Goal: Communication & Community: Participate in discussion

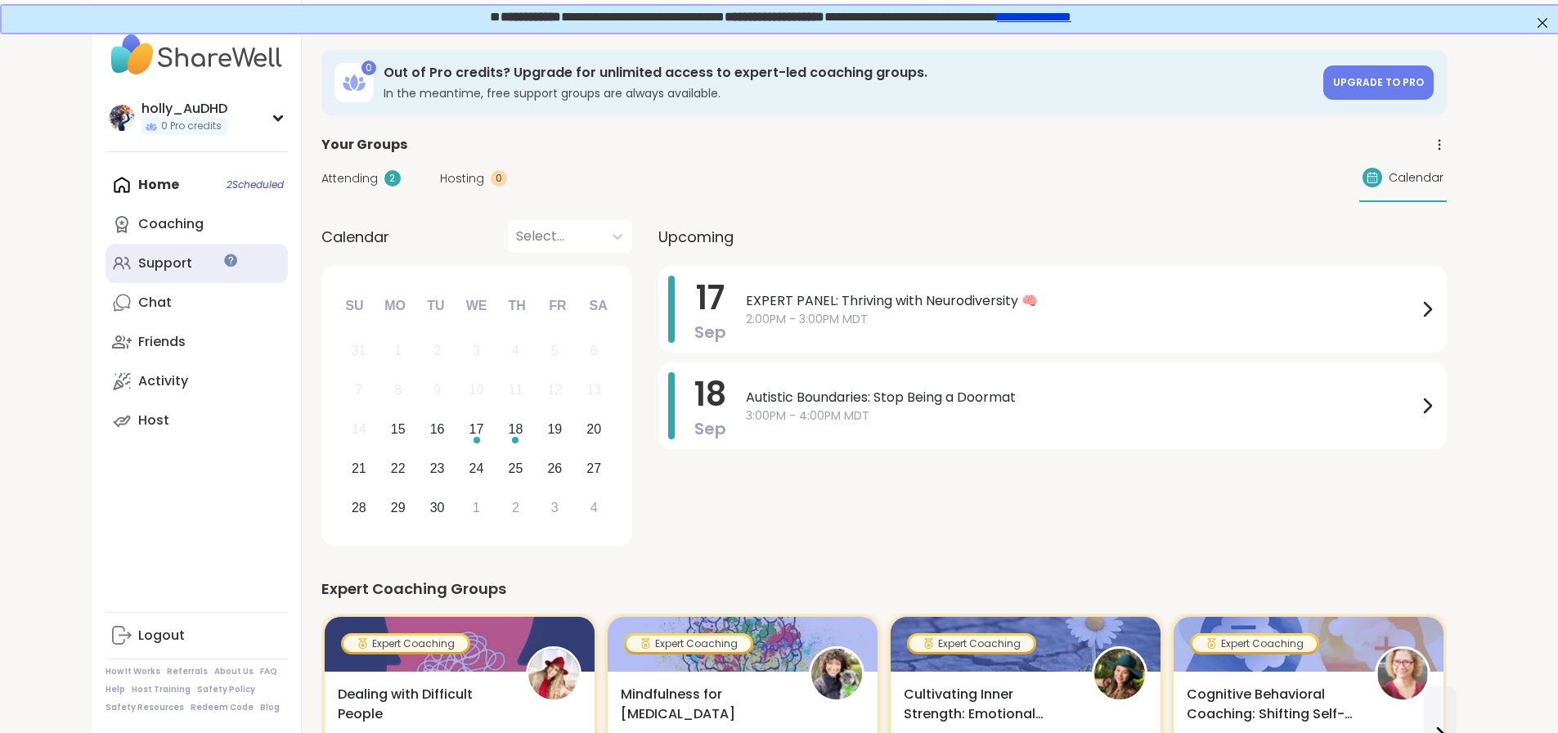
click at [138, 272] on div "Support" at bounding box center [165, 263] width 54 height 18
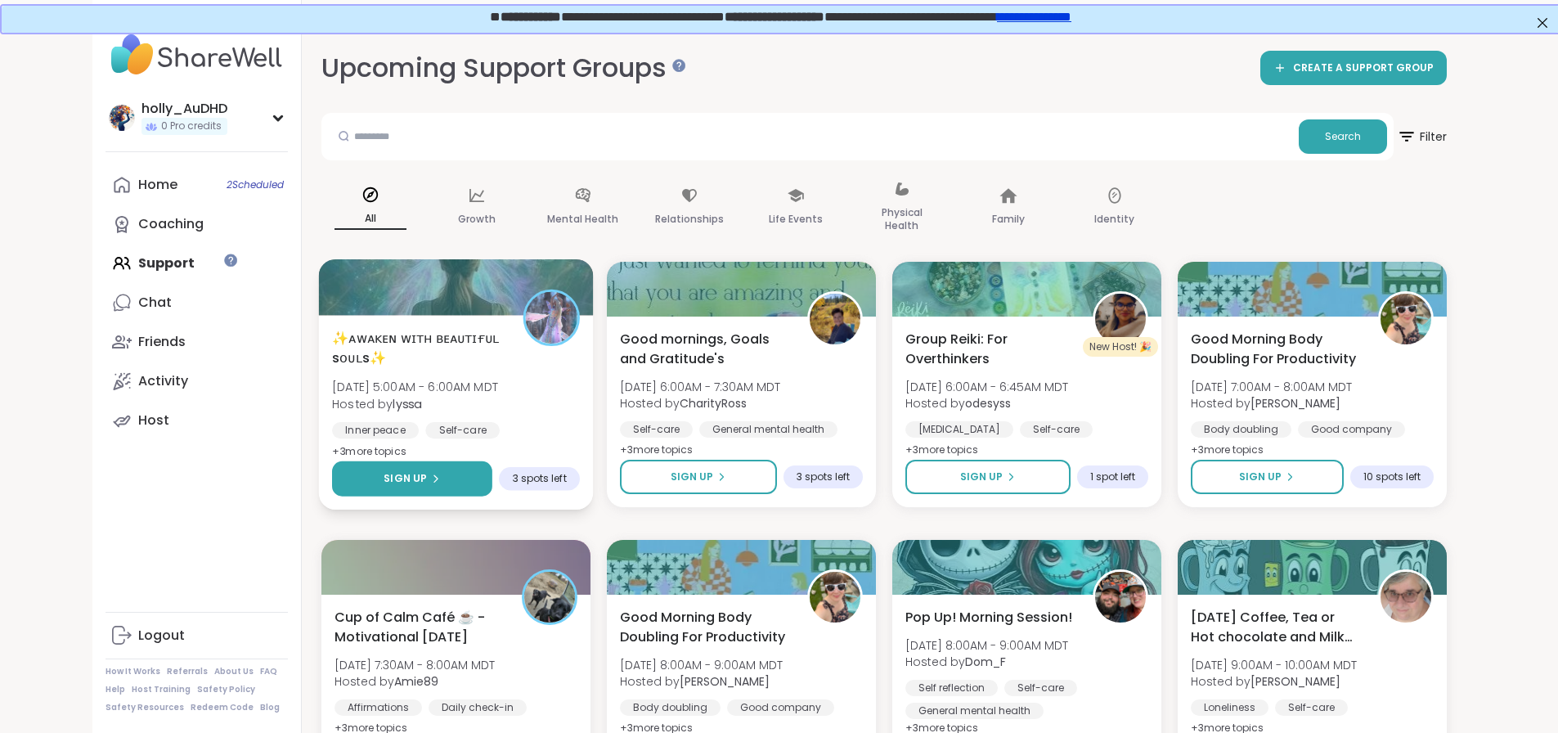
click at [388, 486] on span "Sign Up" at bounding box center [404, 478] width 43 height 15
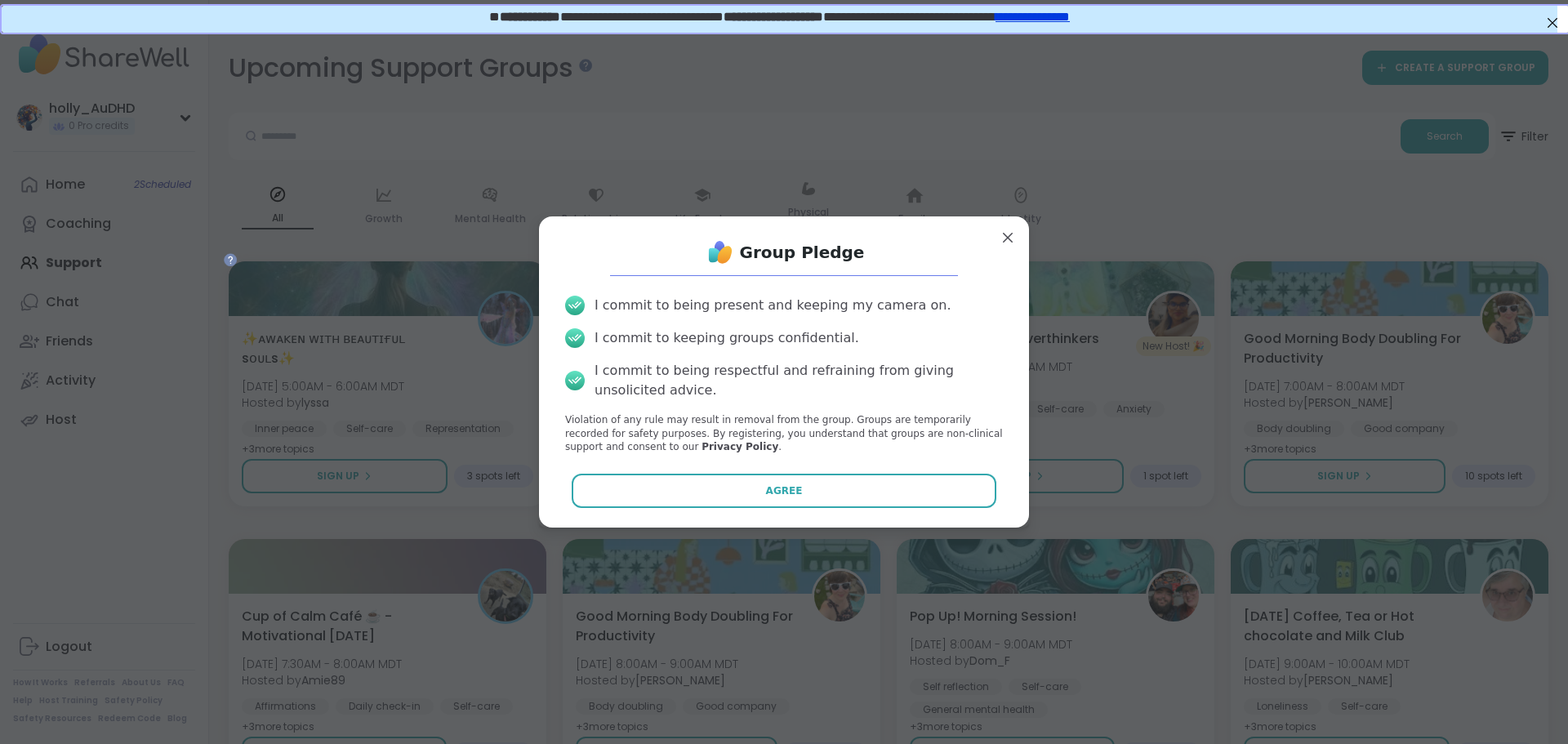
click at [669, 508] on button "Agree" at bounding box center [784, 490] width 425 height 34
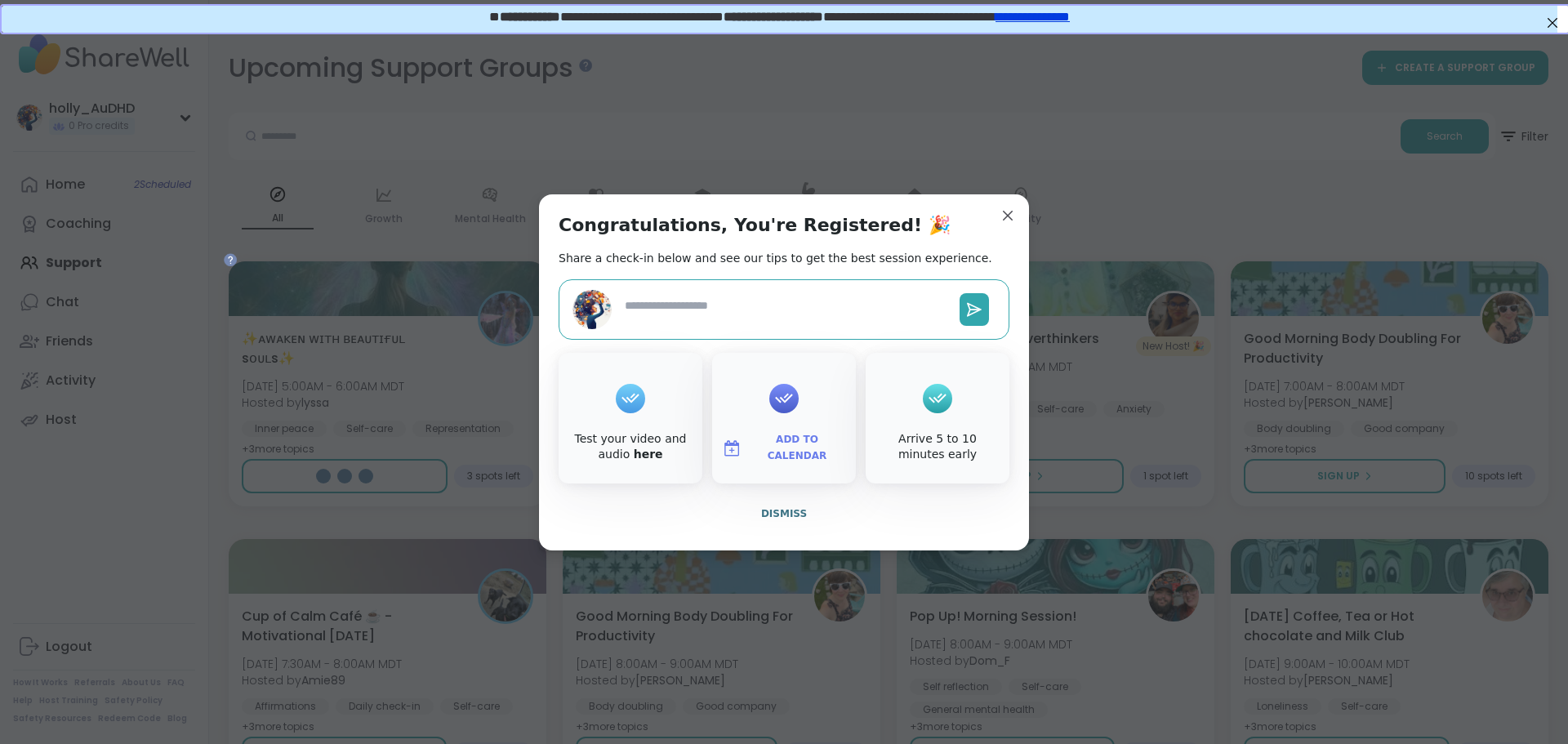
type textarea "*"
click at [786, 463] on span "Add to Calendar" at bounding box center [797, 448] width 98 height 32
click at [765, 302] on button "Google Calendar" at bounding box center [784, 300] width 124 height 36
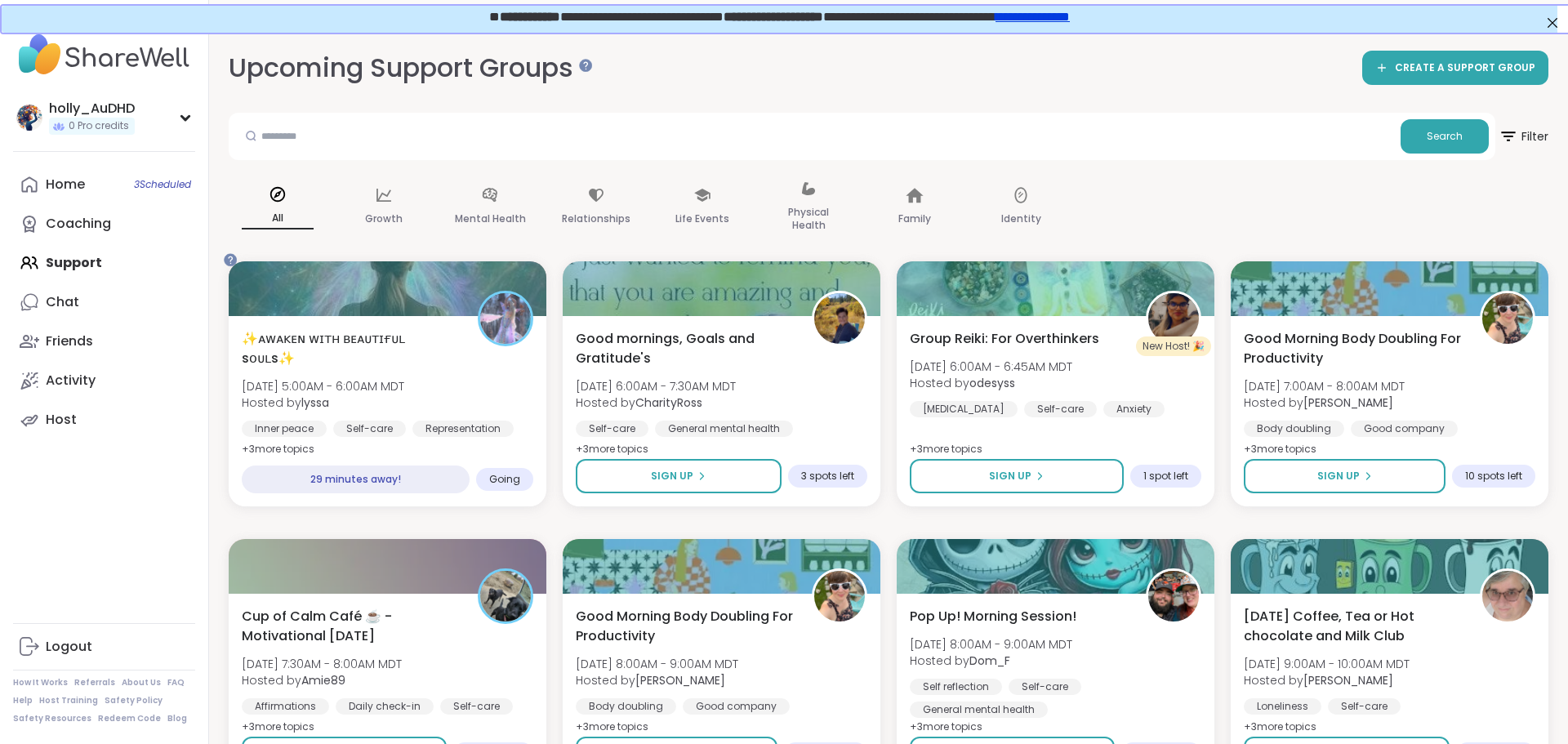
drag, startPoint x: 998, startPoint y: 177, endPoint x: 975, endPoint y: 115, distance: 66.1
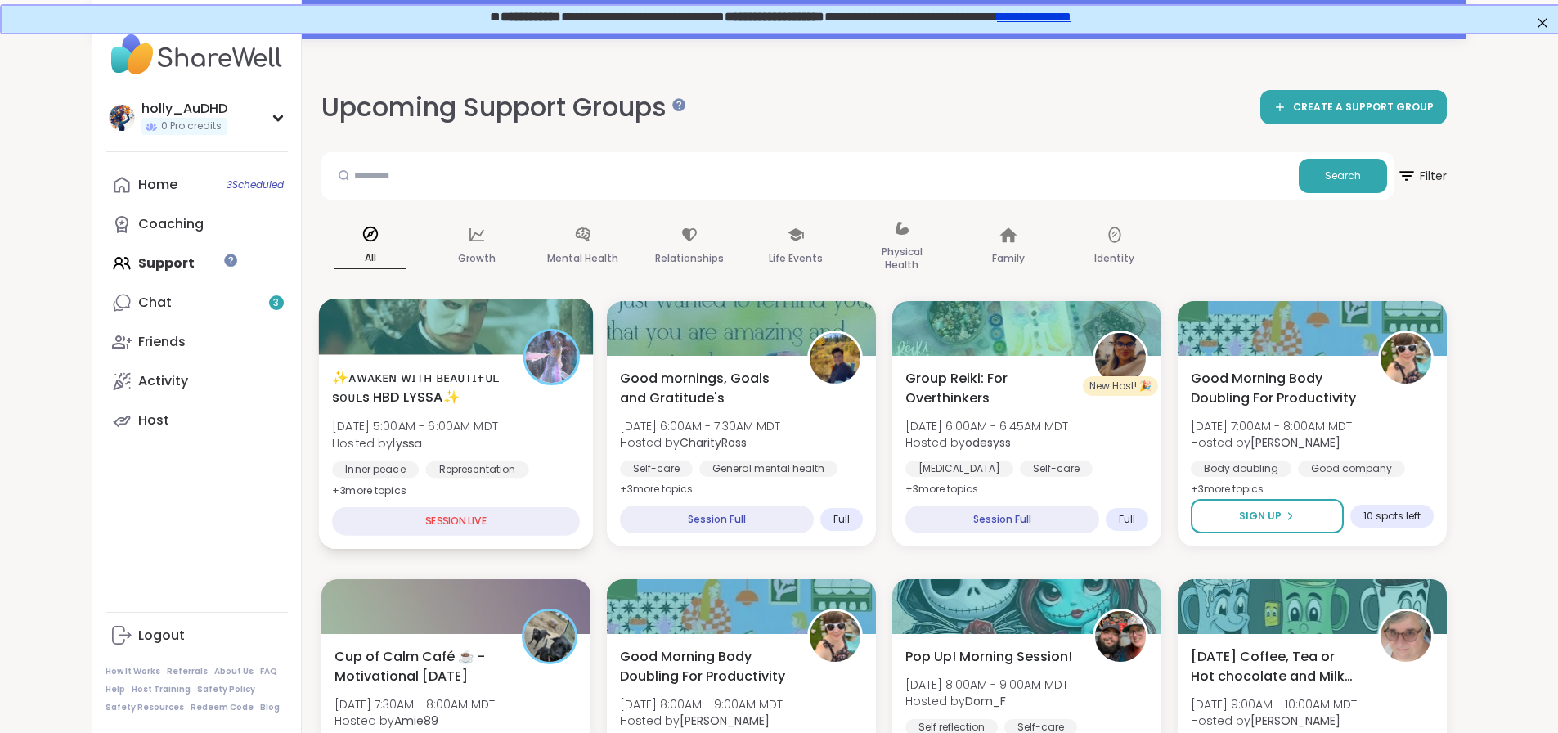
click at [405, 407] on span "✨ᴀᴡᴀᴋᴇɴ ᴡɪᴛʜ ʙᴇᴀᴜᴛɪғᴜʟ sᴏᴜʟs HBD LYSSA✨" at bounding box center [418, 387] width 173 height 40
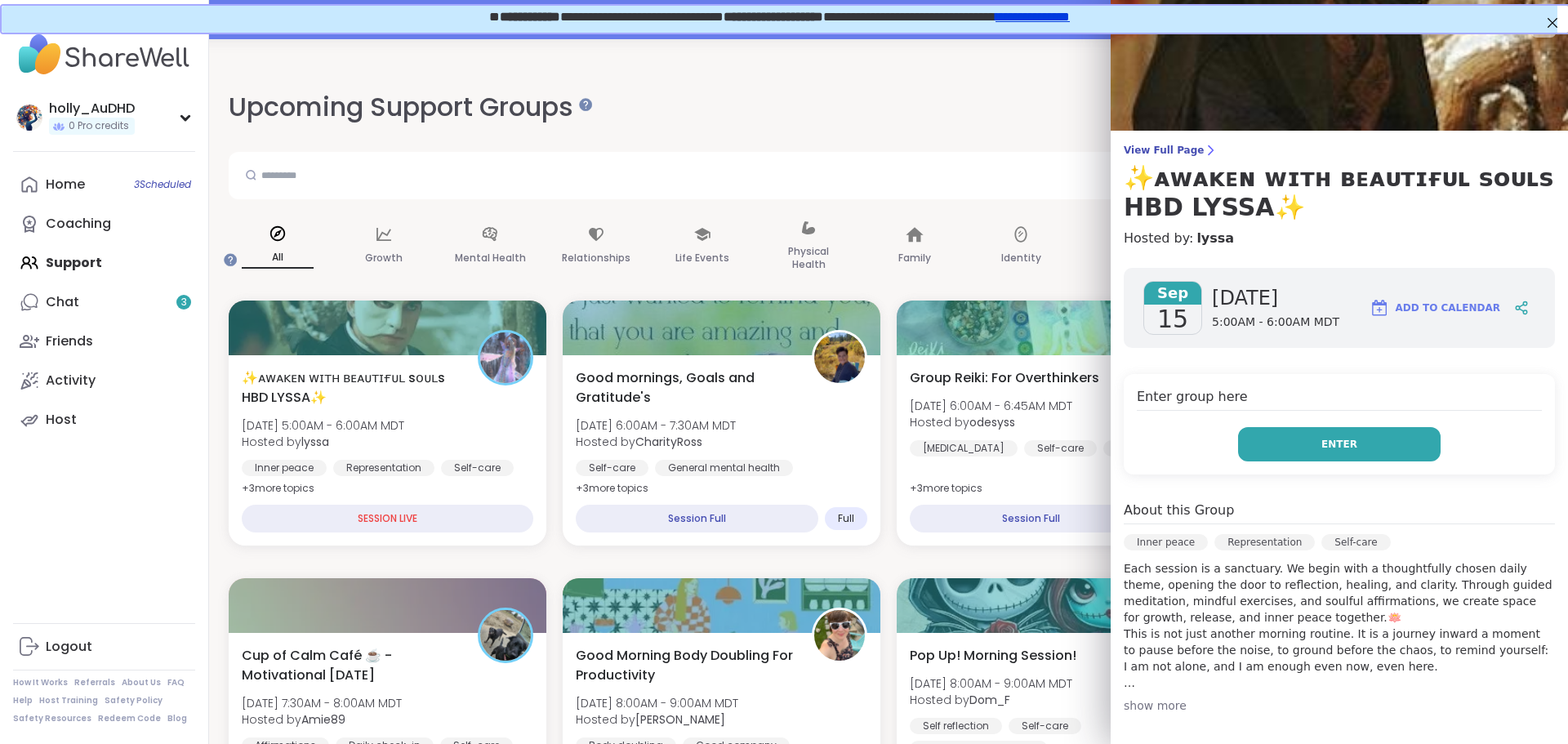
click at [1299, 461] on button "Enter" at bounding box center [1338, 444] width 203 height 34
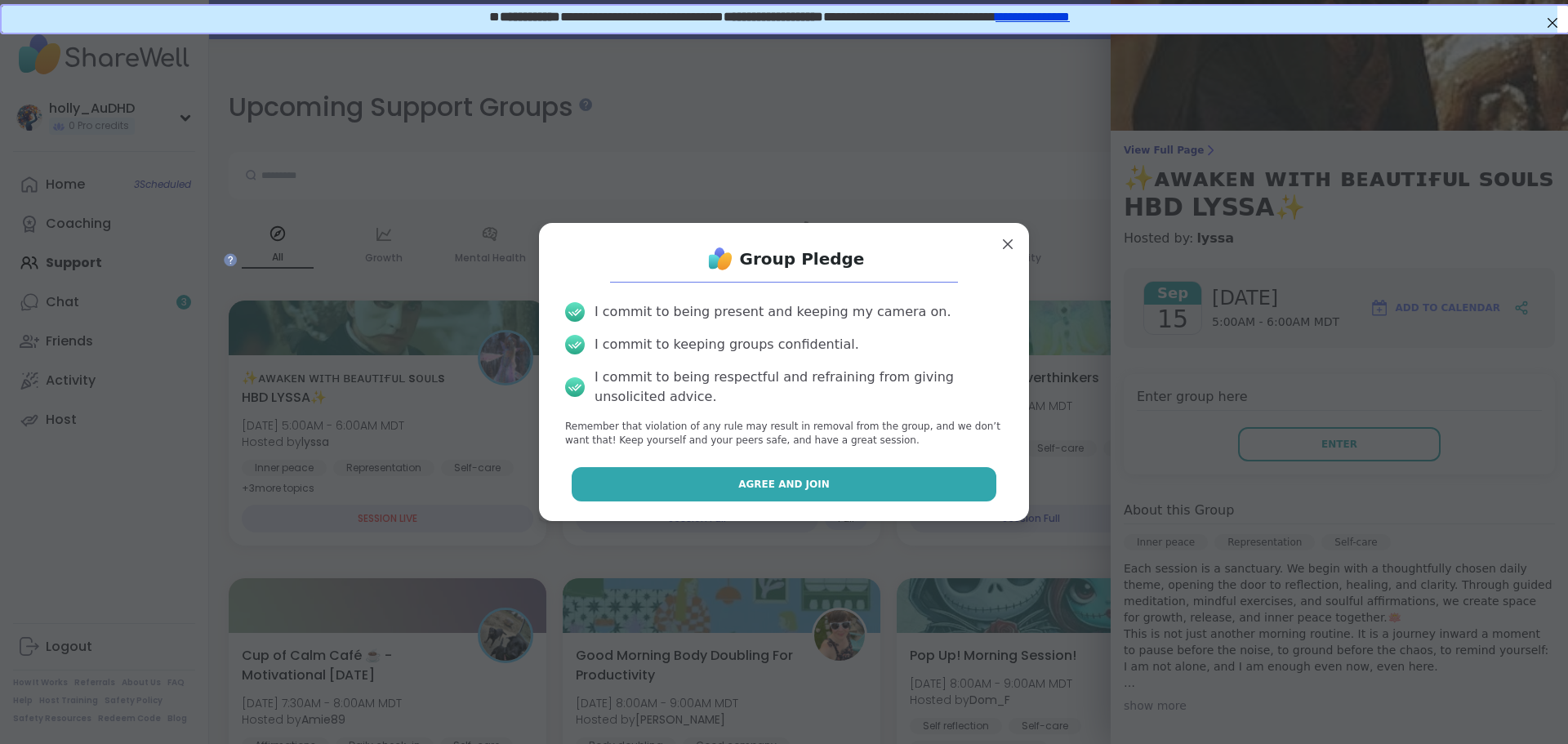
click at [793, 491] on span "Agree and Join" at bounding box center [784, 483] width 92 height 15
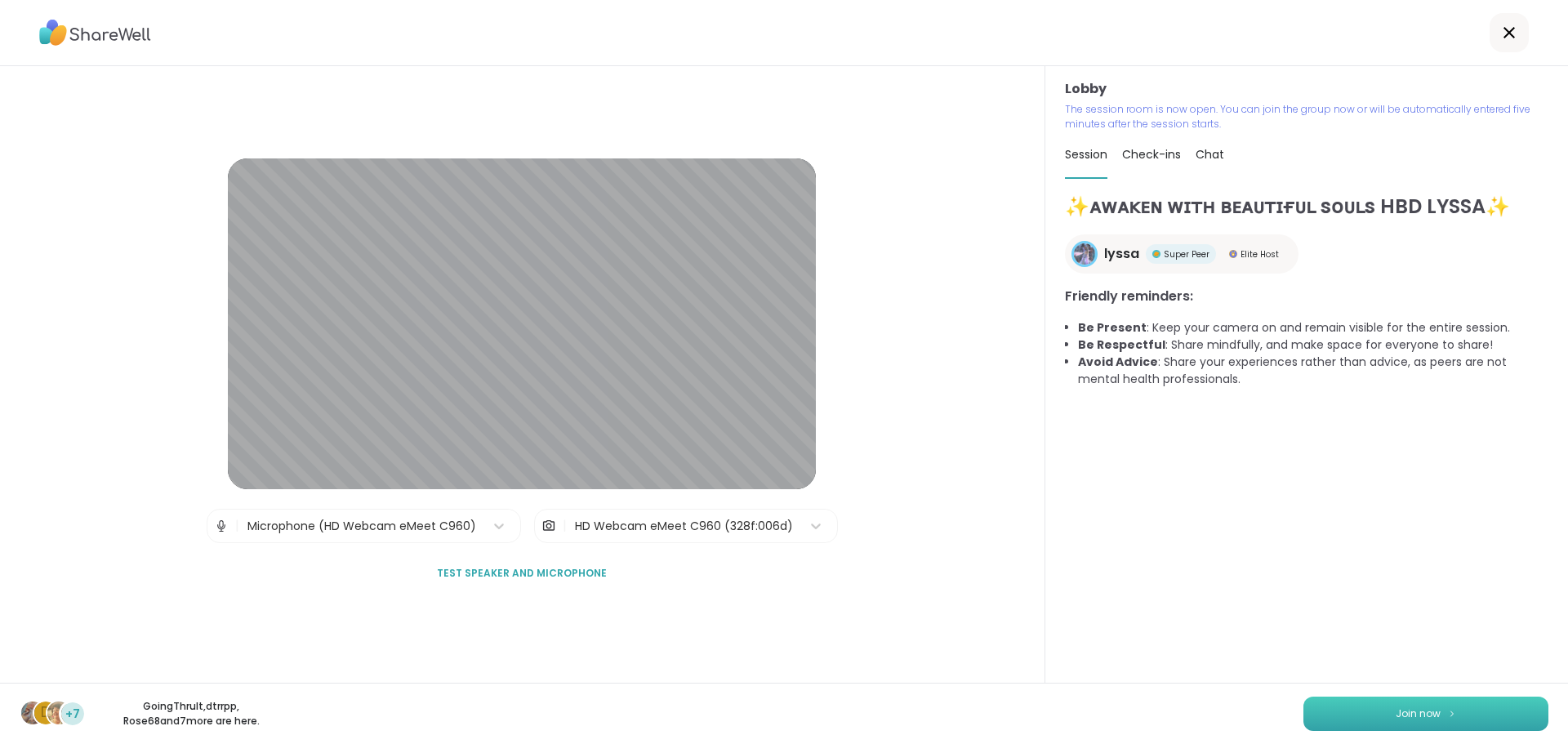
click at [1413, 710] on span "Join now" at bounding box center [1417, 713] width 45 height 15
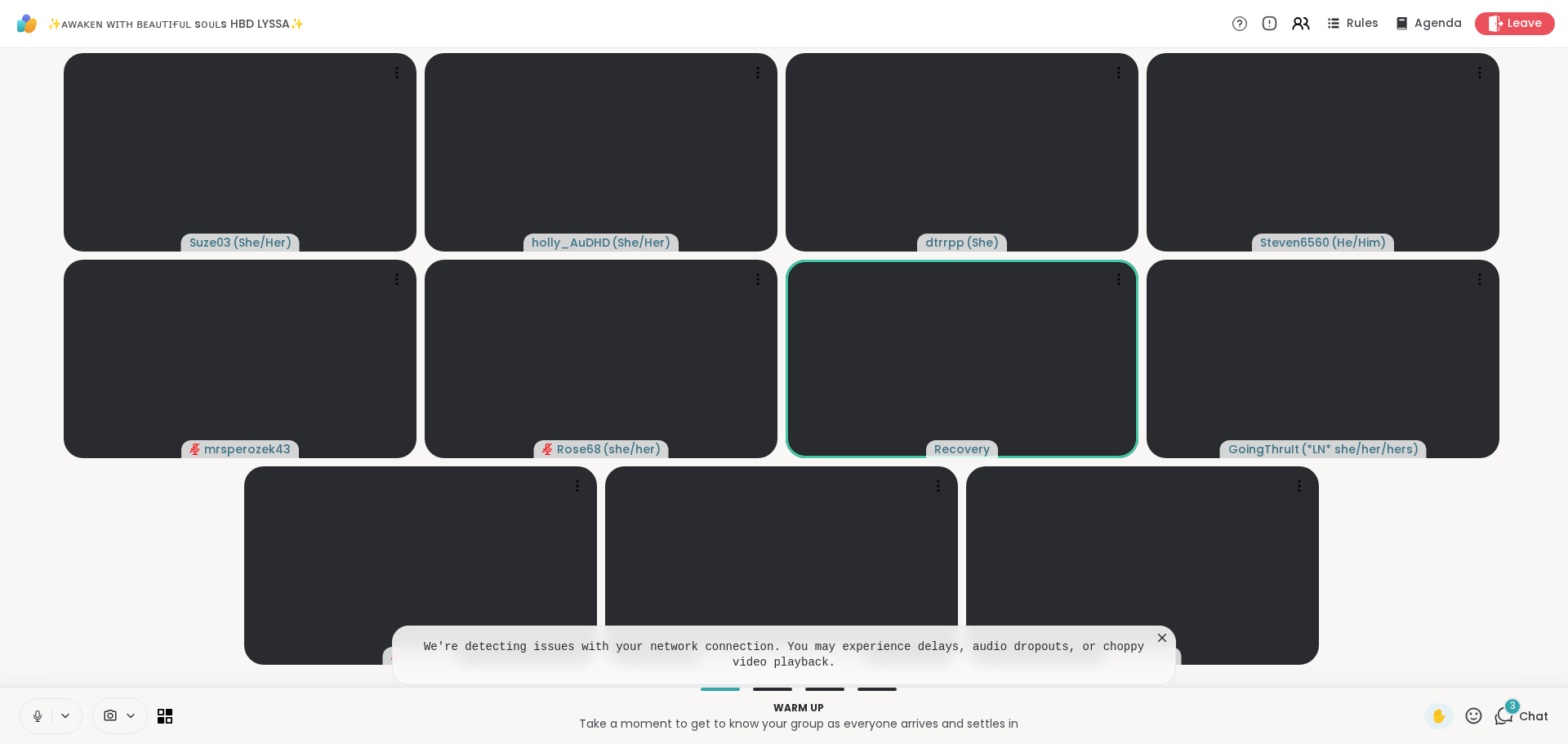
click at [39, 712] on icon at bounding box center [37, 713] width 4 height 7
click at [1161, 629] on icon at bounding box center [1162, 637] width 16 height 16
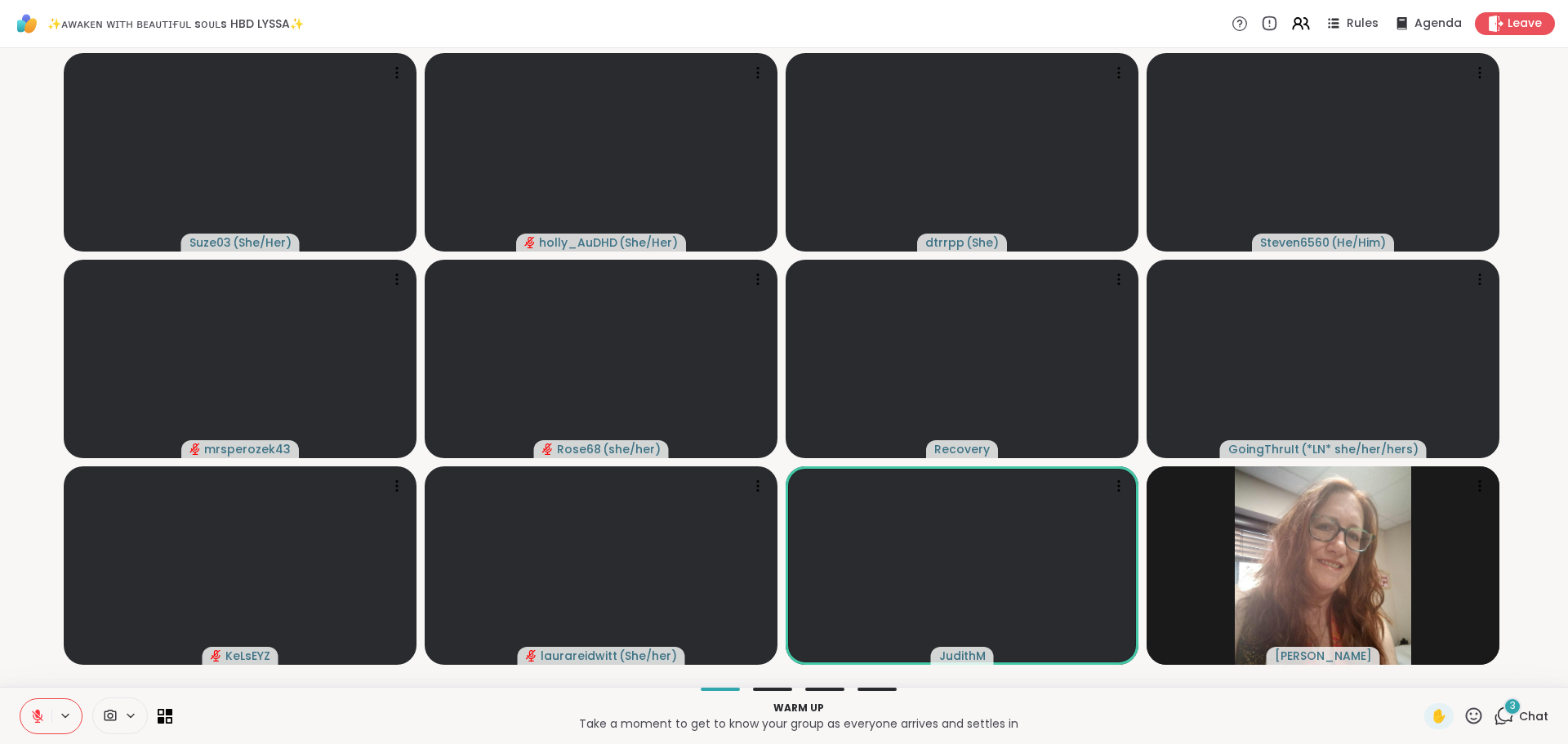
click at [1493, 706] on icon at bounding box center [1503, 715] width 20 height 20
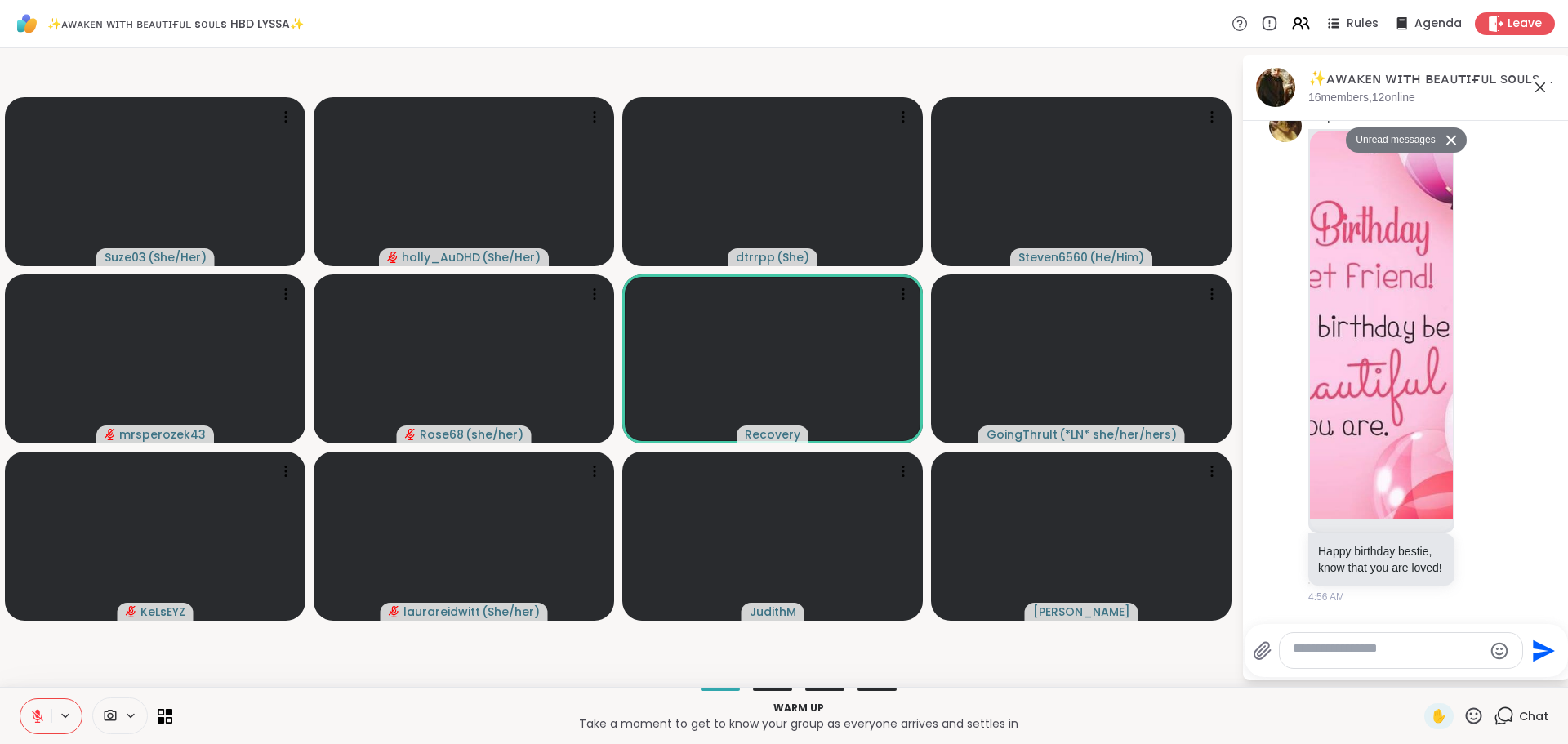
scroll to position [4, 0]
click at [1352, 640] on textarea "Type your message" at bounding box center [1387, 650] width 191 height 21
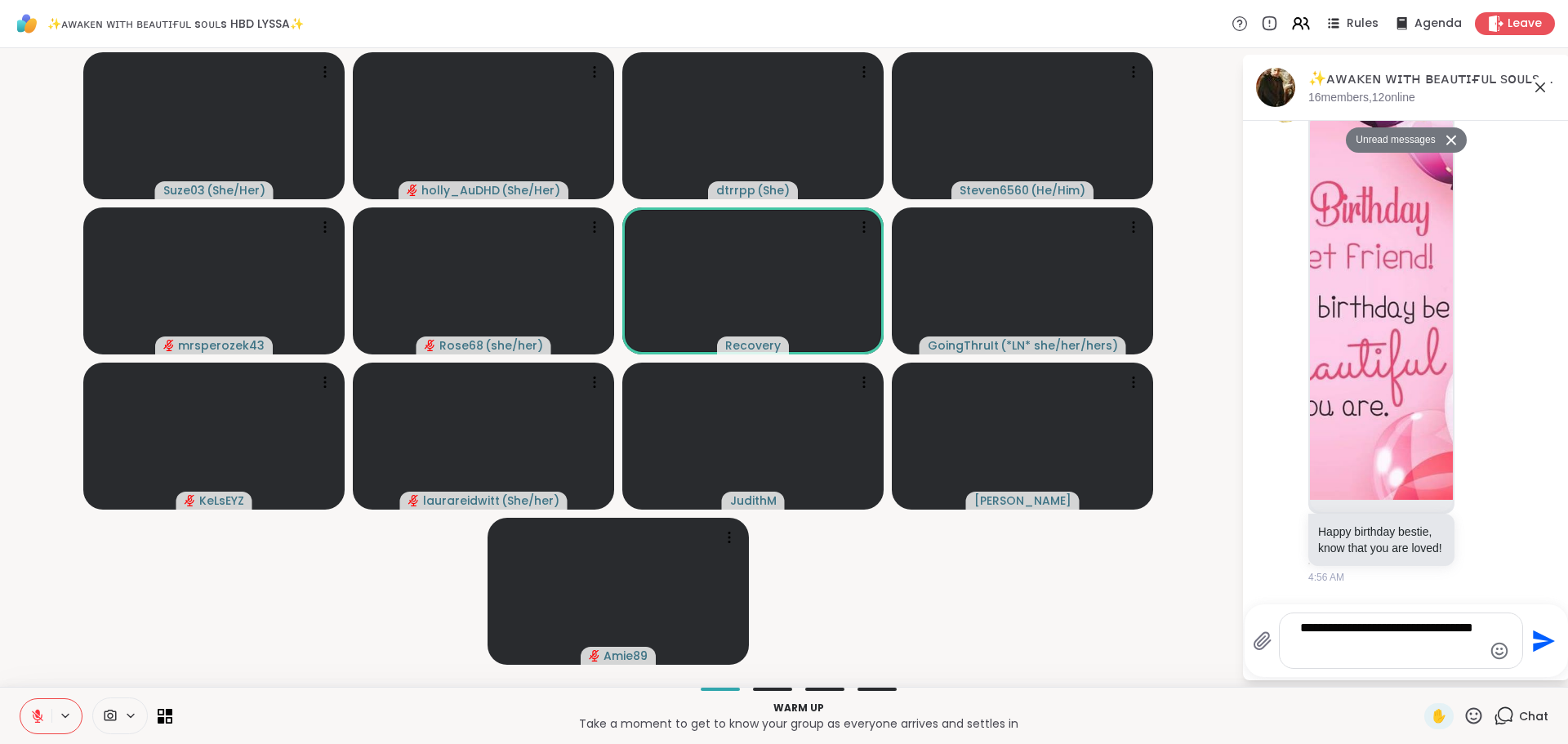
type textarea "**********"
click at [1496, 641] on icon "Emoji picker" at bounding box center [1499, 651] width 20 height 20
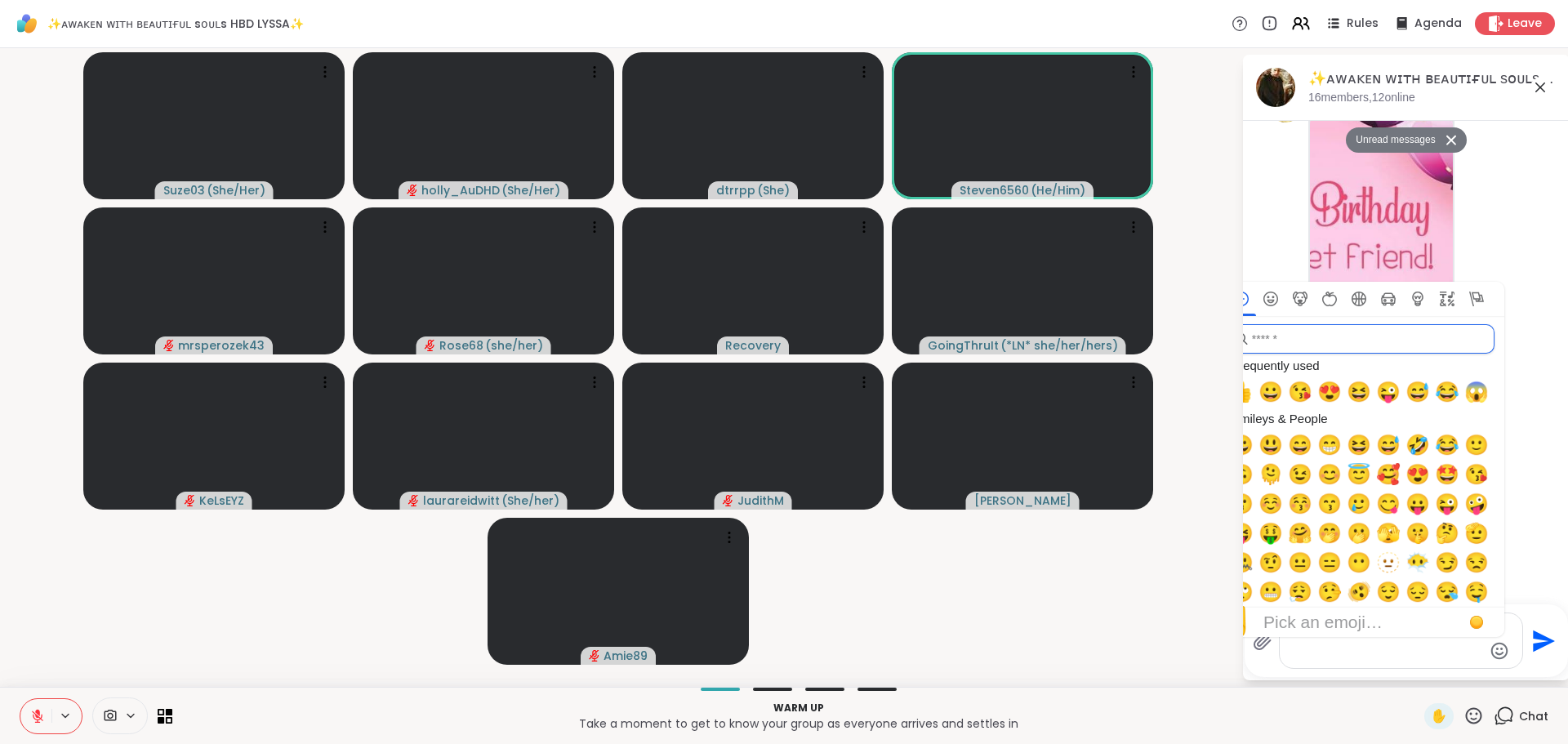
click at [1351, 325] on input "search" at bounding box center [1360, 339] width 268 height 29
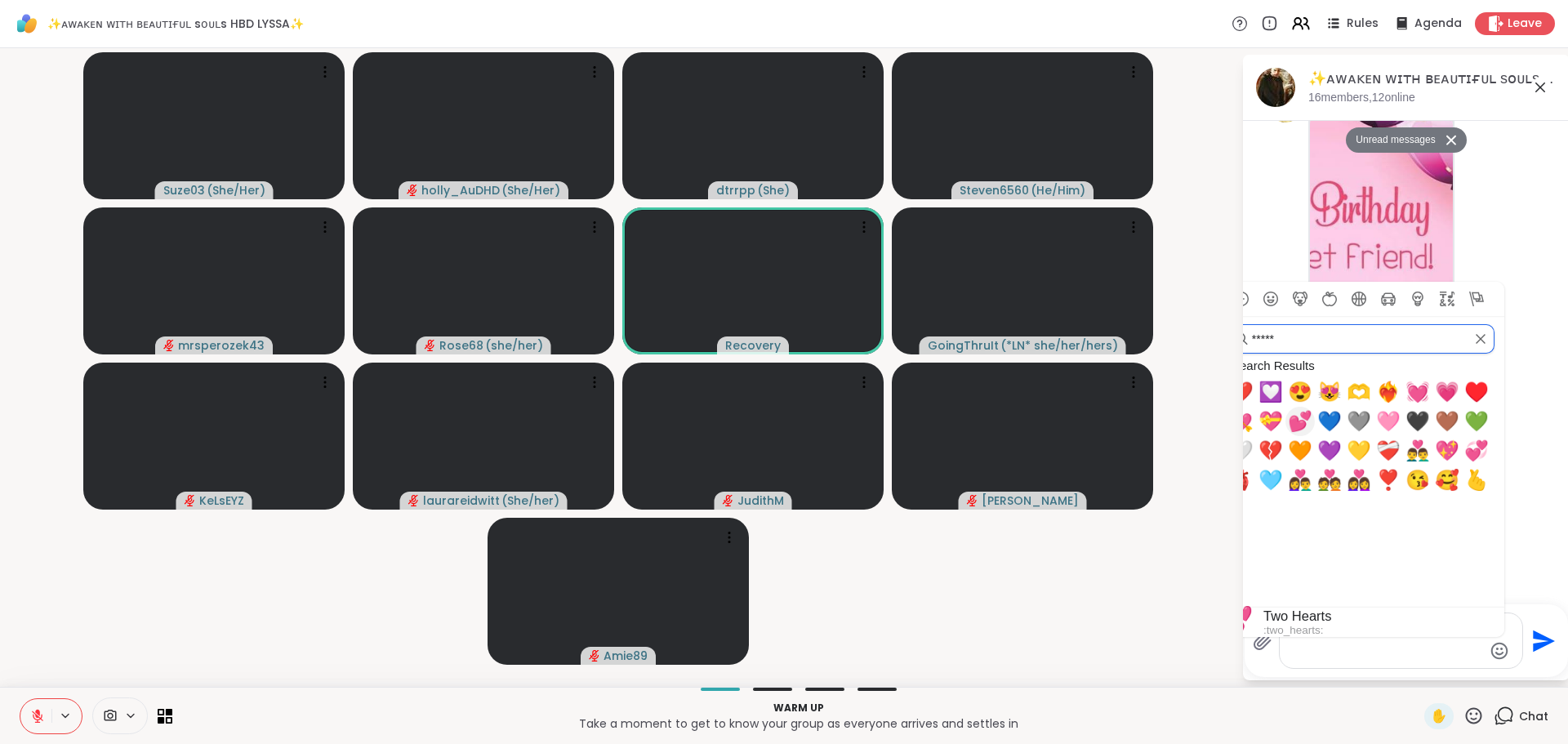
type input "*****"
click at [1305, 409] on span "💕" at bounding box center [1299, 420] width 25 height 23
type textarea "**********"
click at [1445, 639] on textarea "**********" at bounding box center [1388, 641] width 177 height 42
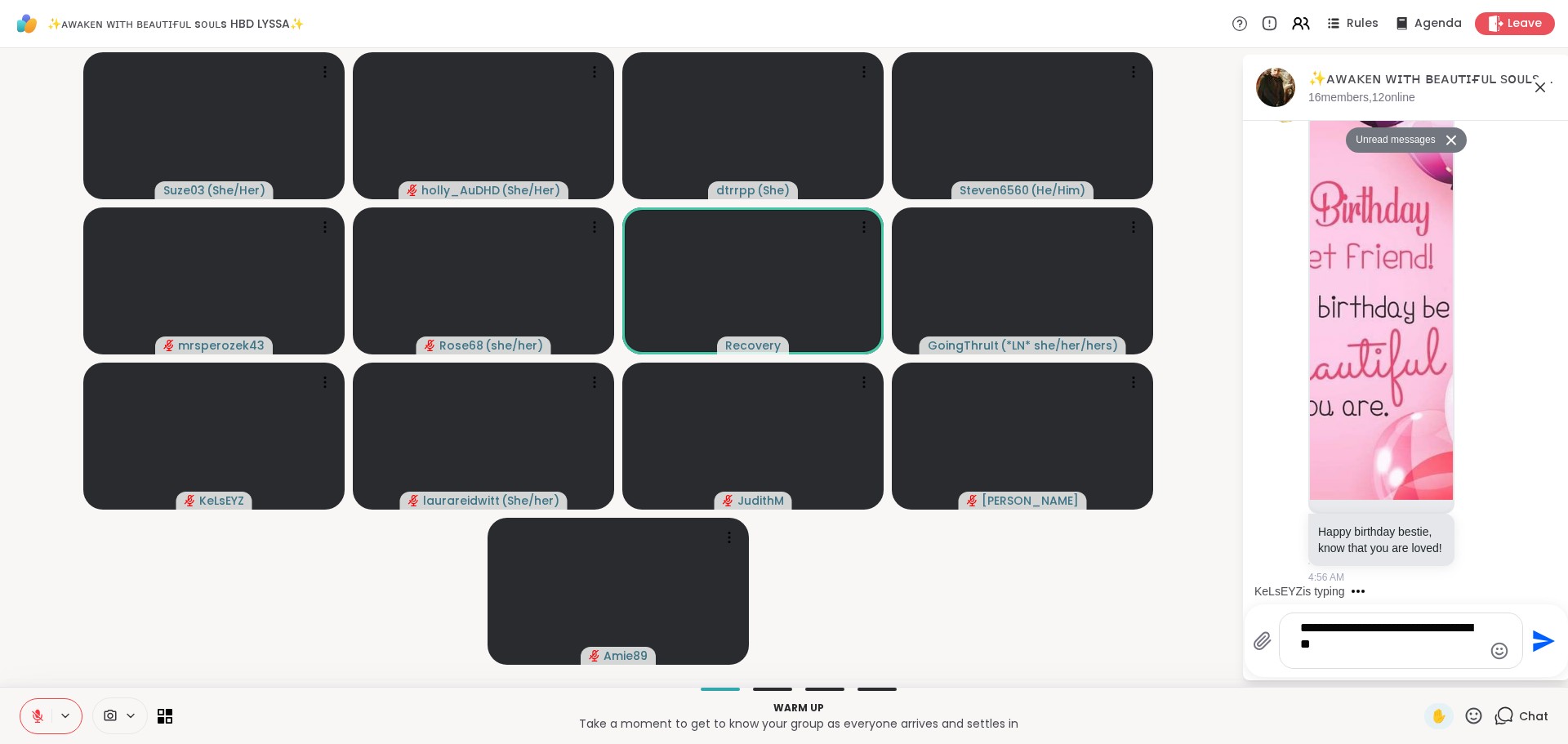
click at [1541, 629] on icon "Send" at bounding box center [1544, 640] width 22 height 22
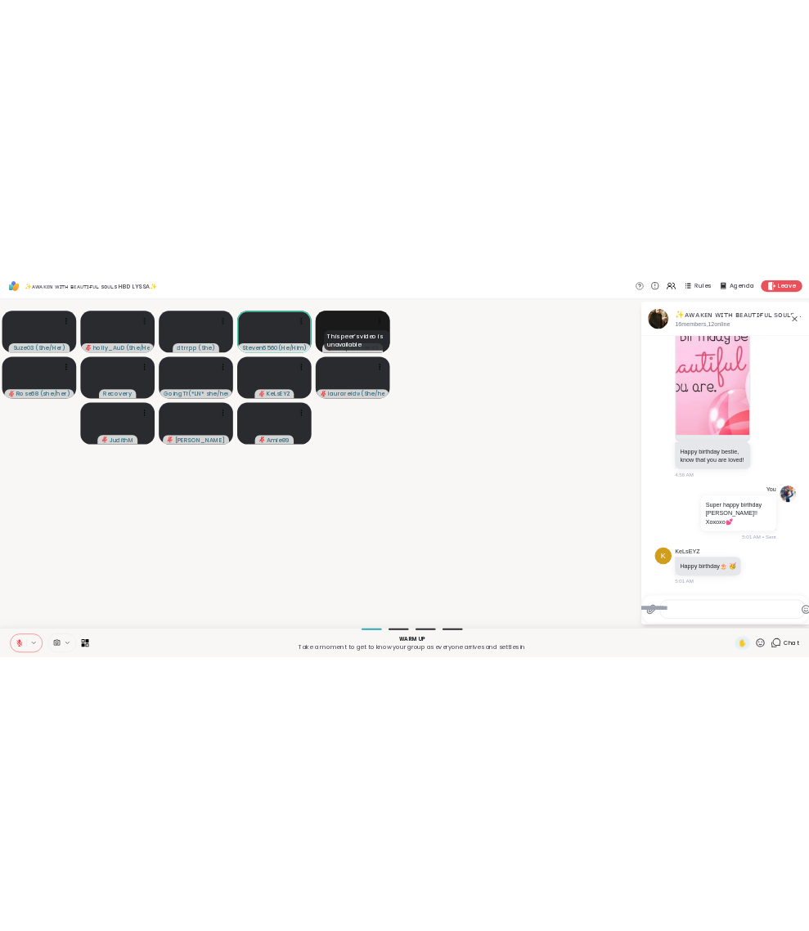
scroll to position [1727, 0]
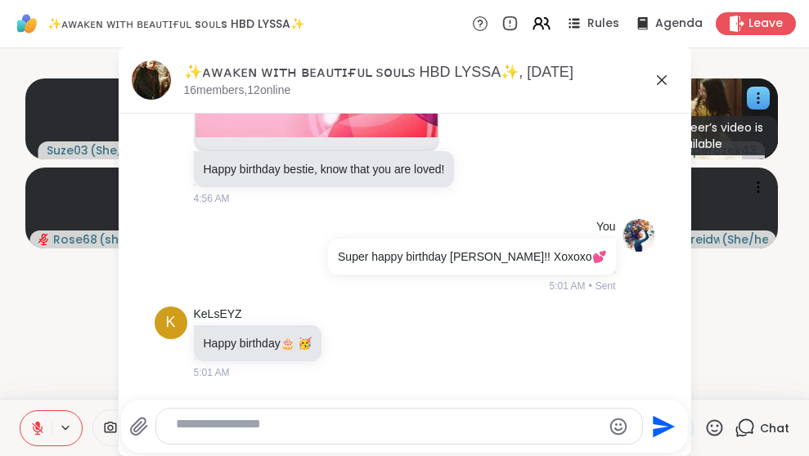
drag, startPoint x: 652, startPoint y: 86, endPoint x: 650, endPoint y: 95, distance: 9.3
click at [652, 85] on icon at bounding box center [662, 80] width 20 height 20
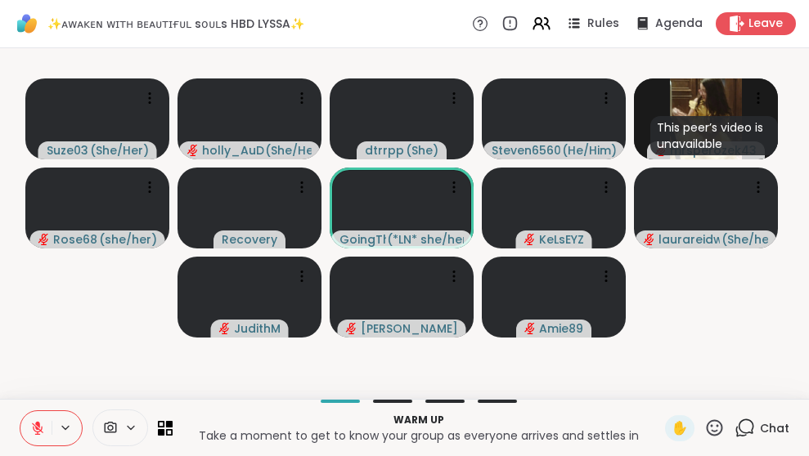
click at [526, 454] on div "Warm up Take a moment to get to know your group as everyone arrives and settles…" at bounding box center [404, 427] width 809 height 57
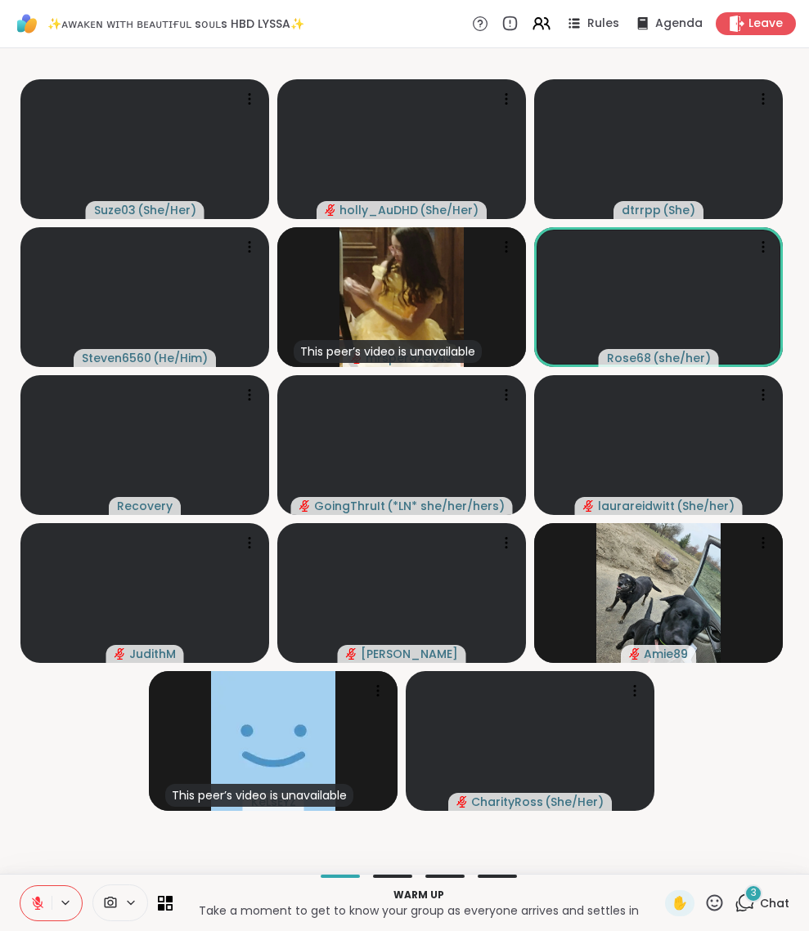
click at [734, 732] on icon at bounding box center [744, 903] width 20 height 20
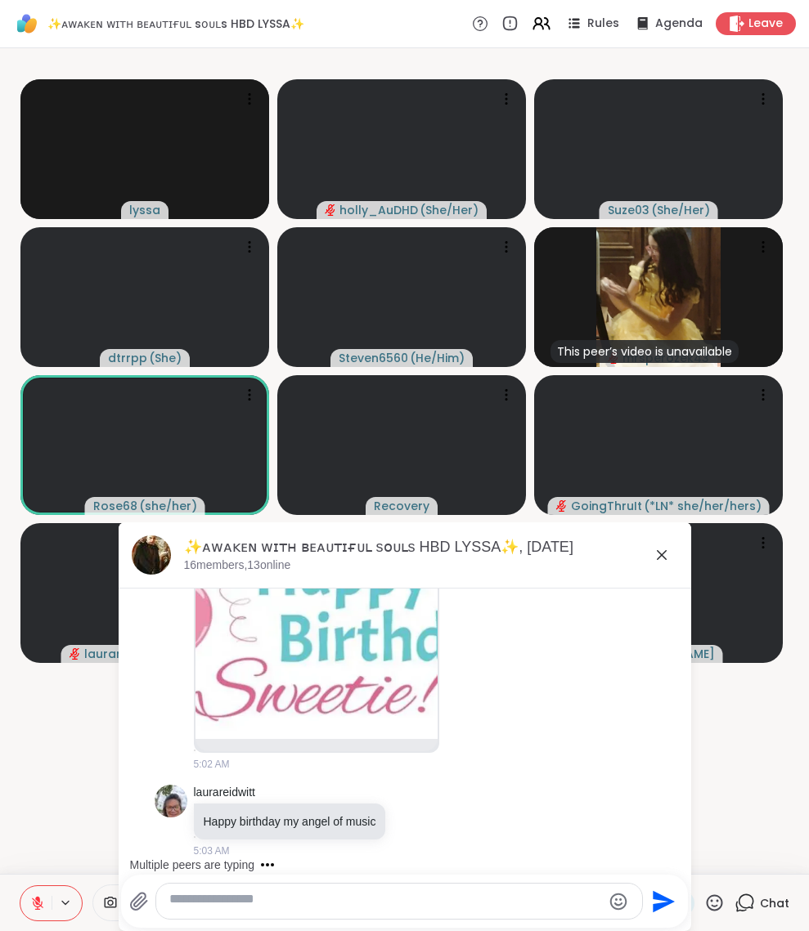
scroll to position [2539, 0]
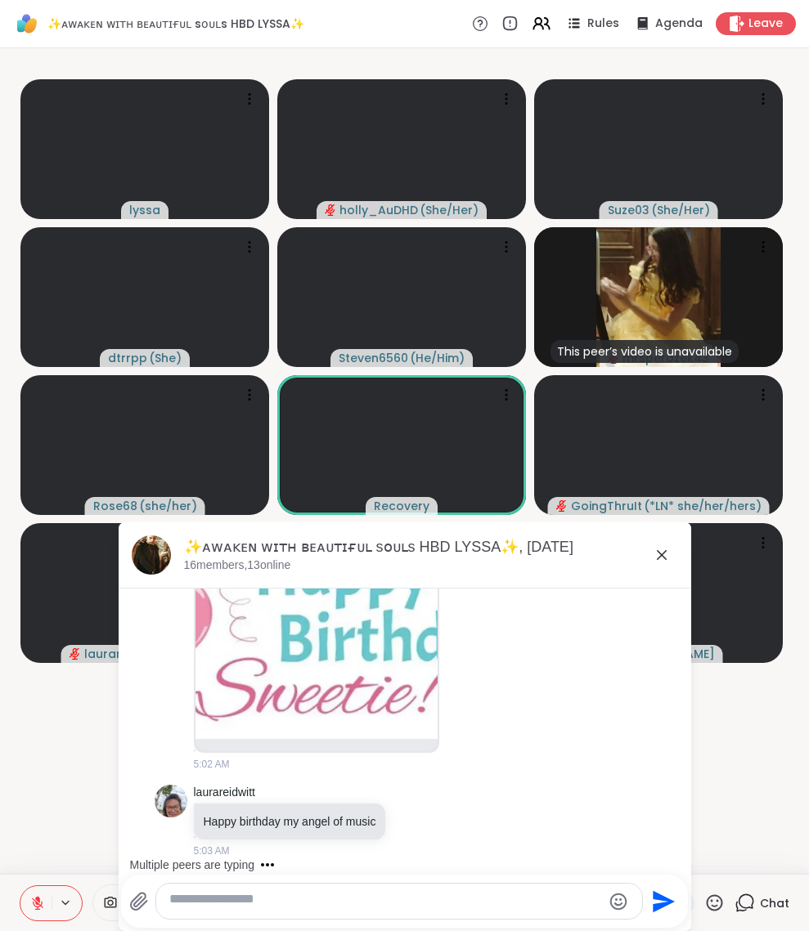
click at [657, 560] on icon at bounding box center [662, 555] width 10 height 10
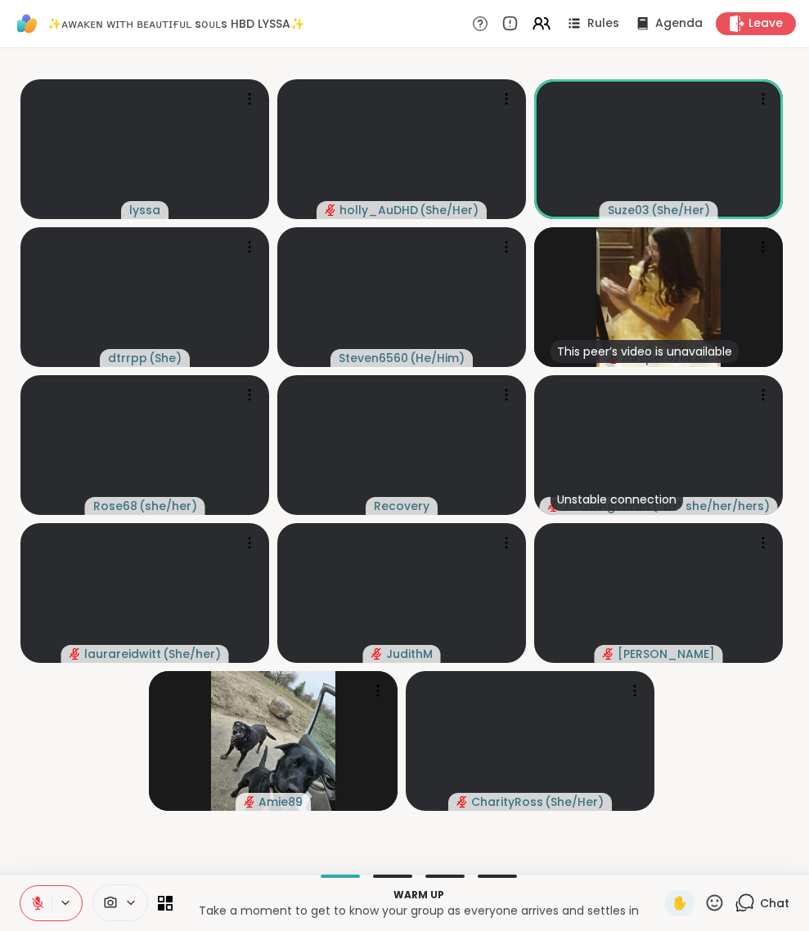
click at [42, 732] on icon at bounding box center [37, 903] width 15 height 15
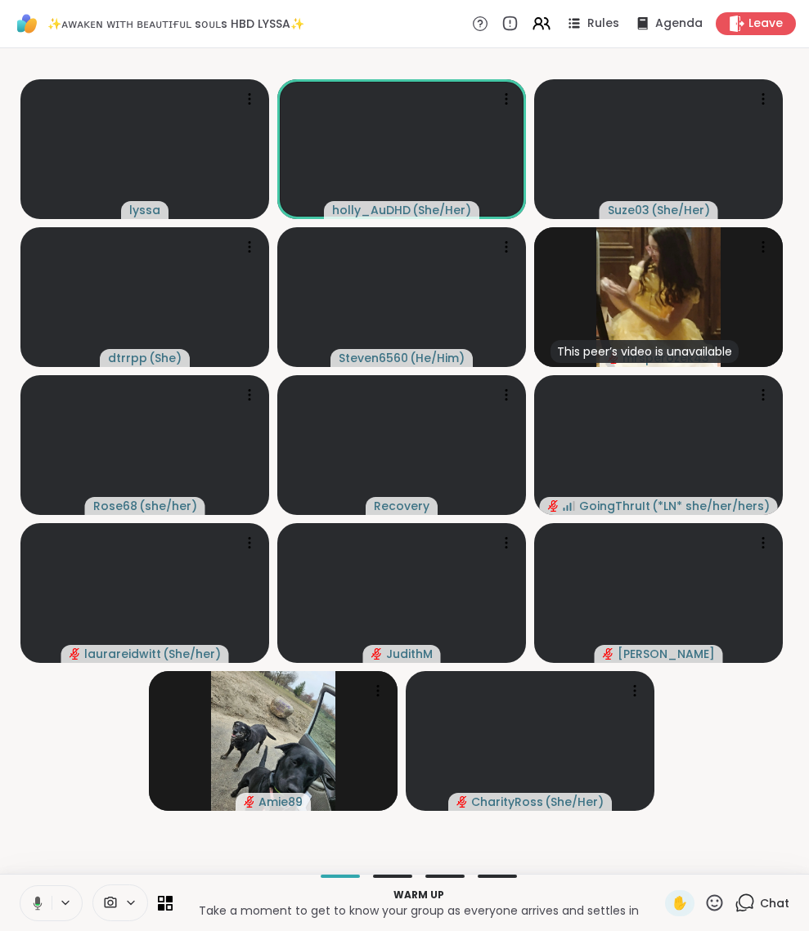
drag, startPoint x: 45, startPoint y: 899, endPoint x: 46, endPoint y: 890, distance: 9.0
click at [45, 732] on button at bounding box center [35, 903] width 34 height 34
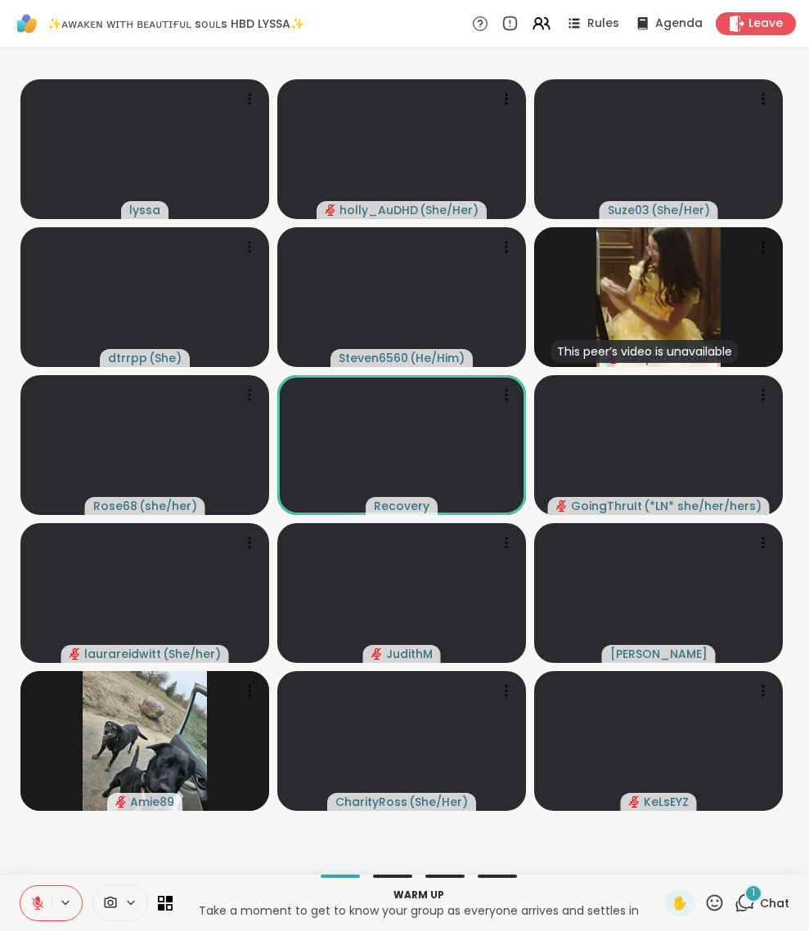
click at [751, 732] on span "1" at bounding box center [752, 893] width 3 height 14
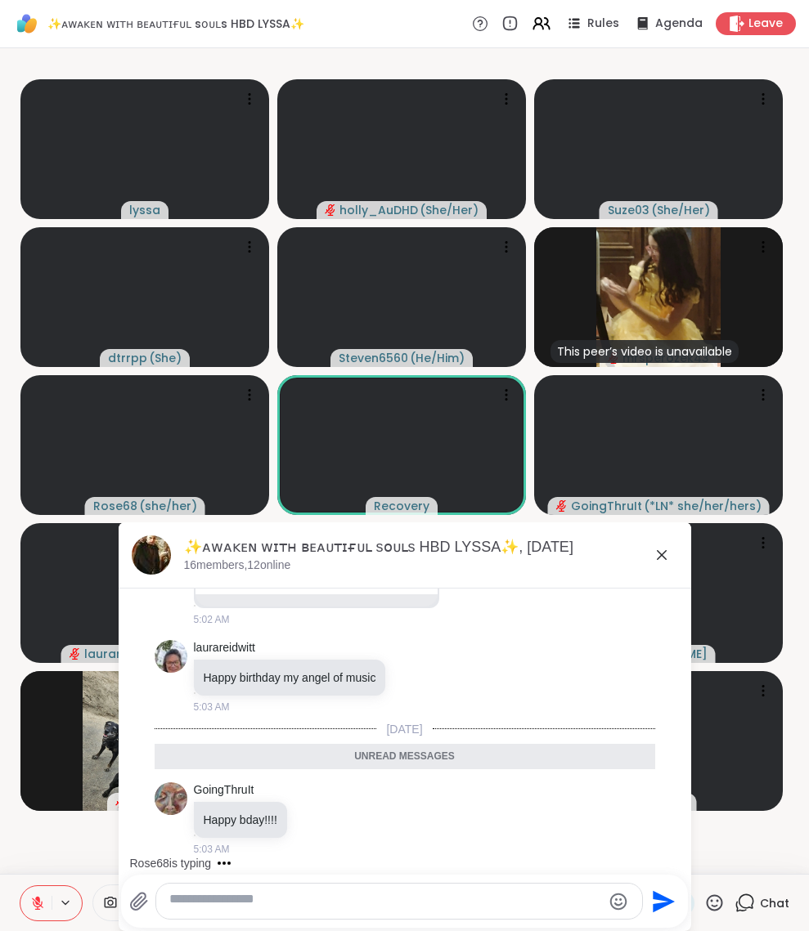
scroll to position [2, 0]
click at [657, 560] on icon at bounding box center [662, 555] width 10 height 10
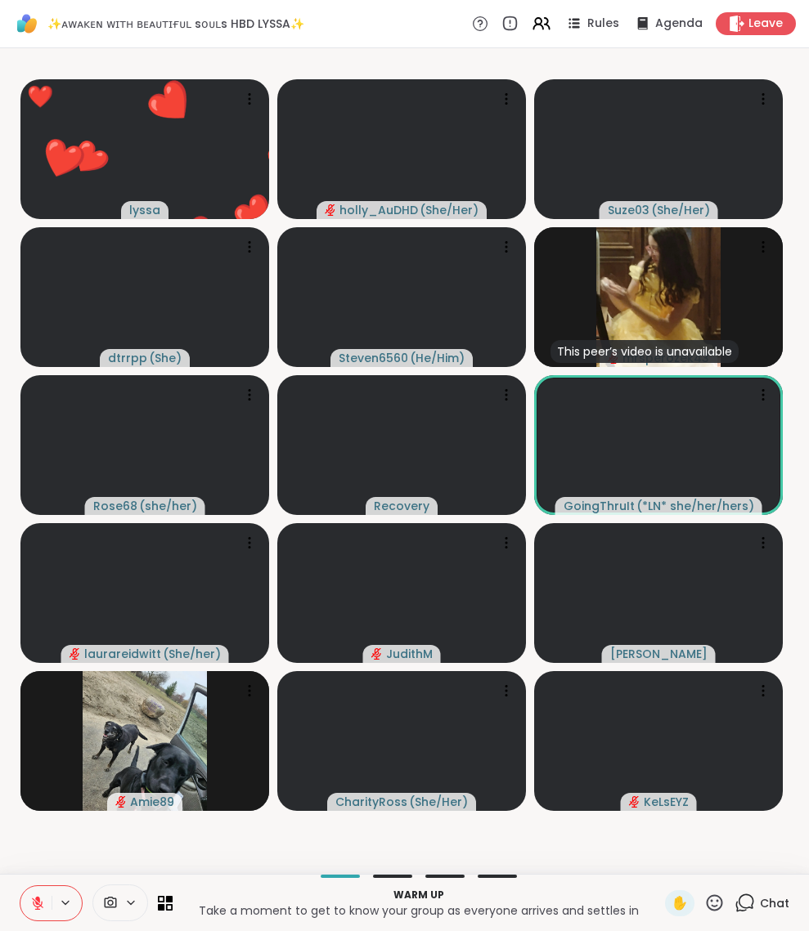
click at [704, 732] on icon at bounding box center [714, 903] width 20 height 20
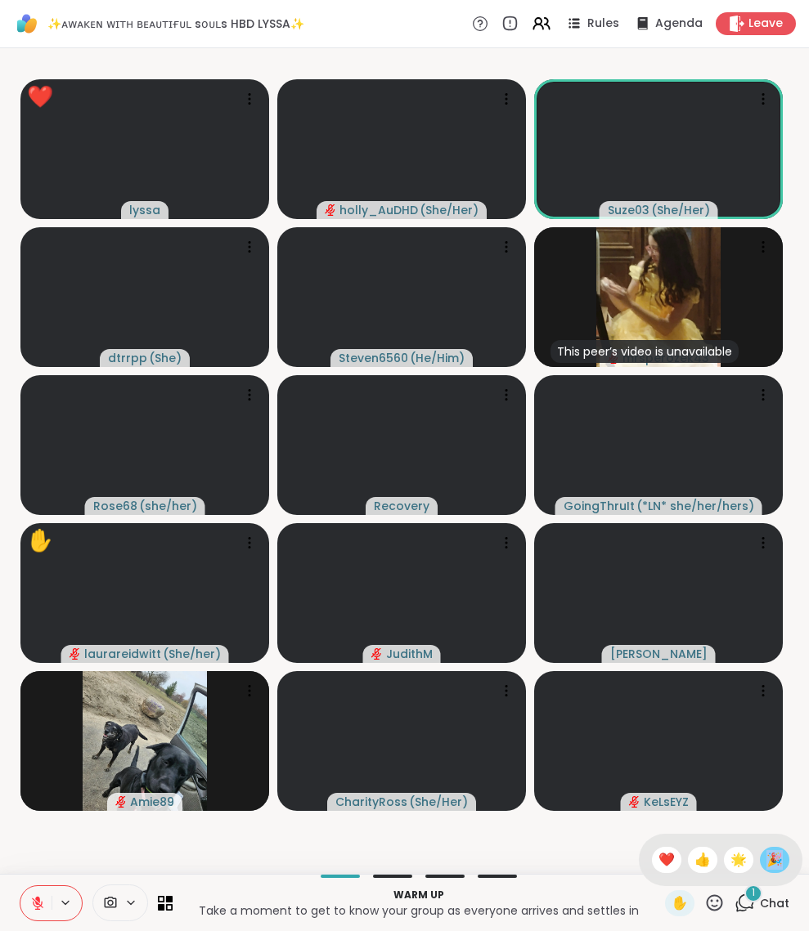
click at [766, 732] on span "🎉" at bounding box center [774, 860] width 16 height 20
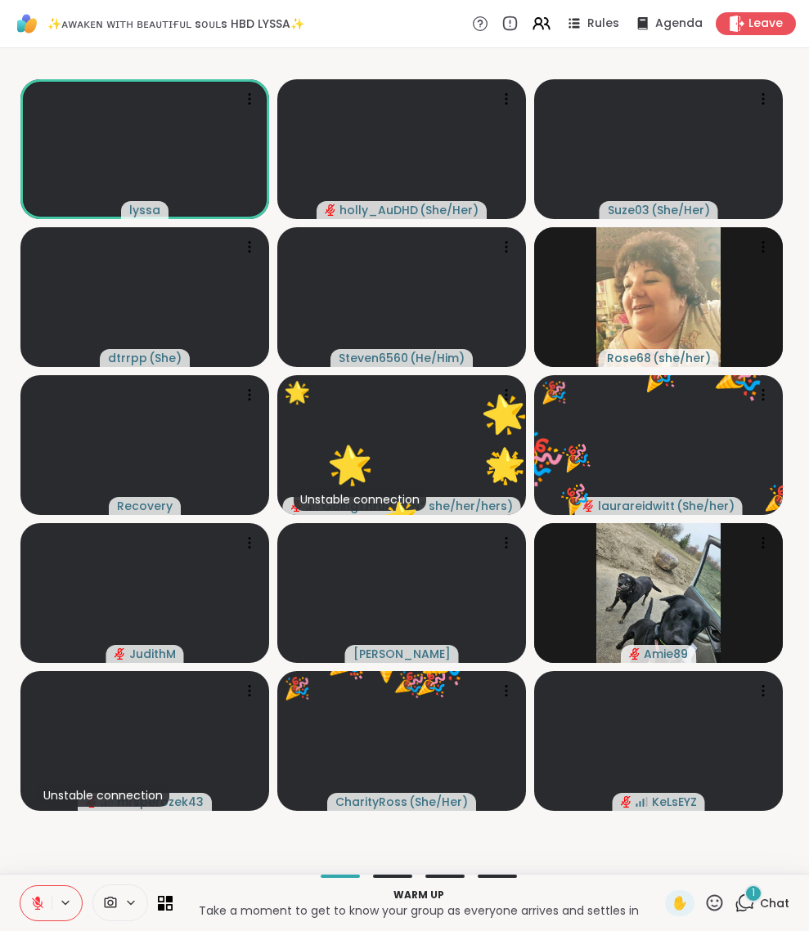
click at [734, 732] on icon at bounding box center [744, 903] width 20 height 20
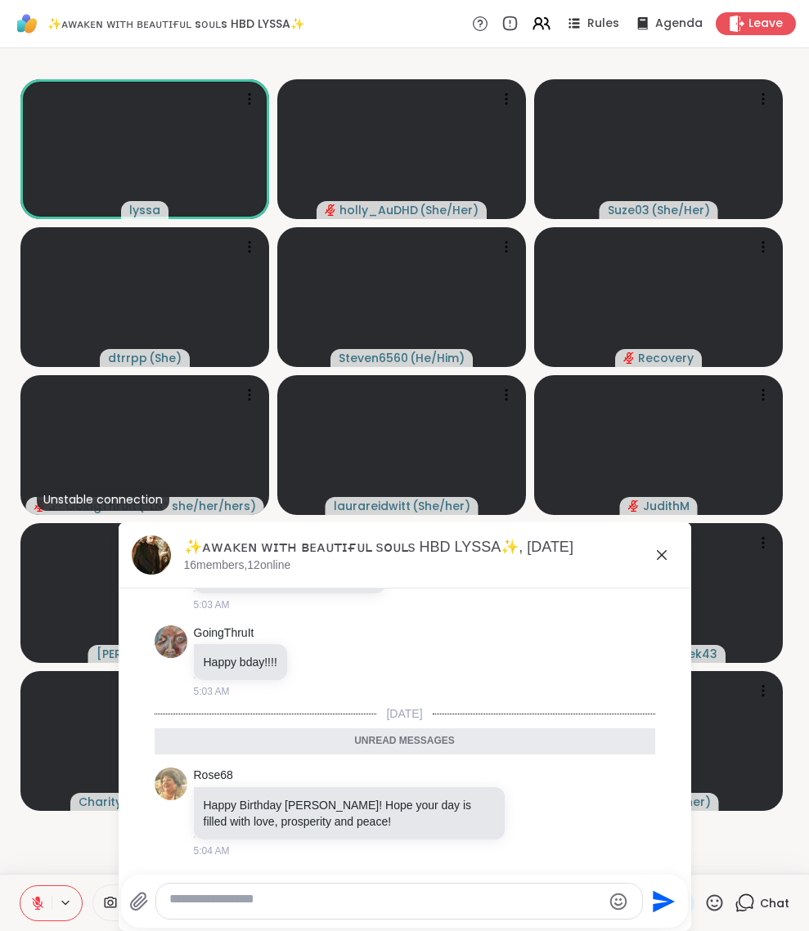
scroll to position [2698, 0]
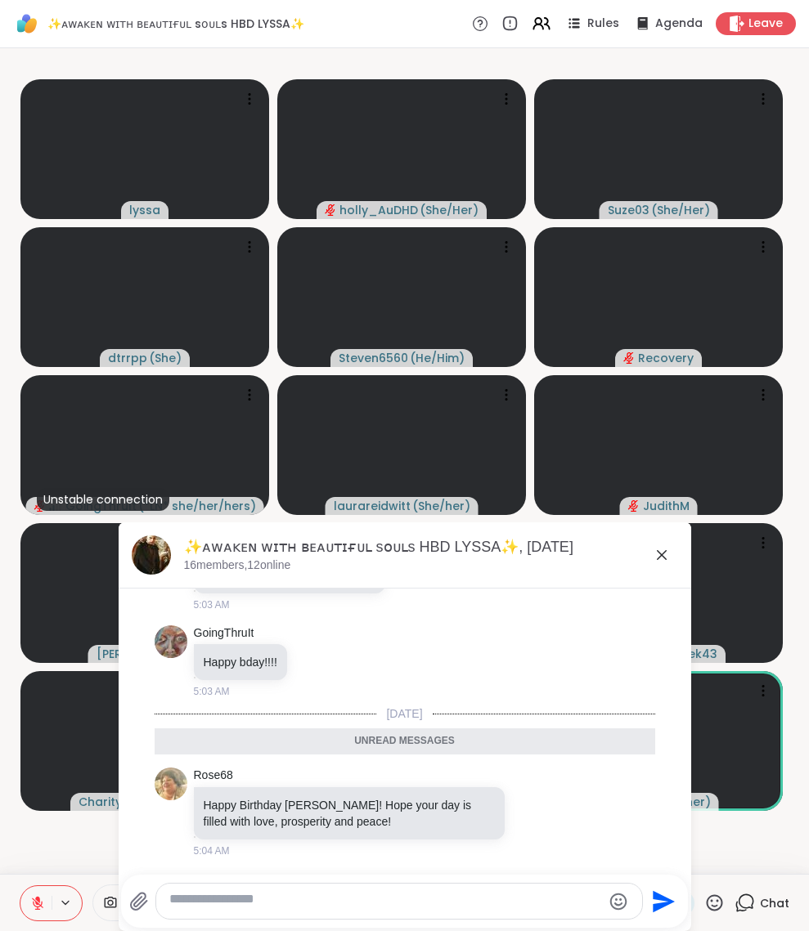
click at [652, 558] on icon at bounding box center [662, 555] width 20 height 20
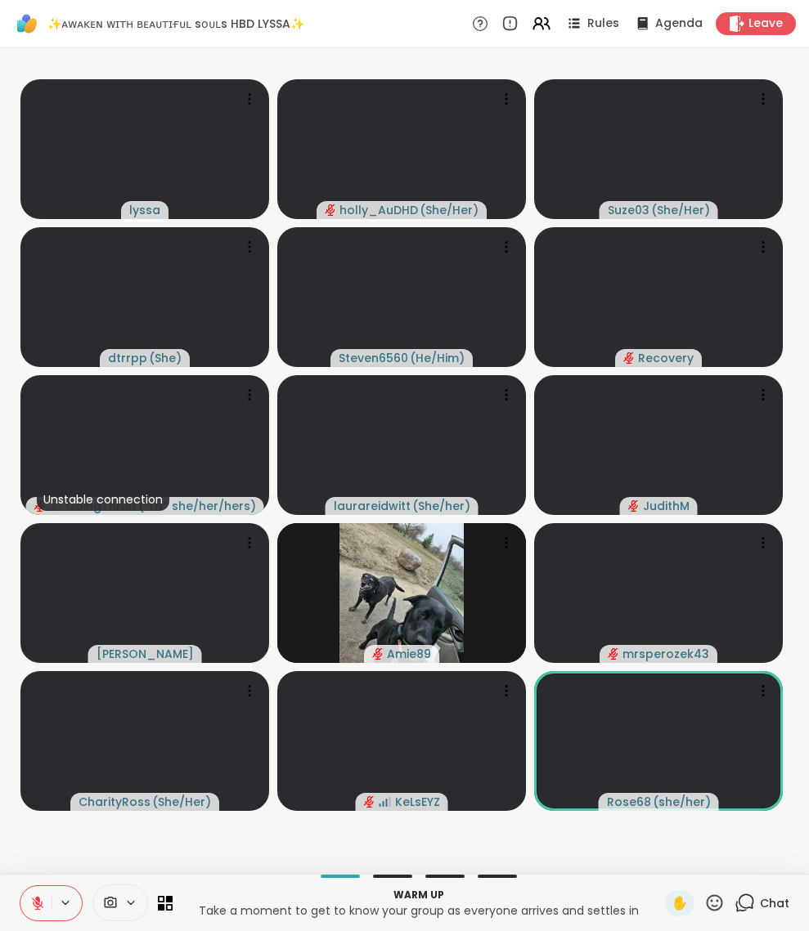
click at [706, 732] on icon at bounding box center [714, 902] width 16 height 16
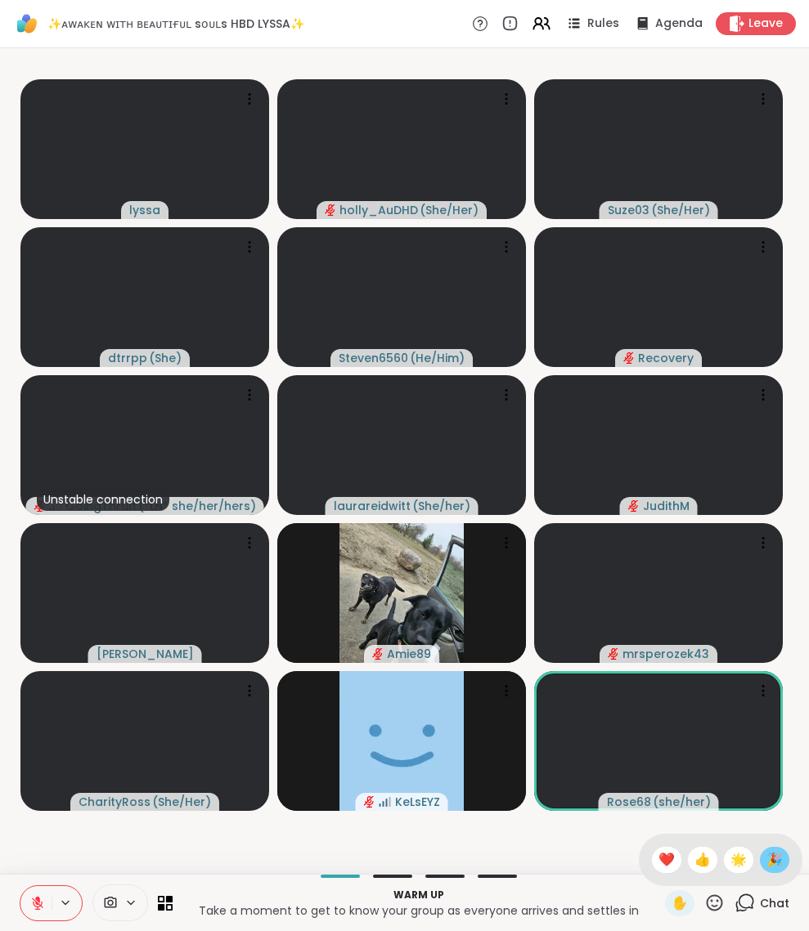
click at [766, 732] on span "🎉" at bounding box center [774, 860] width 16 height 20
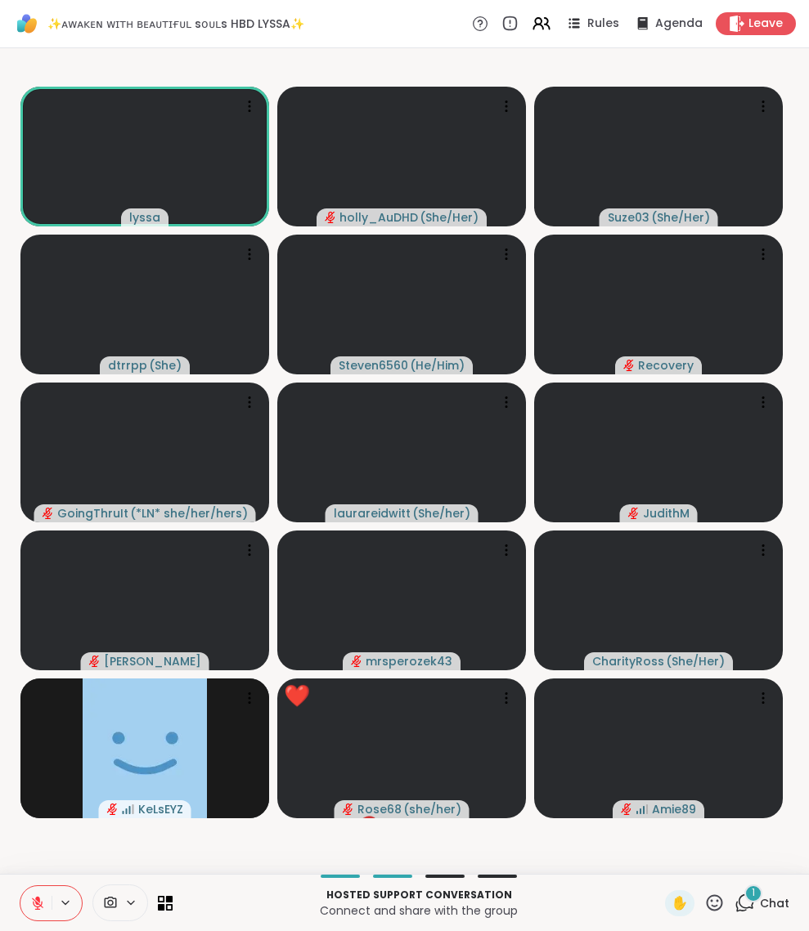
click at [704, 732] on icon at bounding box center [714, 903] width 20 height 20
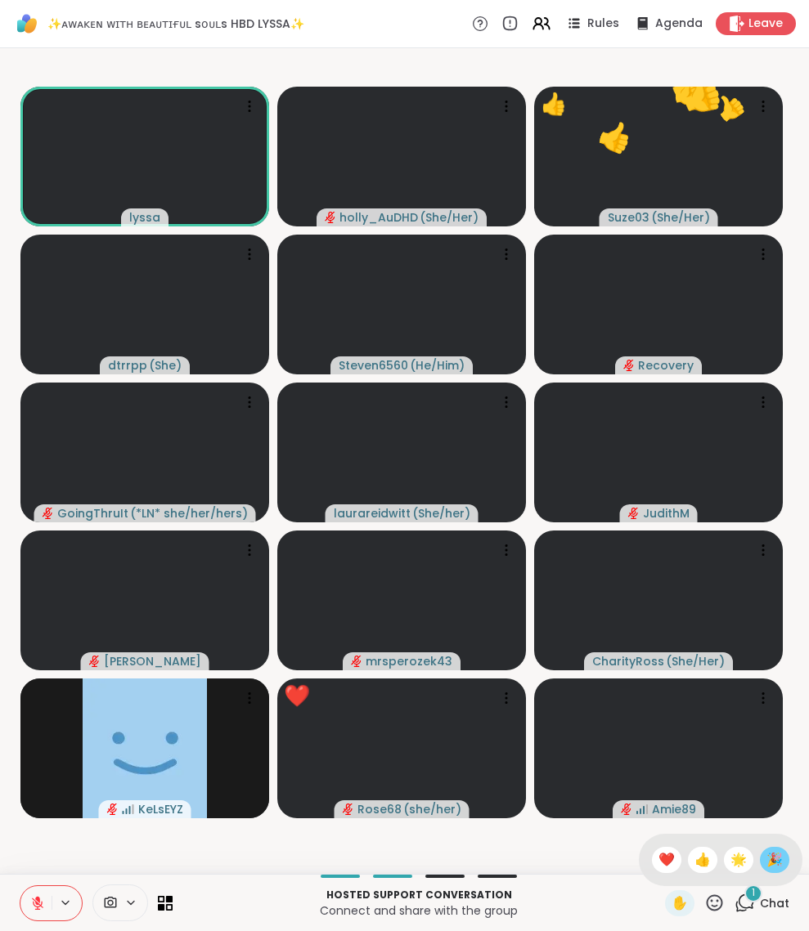
click at [766, 732] on span "🎉" at bounding box center [774, 860] width 16 height 20
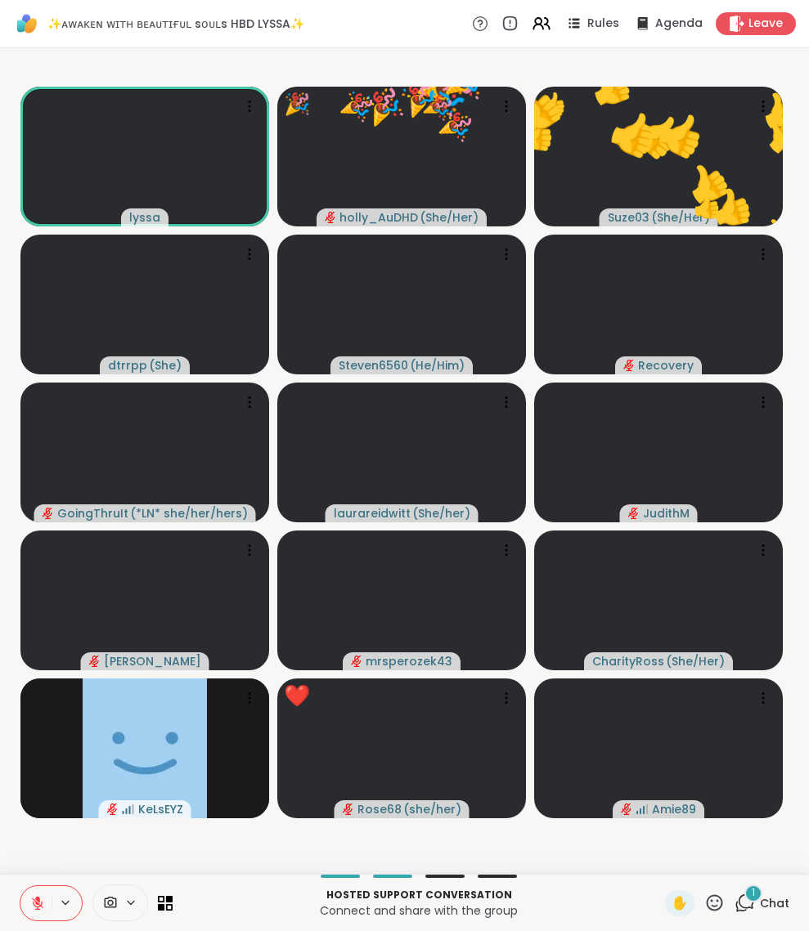
click at [744, 732] on div "1" at bounding box center [753, 894] width 18 height 18
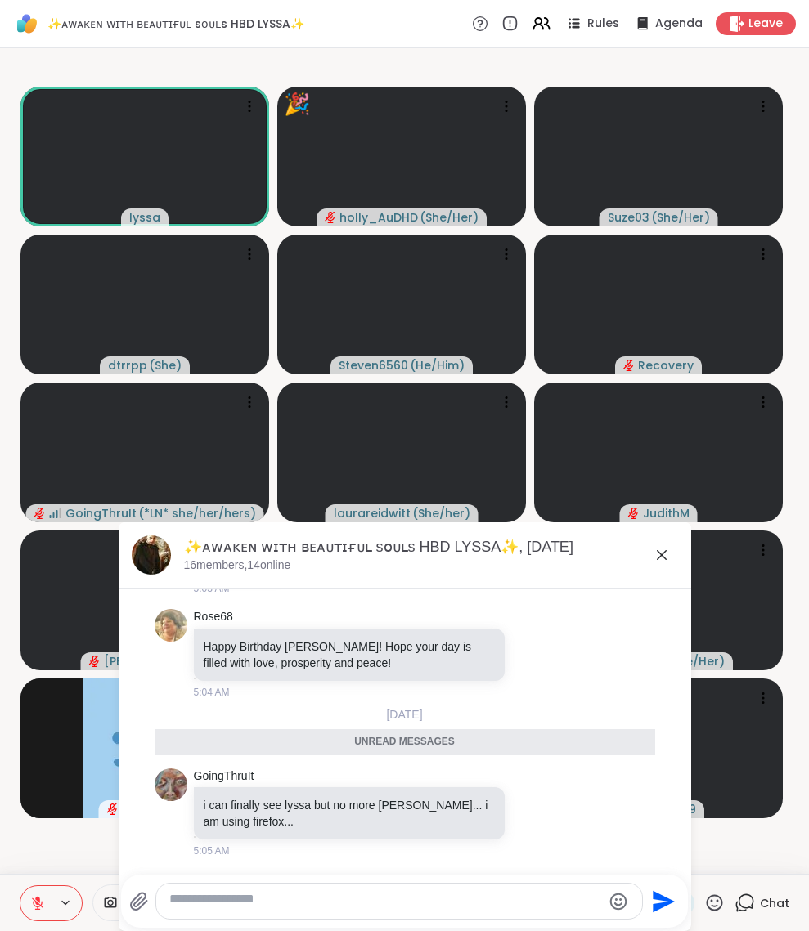
scroll to position [2745, 0]
click at [657, 558] on icon at bounding box center [662, 555] width 10 height 10
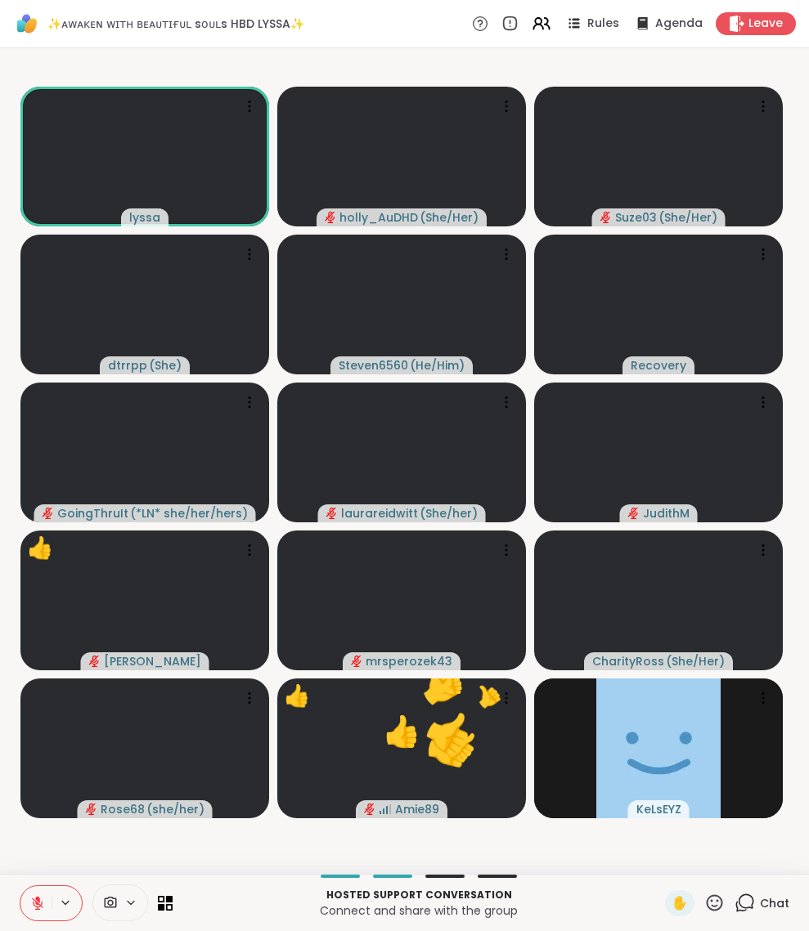
click at [704, 732] on icon at bounding box center [714, 903] width 20 height 20
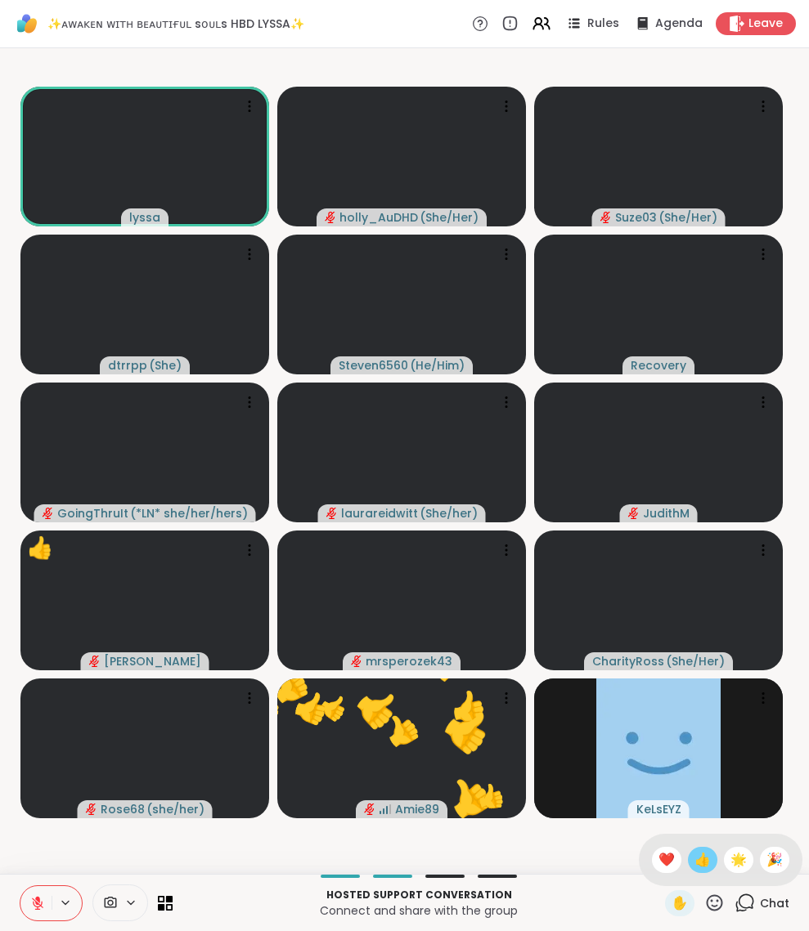
click at [694, 732] on span "👍" at bounding box center [702, 860] width 16 height 20
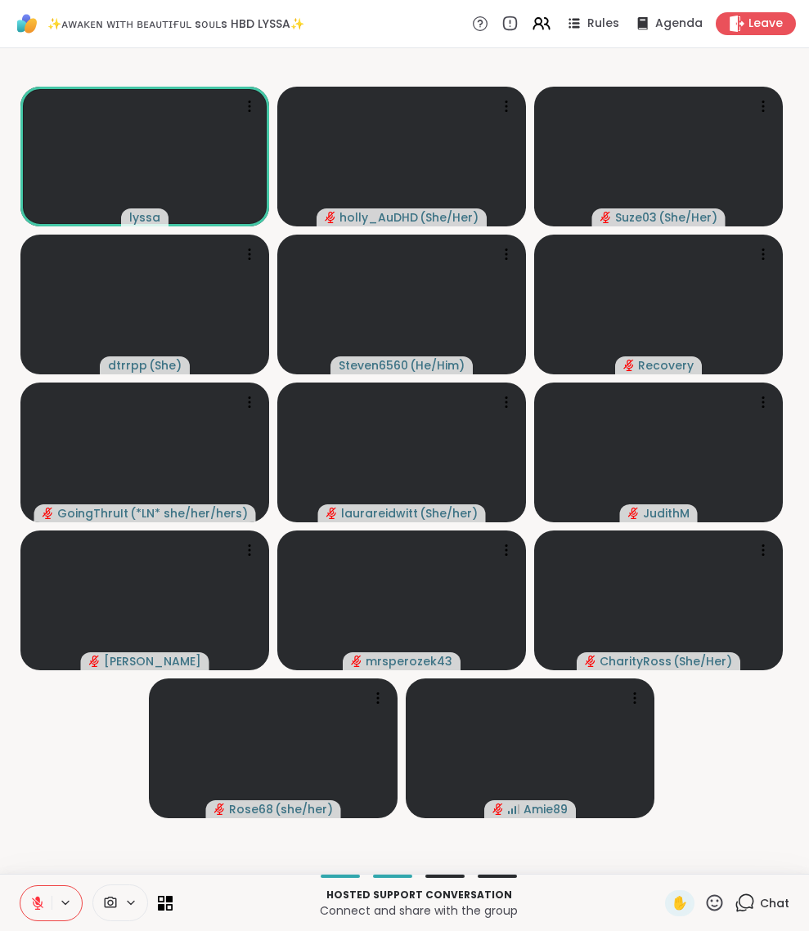
click at [704, 732] on icon at bounding box center [714, 903] width 20 height 20
click at [658, 732] on span "❤️" at bounding box center [666, 860] width 16 height 20
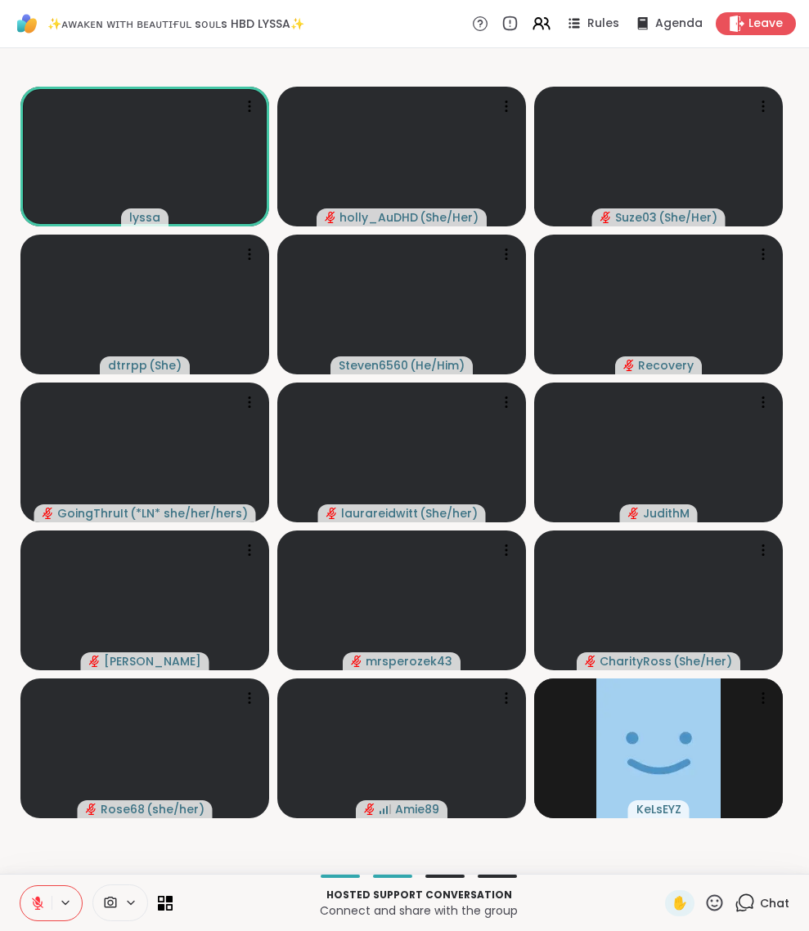
click at [734, 732] on icon at bounding box center [744, 903] width 20 height 20
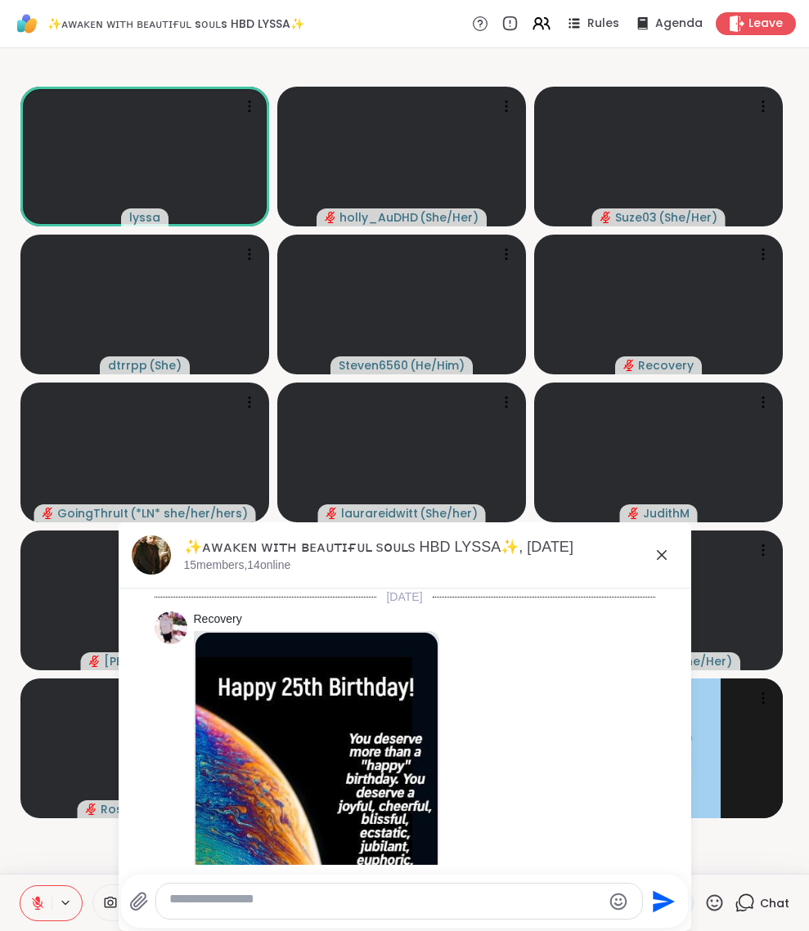
scroll to position [2834, 0]
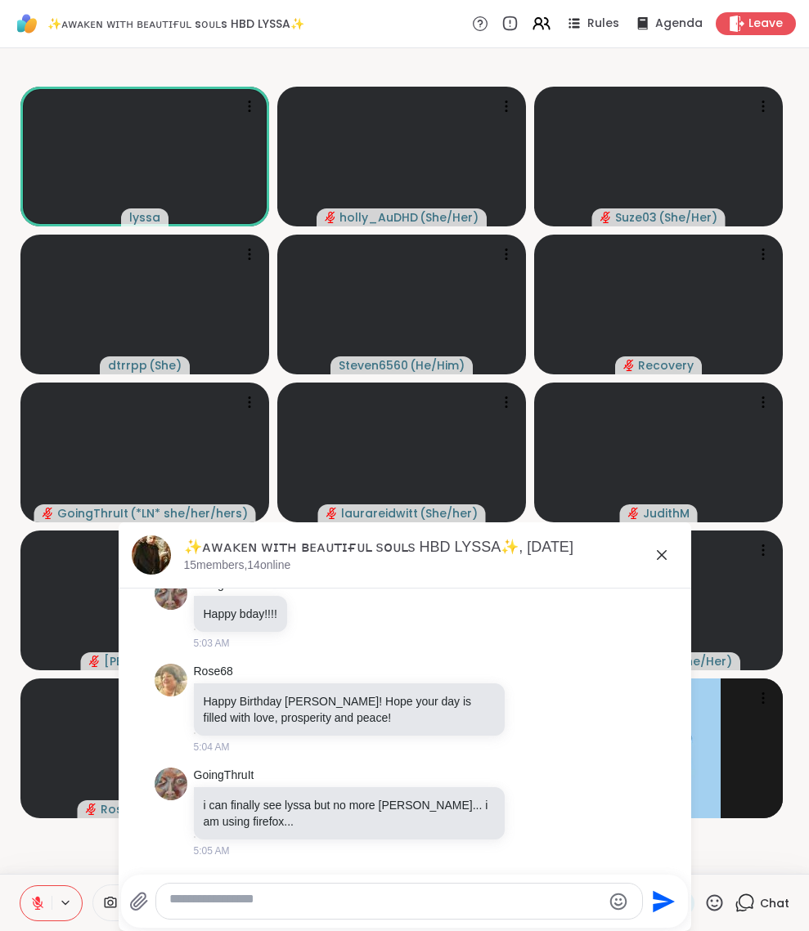
click at [424, 732] on textarea "Type your message" at bounding box center [385, 901] width 433 height 21
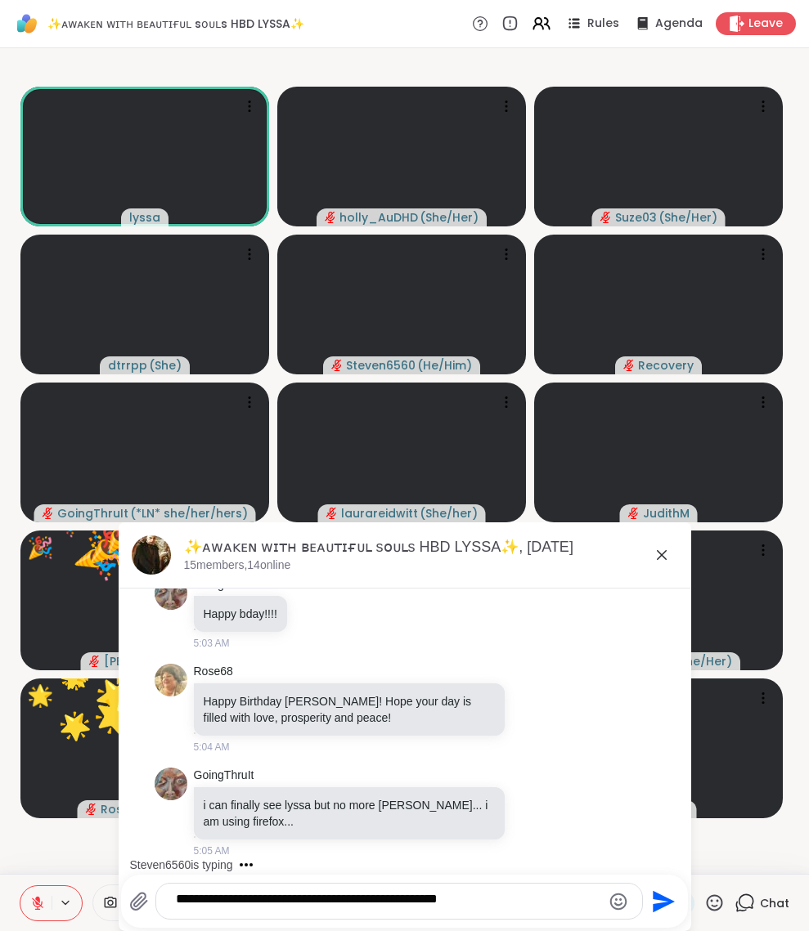
click at [572, 732] on textarea "**********" at bounding box center [385, 901] width 419 height 21
type textarea "**********"
click at [608, 732] on icon "Emoji picker" at bounding box center [618, 902] width 20 height 20
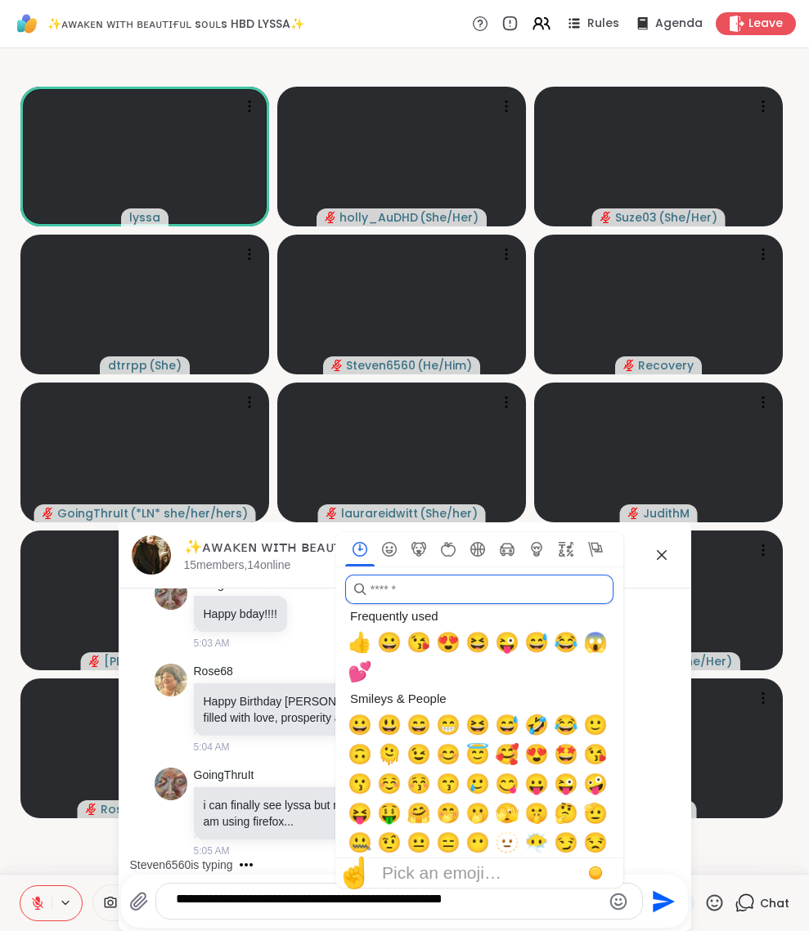
click at [450, 587] on input "search" at bounding box center [479, 589] width 268 height 29
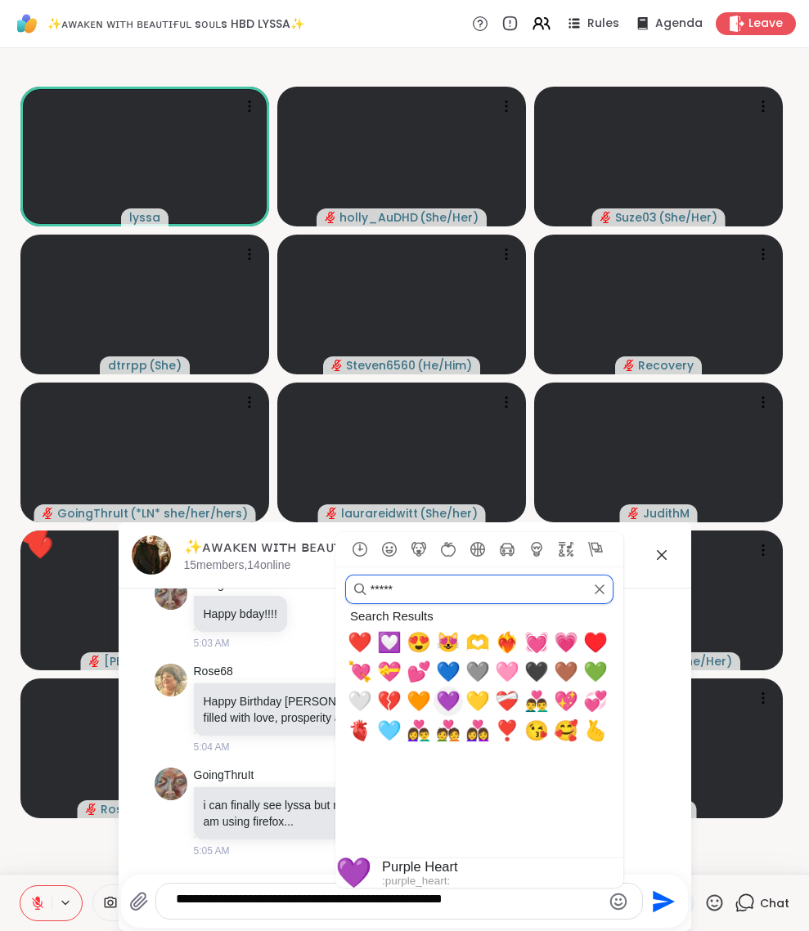
type input "*****"
click at [441, 695] on span "💜" at bounding box center [448, 701] width 25 height 23
type textarea "**********"
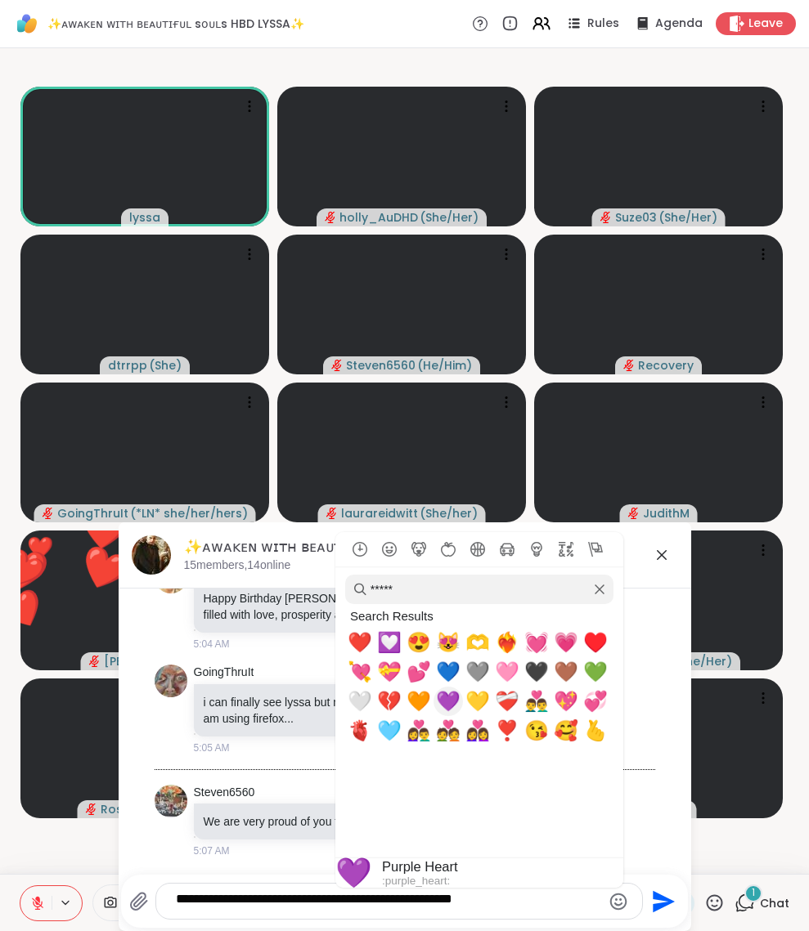
scroll to position [2962, 0]
click at [651, 732] on icon "Send" at bounding box center [661, 902] width 26 height 26
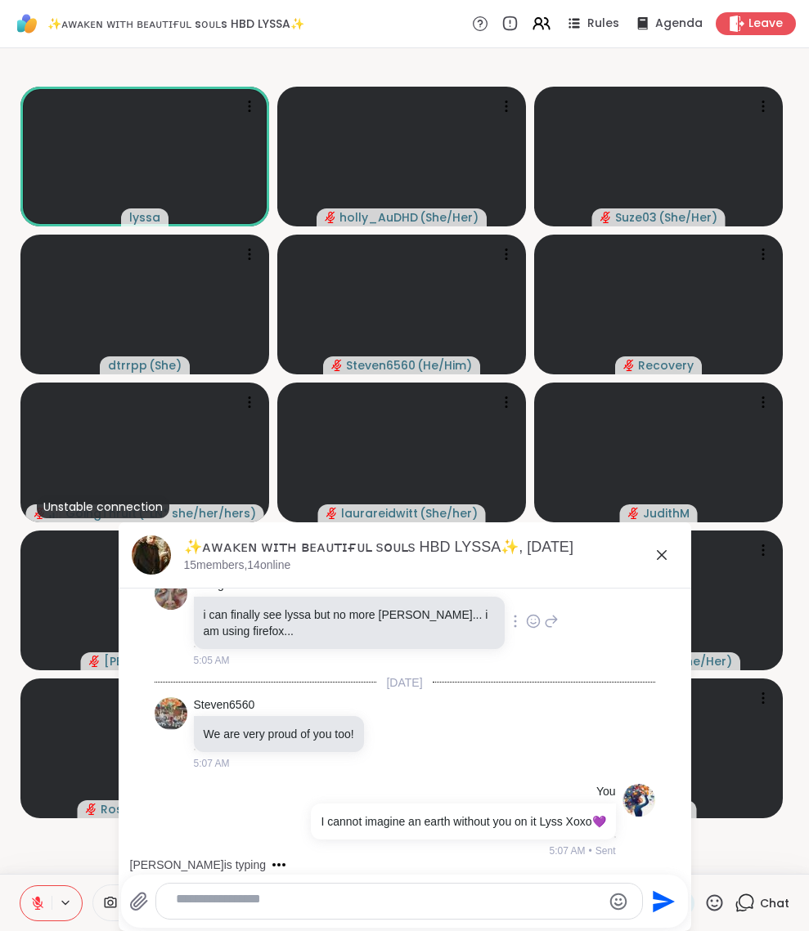
scroll to position [2929, 0]
click at [652, 560] on icon at bounding box center [662, 555] width 20 height 20
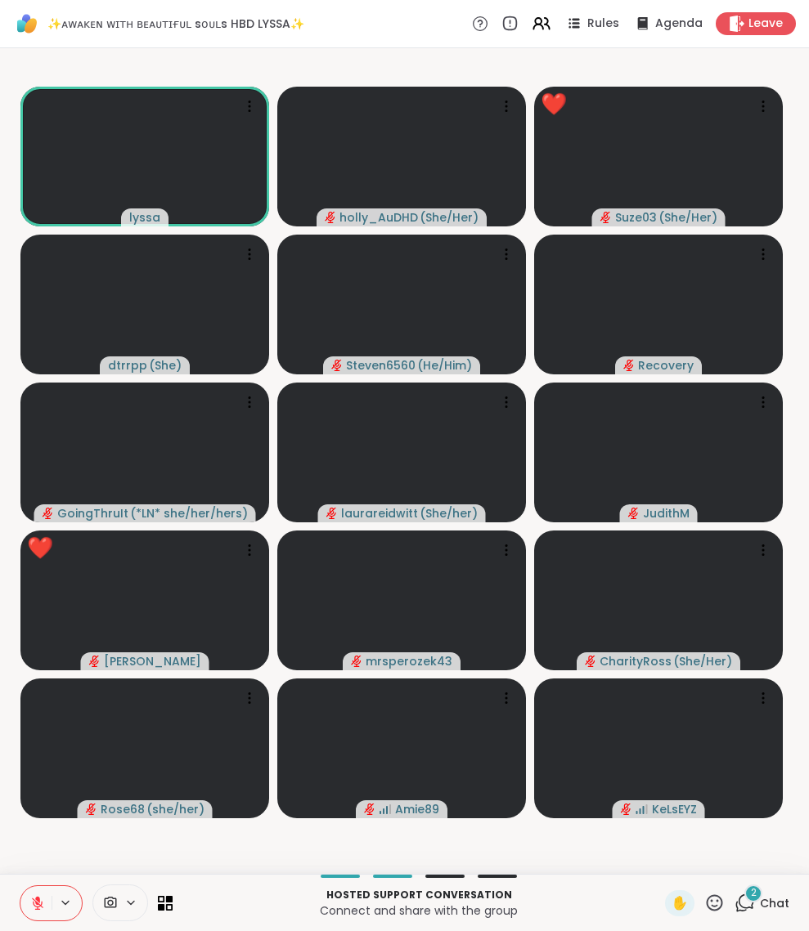
click at [751, 732] on span "2" at bounding box center [754, 893] width 6 height 14
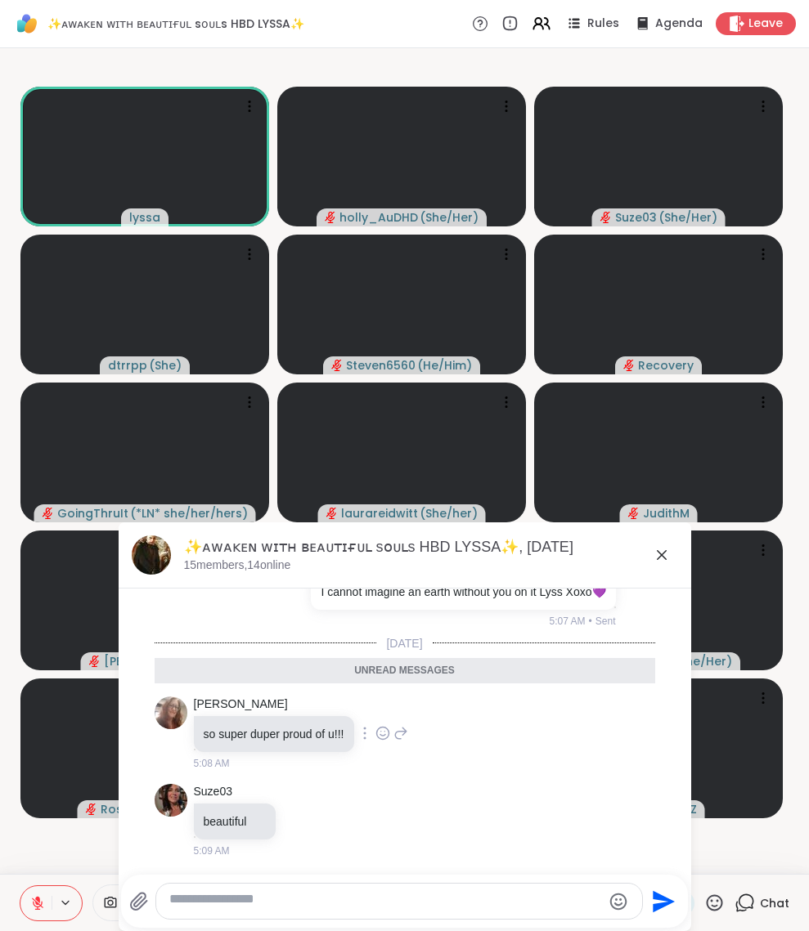
scroll to position [3355, 0]
click at [657, 558] on icon at bounding box center [662, 555] width 10 height 10
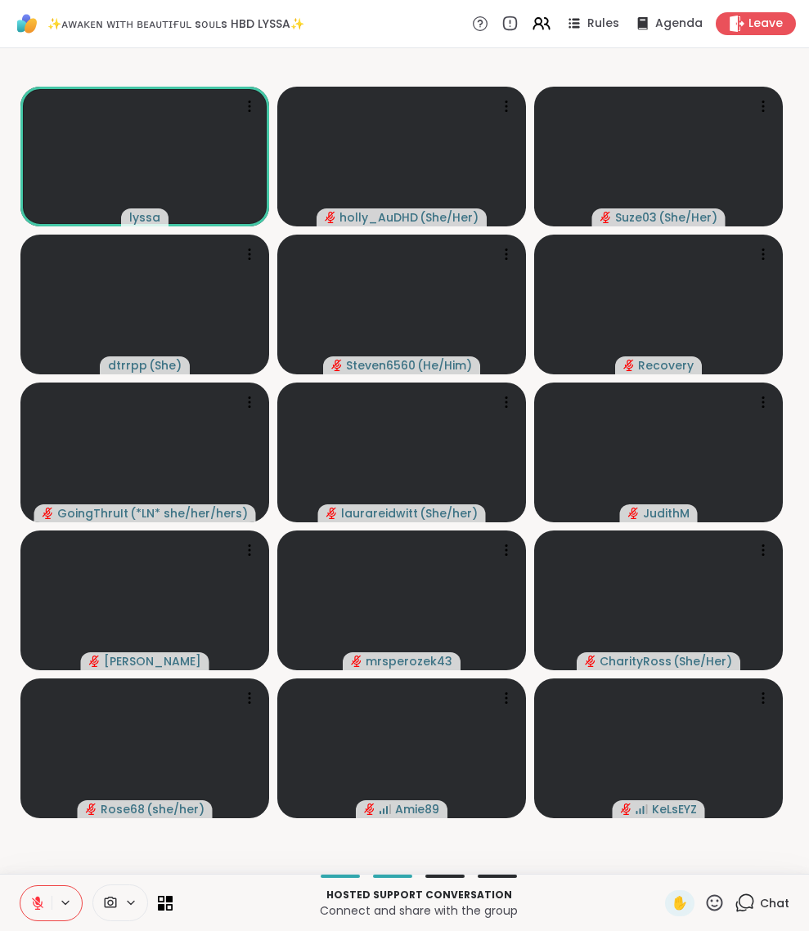
click at [704, 732] on icon at bounding box center [714, 903] width 20 height 20
click at [658, 732] on span "❤️" at bounding box center [666, 860] width 16 height 20
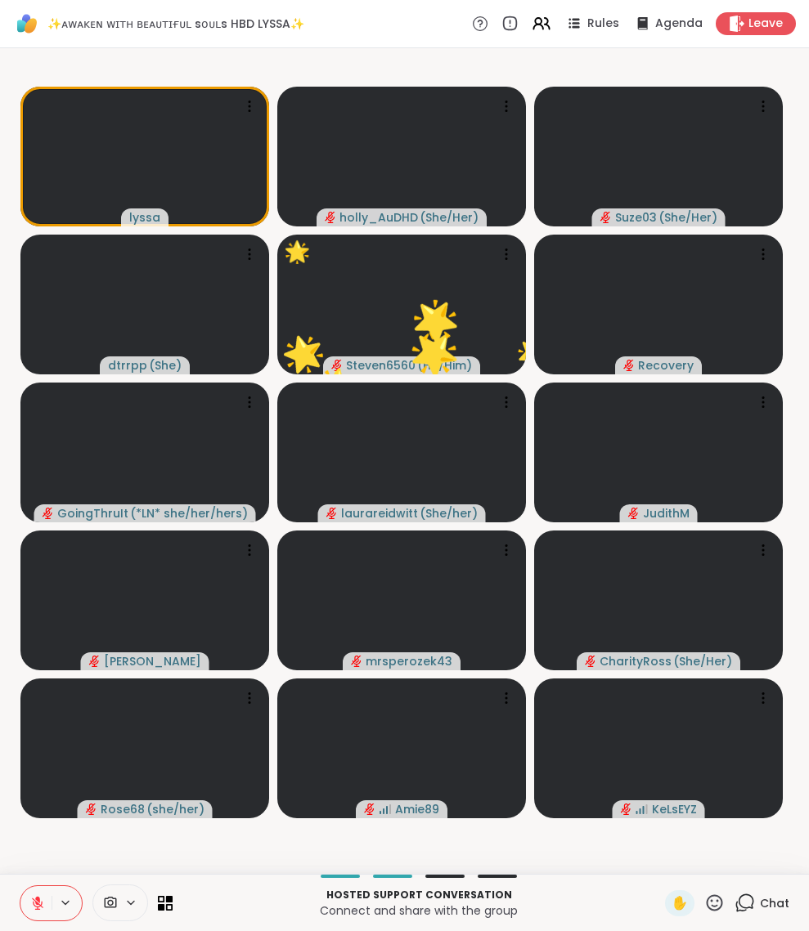
click at [704, 732] on icon at bounding box center [714, 903] width 20 height 20
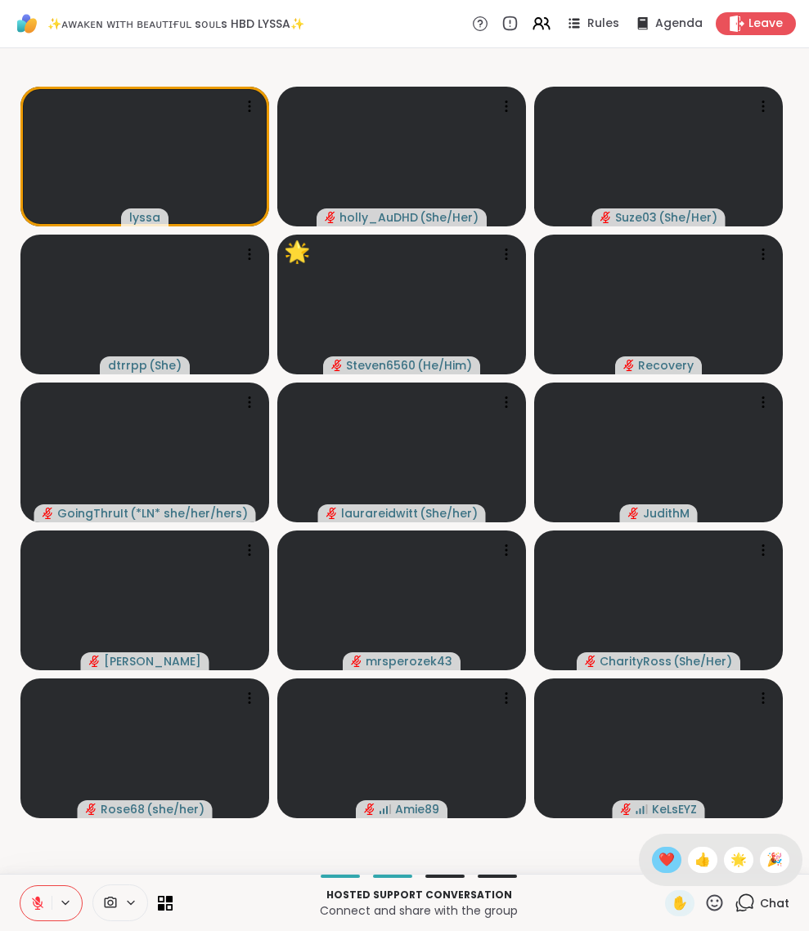
click at [658, 732] on span "❤️" at bounding box center [666, 860] width 16 height 20
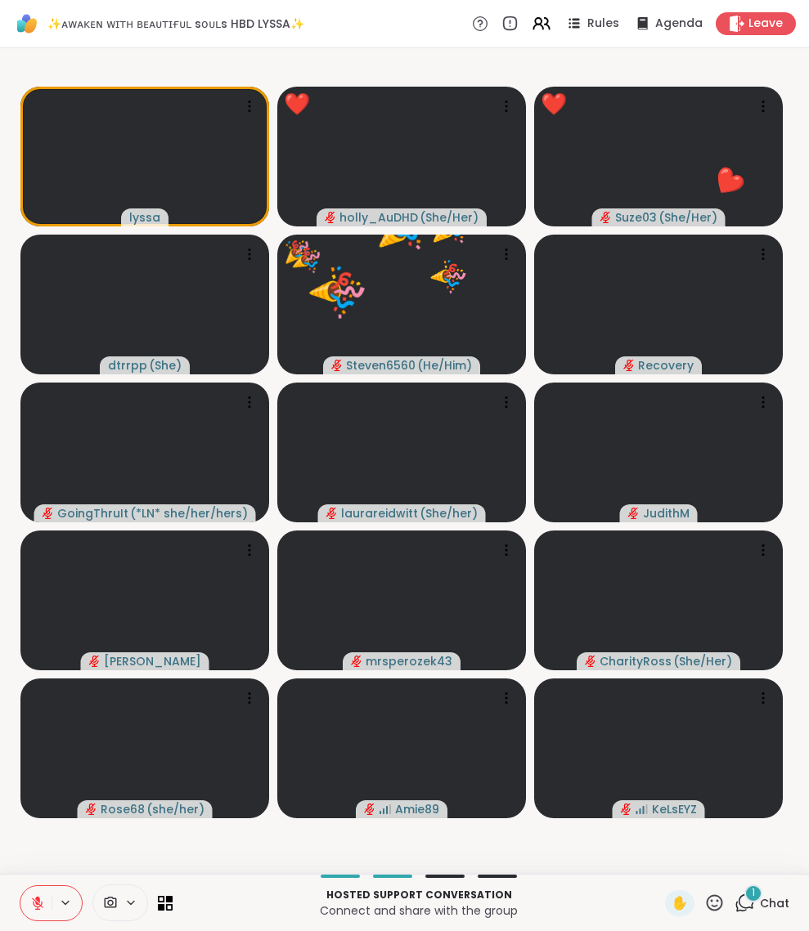
click at [734, 732] on icon at bounding box center [744, 903] width 20 height 20
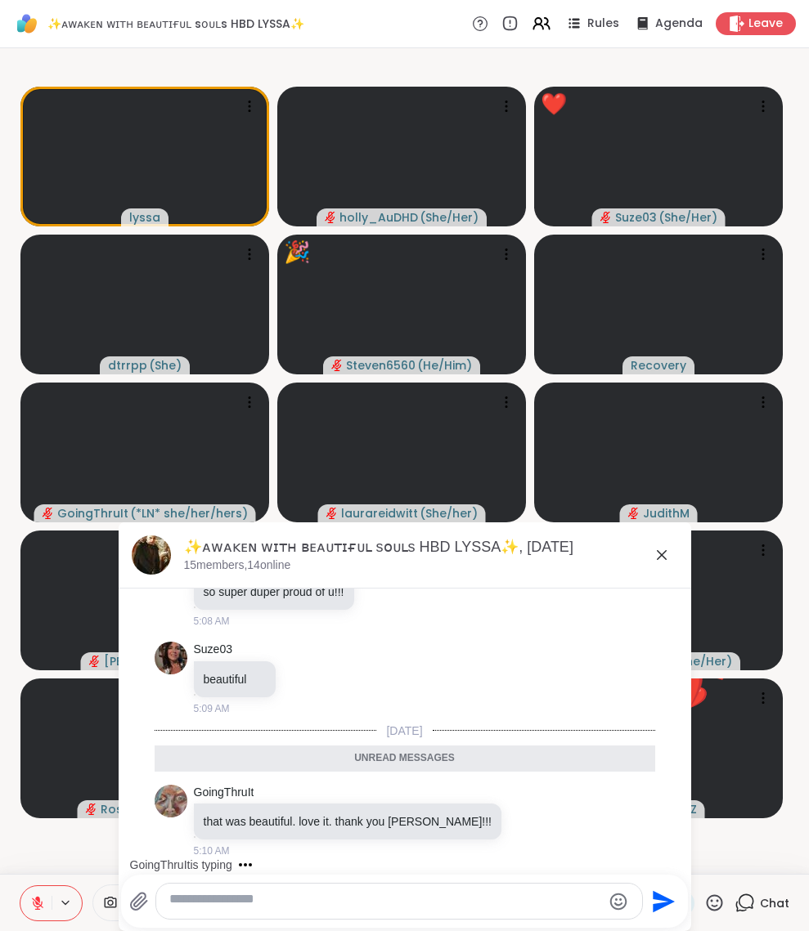
scroll to position [4, 0]
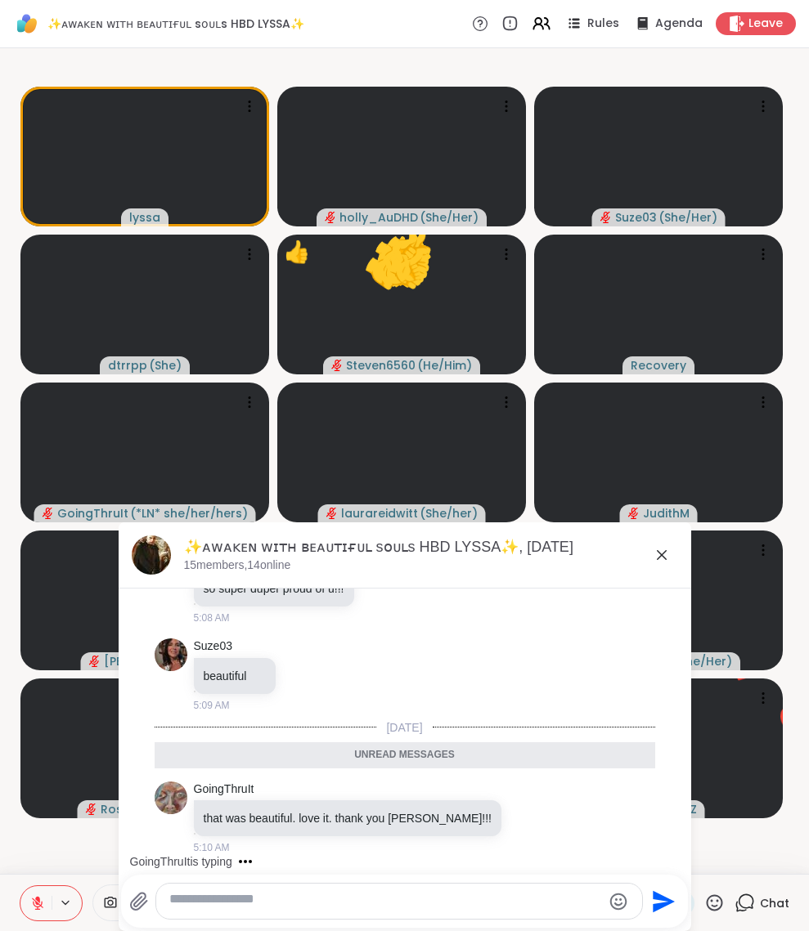
click at [652, 557] on icon at bounding box center [662, 555] width 20 height 20
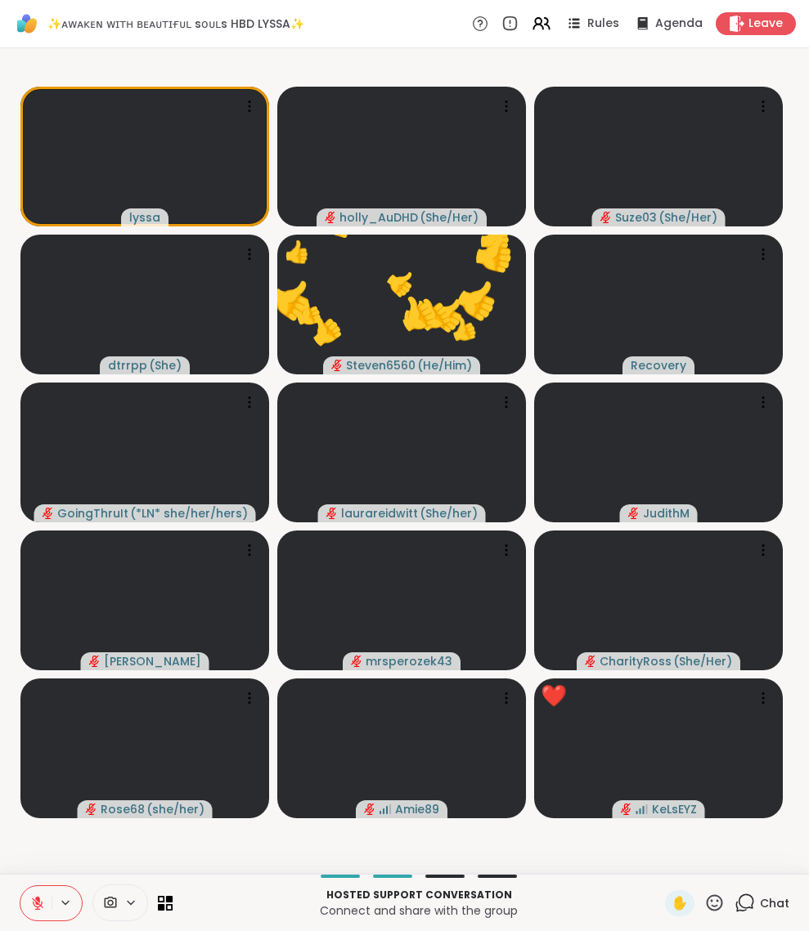
click at [704, 732] on icon at bounding box center [714, 903] width 20 height 20
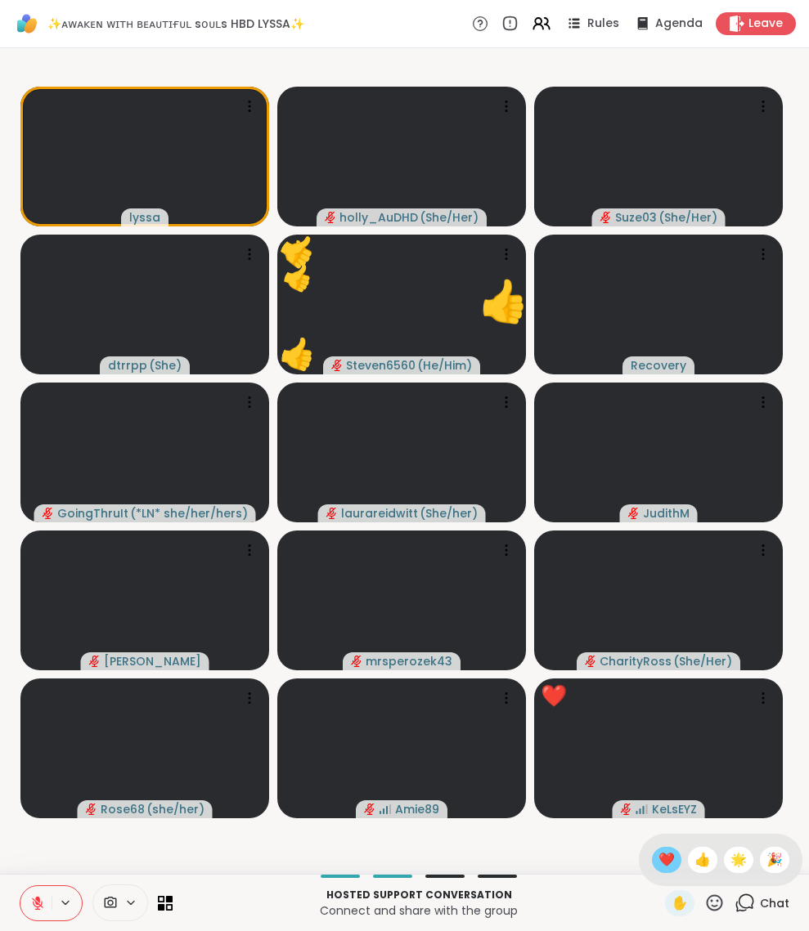
click at [658, 732] on span "❤️" at bounding box center [666, 860] width 16 height 20
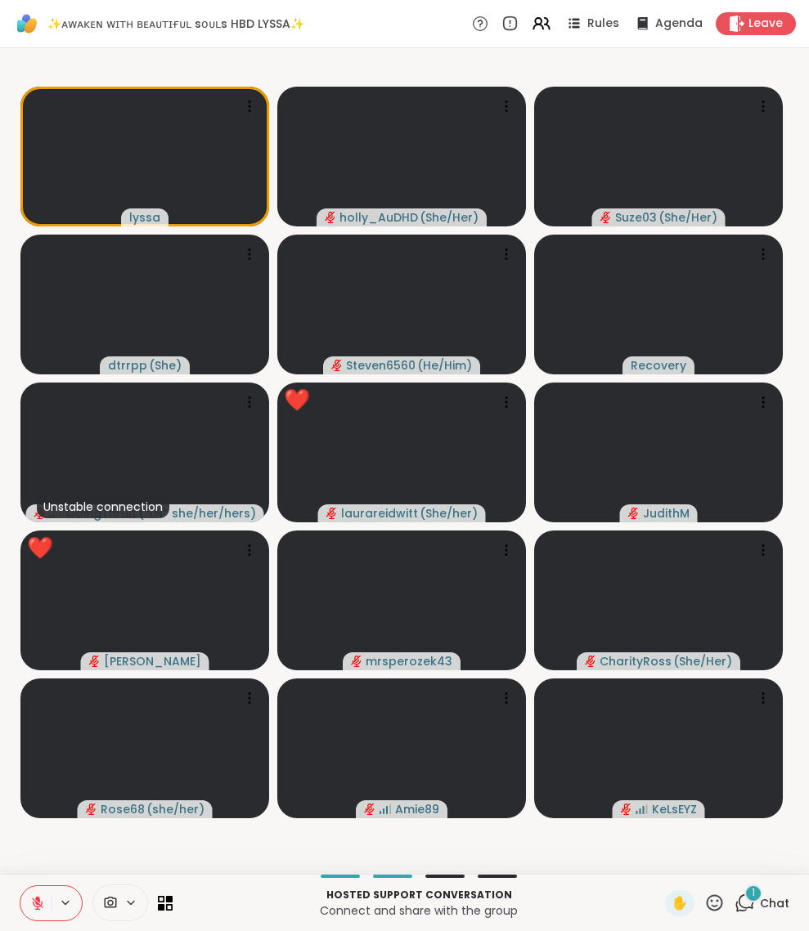
click at [734, 732] on icon at bounding box center [744, 903] width 20 height 20
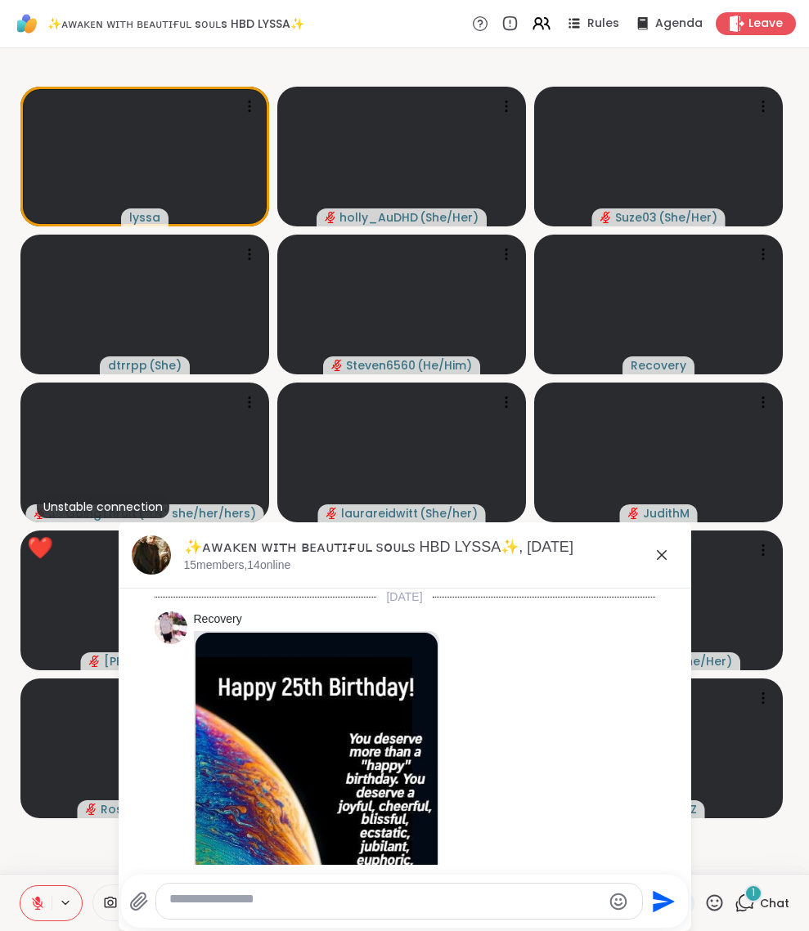
scroll to position [3592, 0]
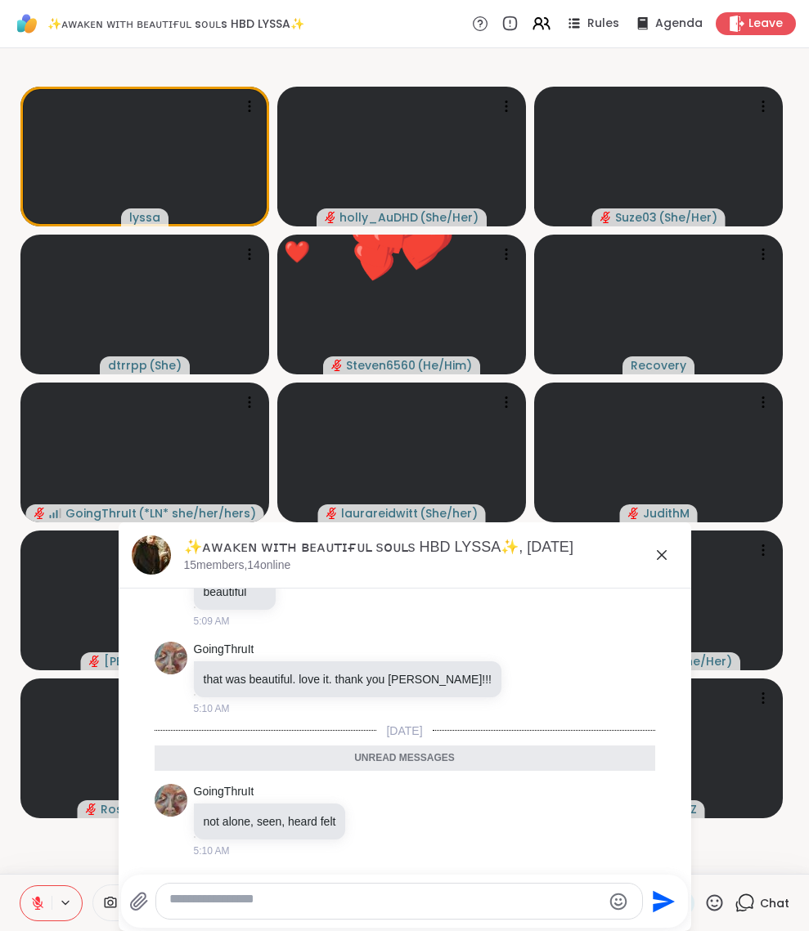
click at [657, 558] on icon at bounding box center [662, 555] width 10 height 10
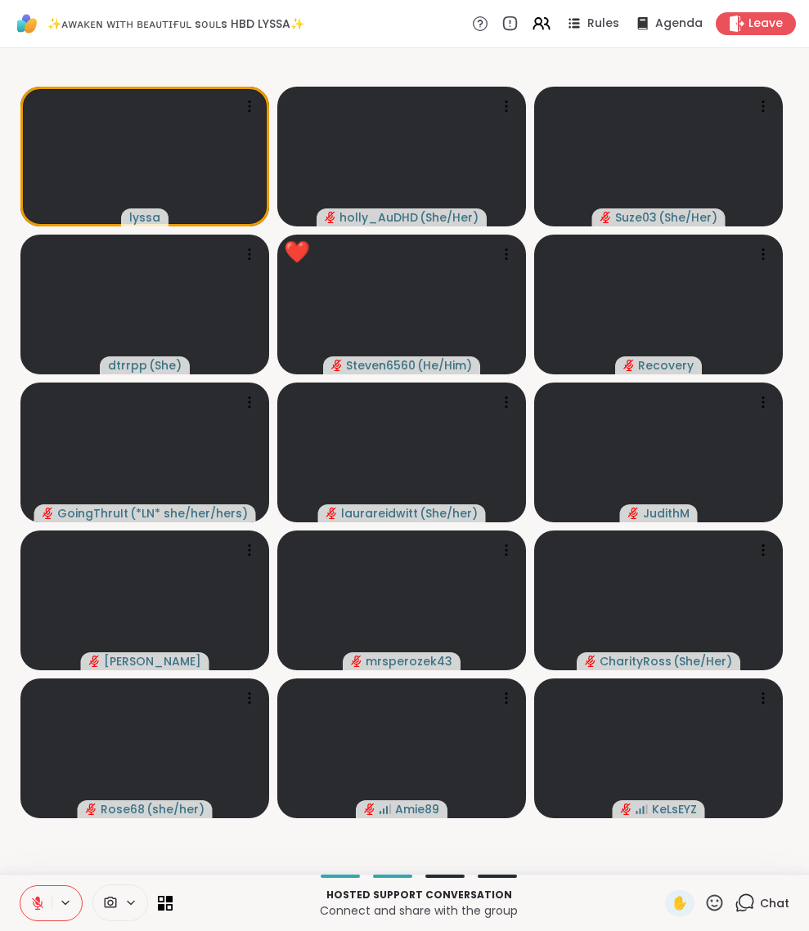
click at [734, 732] on icon at bounding box center [744, 903] width 20 height 20
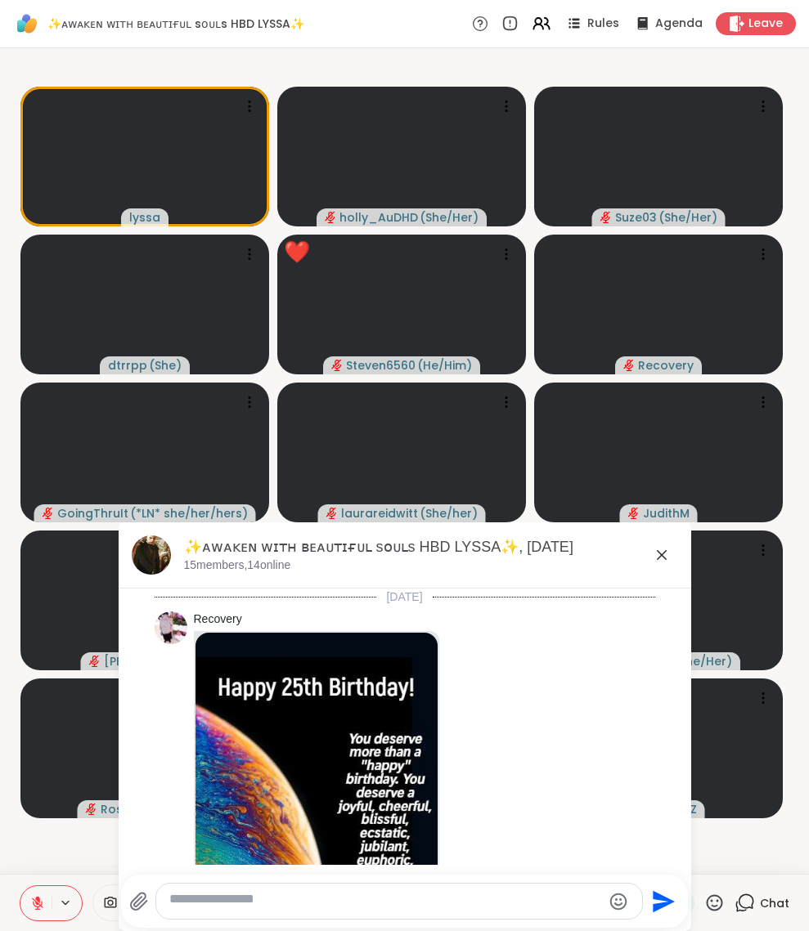
scroll to position [3522, 0]
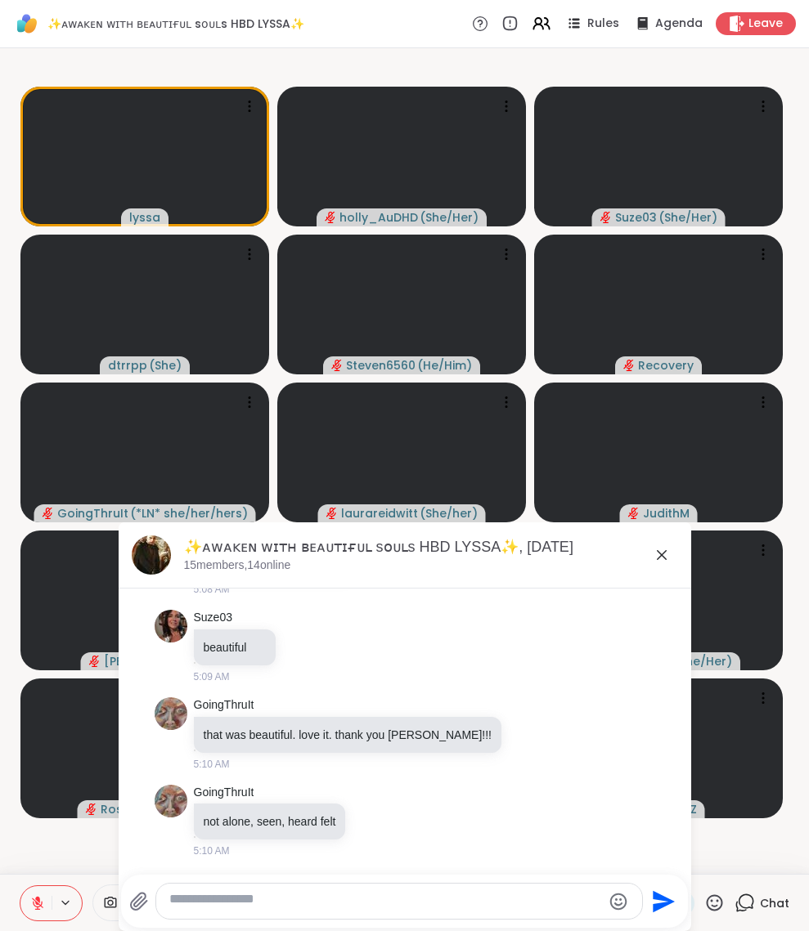
click at [352, 732] on textarea "Type your message" at bounding box center [385, 901] width 433 height 21
type textarea "**********"
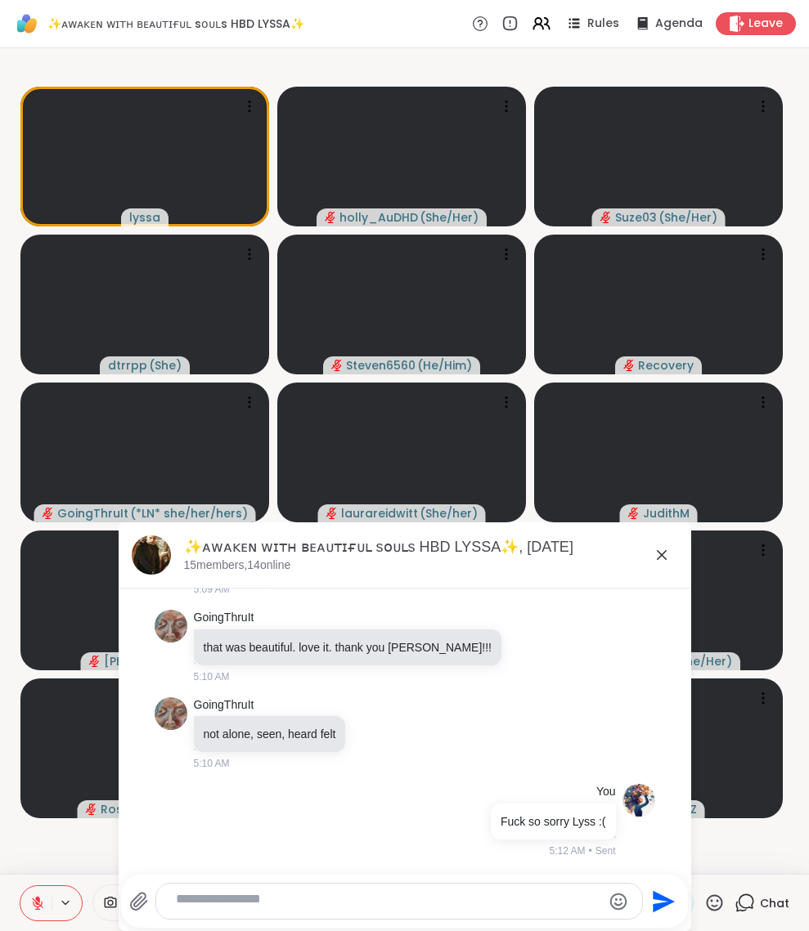
scroll to position [3630, 0]
click at [657, 559] on icon at bounding box center [662, 555] width 10 height 10
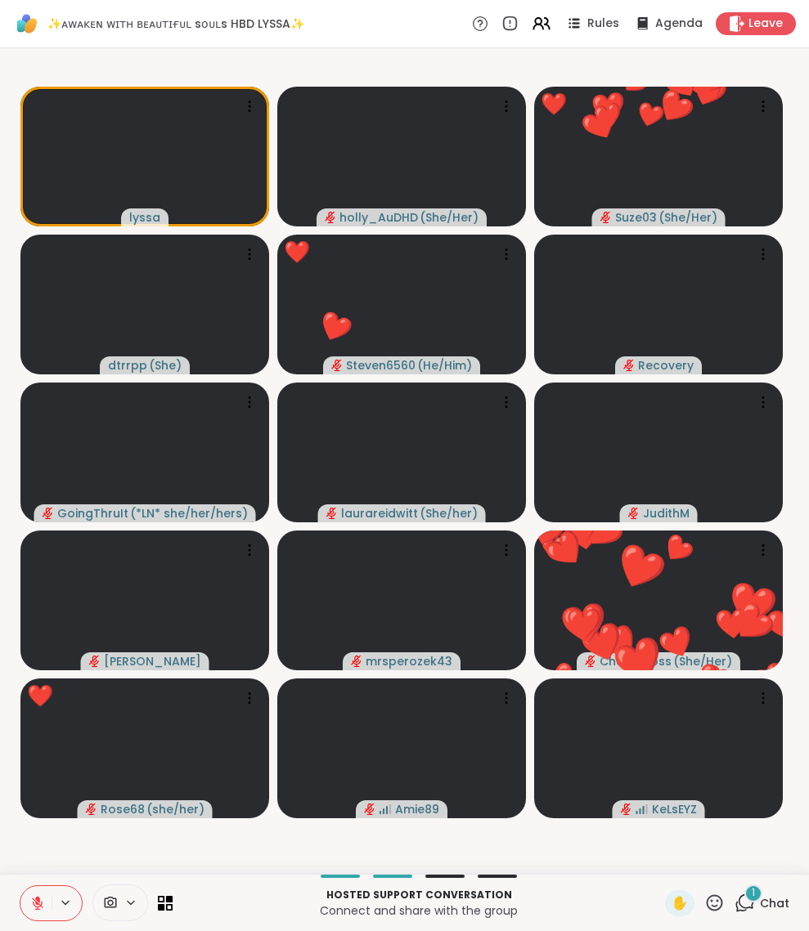
click at [704, 732] on icon at bounding box center [714, 903] width 20 height 20
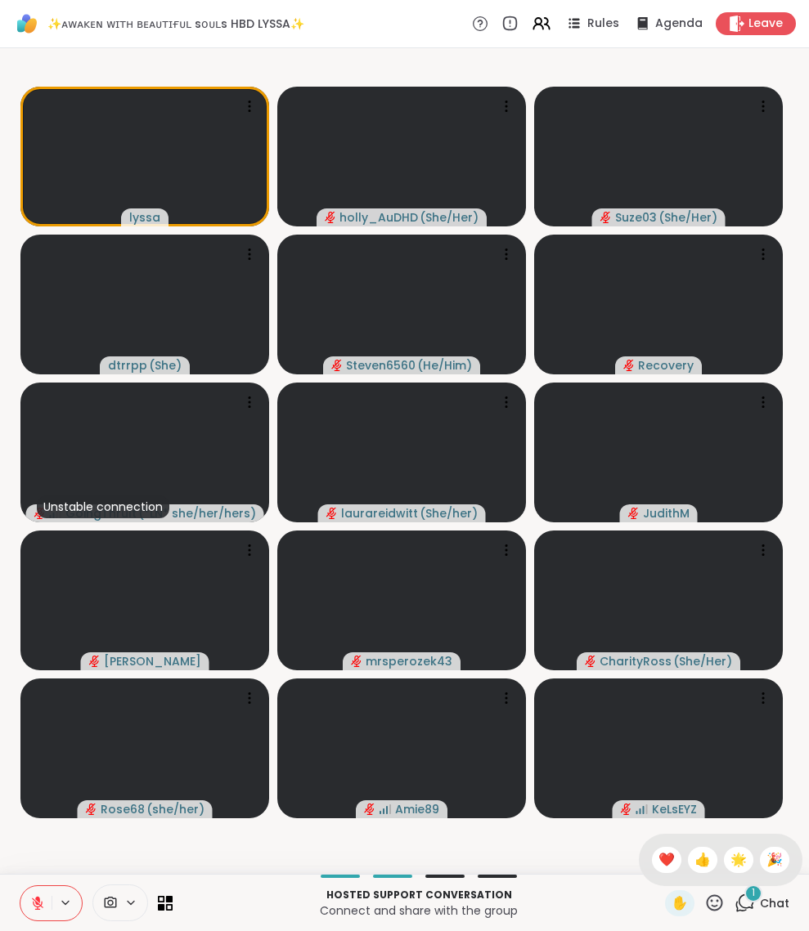
click at [734, 732] on icon at bounding box center [744, 903] width 20 height 20
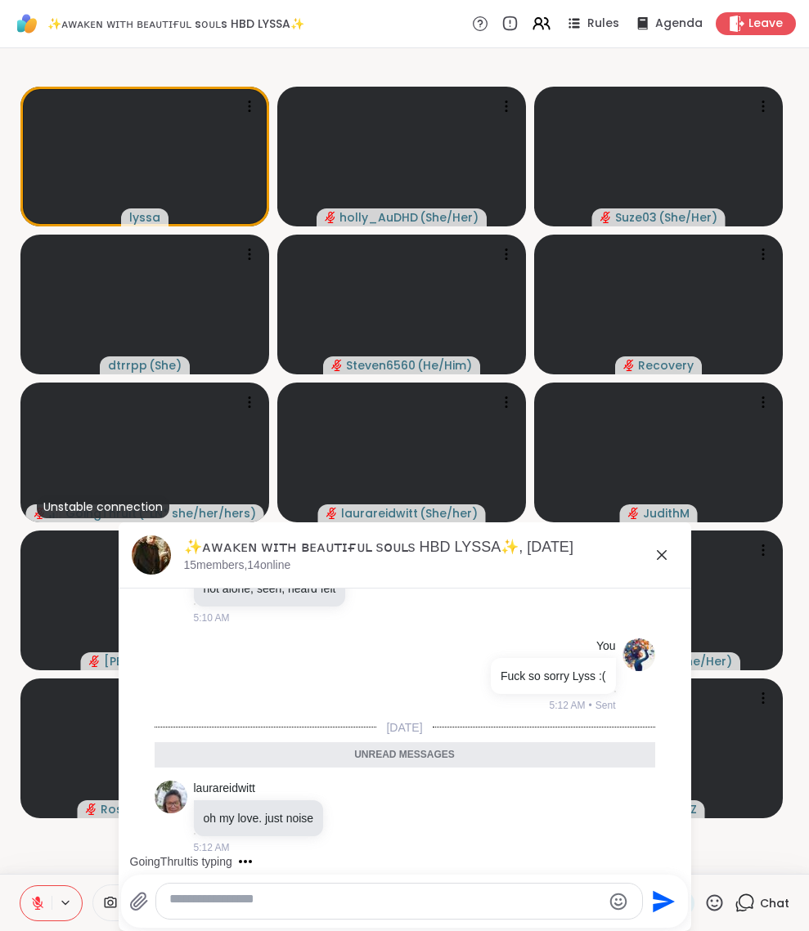
scroll to position [4, 0]
click at [374, 732] on textarea "Type your message" at bounding box center [385, 901] width 433 height 21
click at [375, 732] on textarea "Type your message" at bounding box center [385, 901] width 433 height 21
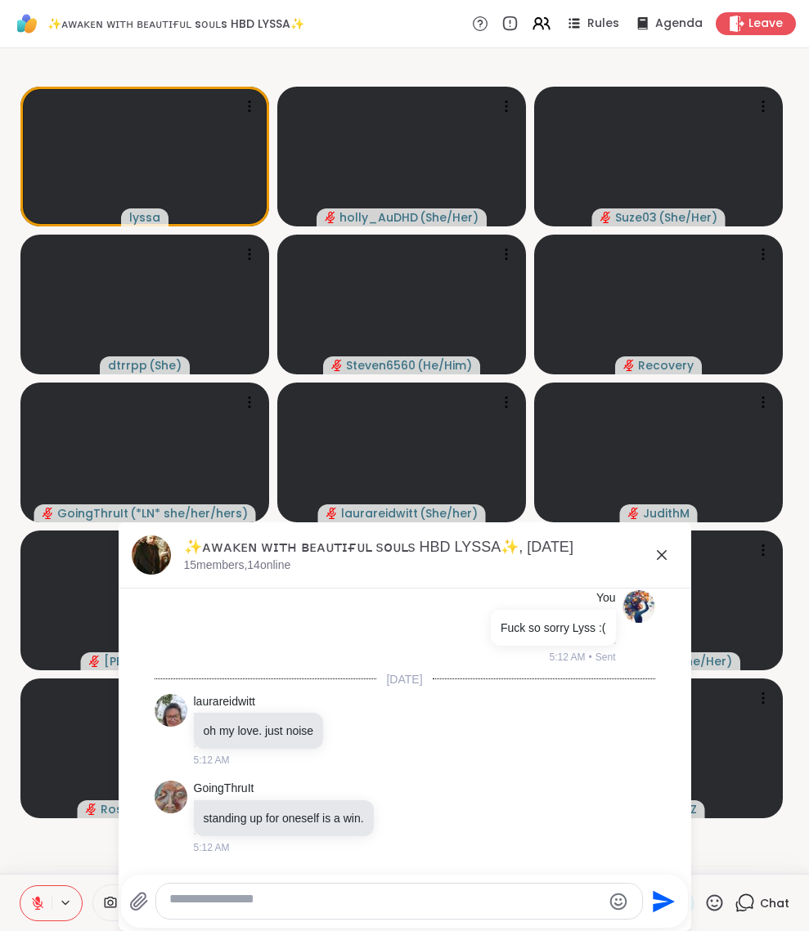
scroll to position [3995, 0]
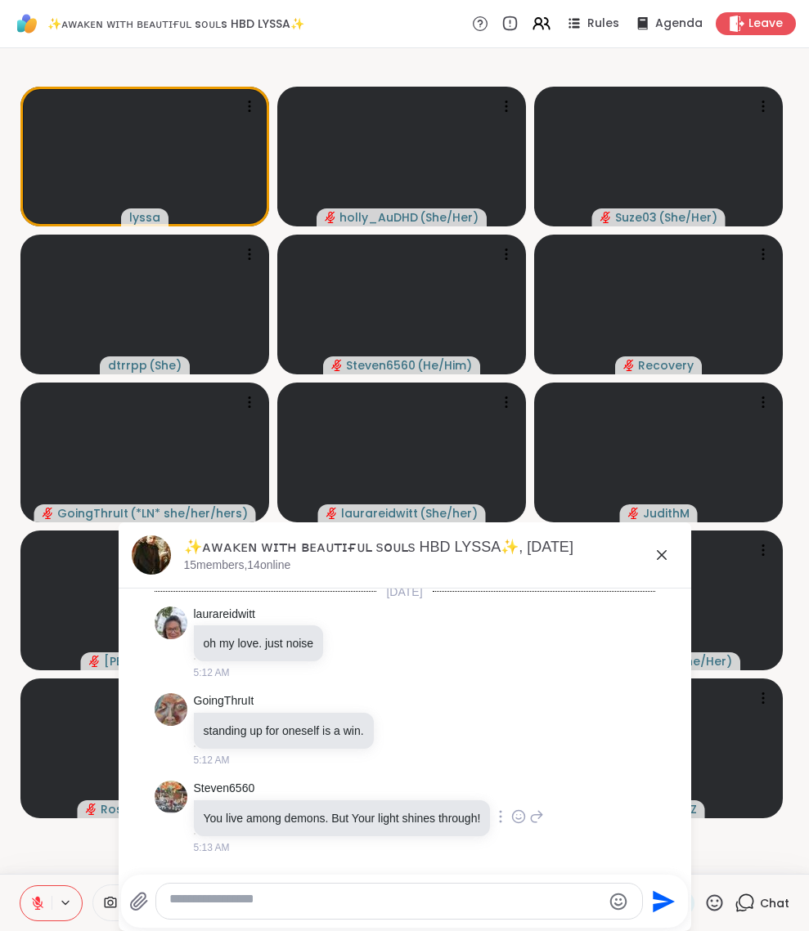
click at [531, 732] on icon at bounding box center [536, 816] width 11 height 11
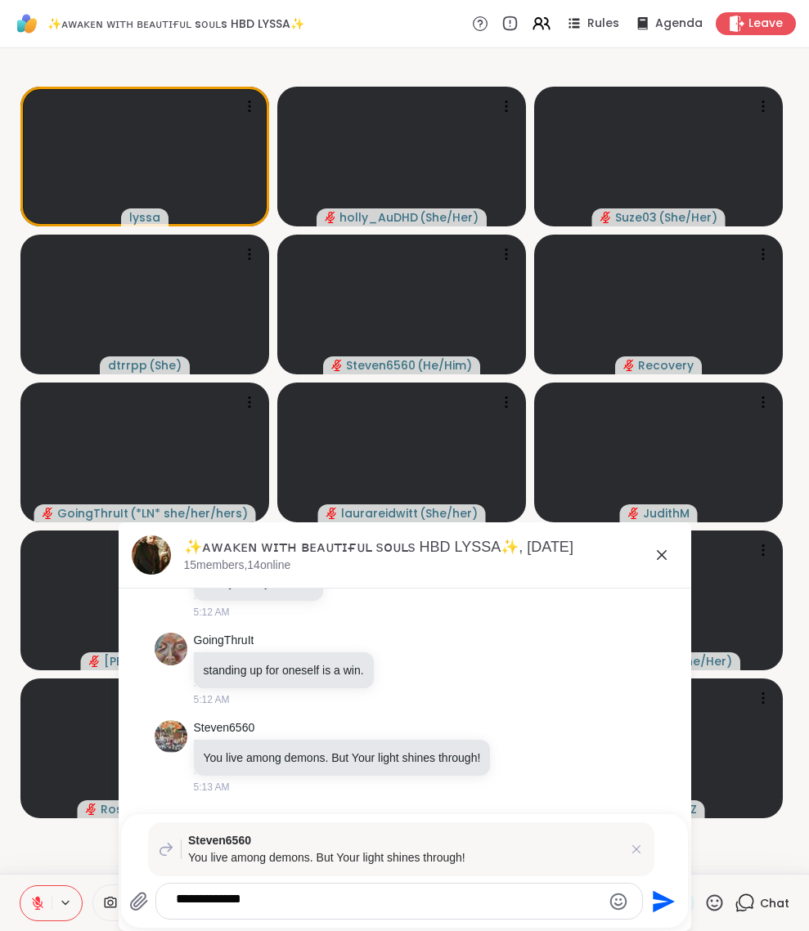
type textarea "**********"
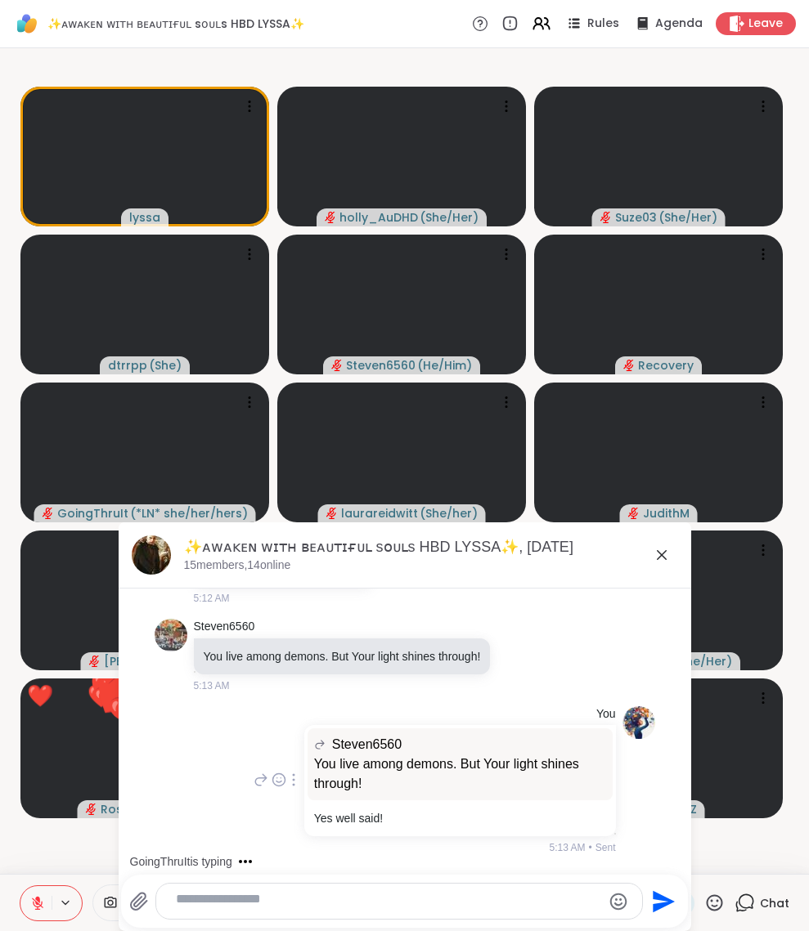
scroll to position [4197, 0]
click at [384, 732] on textarea "Type your message" at bounding box center [385, 901] width 419 height 21
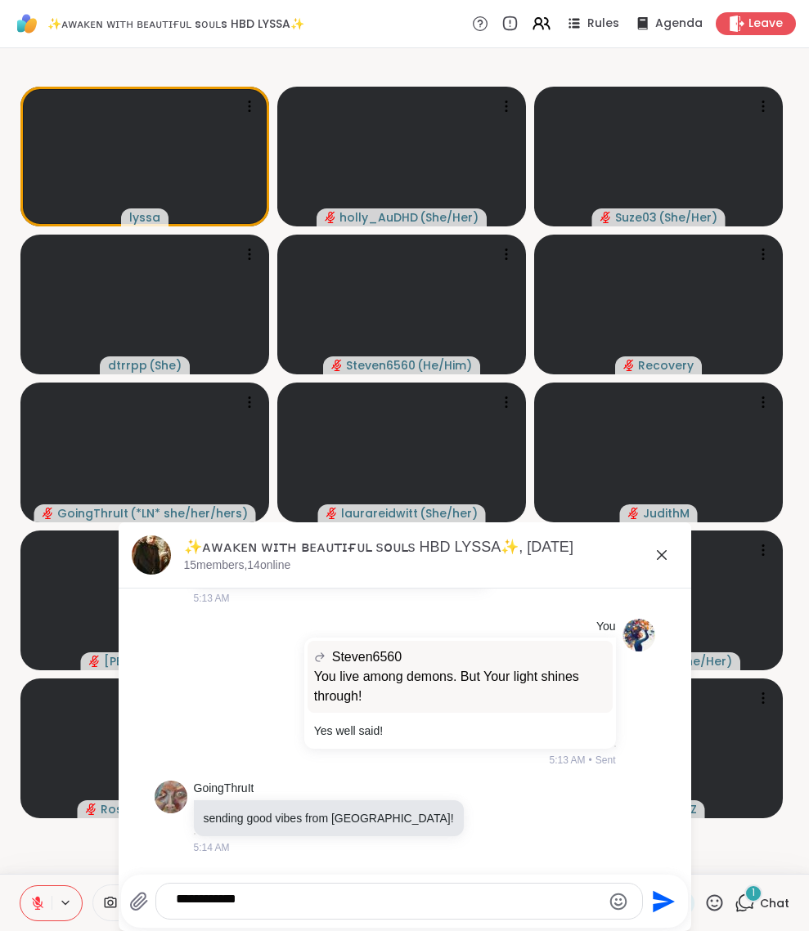
scroll to position [4305, 0]
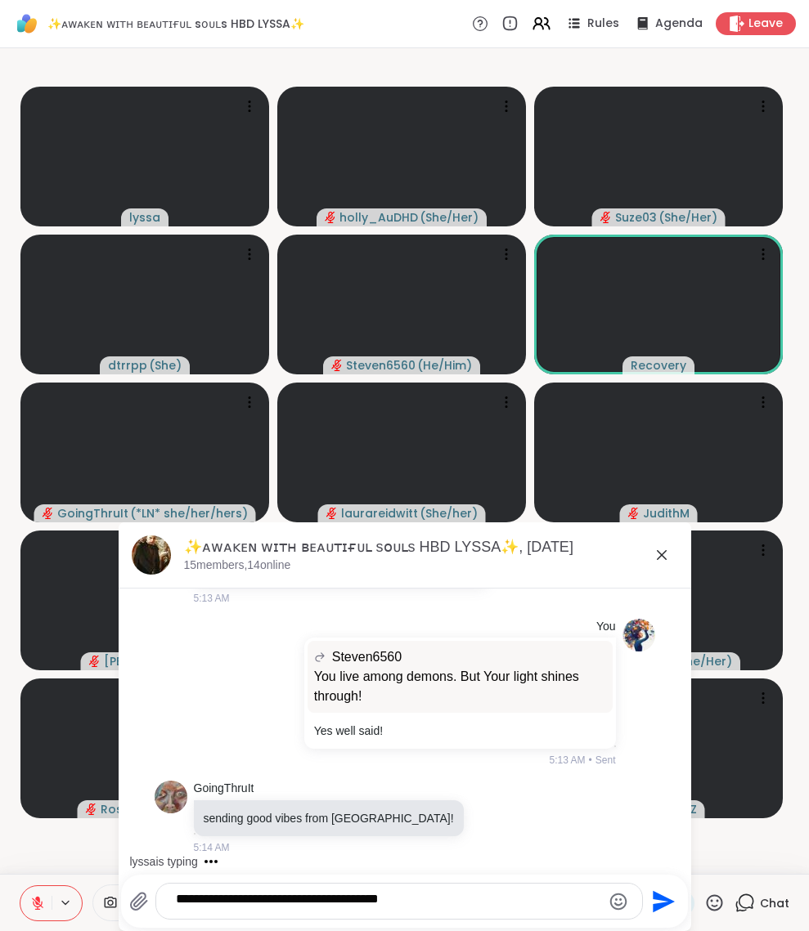
click at [520, 732] on textarea "**********" at bounding box center [385, 901] width 419 height 21
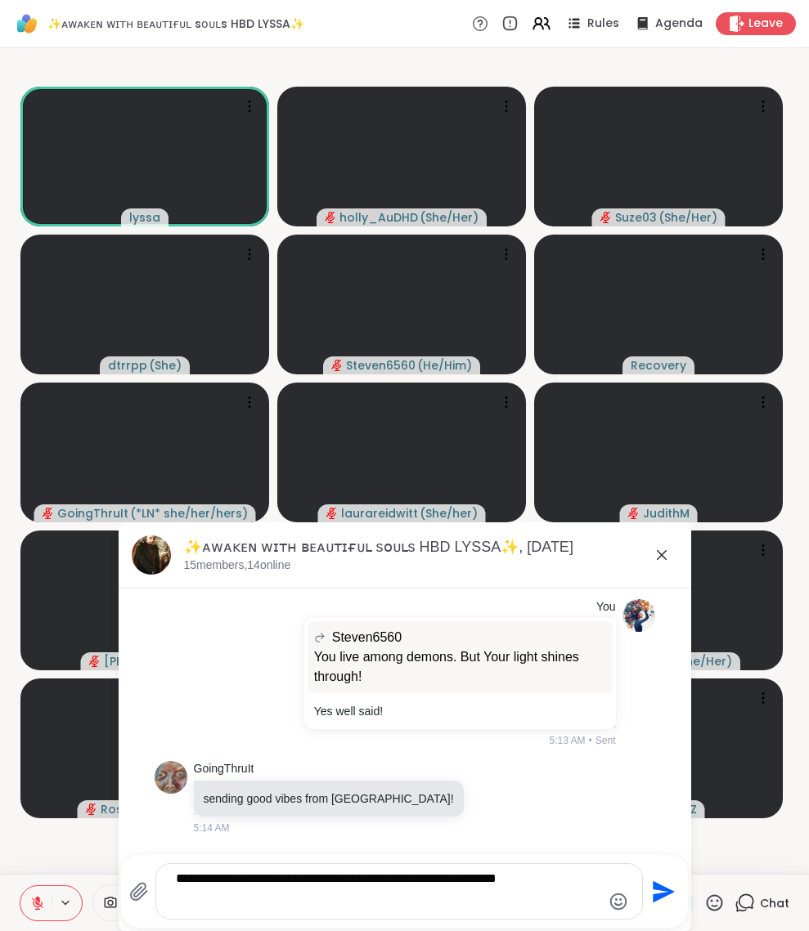
click at [608, 732] on icon "Emoji picker" at bounding box center [618, 902] width 20 height 20
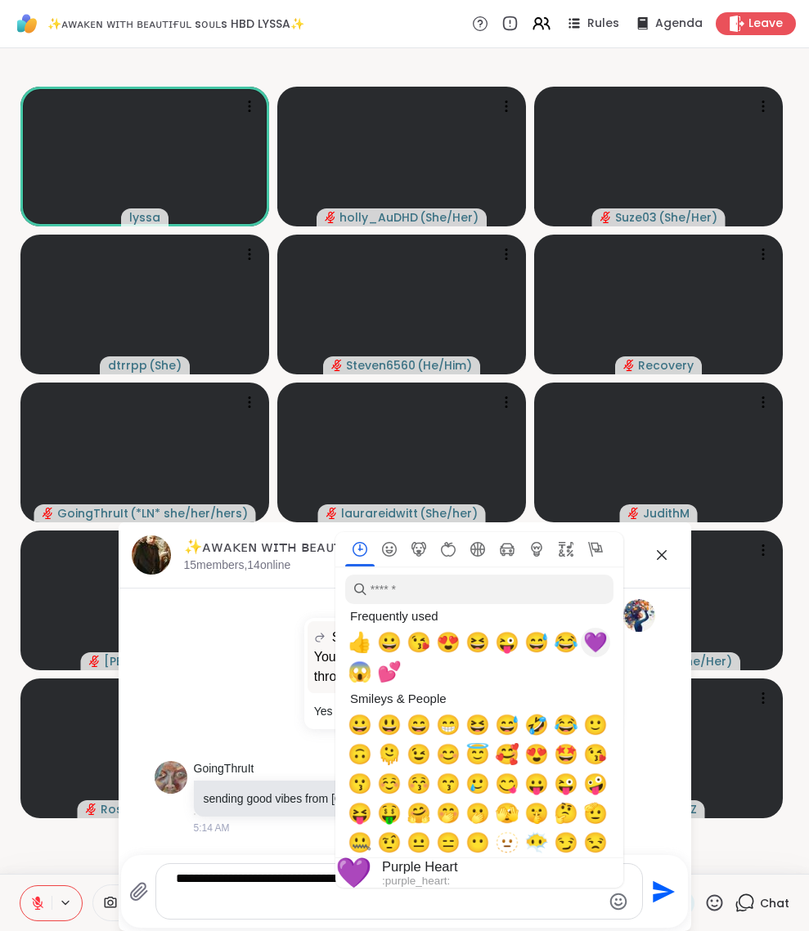
click at [586, 638] on span "💜" at bounding box center [595, 642] width 25 height 23
type textarea "**********"
click at [652, 732] on icon "Send" at bounding box center [663, 892] width 22 height 22
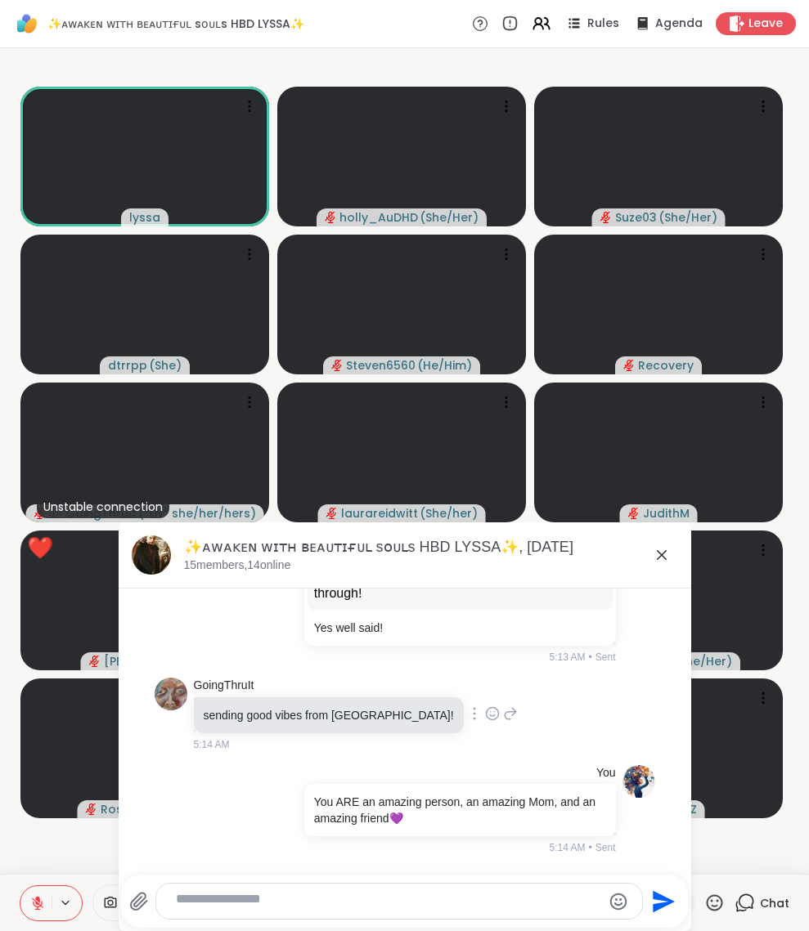
scroll to position [4433, 0]
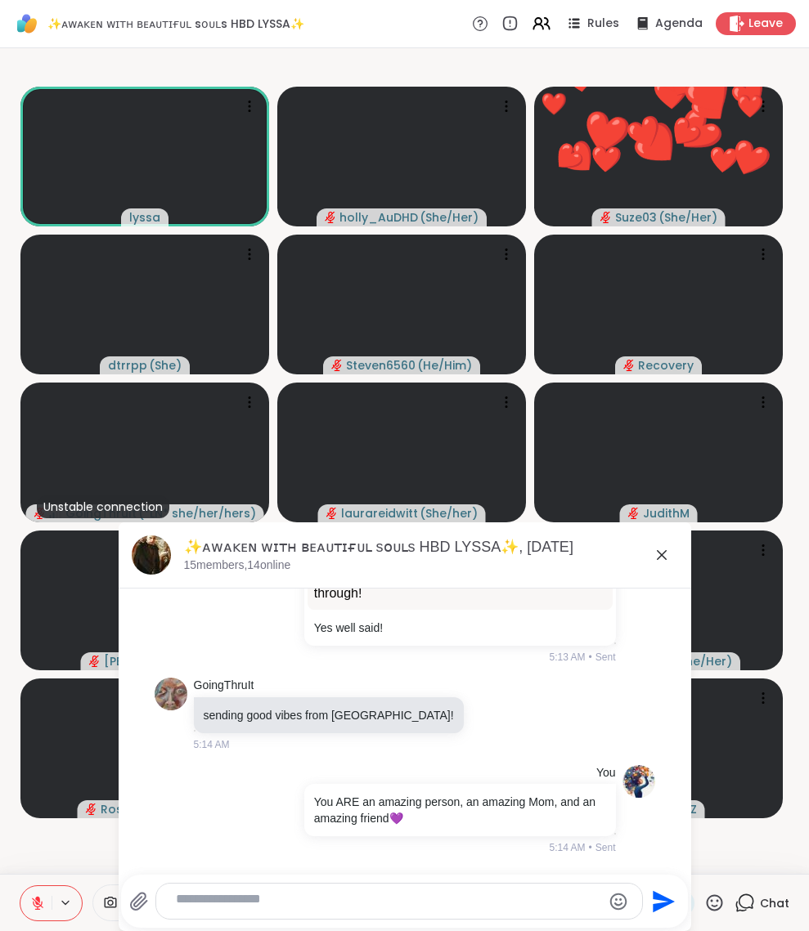
click at [653, 562] on icon at bounding box center [662, 555] width 20 height 20
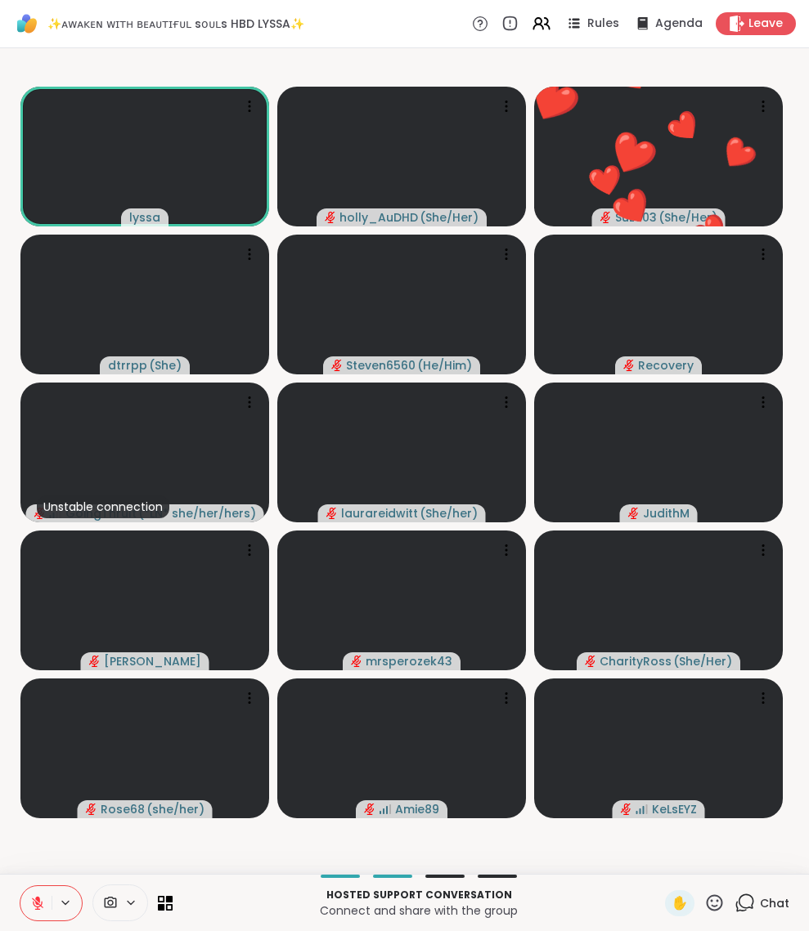
click at [704, 732] on icon at bounding box center [714, 903] width 20 height 20
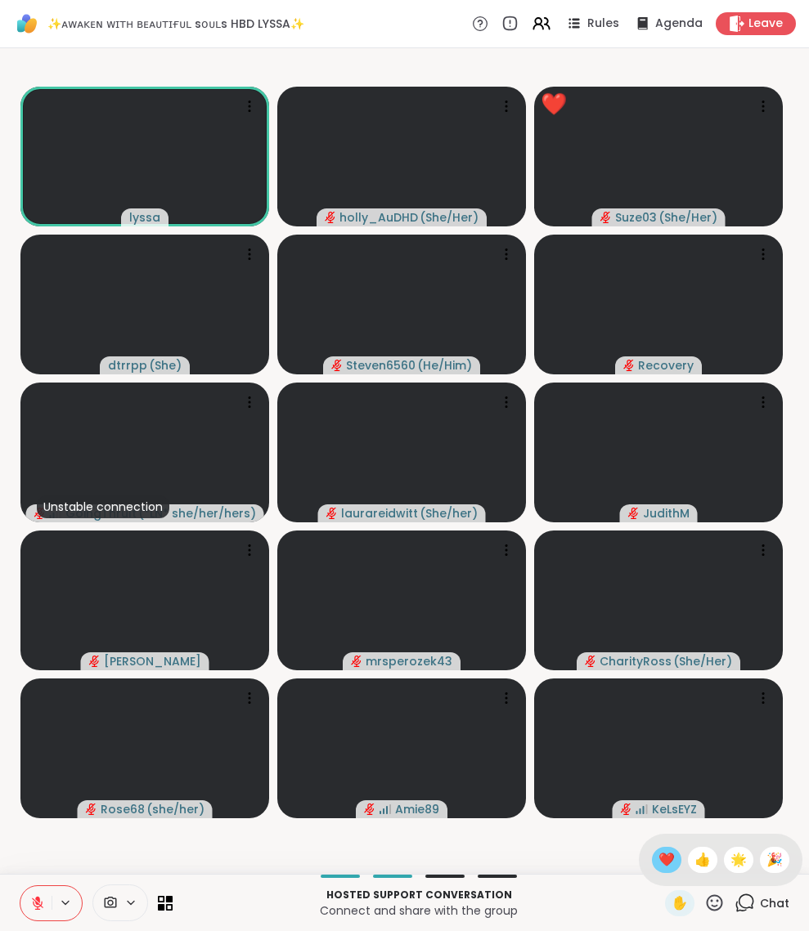
click at [658, 732] on span "❤️" at bounding box center [666, 860] width 16 height 20
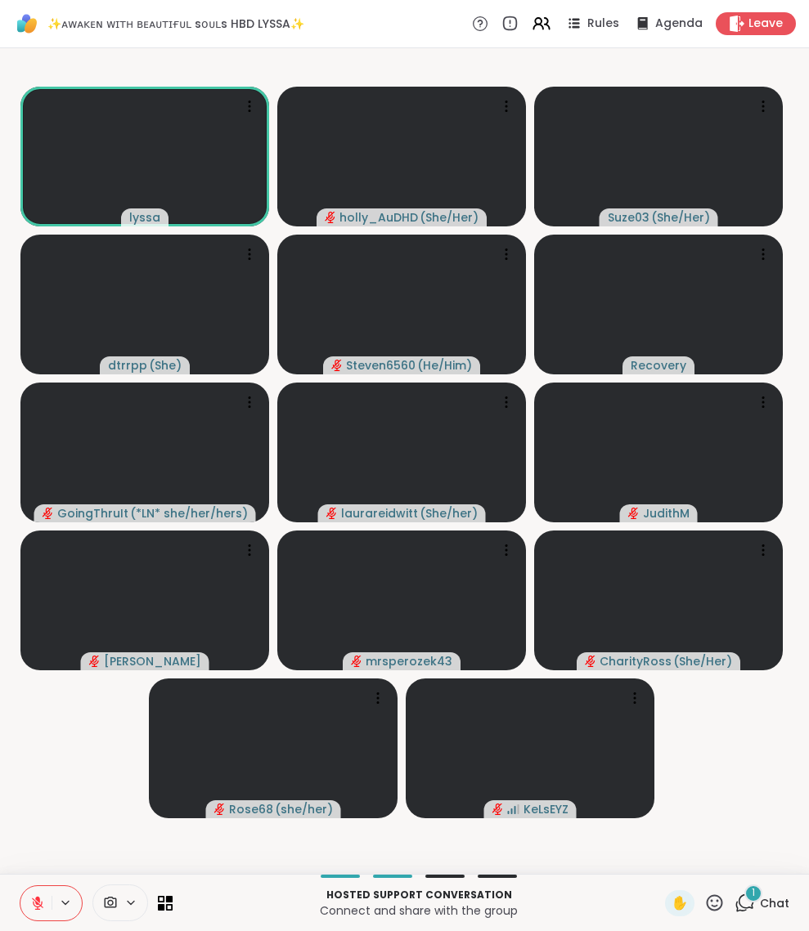
click at [706, 732] on icon at bounding box center [714, 902] width 16 height 16
click at [658, 732] on span "❤️" at bounding box center [666, 860] width 16 height 20
click at [734, 732] on icon at bounding box center [744, 903] width 20 height 20
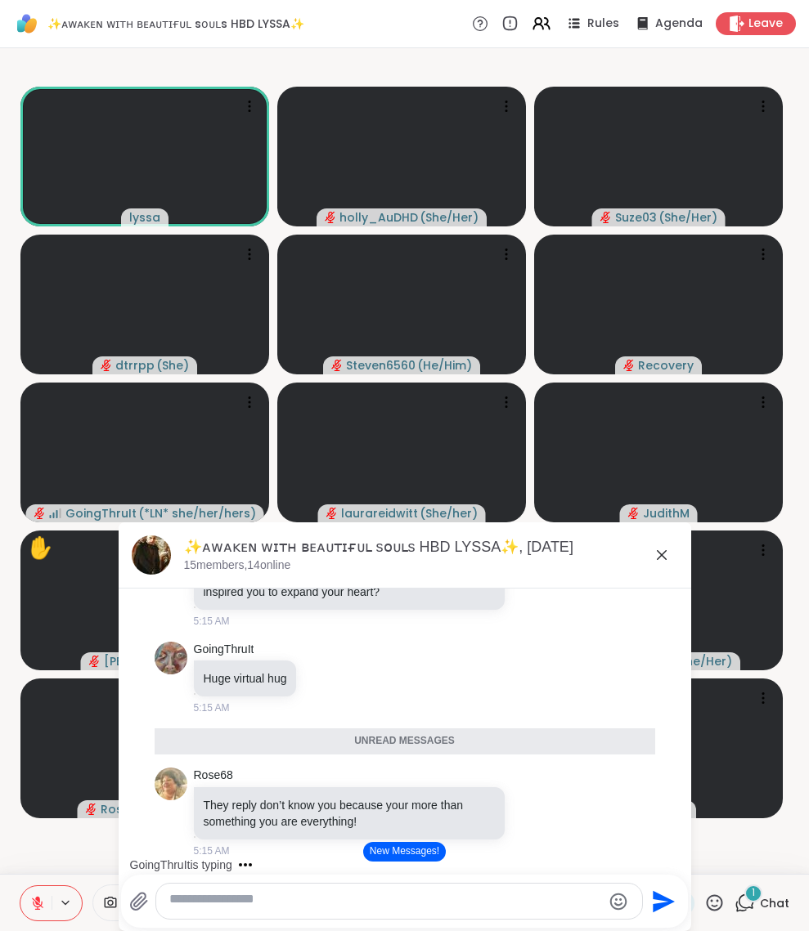
scroll to position [4772, 0]
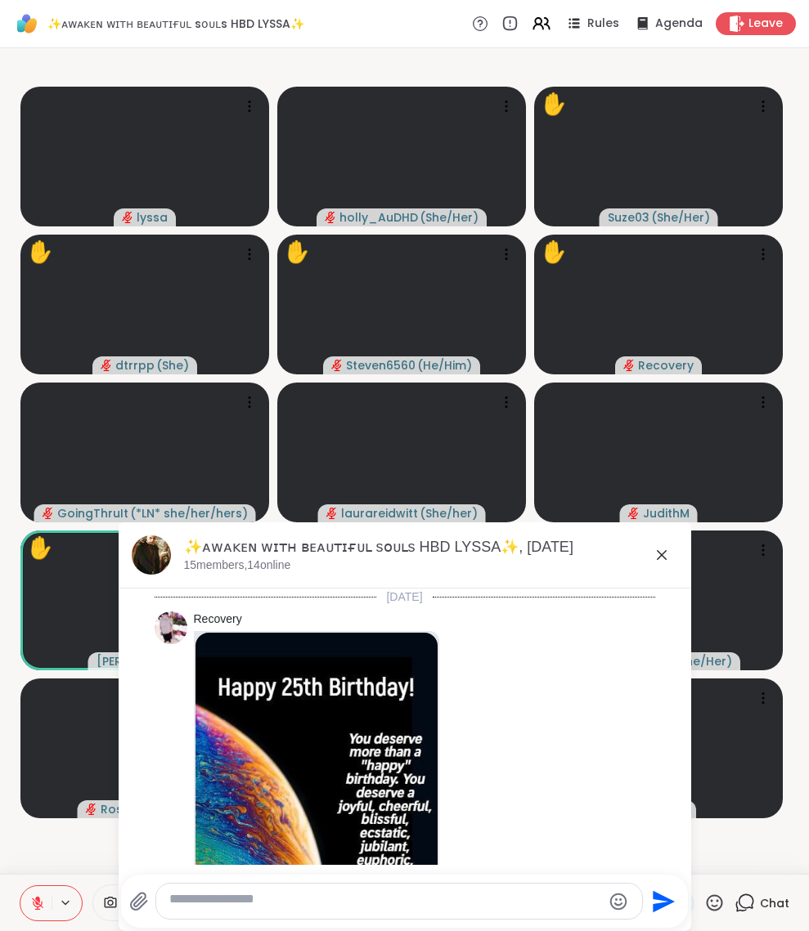
scroll to position [5090, 0]
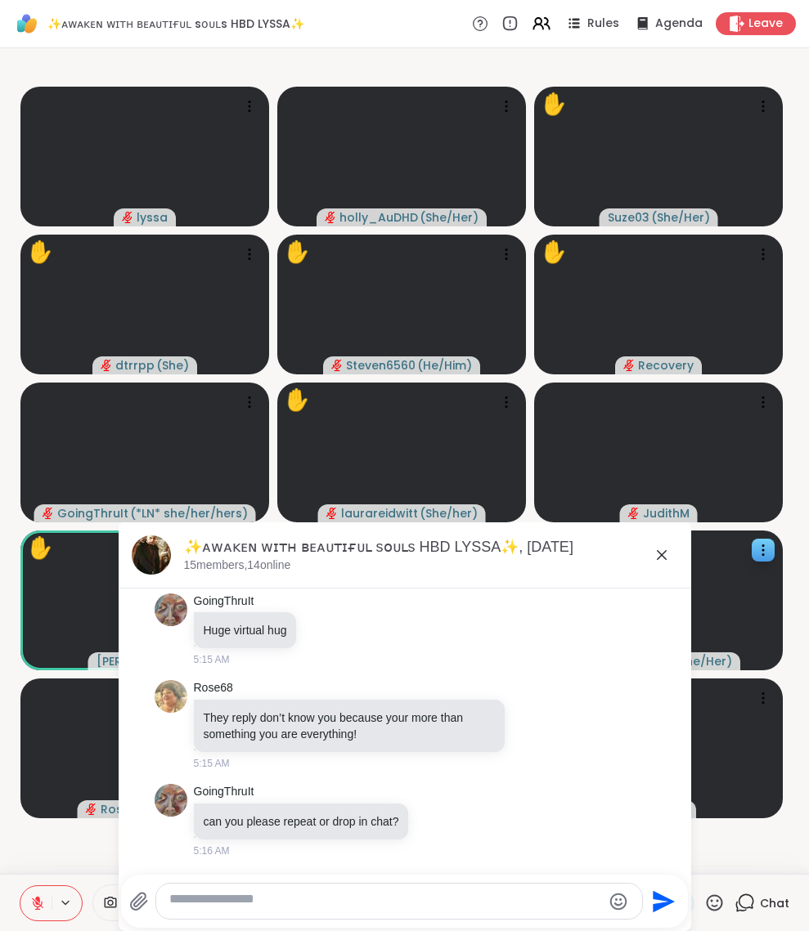
click at [657, 560] on icon at bounding box center [662, 555] width 10 height 10
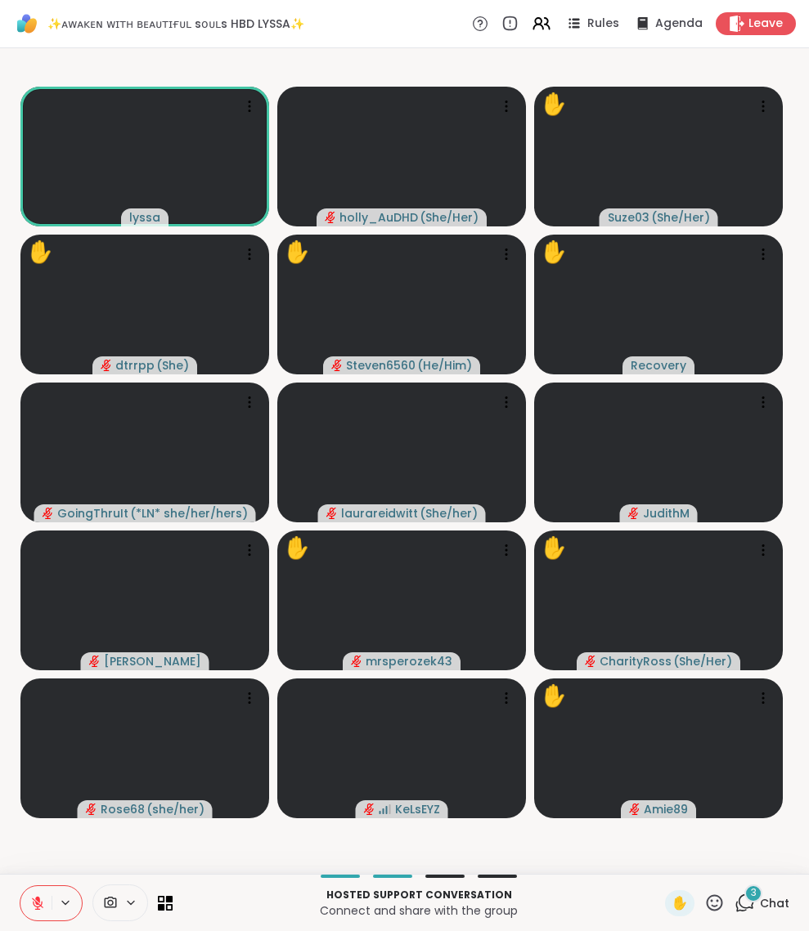
click at [738, 895] on icon at bounding box center [746, 901] width 16 height 15
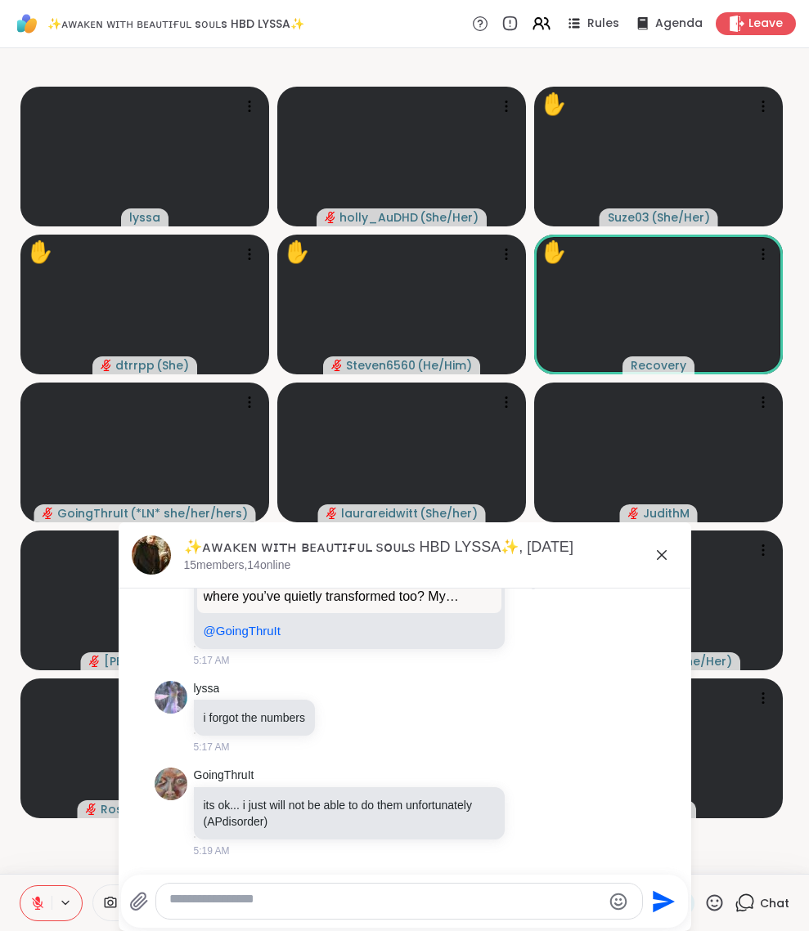
scroll to position [6139, 0]
click at [652, 556] on icon at bounding box center [662, 555] width 20 height 20
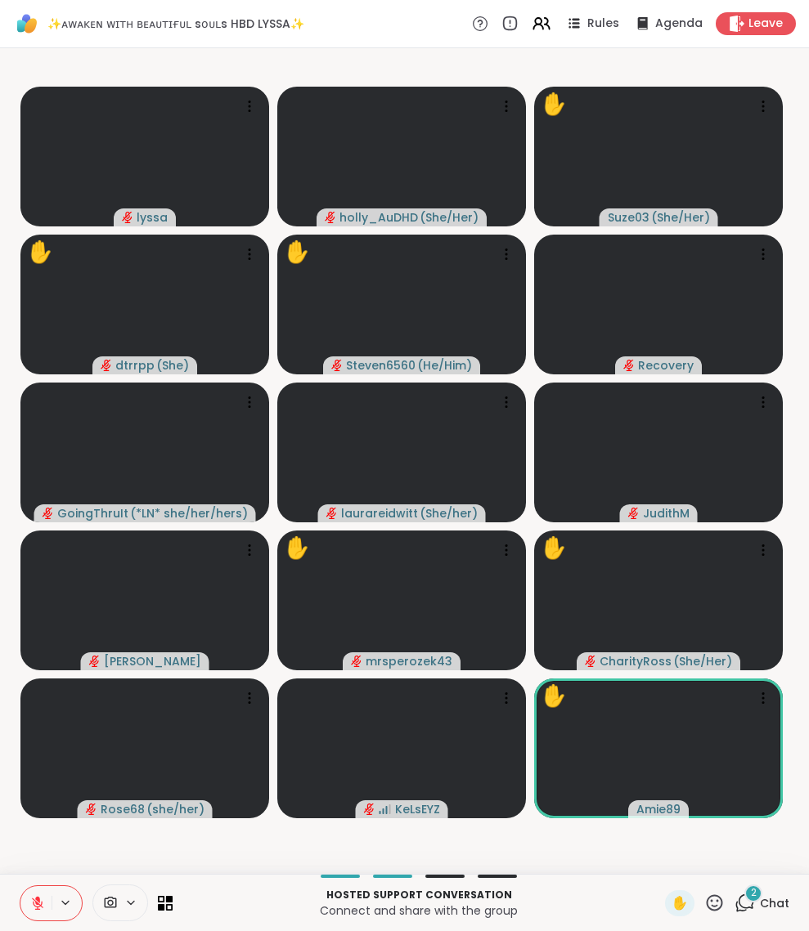
click at [704, 898] on icon at bounding box center [714, 903] width 20 height 20
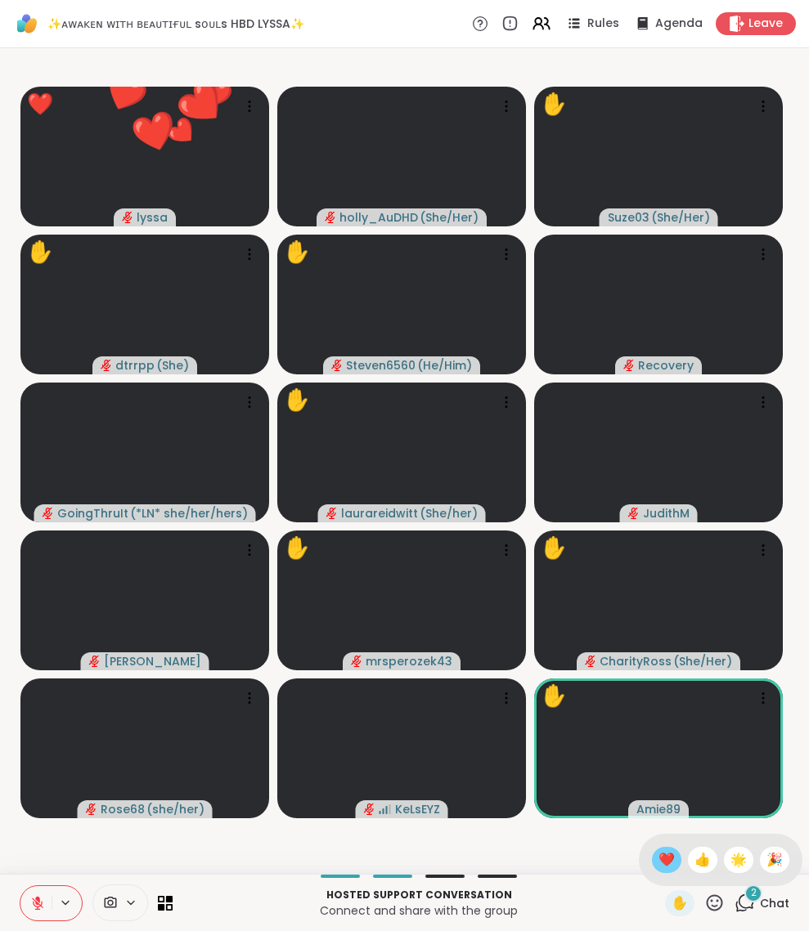
click at [658, 851] on span "❤️" at bounding box center [666, 860] width 16 height 20
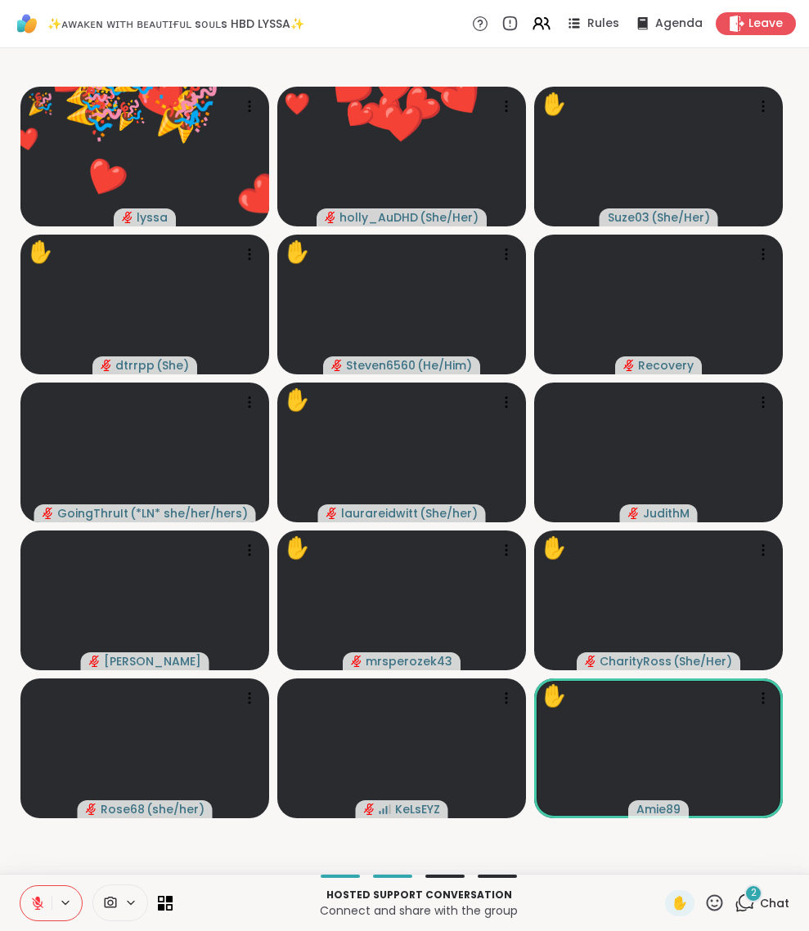
click at [706, 897] on icon at bounding box center [714, 902] width 16 height 16
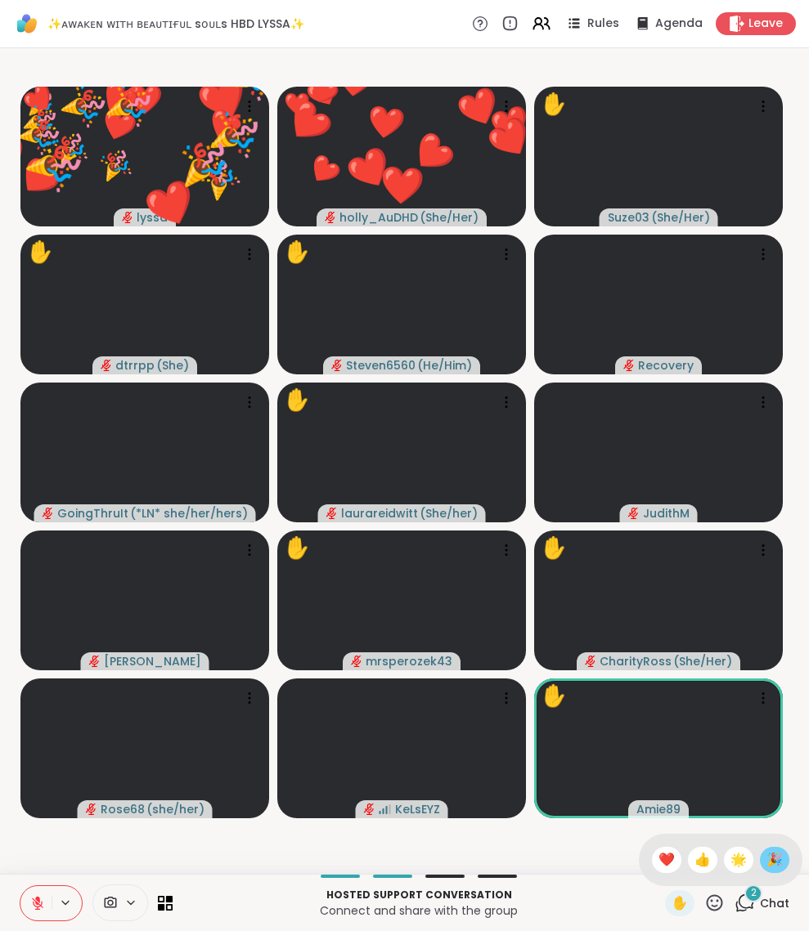
click at [764, 847] on div "🎉" at bounding box center [774, 860] width 29 height 26
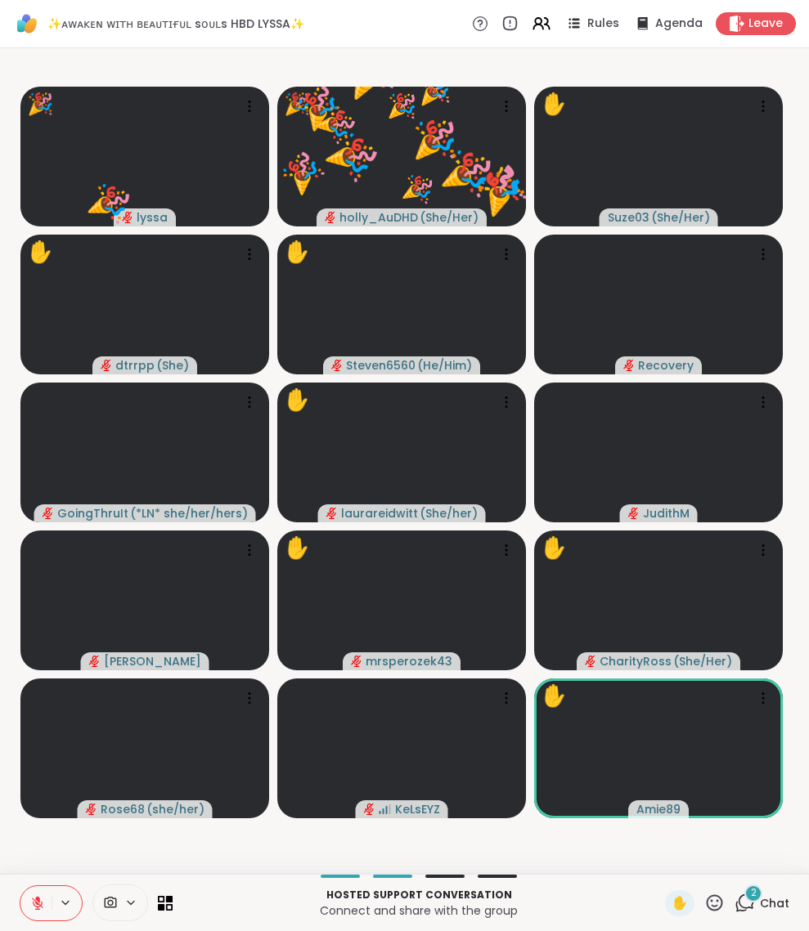
click at [734, 894] on icon at bounding box center [744, 903] width 20 height 20
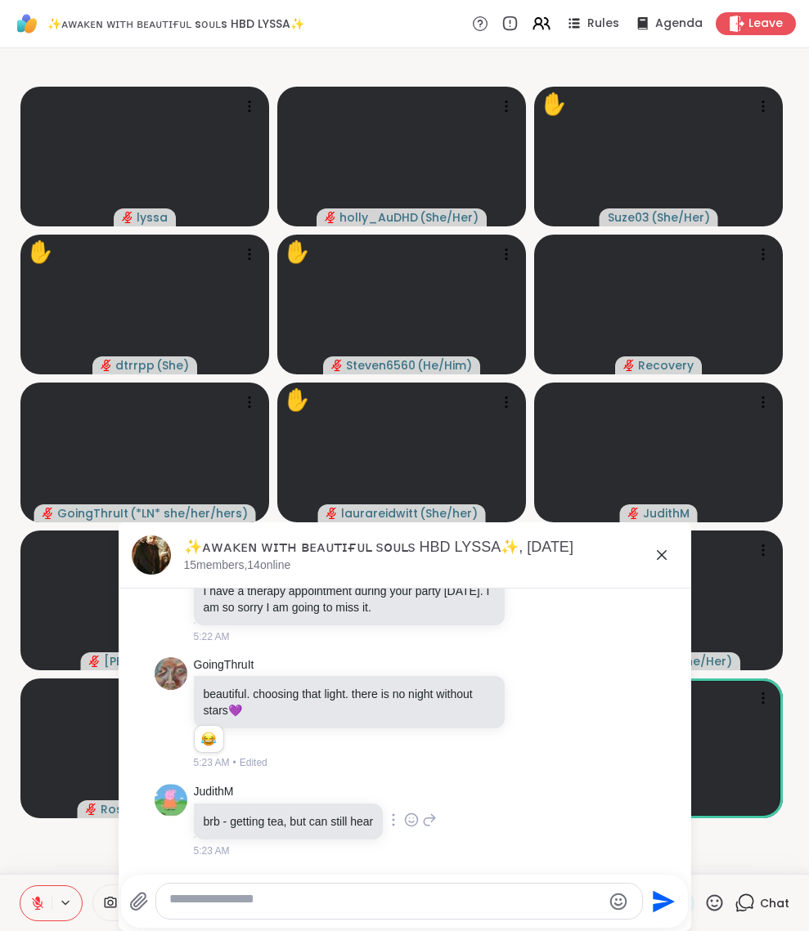
scroll to position [6505, 0]
click at [657, 560] on icon at bounding box center [662, 555] width 10 height 10
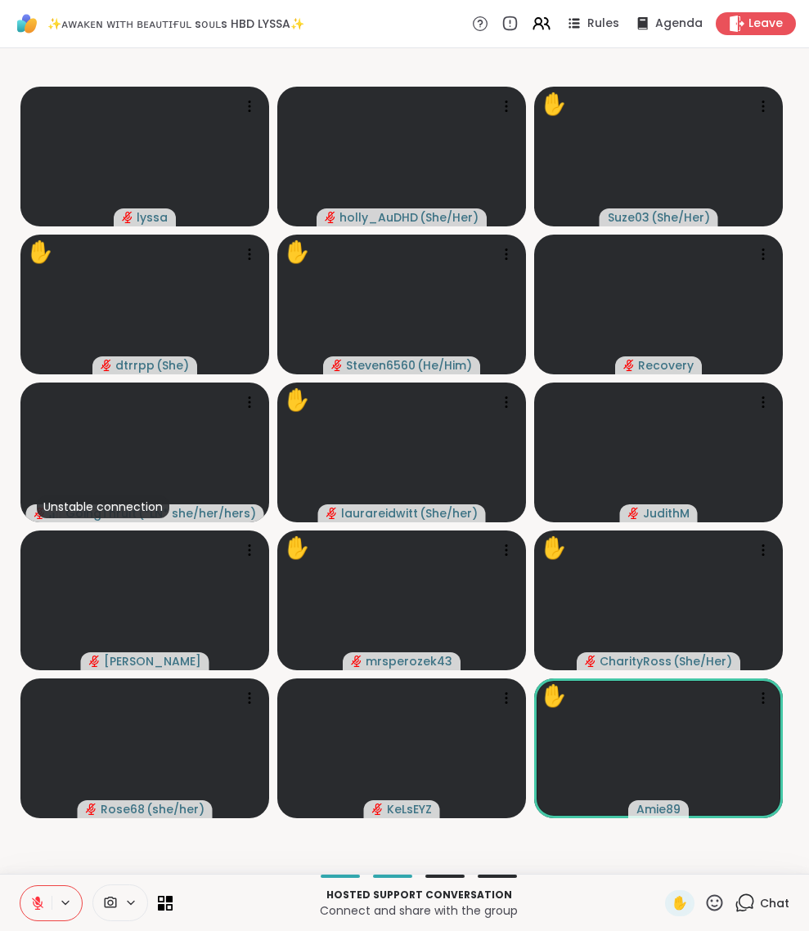
click at [704, 899] on icon at bounding box center [714, 903] width 20 height 20
click at [658, 850] on span "❤️" at bounding box center [666, 860] width 16 height 20
click at [704, 897] on icon at bounding box center [714, 903] width 20 height 20
click at [658, 850] on span "❤️" at bounding box center [666, 860] width 16 height 20
click at [704, 896] on icon at bounding box center [714, 903] width 20 height 20
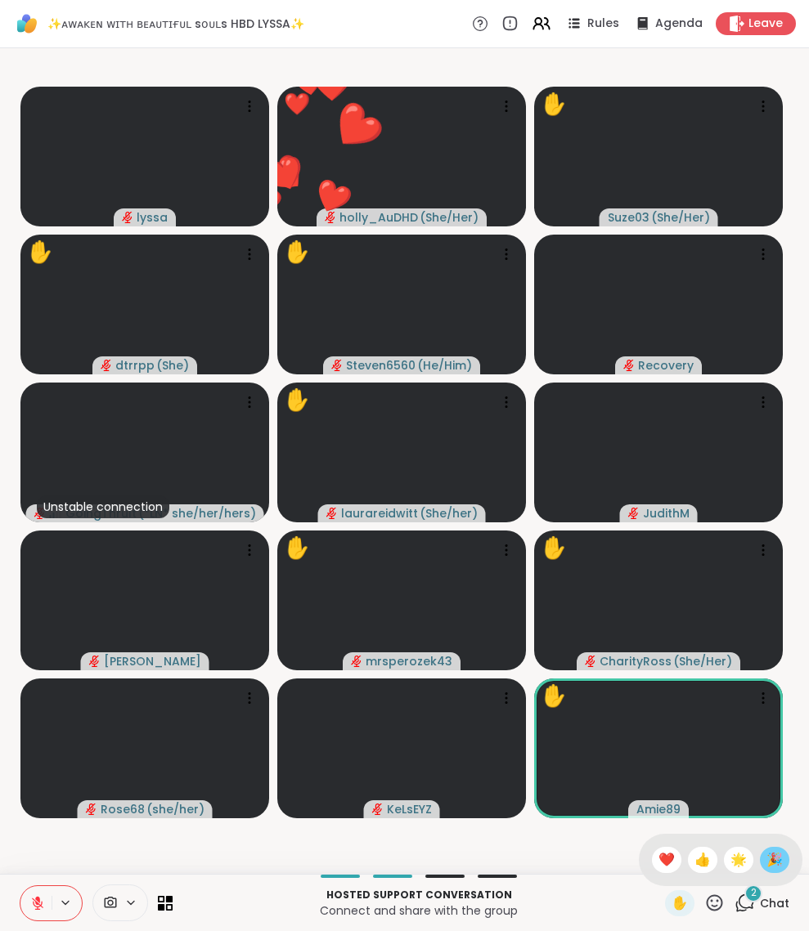
click at [769, 847] on div "🎉" at bounding box center [774, 860] width 29 height 26
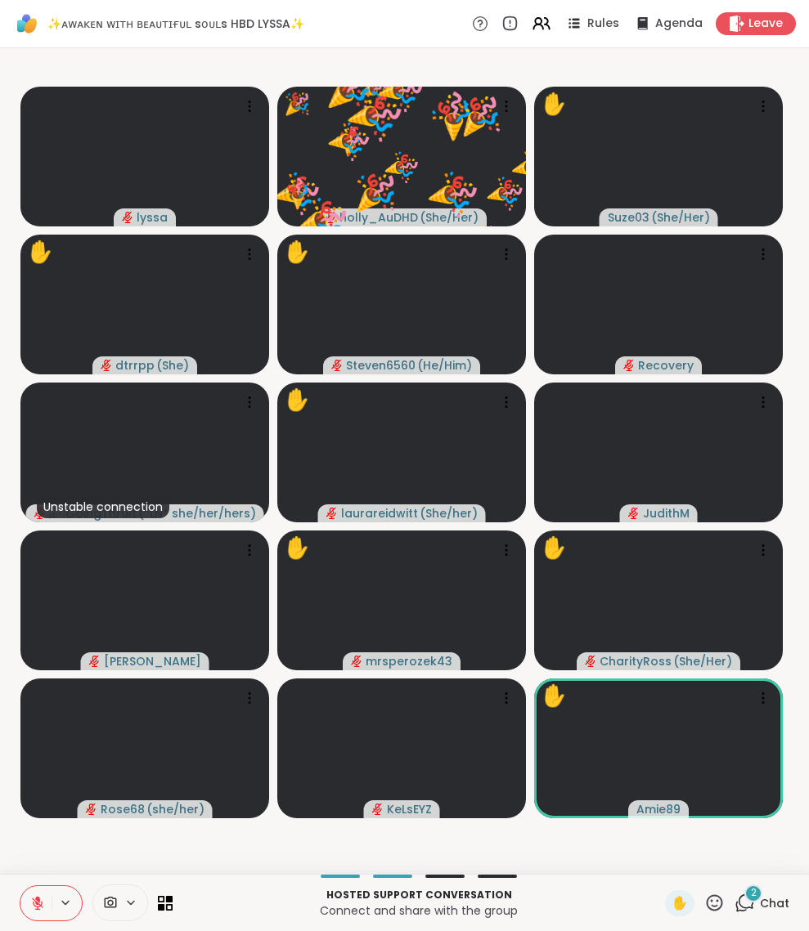
click at [734, 896] on icon at bounding box center [744, 903] width 20 height 20
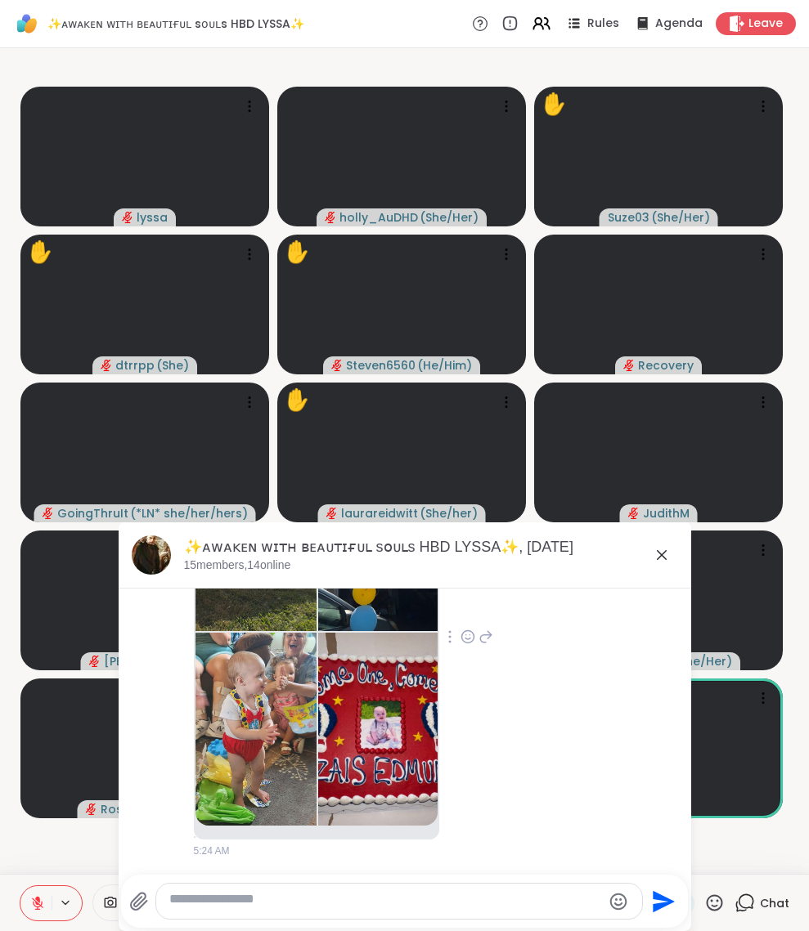
scroll to position [6966, 0]
click at [270, 631] on img at bounding box center [255, 534] width 121 height 195
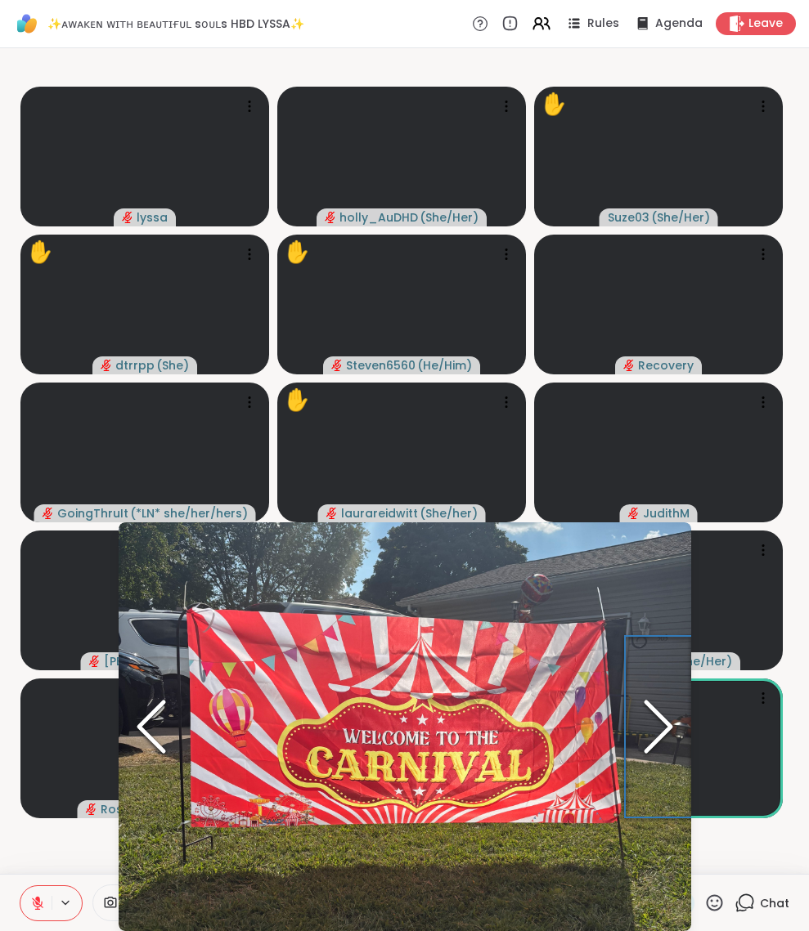
click at [657, 714] on icon "Next Slide" at bounding box center [658, 727] width 49 height 98
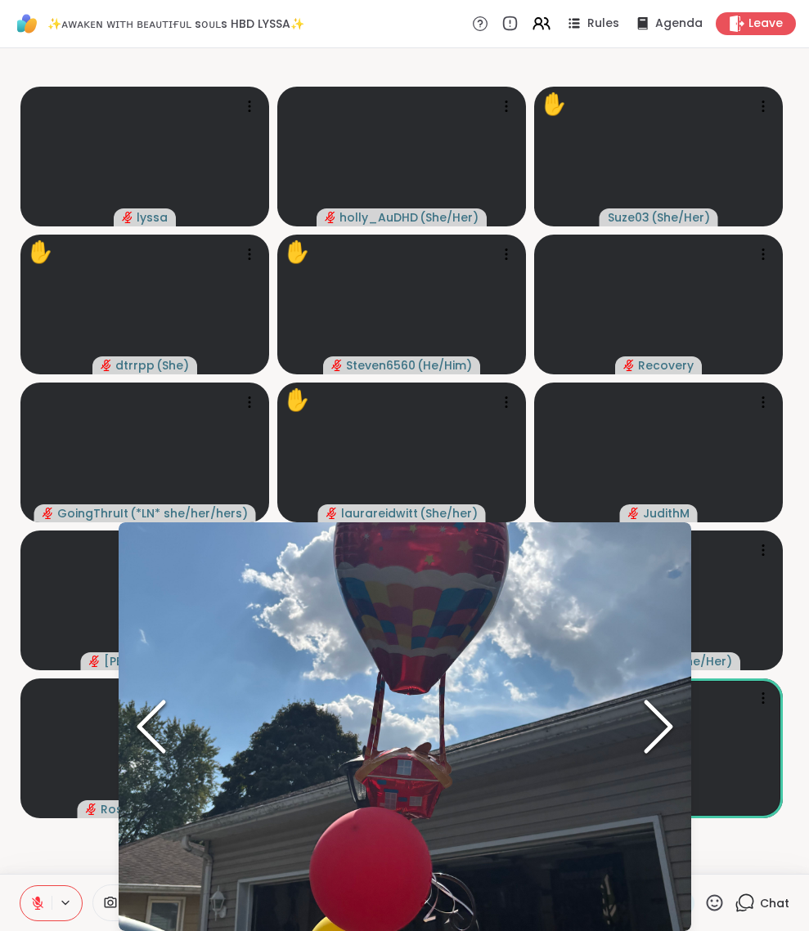
click at [652, 721] on icon "Next Slide" at bounding box center [658, 727] width 49 height 98
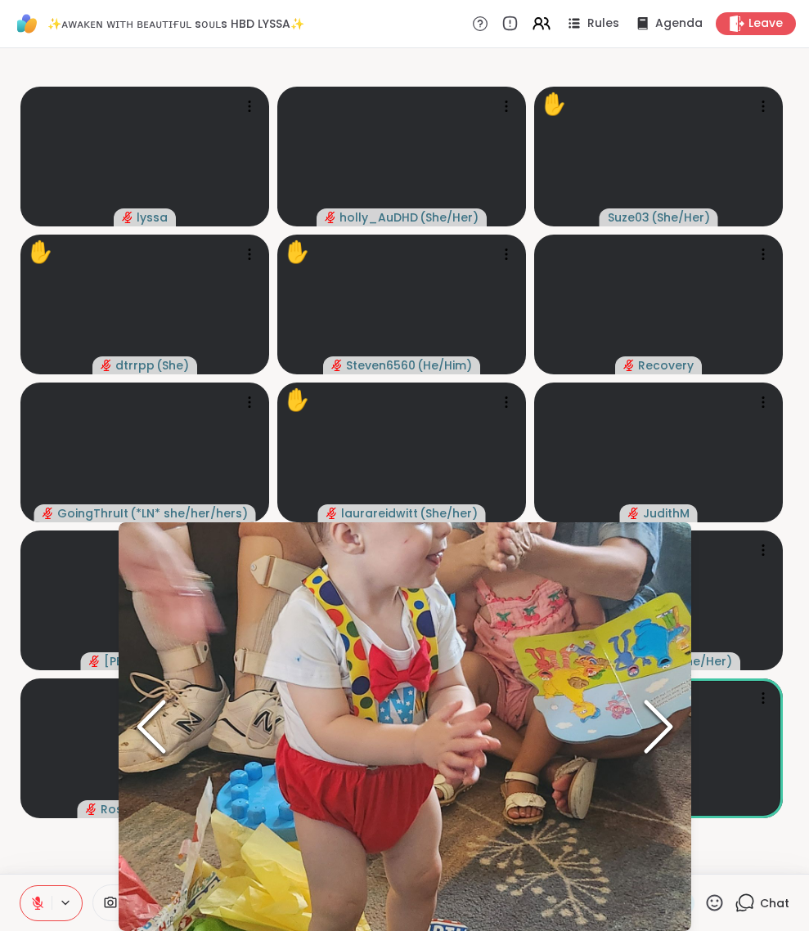
click at [652, 721] on icon "Next Slide" at bounding box center [658, 727] width 49 height 98
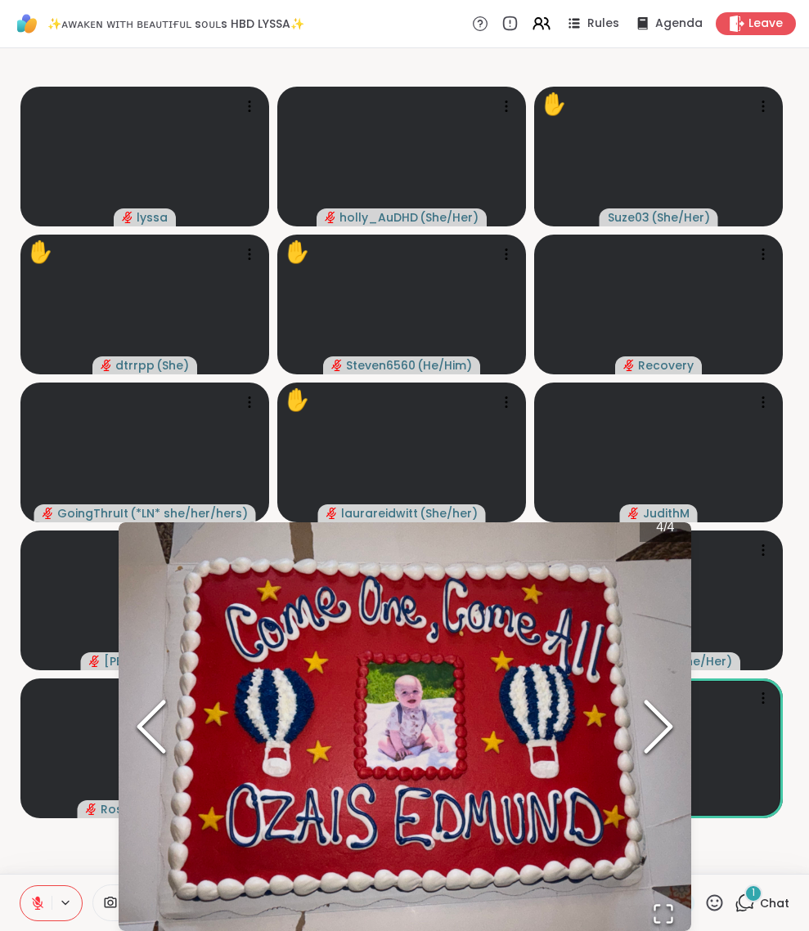
scroll to position [7233, 0]
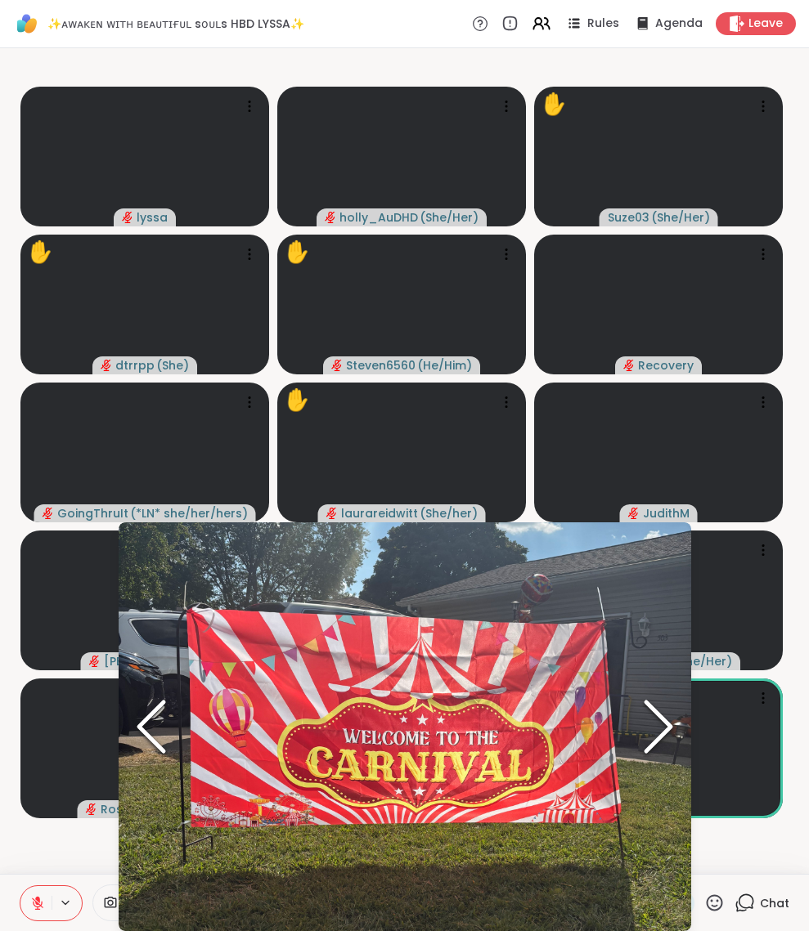
click at [663, 724] on polyline "Next Slide" at bounding box center [658, 726] width 25 height 49
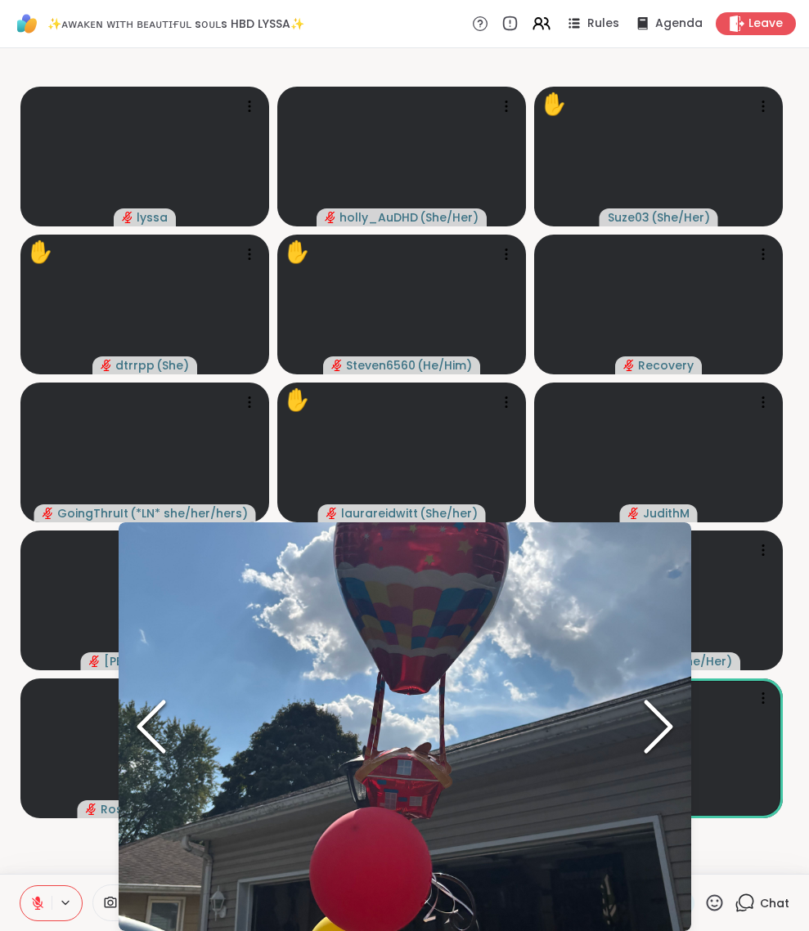
click at [768, 842] on video-player-container "lyssa holly_AuDHD ( She/Her ) ✋ Suze03 ( She/Her ) ✋ dtrrpp ( She ) ✋ Steven656…" at bounding box center [404, 461] width 789 height 813
click at [29, 852] on video-player-container "lyssa holly_AuDHD ( She/Her ) ✋ Suze03 ( She/Her ) ✋ dtrrpp ( She ) ✋ Steven656…" at bounding box center [404, 461] width 789 height 813
click at [734, 895] on icon at bounding box center [744, 903] width 20 height 20
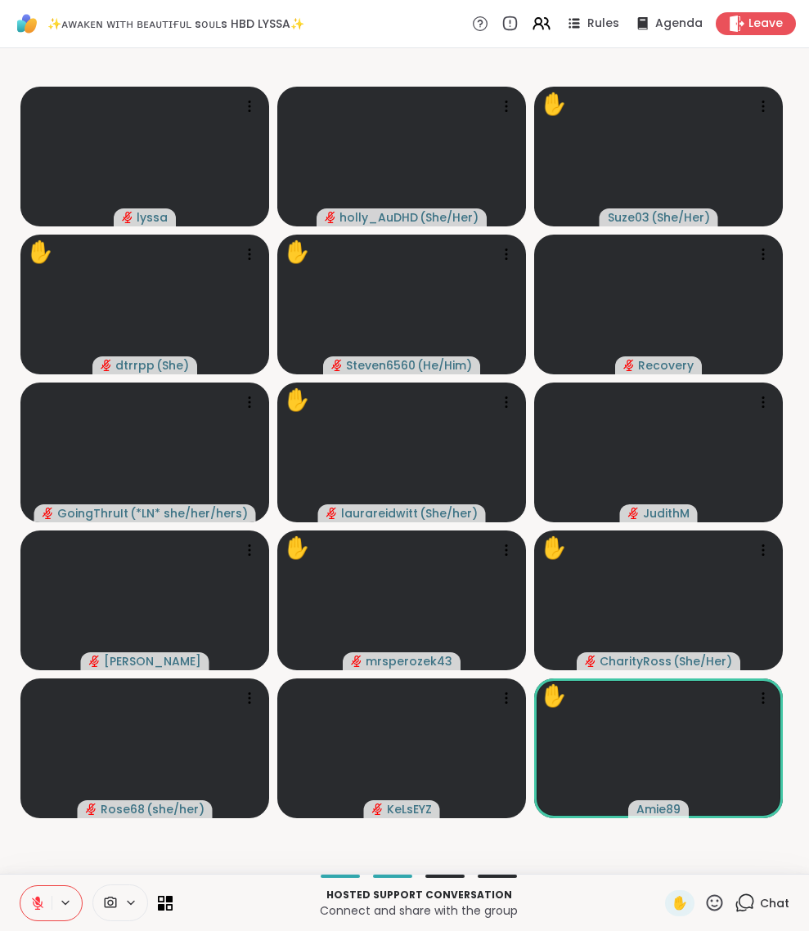
click at [734, 896] on icon at bounding box center [744, 903] width 20 height 20
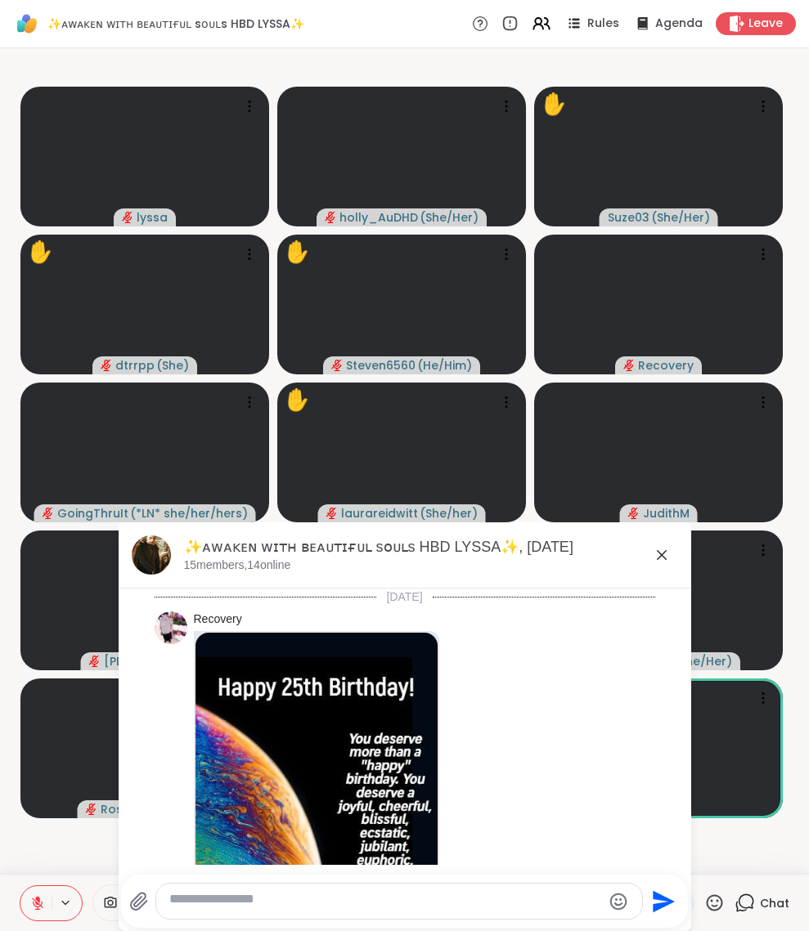
scroll to position [7242, 0]
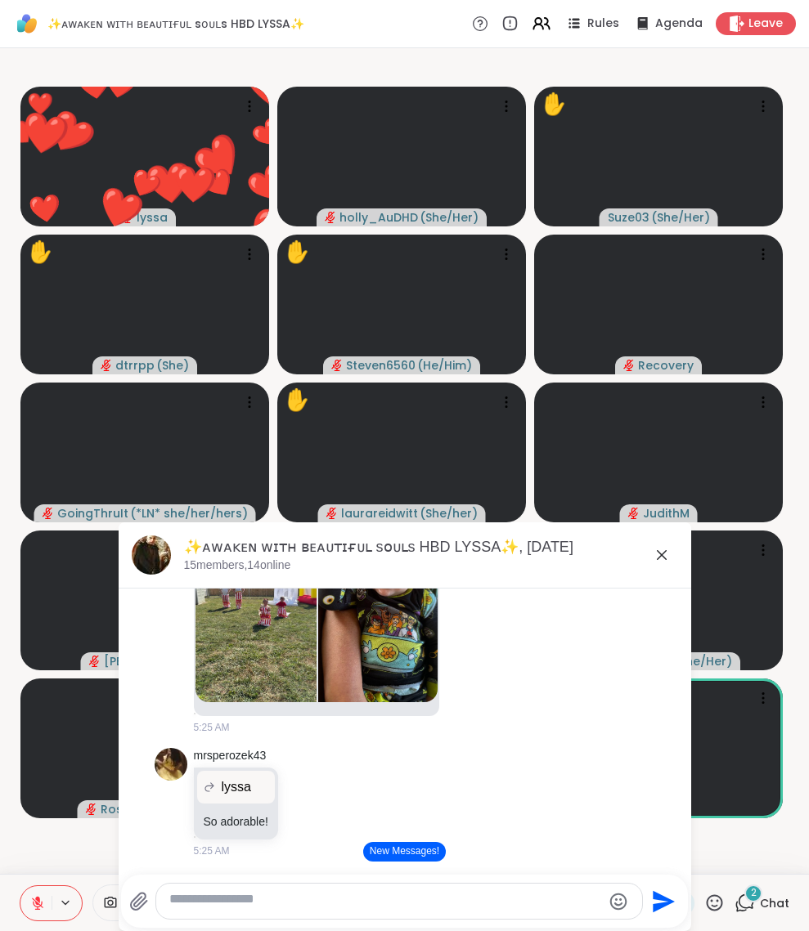
scroll to position [7569, 0]
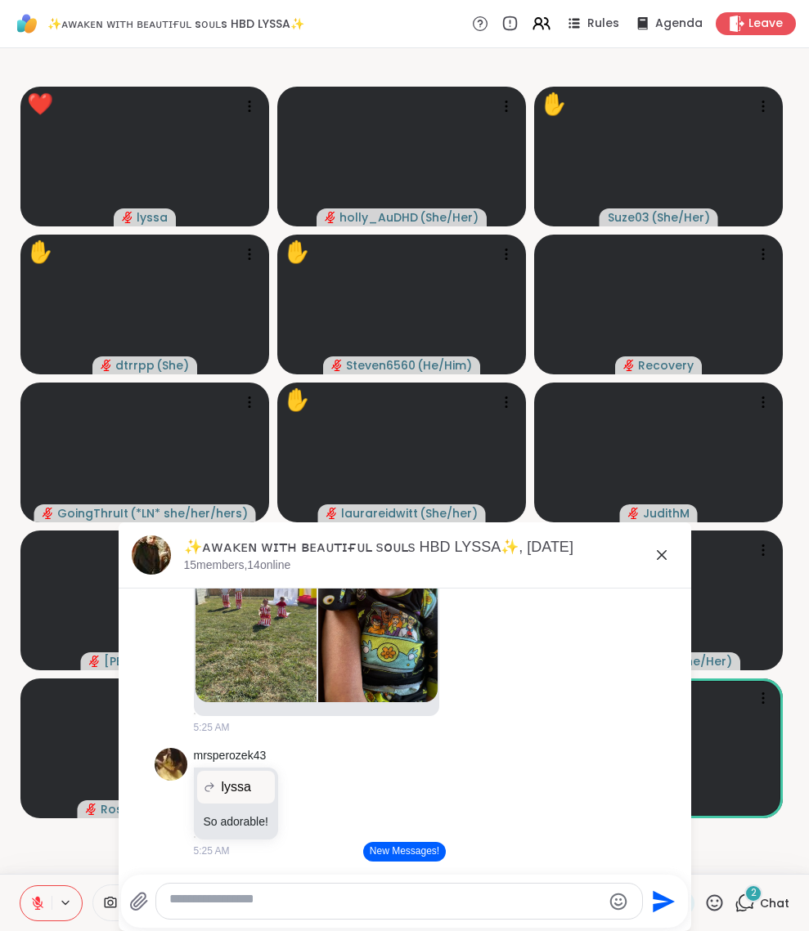
click at [241, 508] on img at bounding box center [255, 410] width 121 height 195
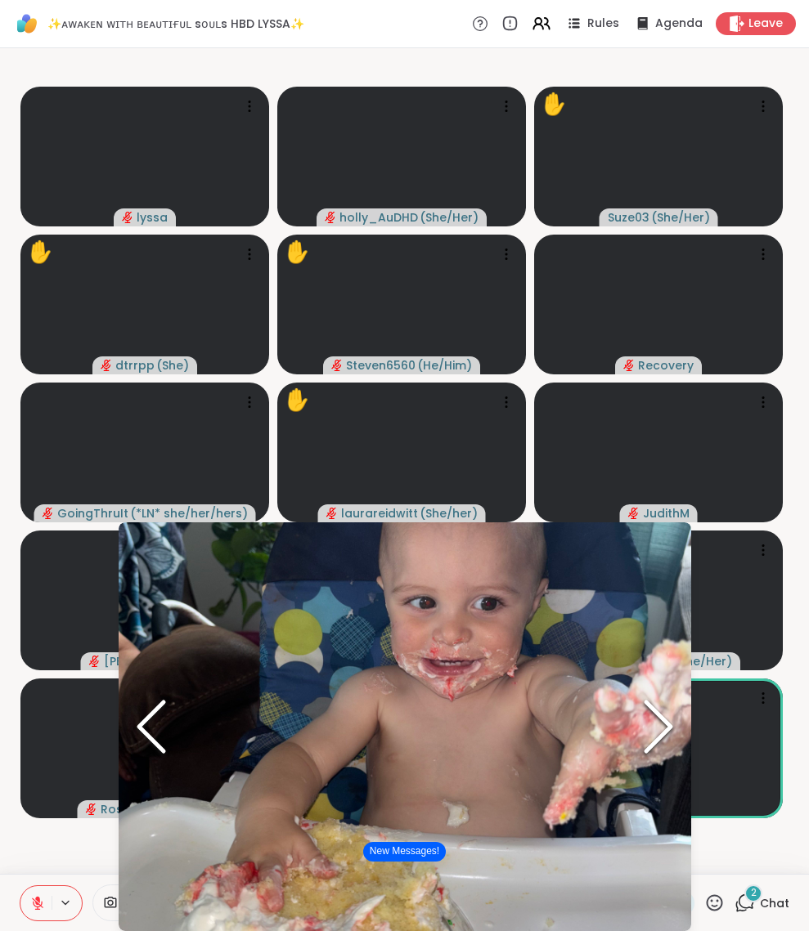
click at [652, 733] on icon "Next Slide" at bounding box center [658, 727] width 49 height 98
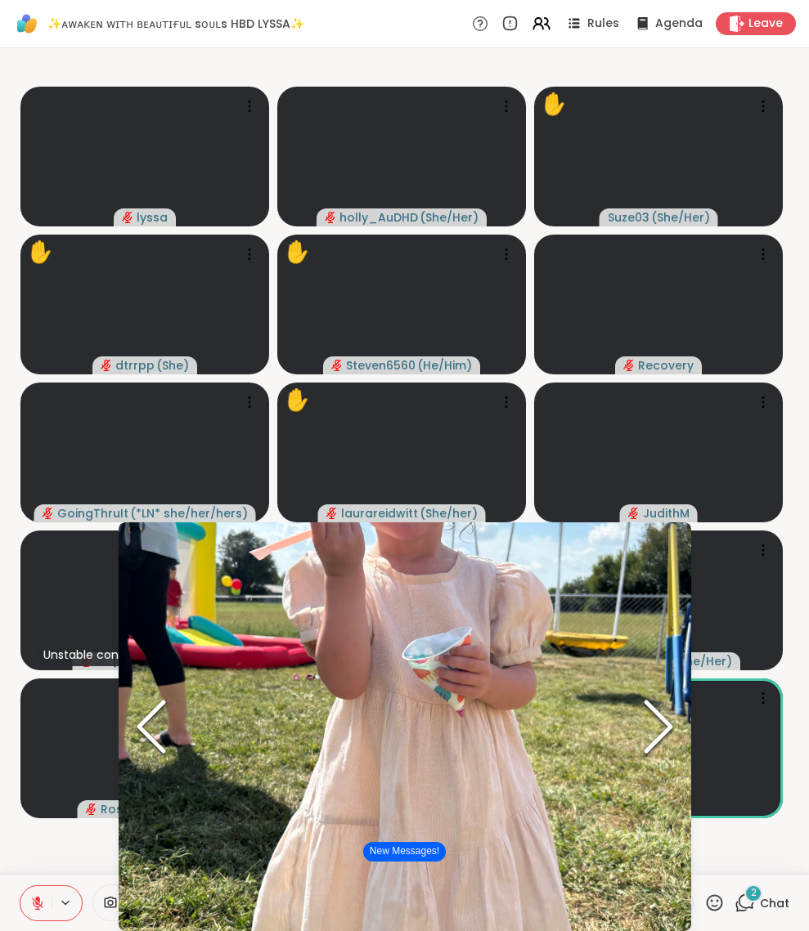
click at [654, 721] on icon "Next Slide" at bounding box center [658, 727] width 49 height 98
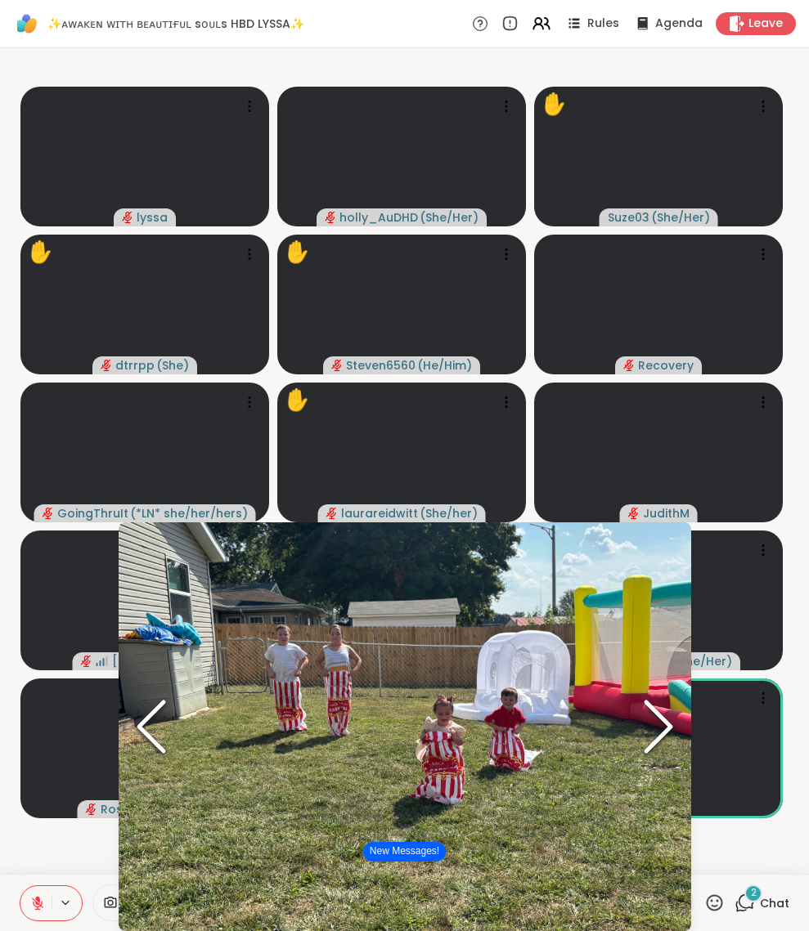
click at [655, 721] on icon "Next Slide" at bounding box center [658, 727] width 49 height 98
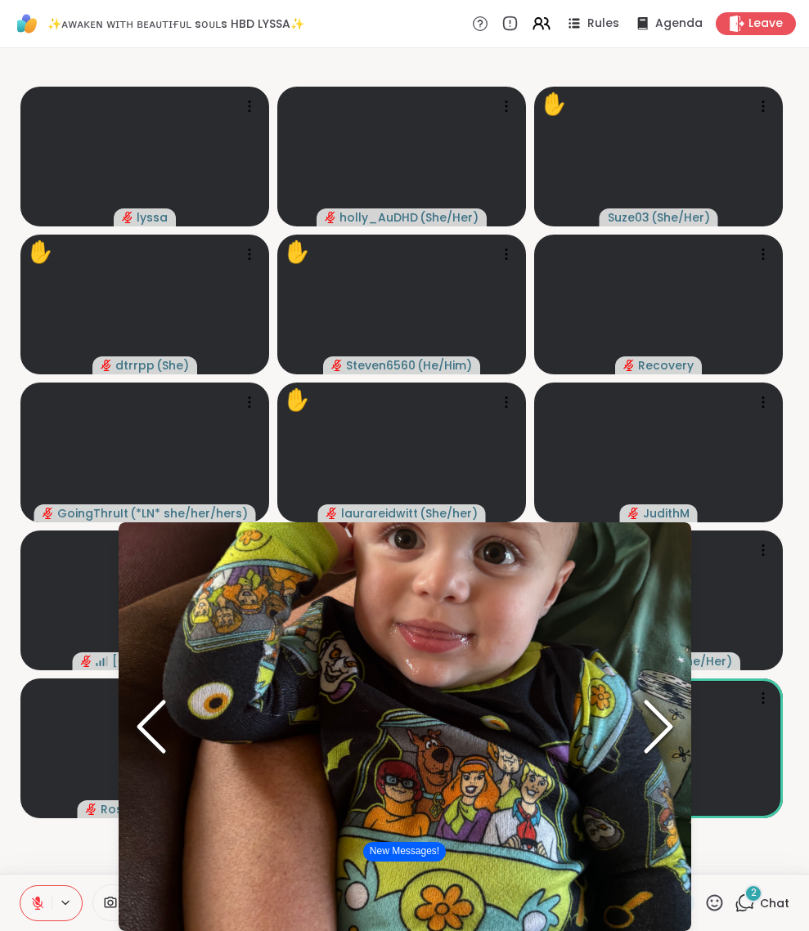
click at [655, 722] on icon "Next Slide" at bounding box center [658, 727] width 49 height 98
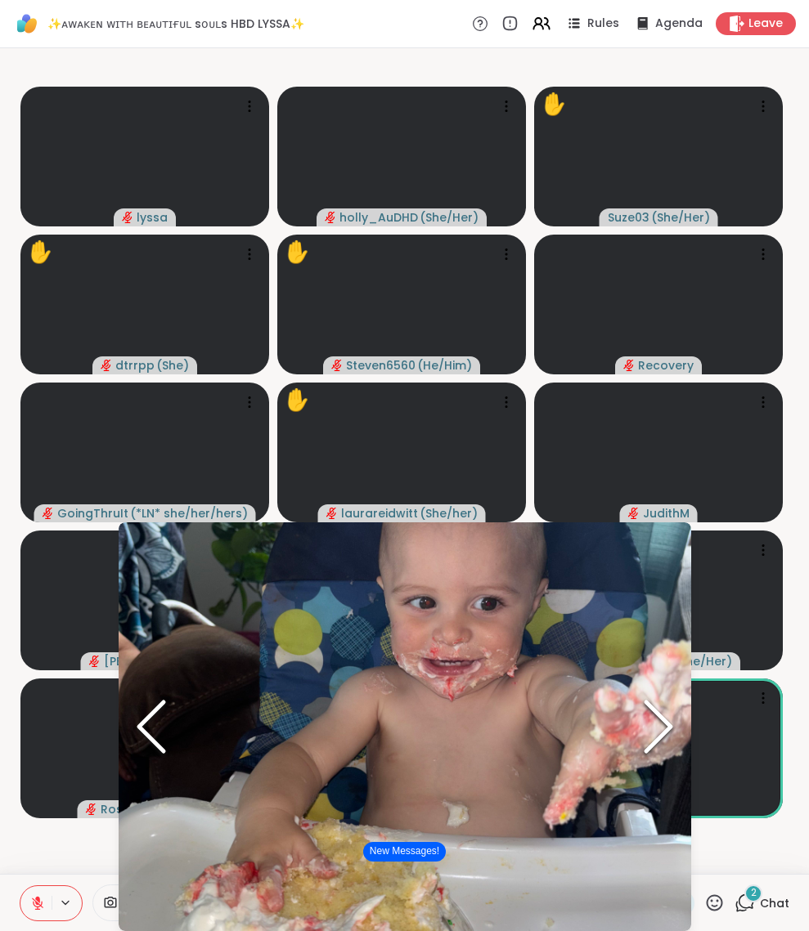
click at [655, 722] on icon "Next Slide" at bounding box center [658, 727] width 49 height 98
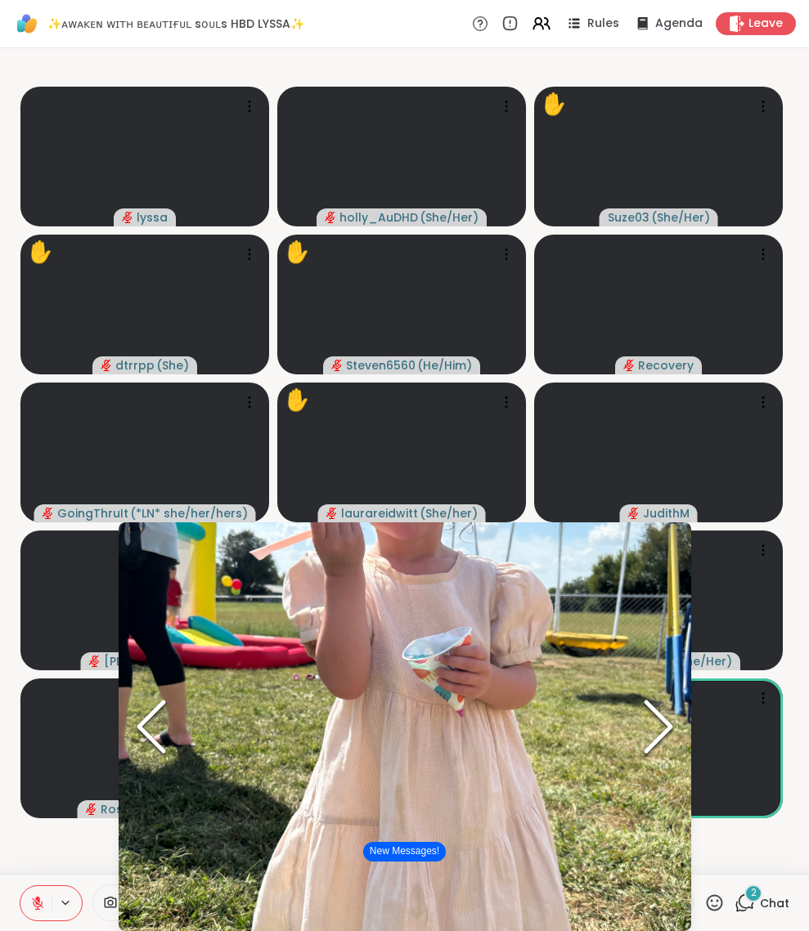
click at [734, 896] on icon at bounding box center [744, 903] width 20 height 20
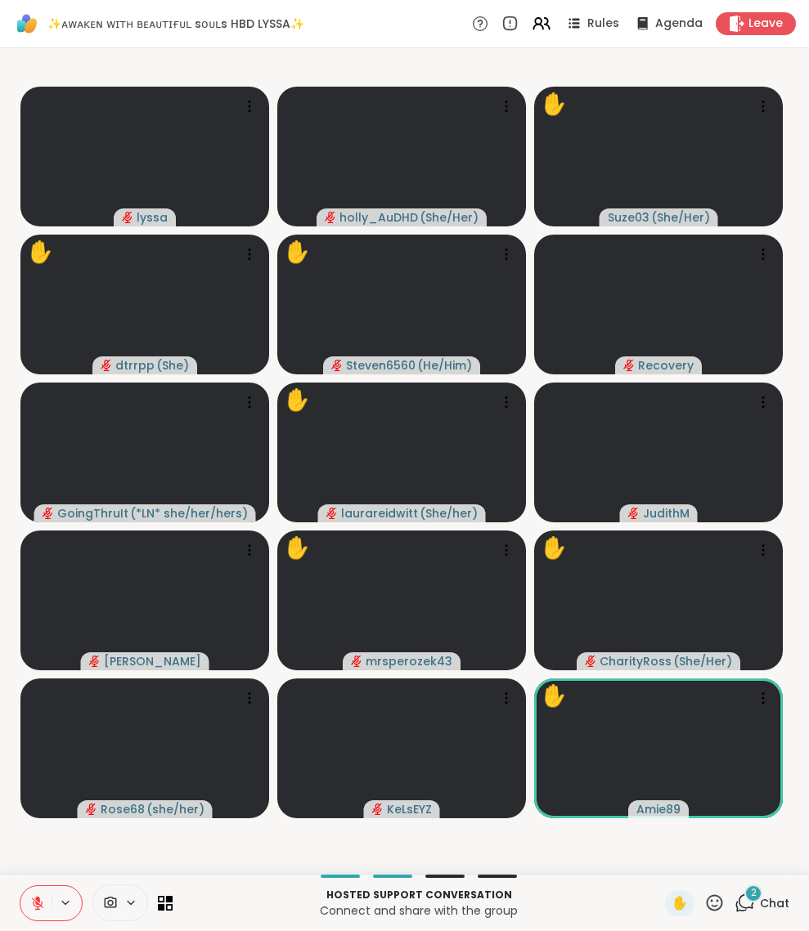
click at [704, 894] on icon at bounding box center [714, 903] width 20 height 20
click at [658, 850] on span "❤️" at bounding box center [666, 860] width 16 height 20
click at [744, 892] on div "2" at bounding box center [753, 894] width 18 height 18
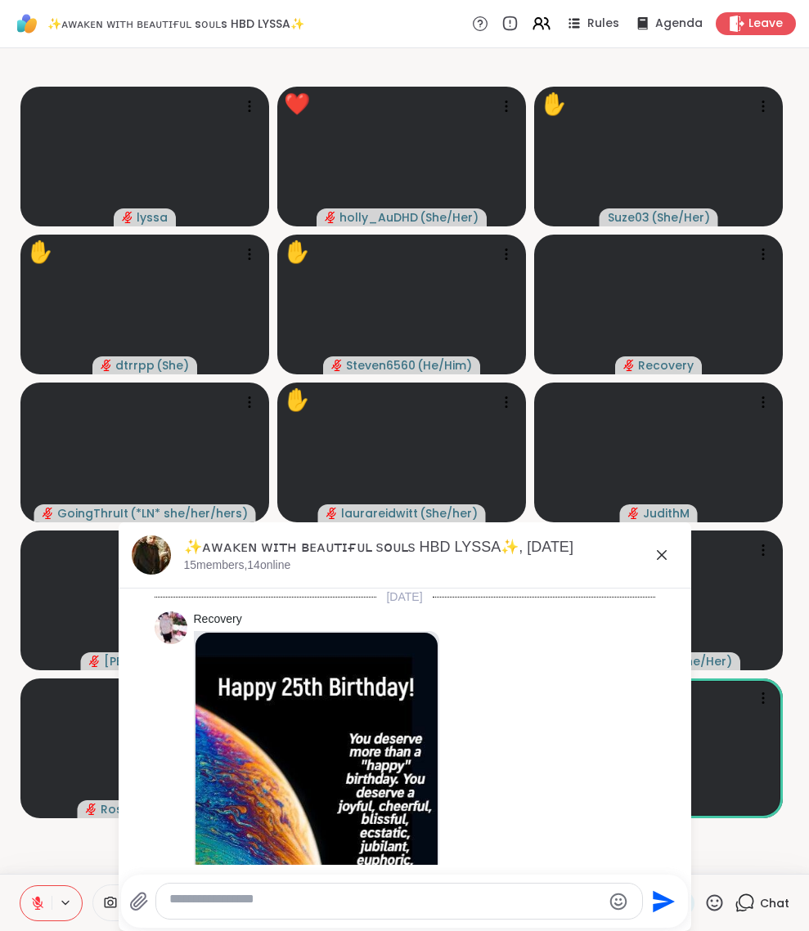
scroll to position [7962, 0]
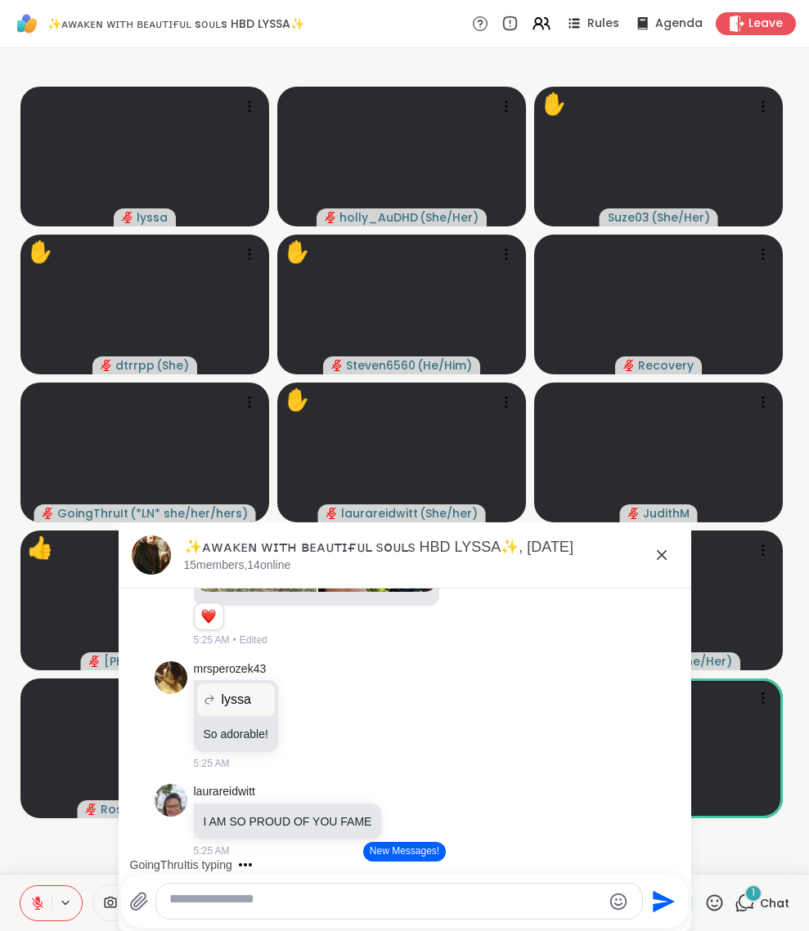
click at [464, 423] on icon at bounding box center [467, 414] width 15 height 16
click at [464, 396] on div "Select Reaction: Heart" at bounding box center [467, 388] width 15 height 15
click at [314, 894] on textarea "Type your message" at bounding box center [385, 901] width 433 height 21
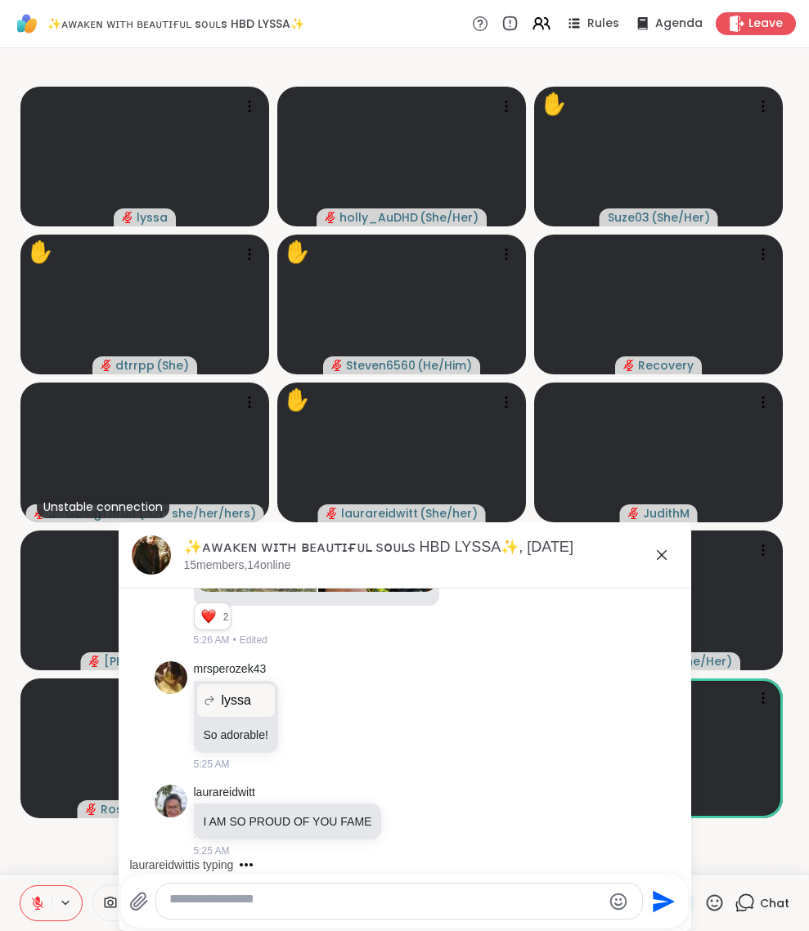
click at [294, 894] on textarea "Type your message" at bounding box center [385, 901] width 433 height 21
click at [295, 894] on textarea "Type your message" at bounding box center [385, 901] width 433 height 21
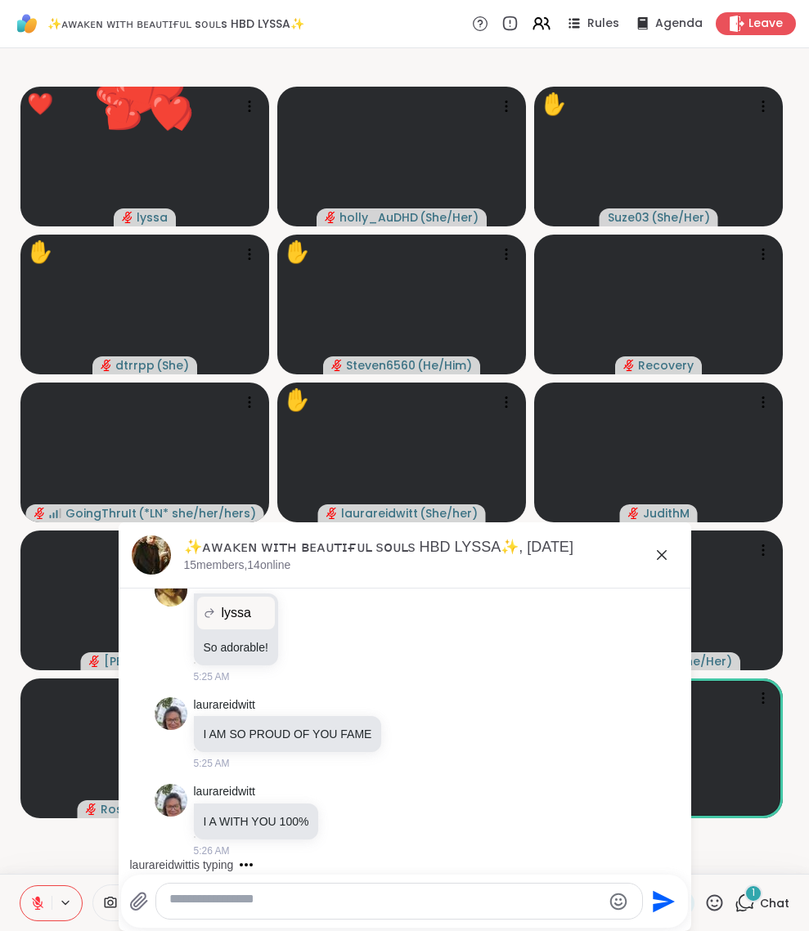
scroll to position [8129, 0]
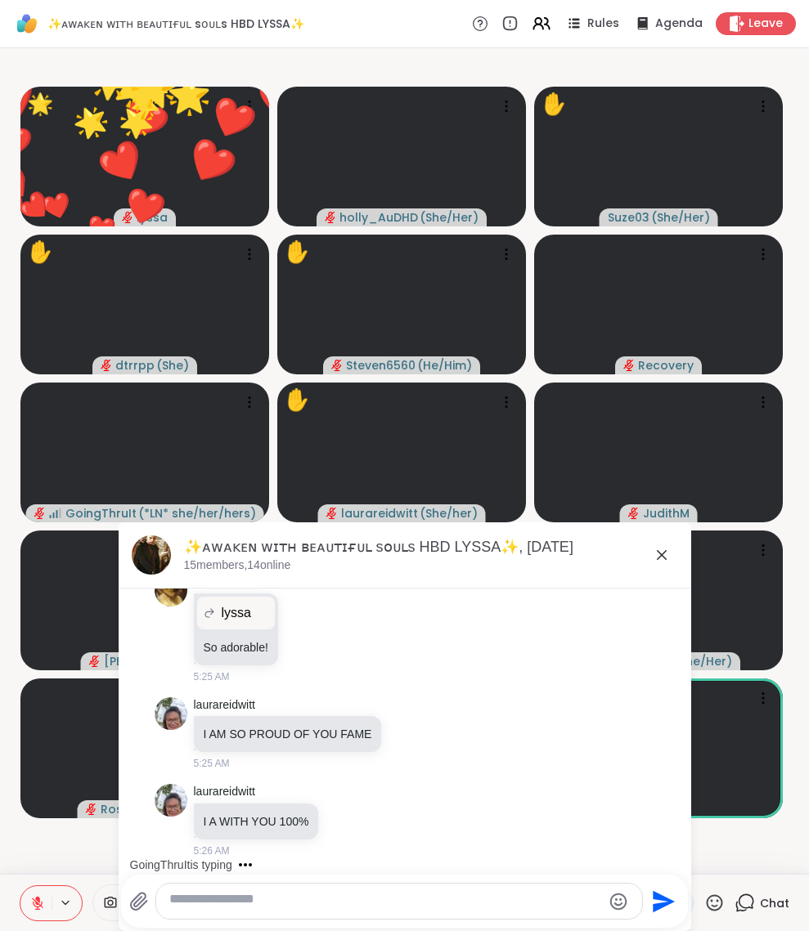
click at [657, 560] on icon at bounding box center [662, 555] width 10 height 10
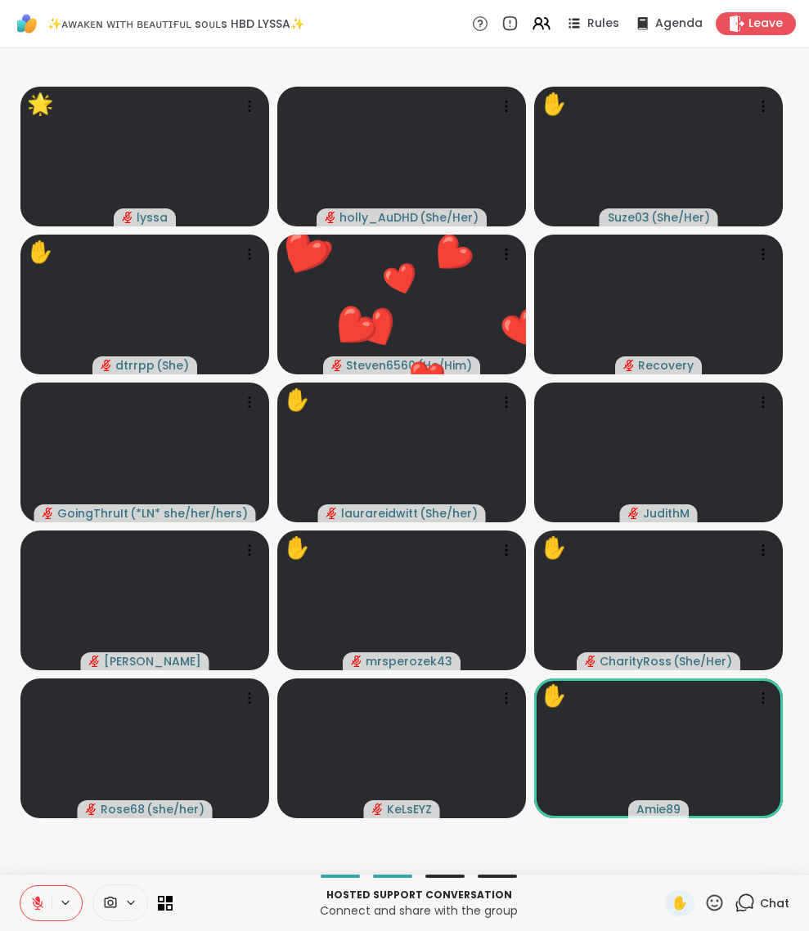
click at [704, 899] on icon at bounding box center [714, 903] width 20 height 20
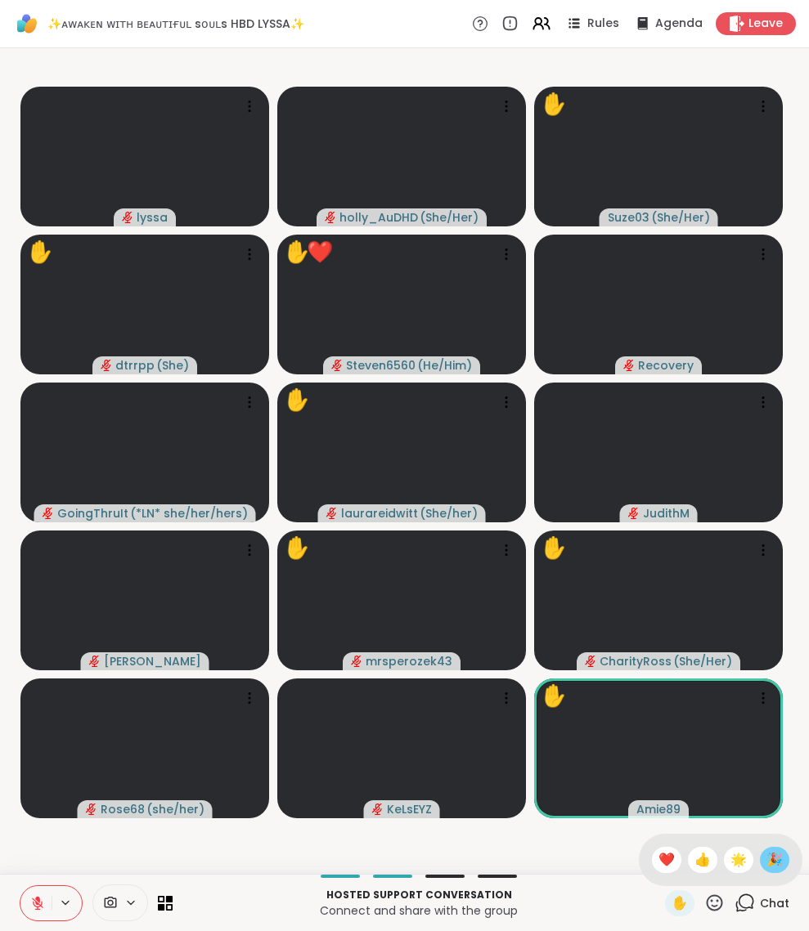
click at [766, 850] on span "🎉" at bounding box center [774, 860] width 16 height 20
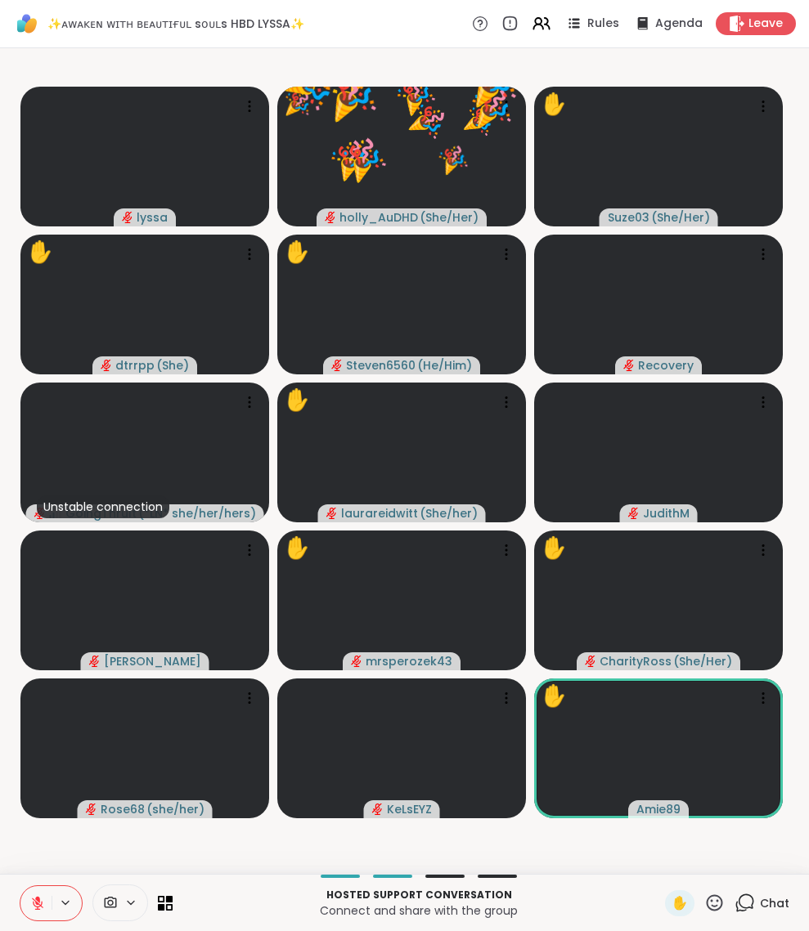
click at [704, 894] on icon at bounding box center [714, 903] width 20 height 20
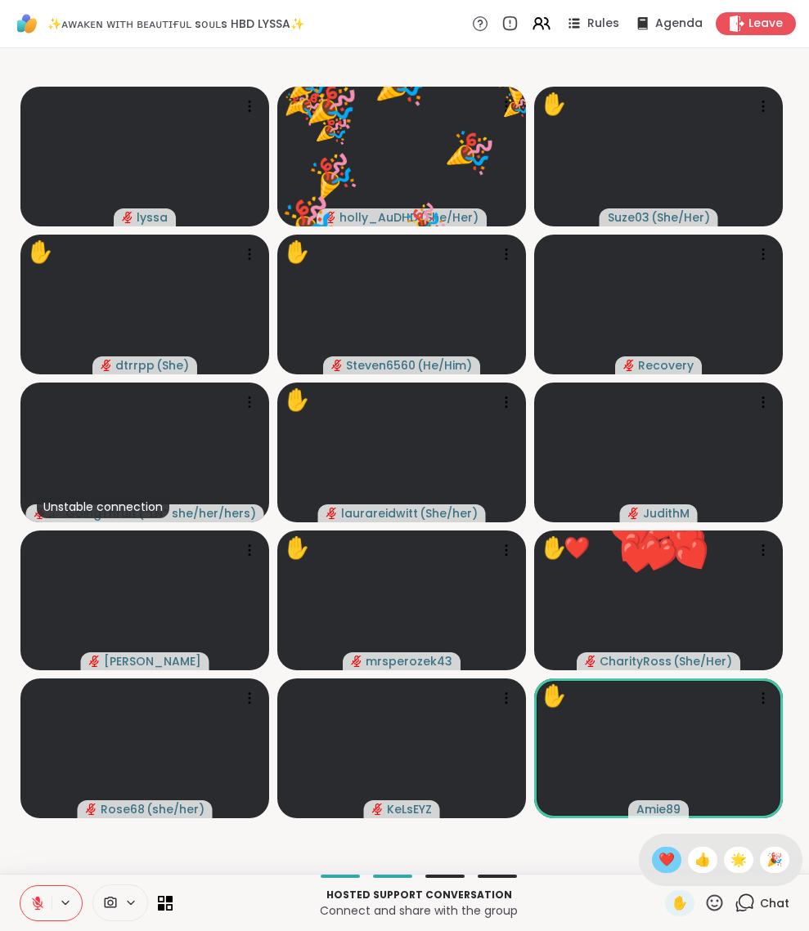
click at [658, 850] on span "❤️" at bounding box center [666, 860] width 16 height 20
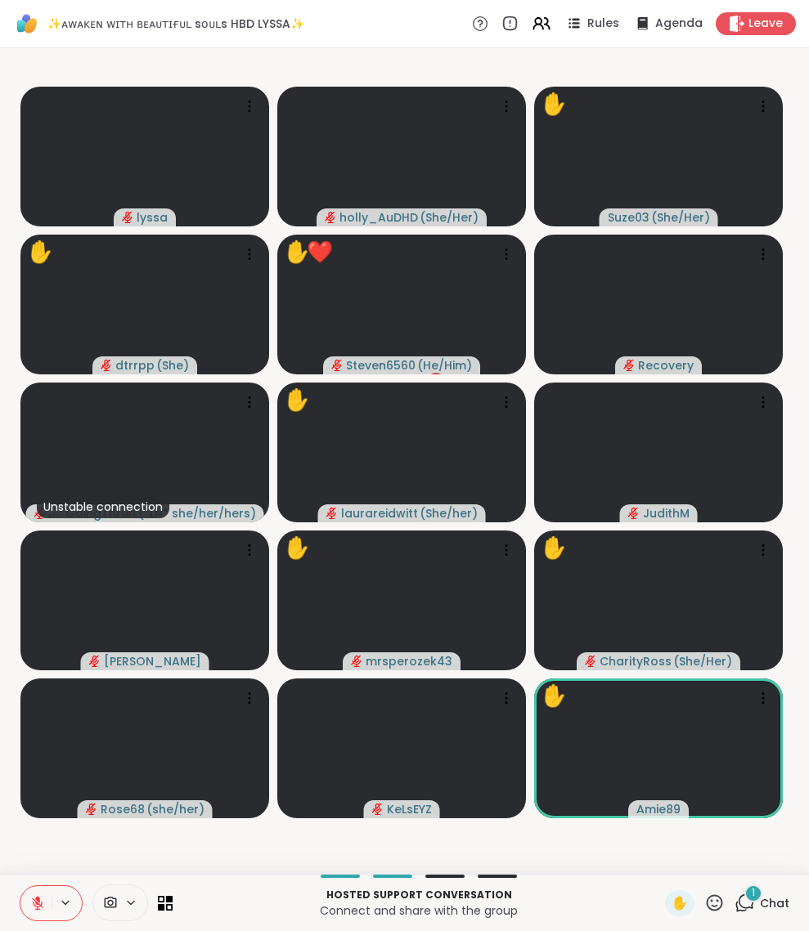
click at [744, 892] on div "1" at bounding box center [753, 894] width 18 height 18
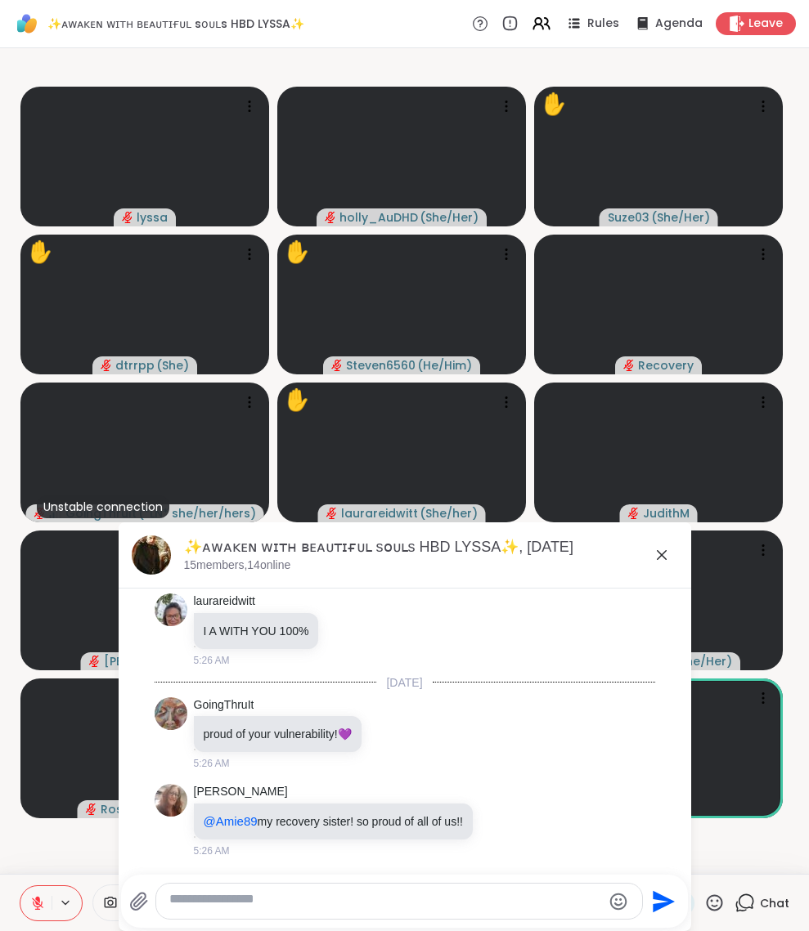
scroll to position [4, 0]
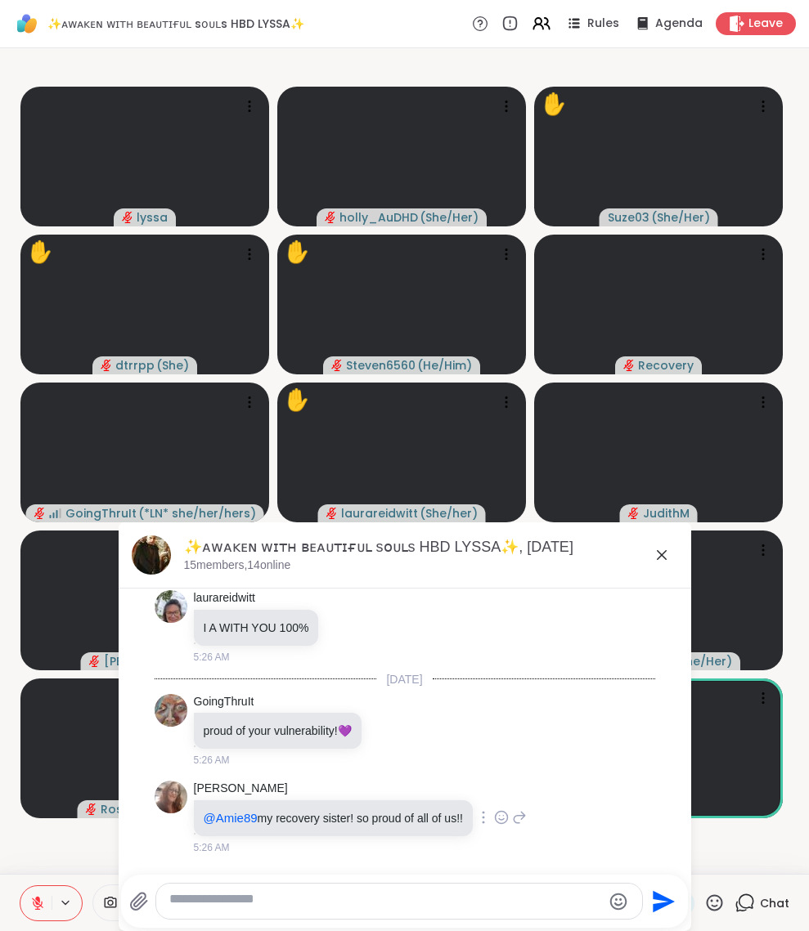
click at [509, 809] on icon at bounding box center [501, 817] width 15 height 16
click at [509, 784] on div "Select Reaction: Heart" at bounding box center [501, 791] width 15 height 15
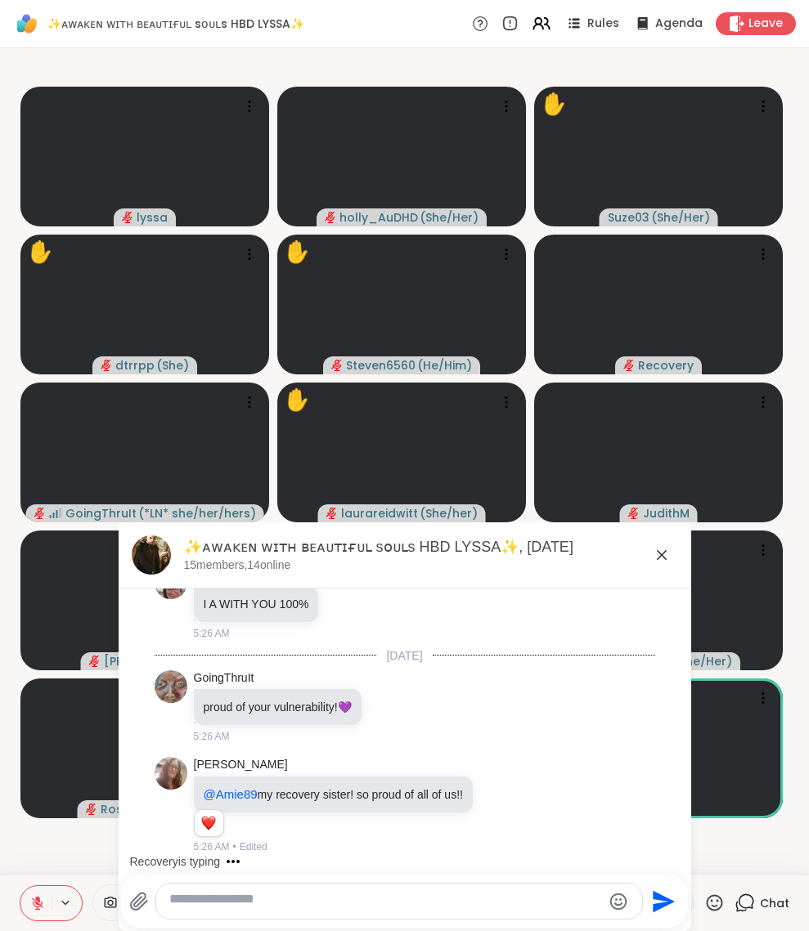
click at [276, 894] on textarea "Type your message" at bounding box center [385, 901] width 433 height 21
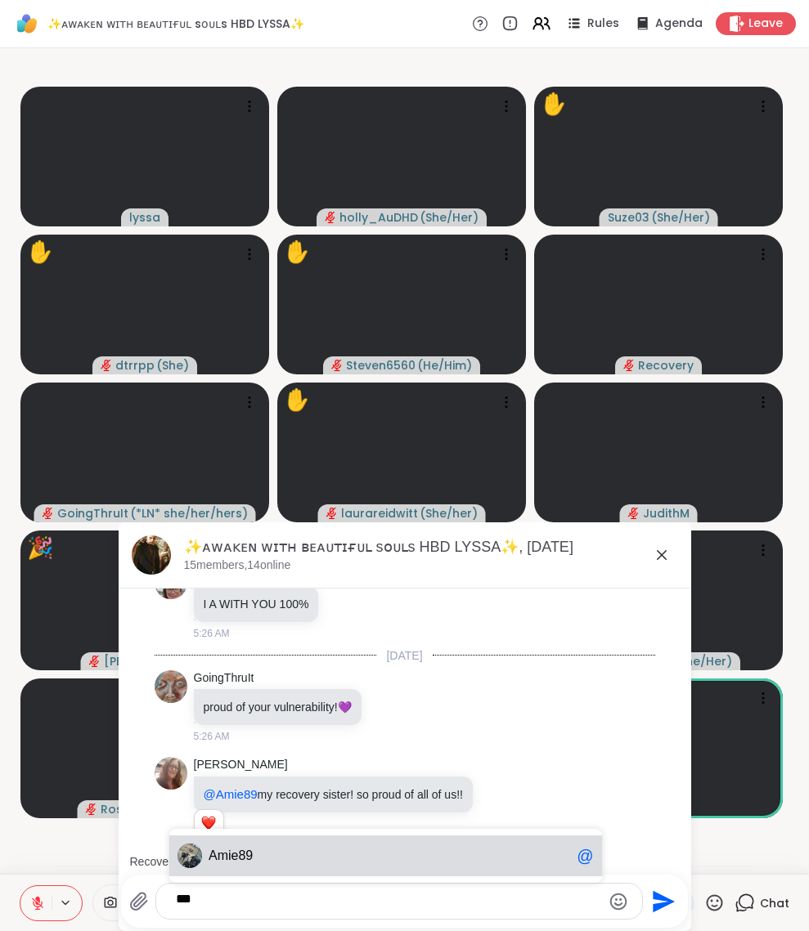
click at [244, 848] on span "ie89" at bounding box center [240, 856] width 25 height 16
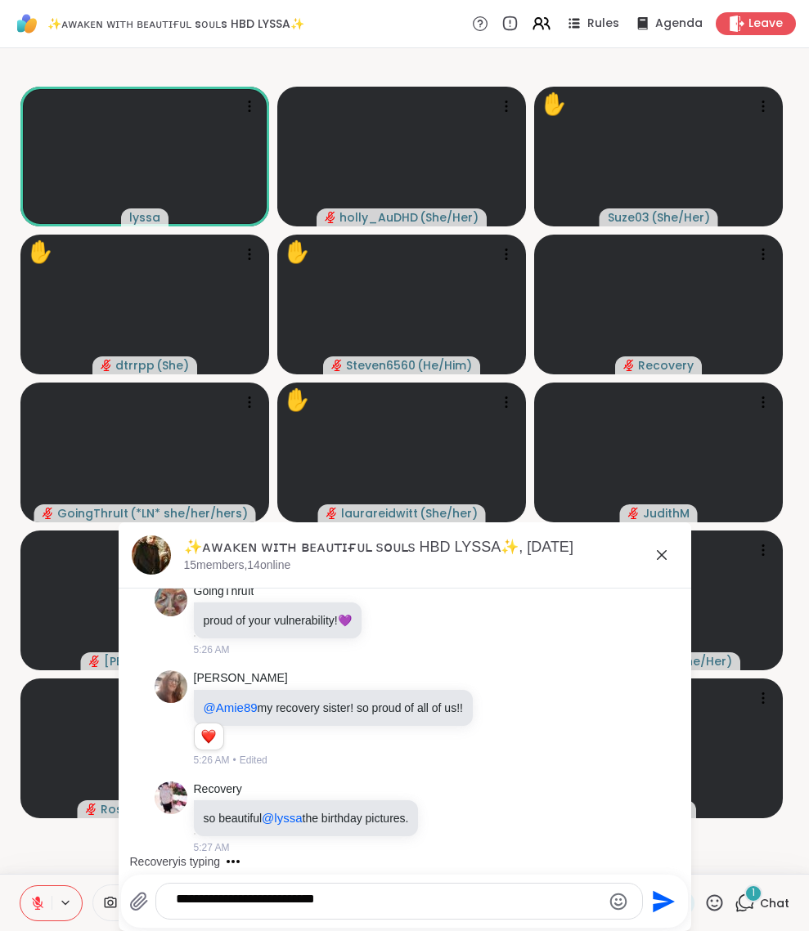
scroll to position [8503, 0]
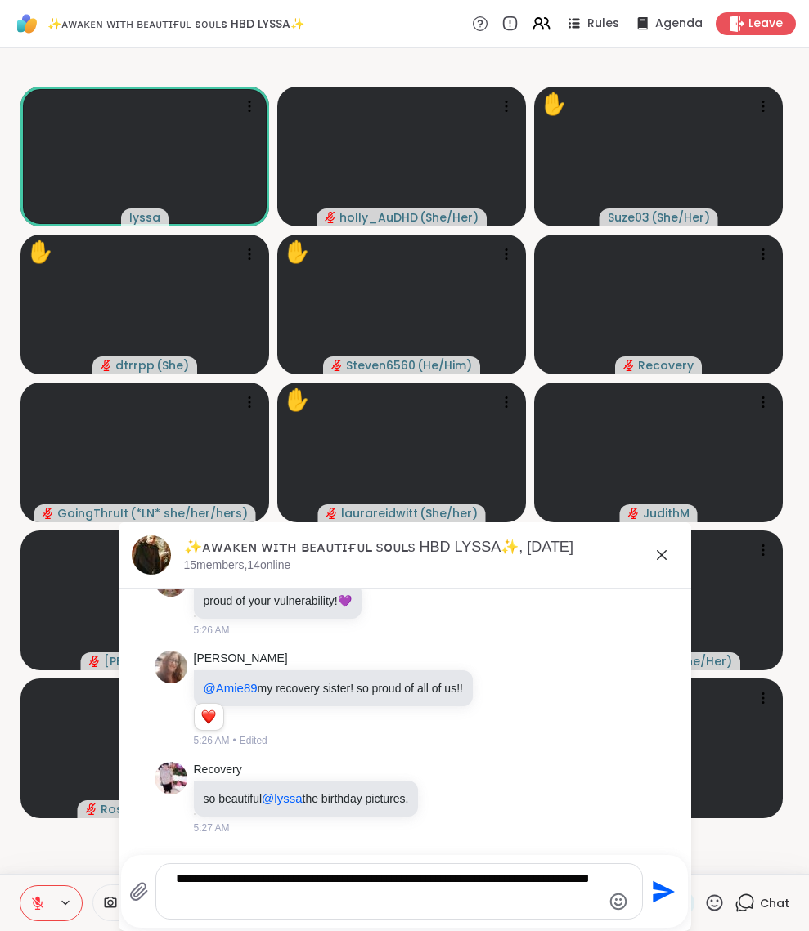
click at [405, 896] on textarea "**********" at bounding box center [385, 892] width 419 height 42
type textarea "**********"
click at [608, 898] on icon "Emoji picker" at bounding box center [618, 902] width 20 height 20
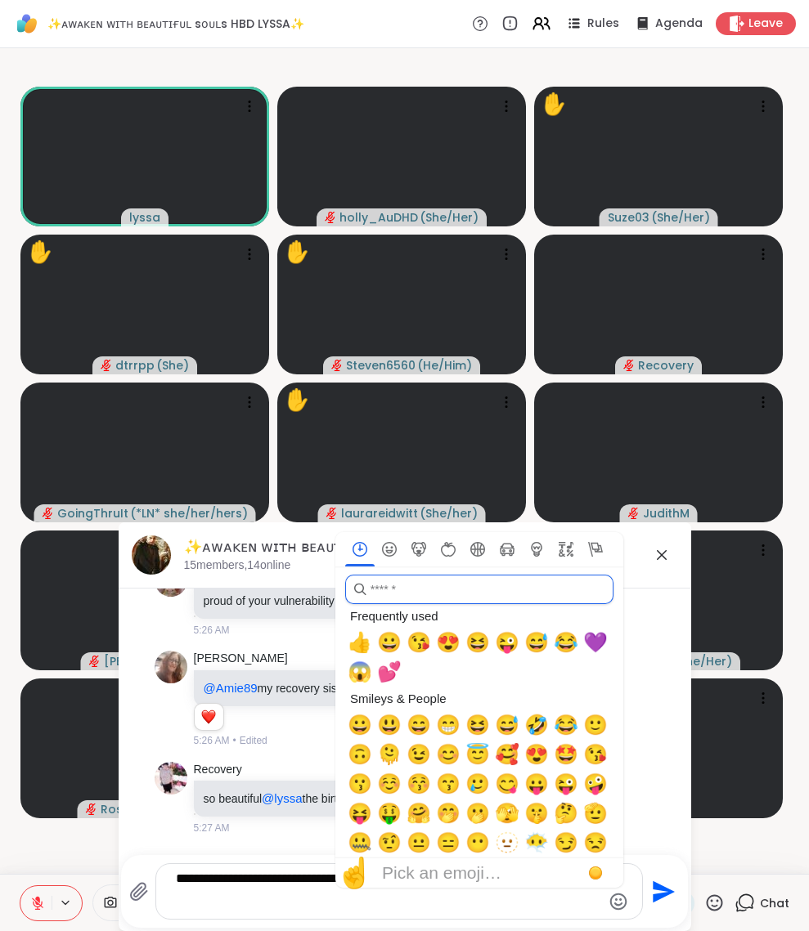
click at [392, 585] on input "search" at bounding box center [479, 589] width 268 height 29
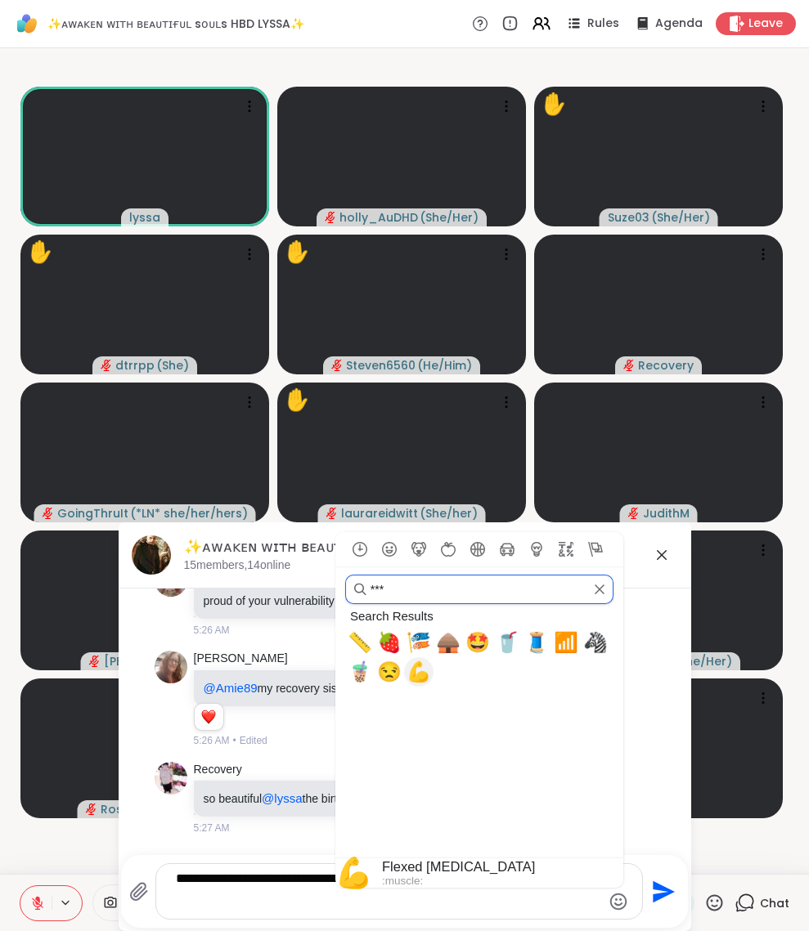
type input "***"
click at [413, 674] on span "💪" at bounding box center [418, 672] width 25 height 23
type textarea "**********"
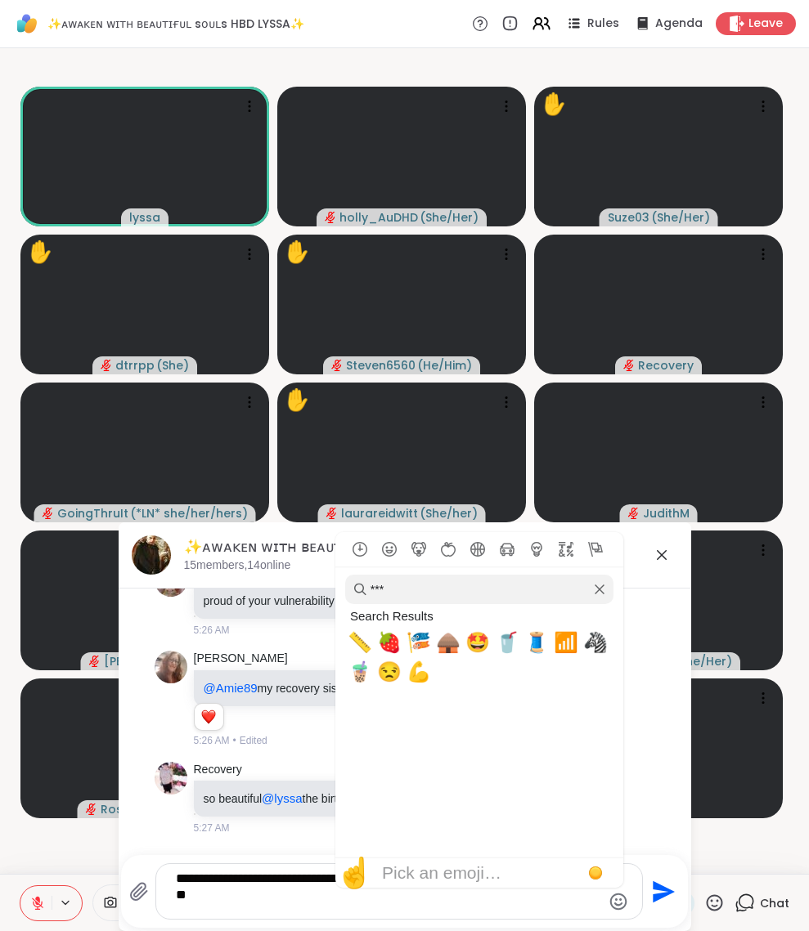
click at [650, 887] on icon "Send" at bounding box center [661, 892] width 26 height 26
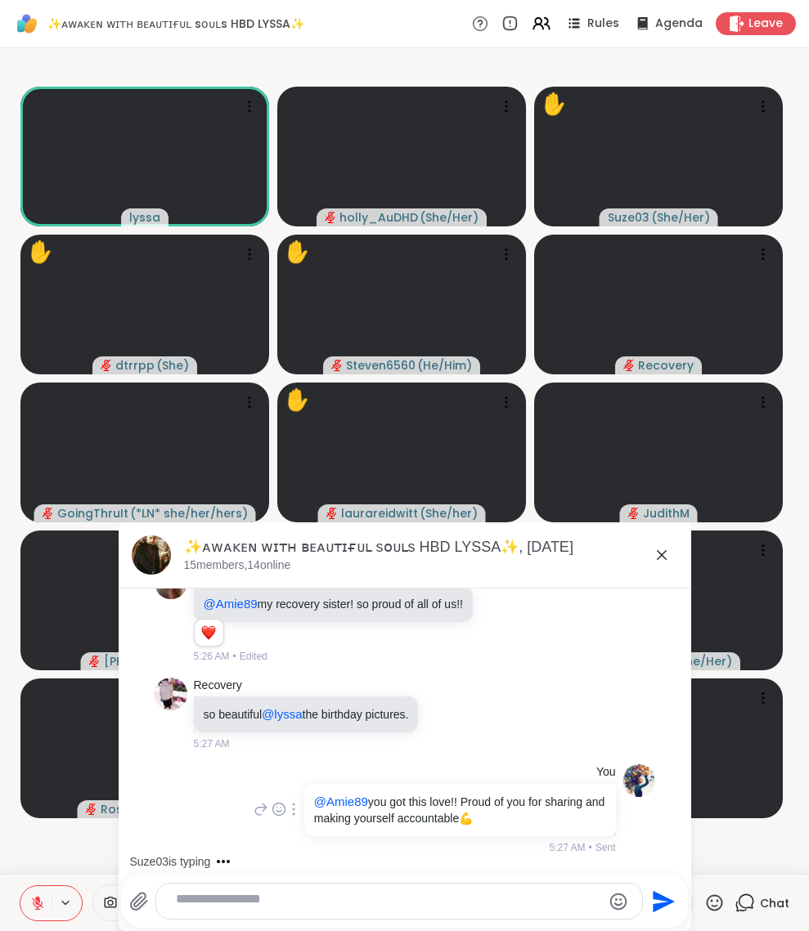
scroll to position [8652, 0]
click at [652, 561] on icon at bounding box center [662, 555] width 20 height 20
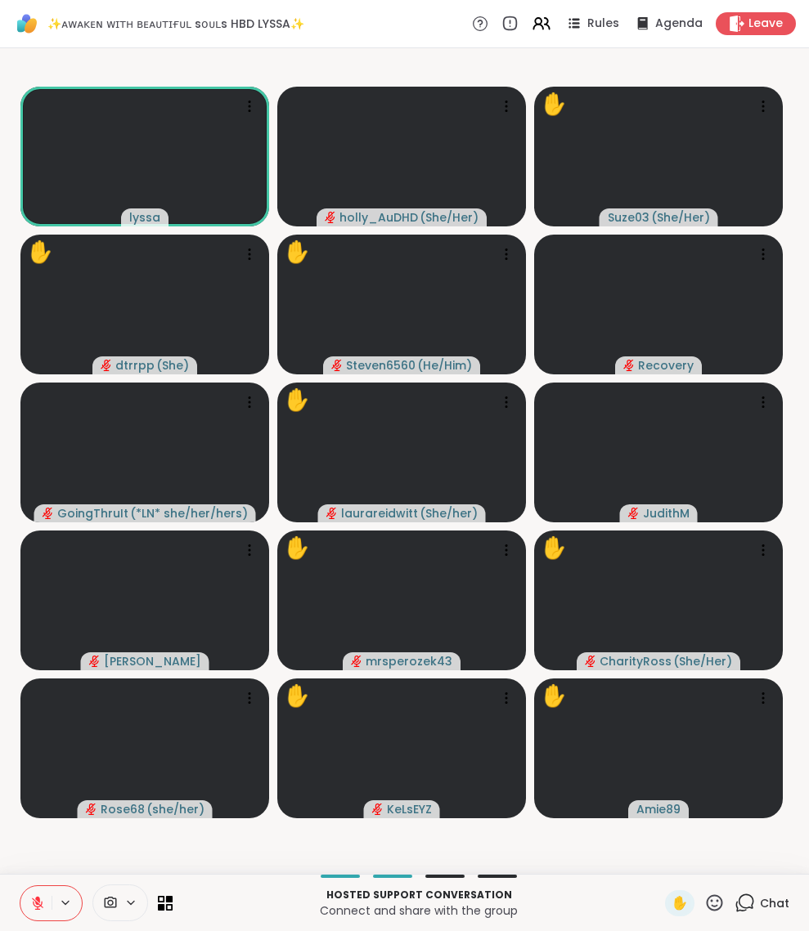
click at [704, 899] on icon at bounding box center [714, 903] width 20 height 20
click at [658, 853] on span "❤️" at bounding box center [666, 860] width 16 height 20
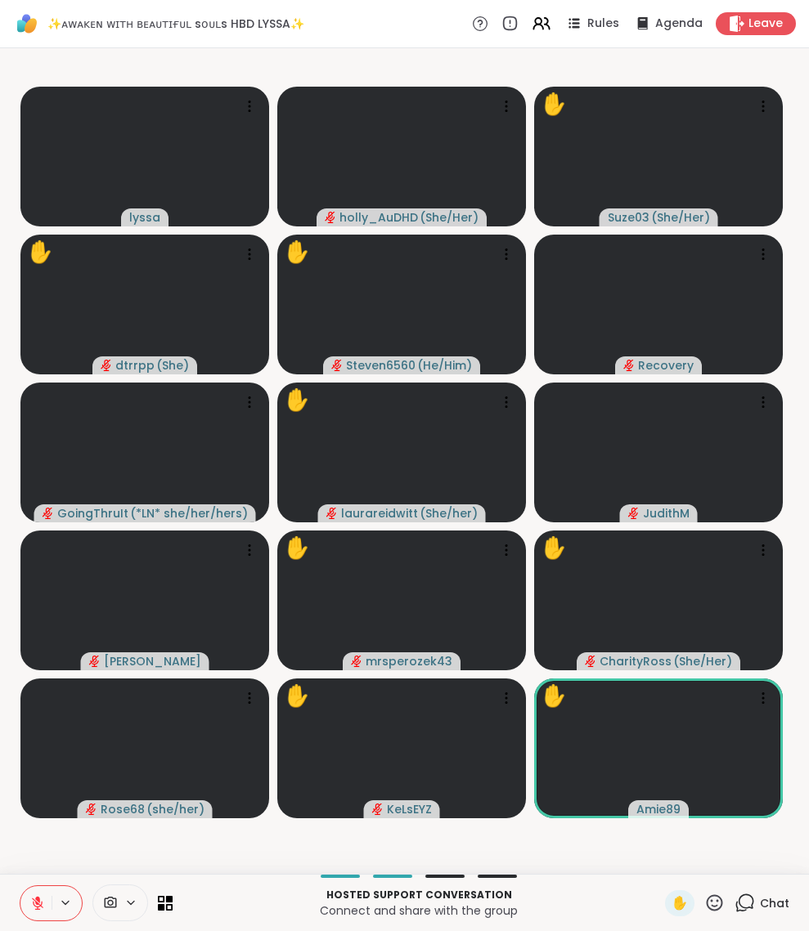
click at [704, 899] on icon at bounding box center [714, 903] width 20 height 20
click at [658, 850] on span "❤️" at bounding box center [666, 860] width 16 height 20
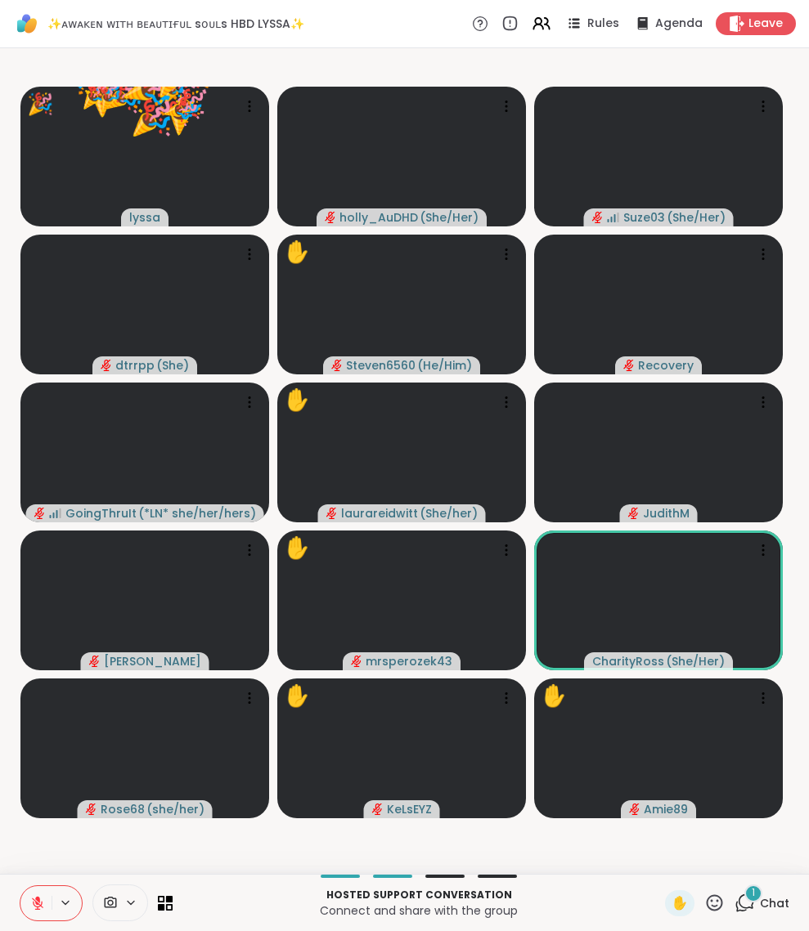
click at [704, 899] on icon at bounding box center [714, 903] width 20 height 20
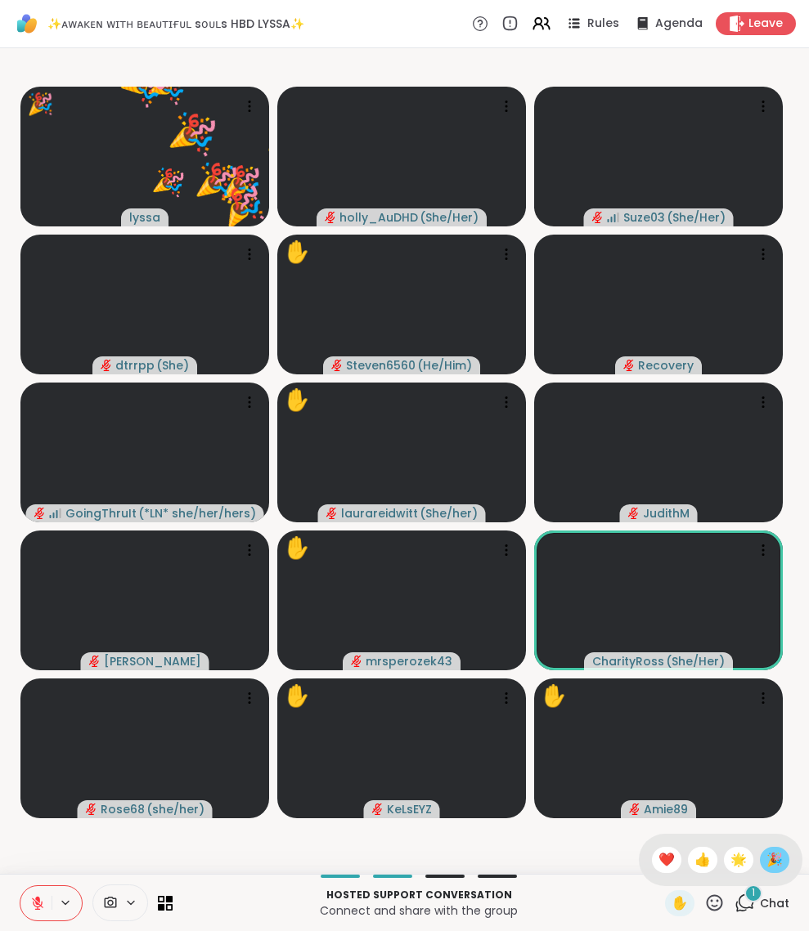
click at [766, 850] on span "🎉" at bounding box center [774, 860] width 16 height 20
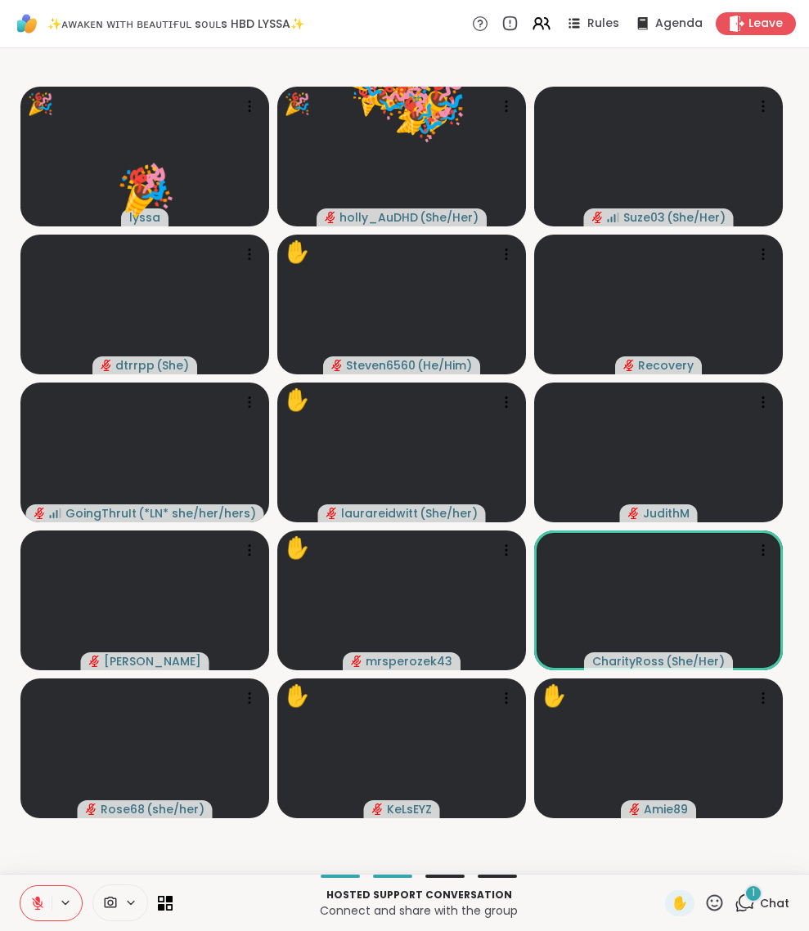
click at [751, 891] on span "1" at bounding box center [752, 893] width 3 height 14
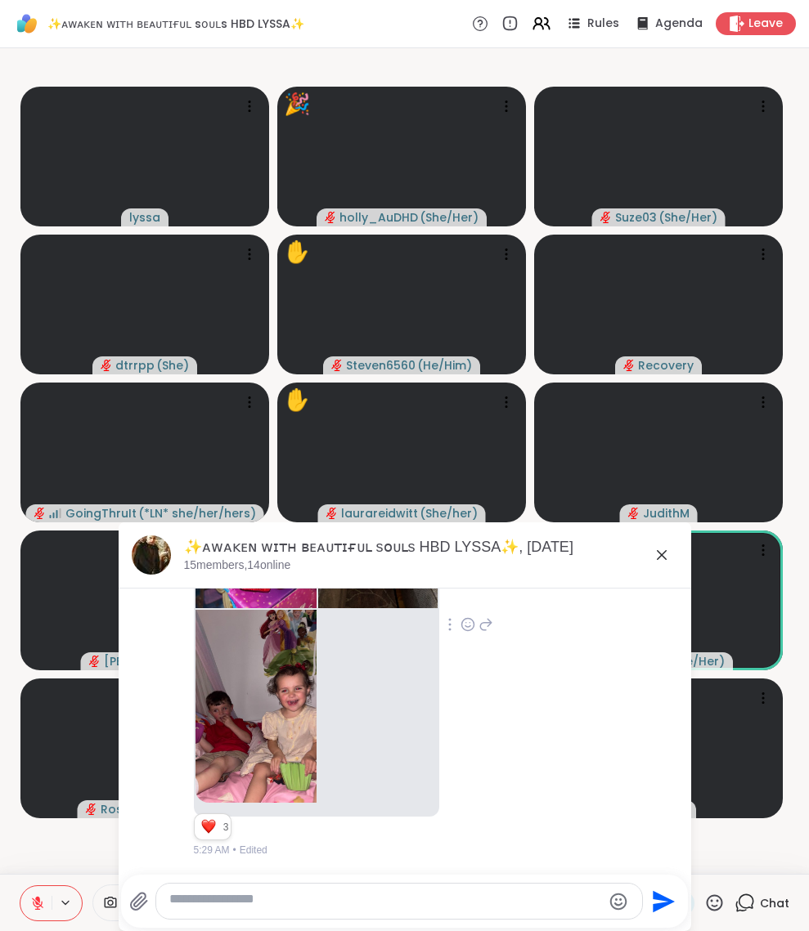
scroll to position [9148, 0]
click at [469, 623] on icon at bounding box center [469, 623] width 0 height 0
click at [464, 606] on div "Select Reaction: Heart" at bounding box center [467, 598] width 15 height 15
click at [249, 607] on img at bounding box center [255, 510] width 121 height 195
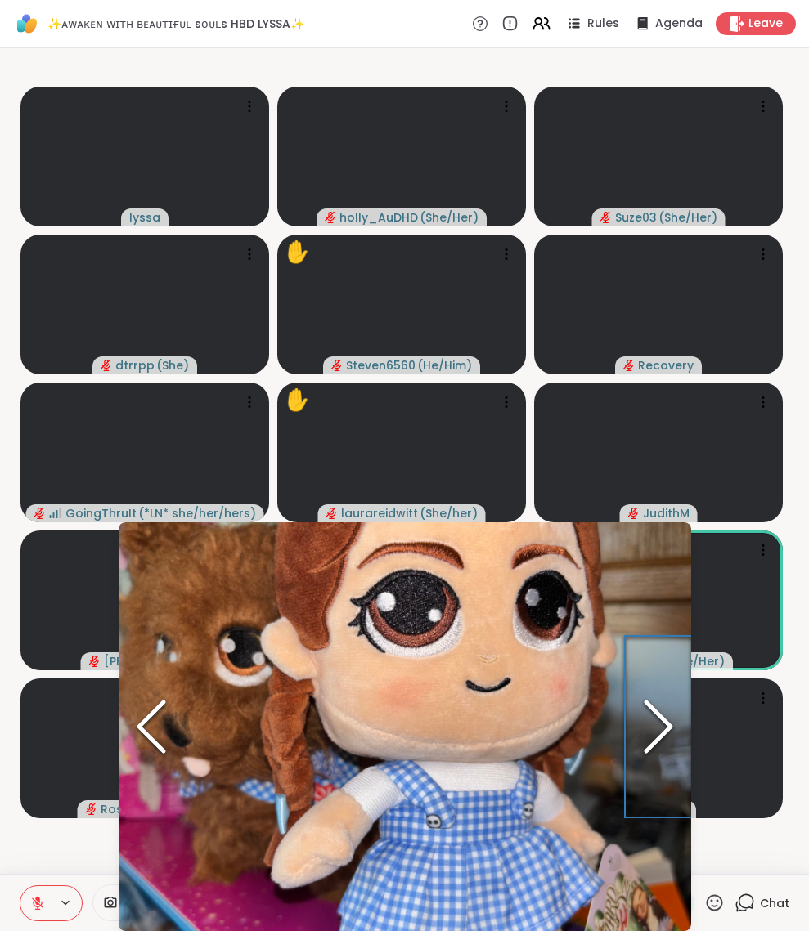
click at [653, 728] on icon "Next Slide" at bounding box center [658, 727] width 49 height 98
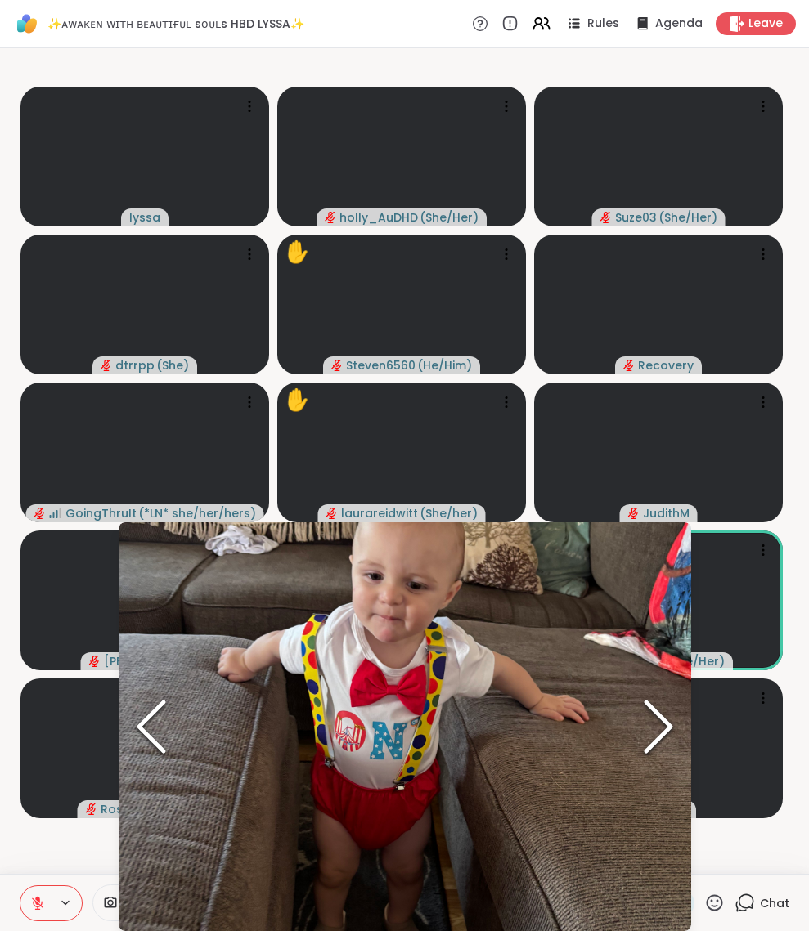
click at [653, 728] on icon "Next Slide" at bounding box center [658, 727] width 49 height 98
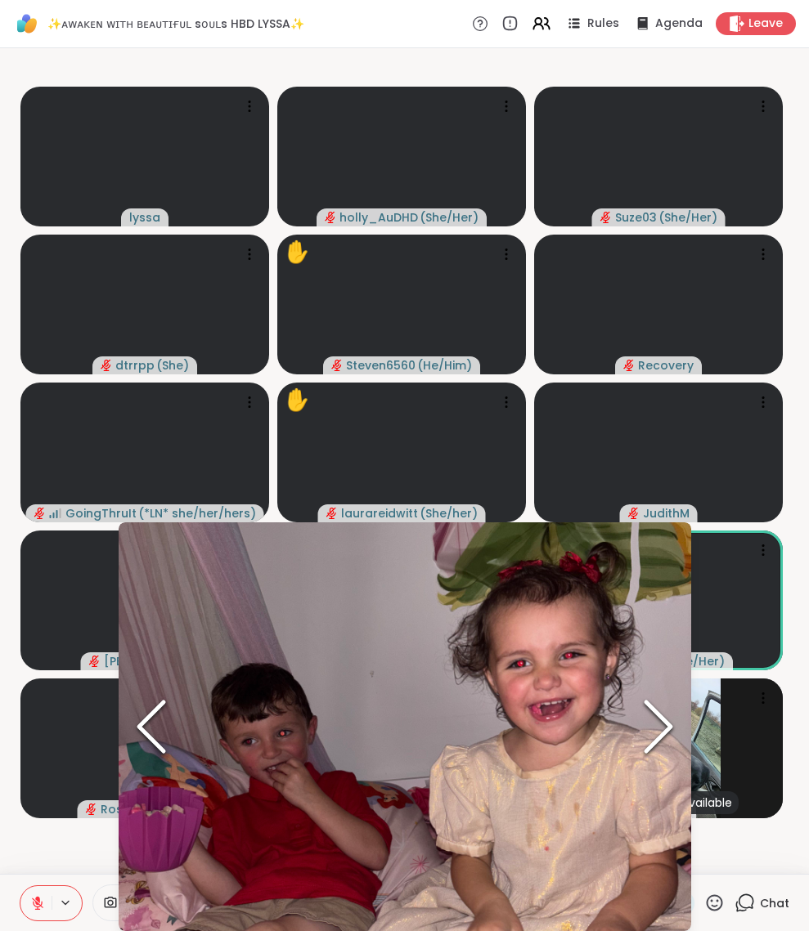
click at [653, 728] on icon "Next Slide" at bounding box center [658, 727] width 49 height 98
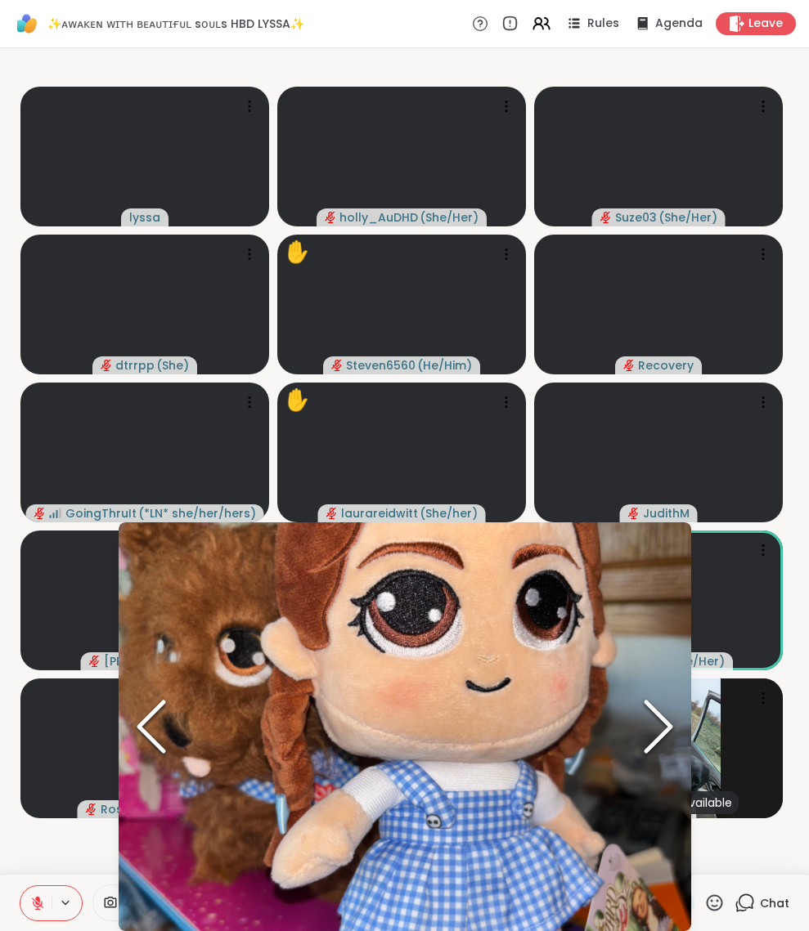
click at [653, 728] on icon "Next Slide" at bounding box center [658, 727] width 49 height 98
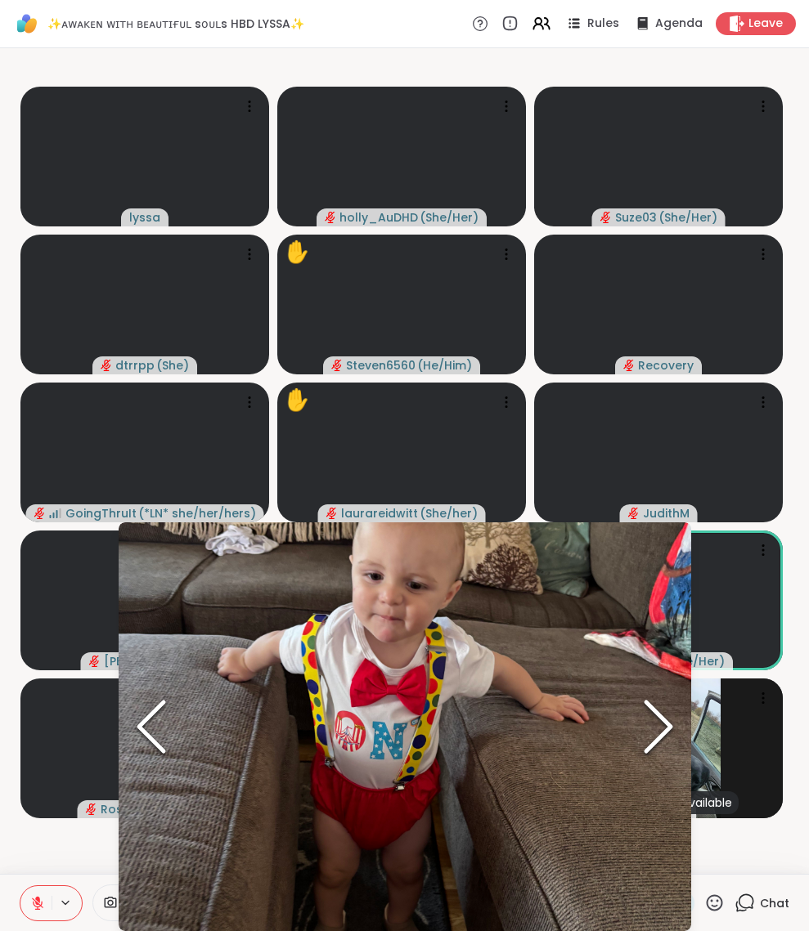
click at [751, 848] on video-player-container "lyssa holly_AuDHD ( She/Her ) Suze03 ( She/Her ) dtrrpp ( She ) ✋ Steven6560 ( …" at bounding box center [404, 461] width 789 height 813
click at [734, 899] on icon at bounding box center [744, 903] width 20 height 20
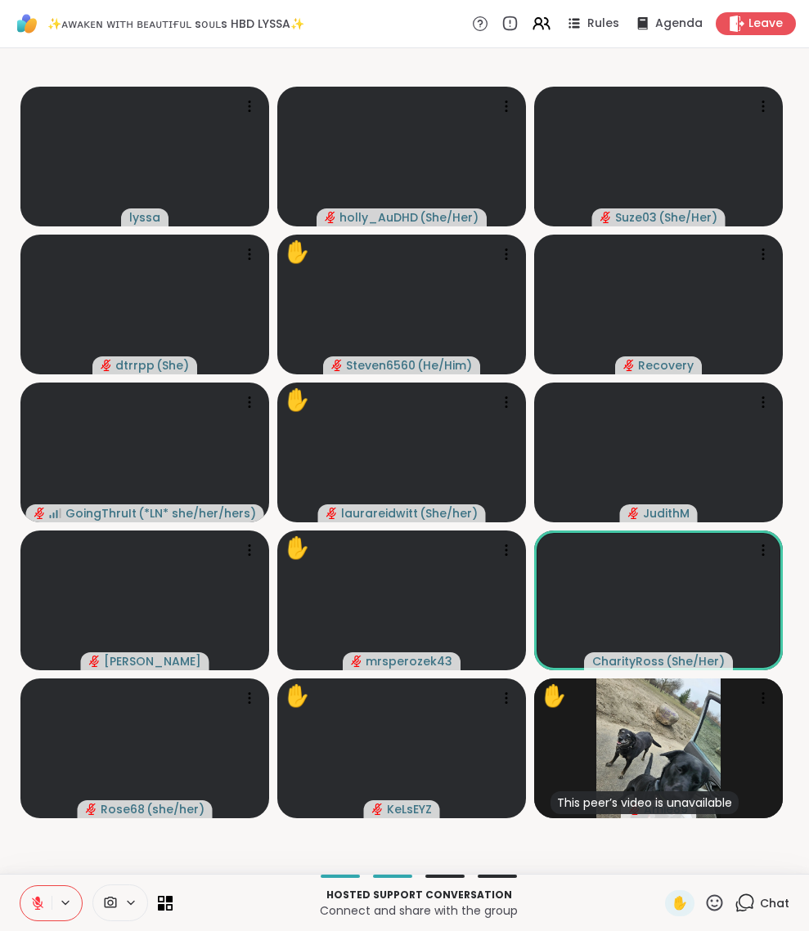
click at [734, 899] on icon at bounding box center [744, 903] width 20 height 20
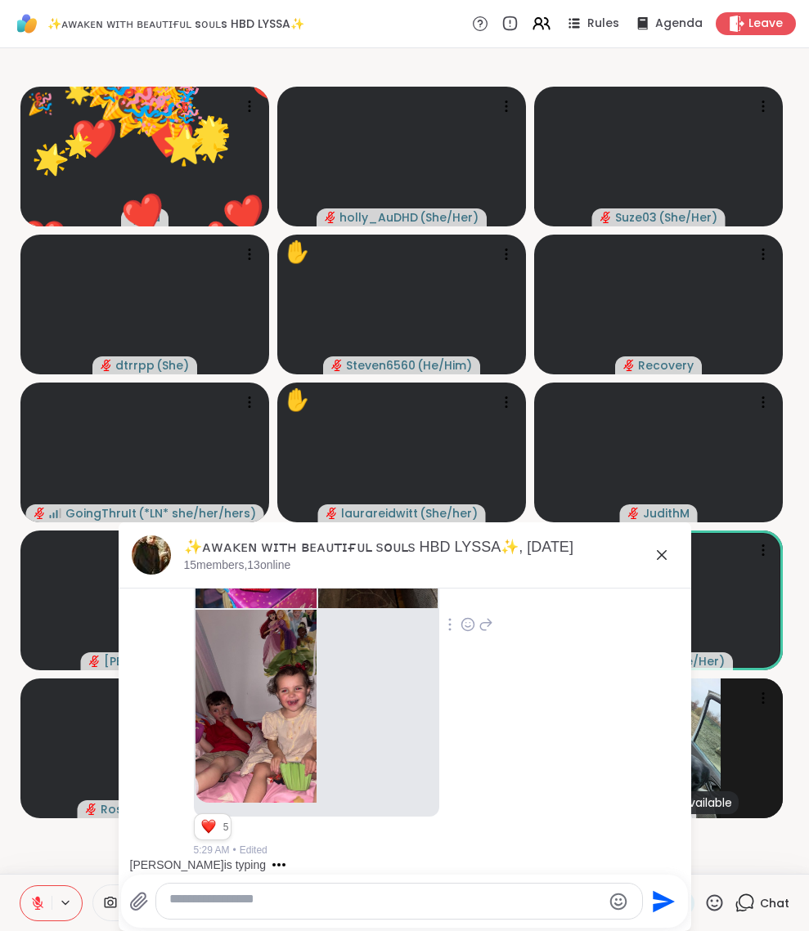
scroll to position [9108, 0]
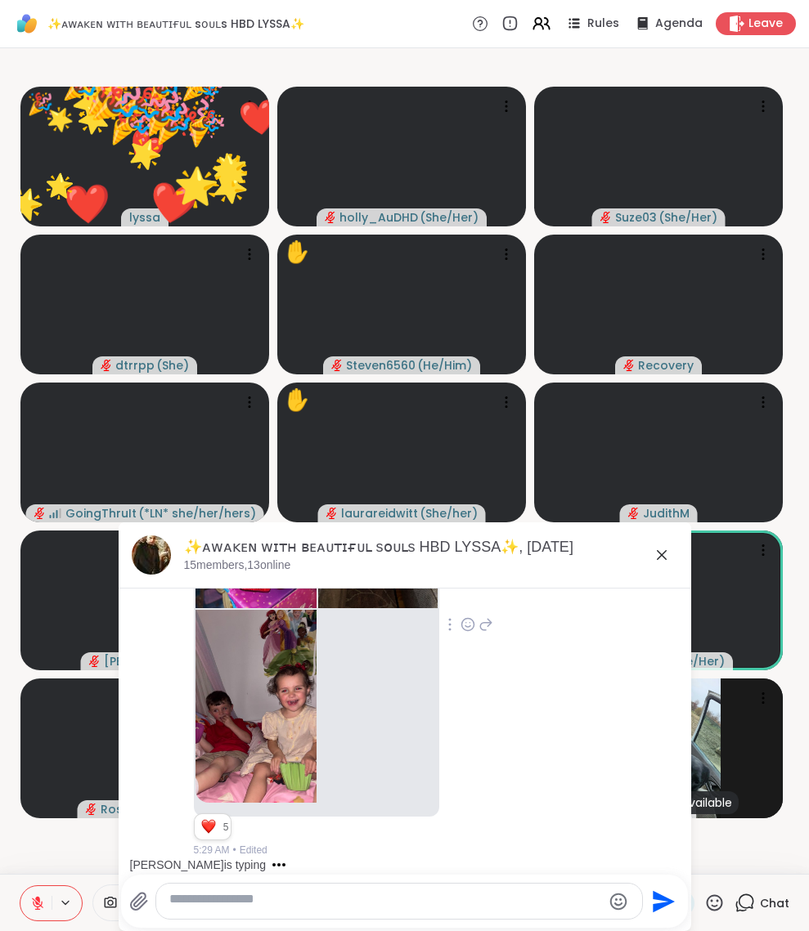
click at [462, 633] on icon at bounding box center [467, 624] width 15 height 16
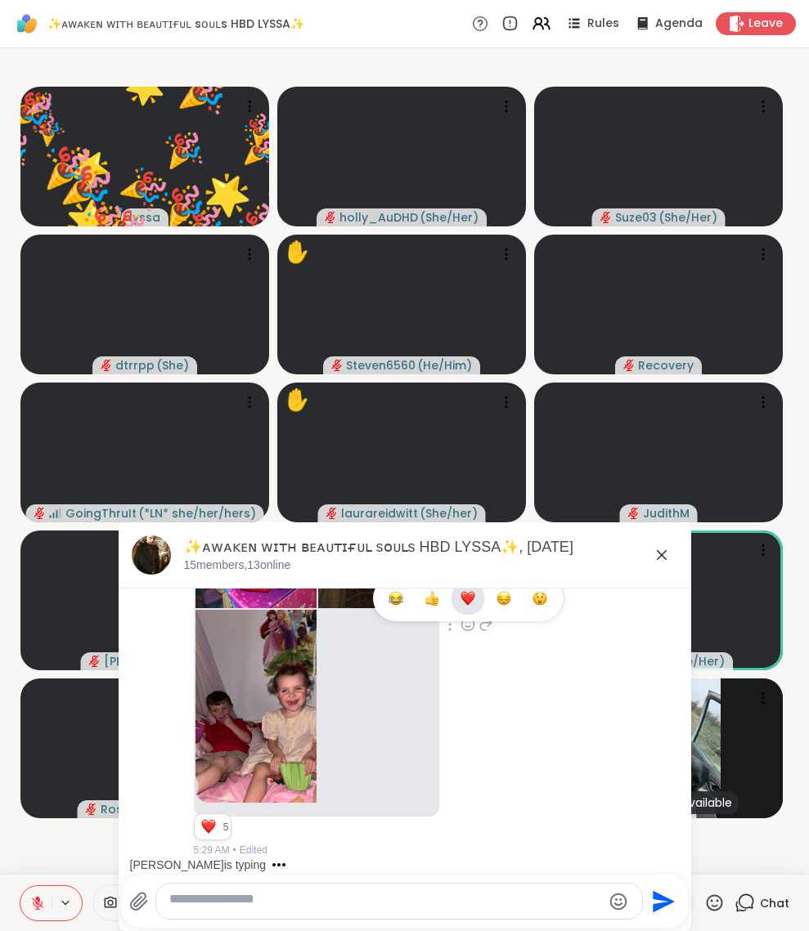
click at [464, 606] on div "Select Reaction: Heart" at bounding box center [467, 598] width 15 height 15
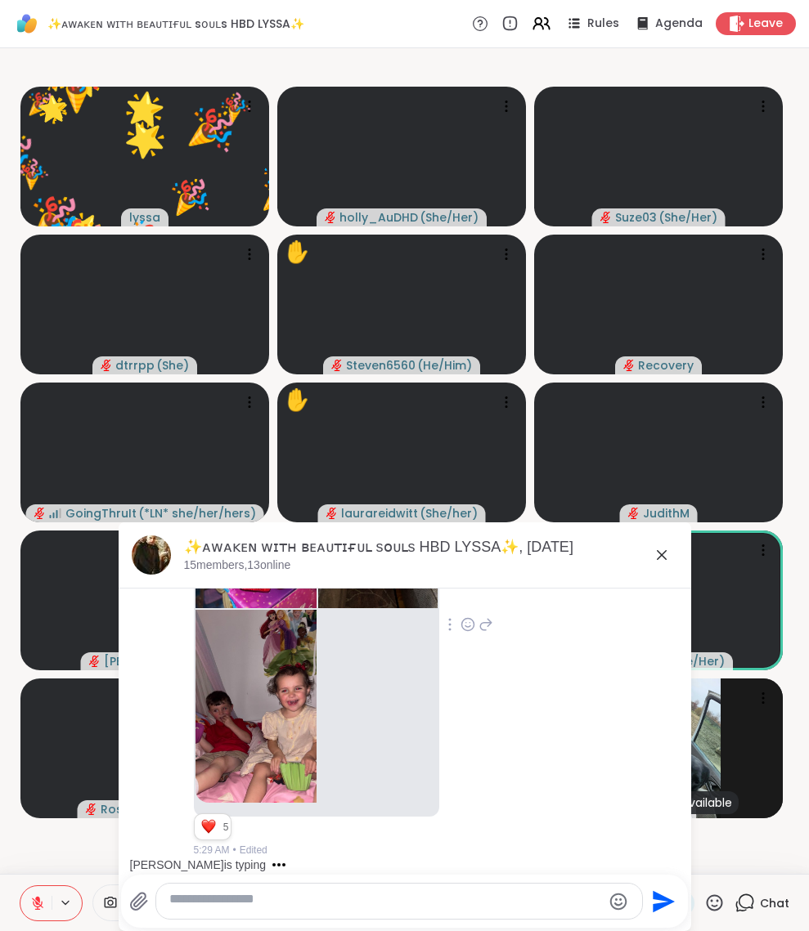
scroll to position [9189, 0]
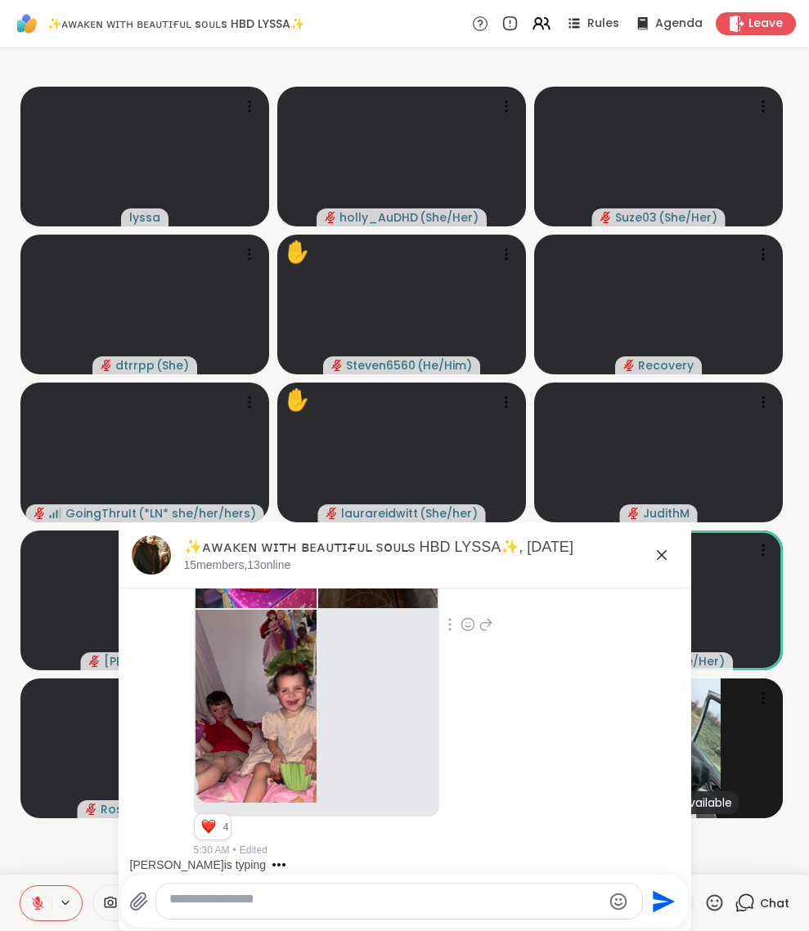
click at [463, 633] on icon at bounding box center [467, 624] width 15 height 16
click at [467, 606] on div "Select Reaction: Heart" at bounding box center [467, 598] width 15 height 15
click at [657, 559] on icon at bounding box center [662, 555] width 10 height 10
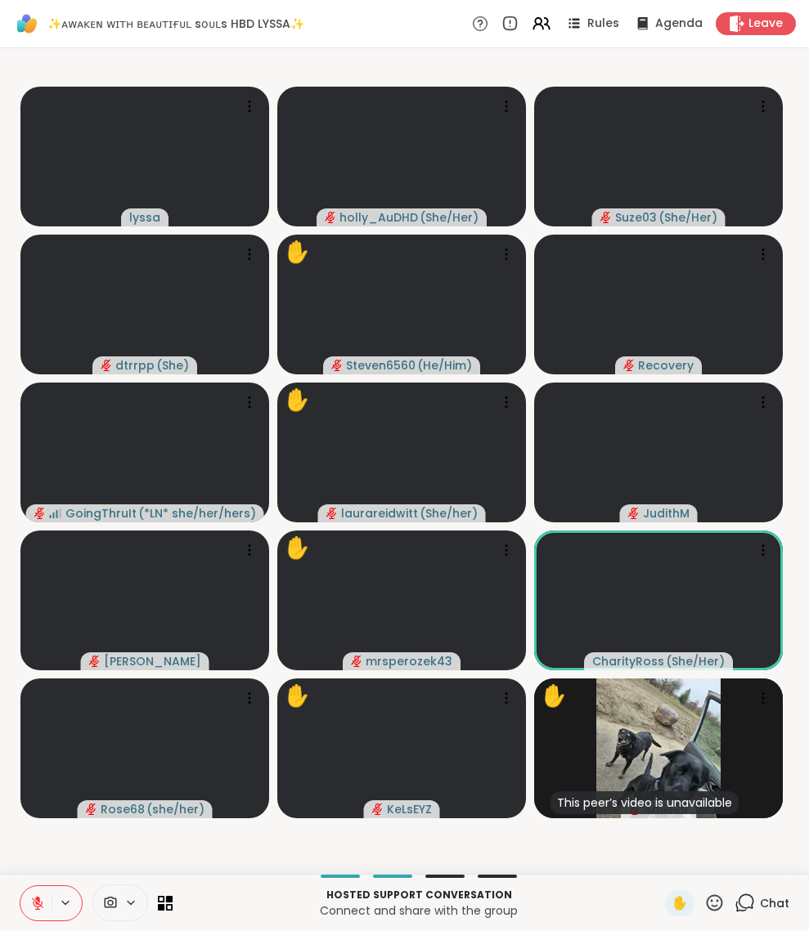
click at [704, 899] on icon at bounding box center [714, 903] width 20 height 20
click at [658, 850] on span "❤️" at bounding box center [666, 860] width 16 height 20
click at [704, 896] on icon at bounding box center [714, 903] width 20 height 20
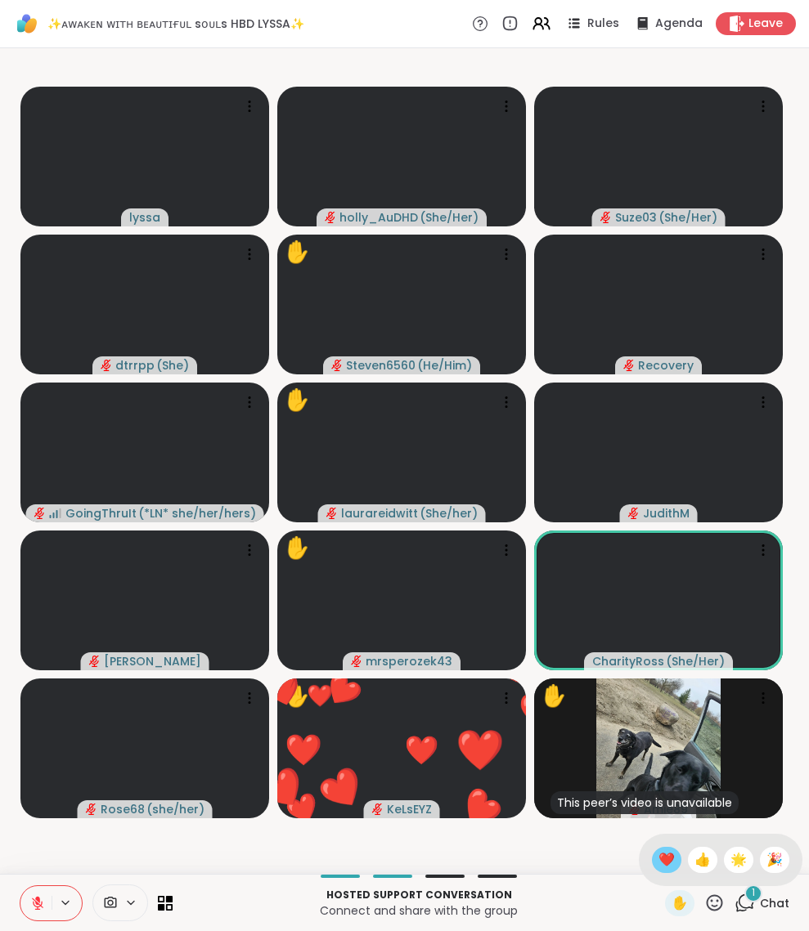
click at [658, 850] on span "❤️" at bounding box center [666, 860] width 16 height 20
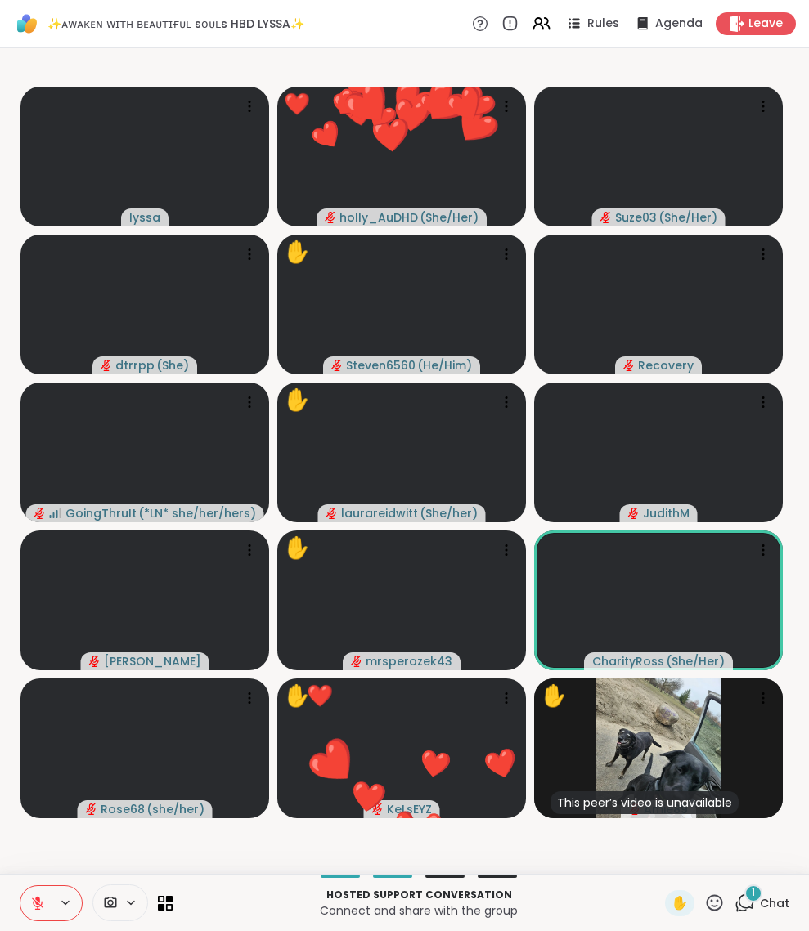
click at [734, 894] on icon at bounding box center [744, 903] width 20 height 20
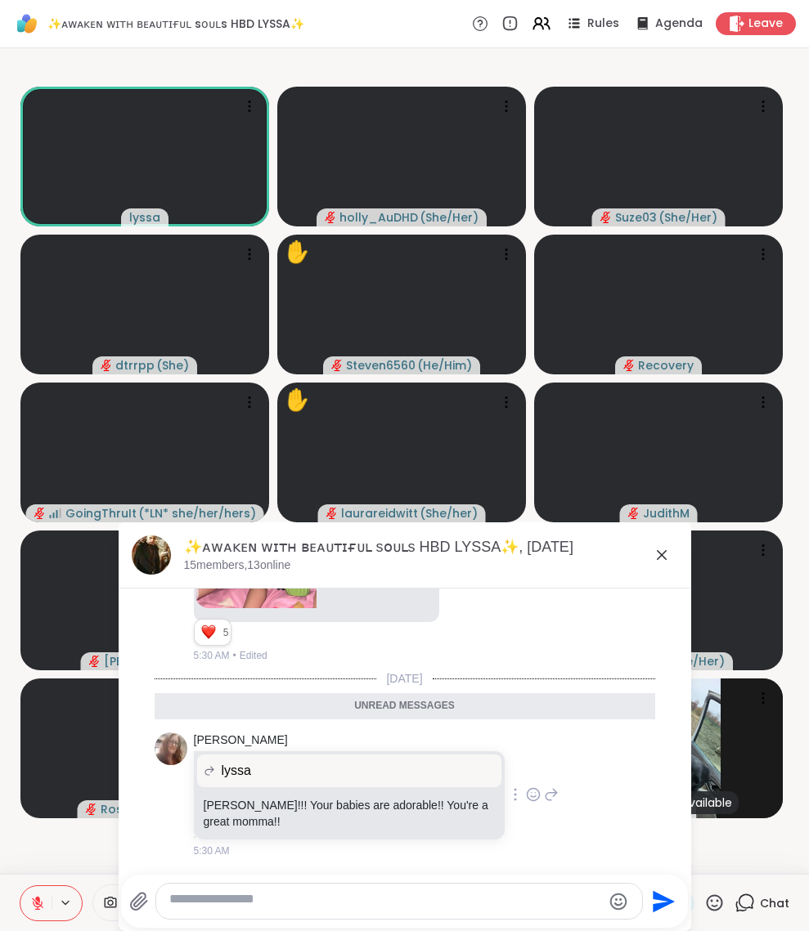
scroll to position [9269, 0]
click at [657, 560] on icon at bounding box center [662, 555] width 10 height 10
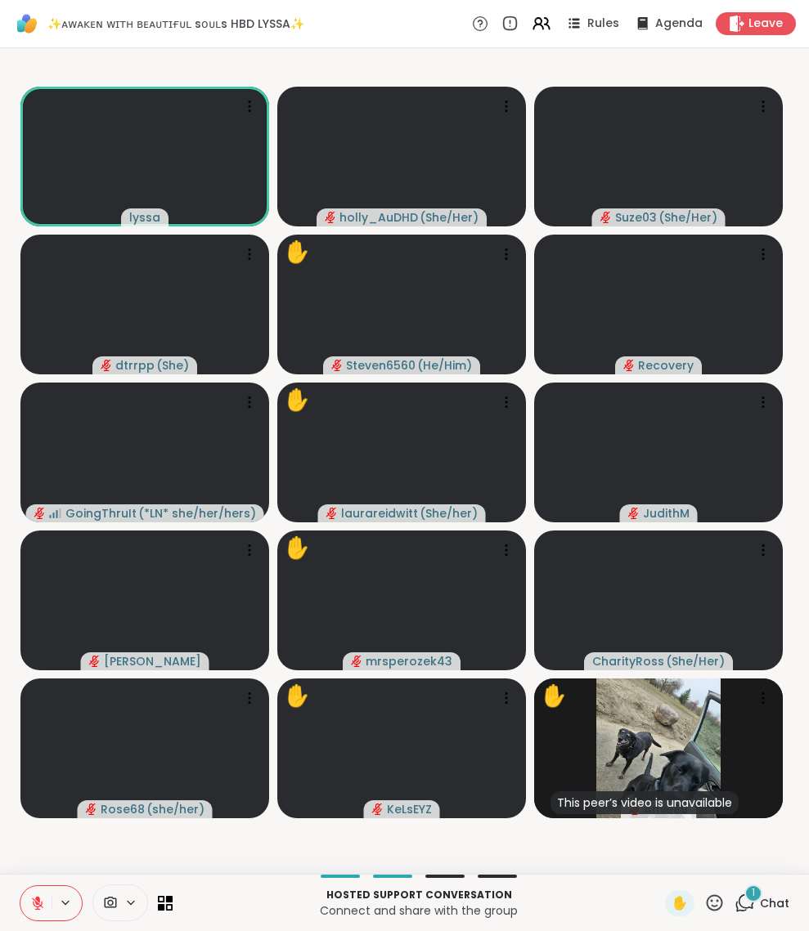
click at [706, 901] on icon at bounding box center [714, 902] width 16 height 16
click at [658, 850] on span "❤️" at bounding box center [666, 860] width 16 height 20
click at [751, 892] on span "1" at bounding box center [752, 893] width 3 height 14
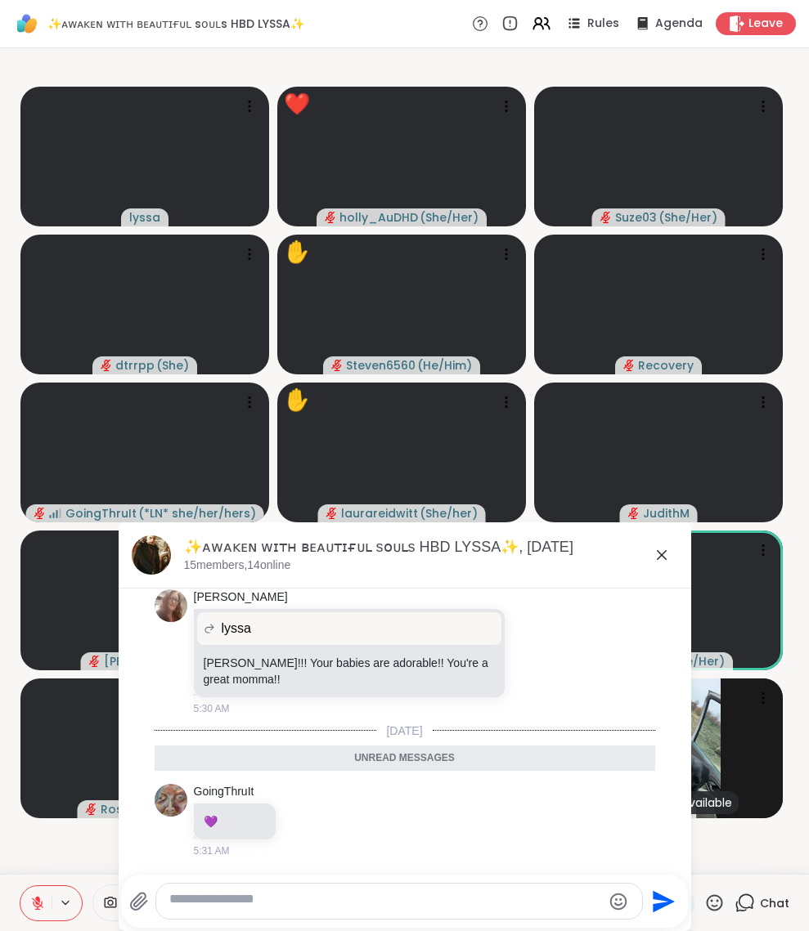
scroll to position [9461, 0]
click at [657, 558] on icon at bounding box center [662, 555] width 10 height 10
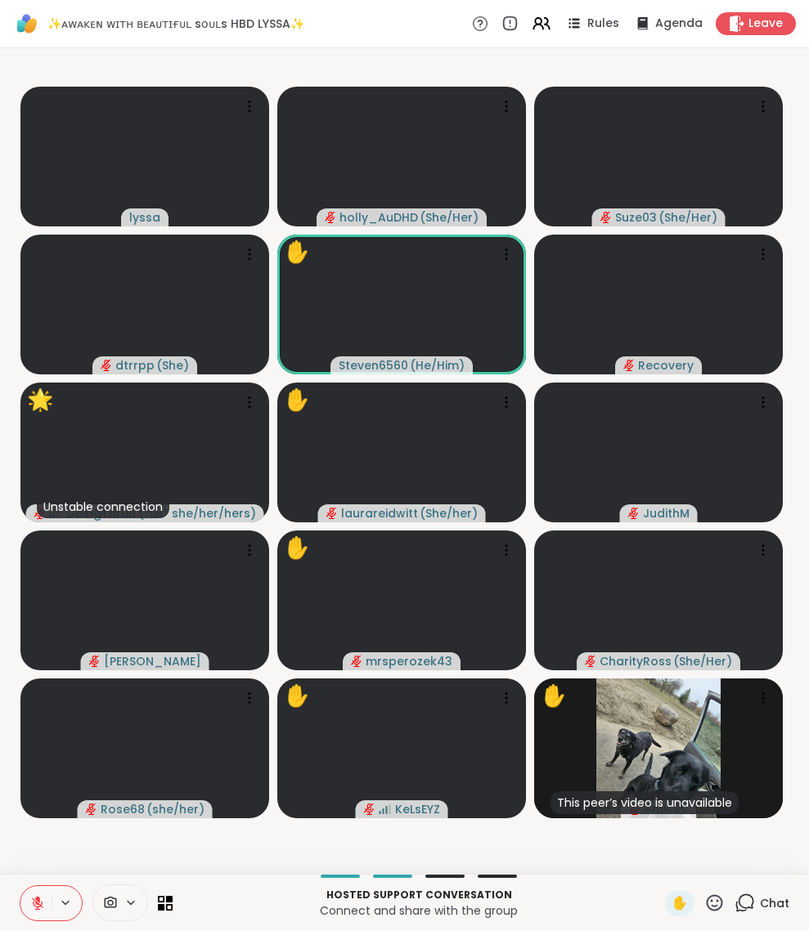
click at [704, 899] on icon at bounding box center [714, 903] width 20 height 20
click at [658, 857] on span "❤️" at bounding box center [666, 860] width 16 height 20
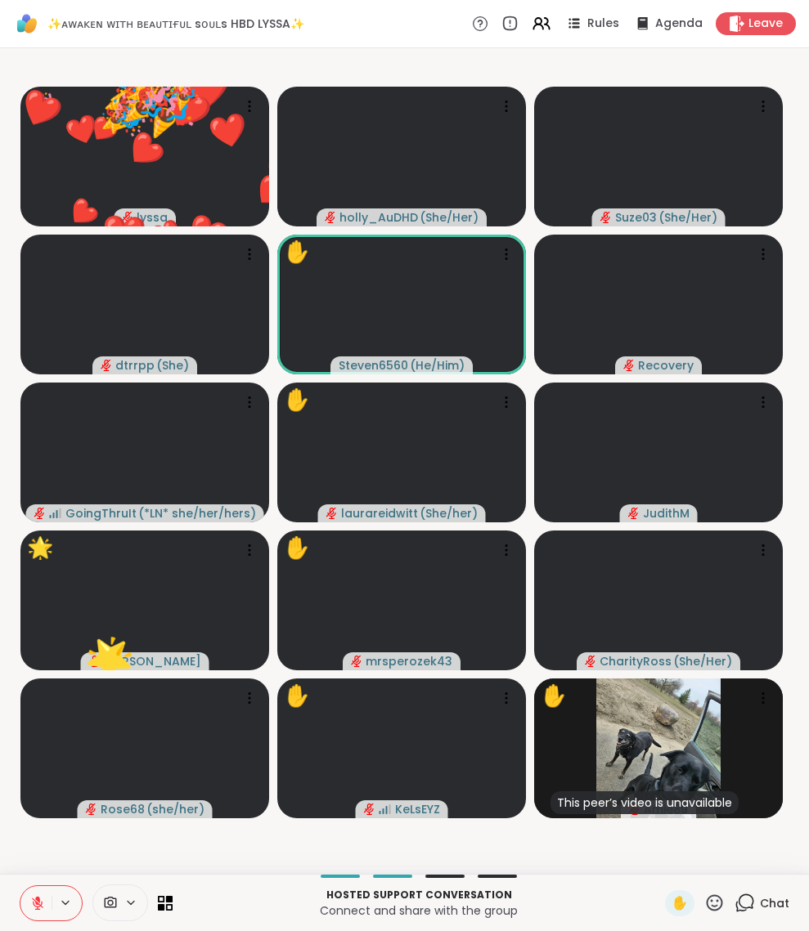
click at [706, 901] on icon at bounding box center [714, 902] width 16 height 16
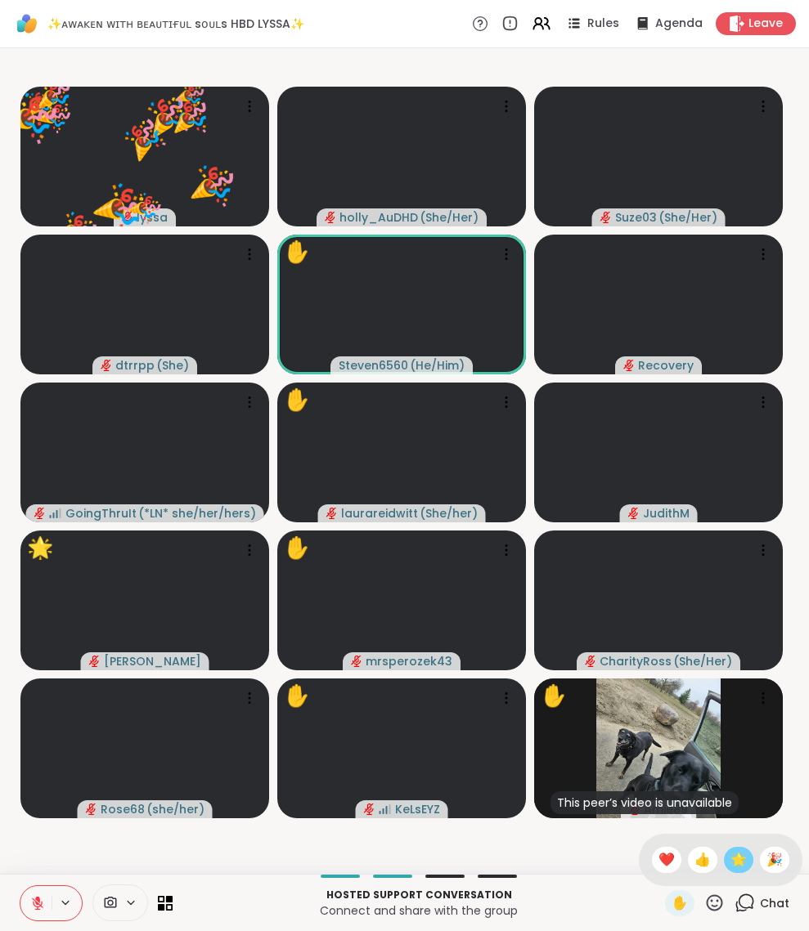
click at [730, 850] on span "🌟" at bounding box center [738, 860] width 16 height 20
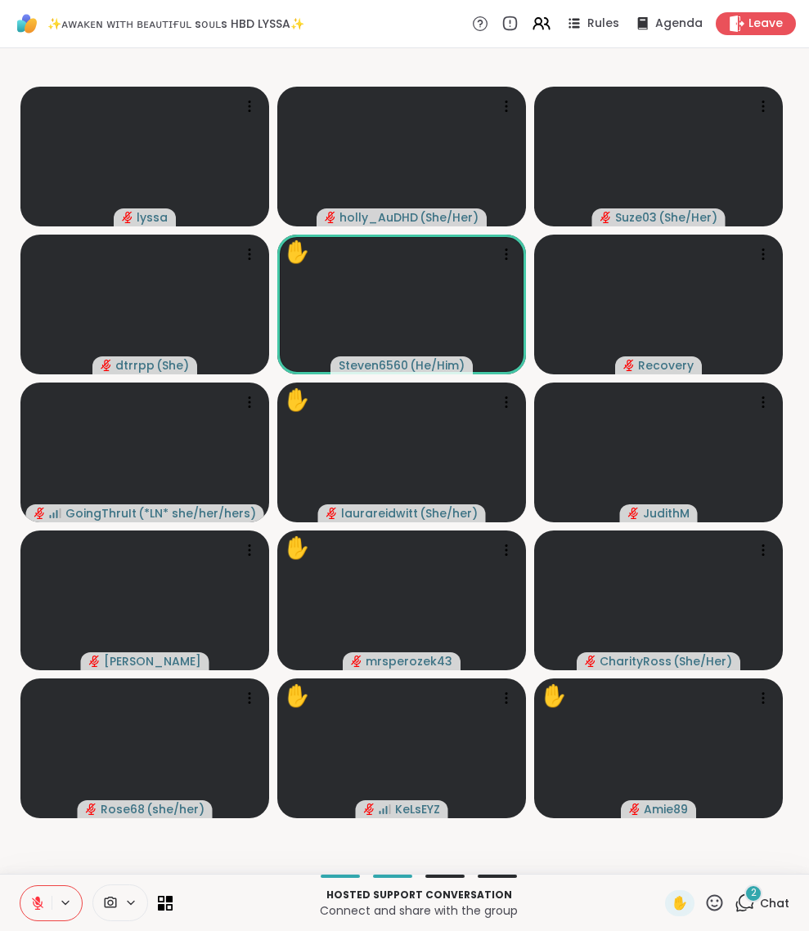
click at [706, 900] on icon at bounding box center [714, 902] width 16 height 16
click at [658, 850] on span "❤️" at bounding box center [666, 860] width 16 height 20
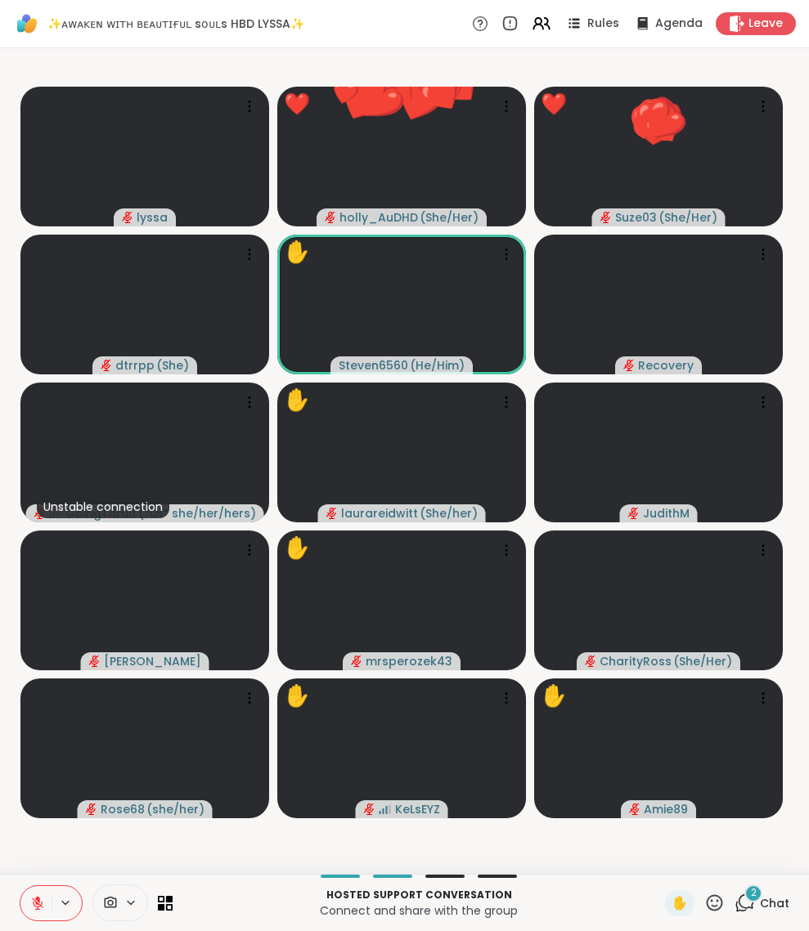
click at [735, 894] on div "2 Chat" at bounding box center [761, 903] width 55 height 26
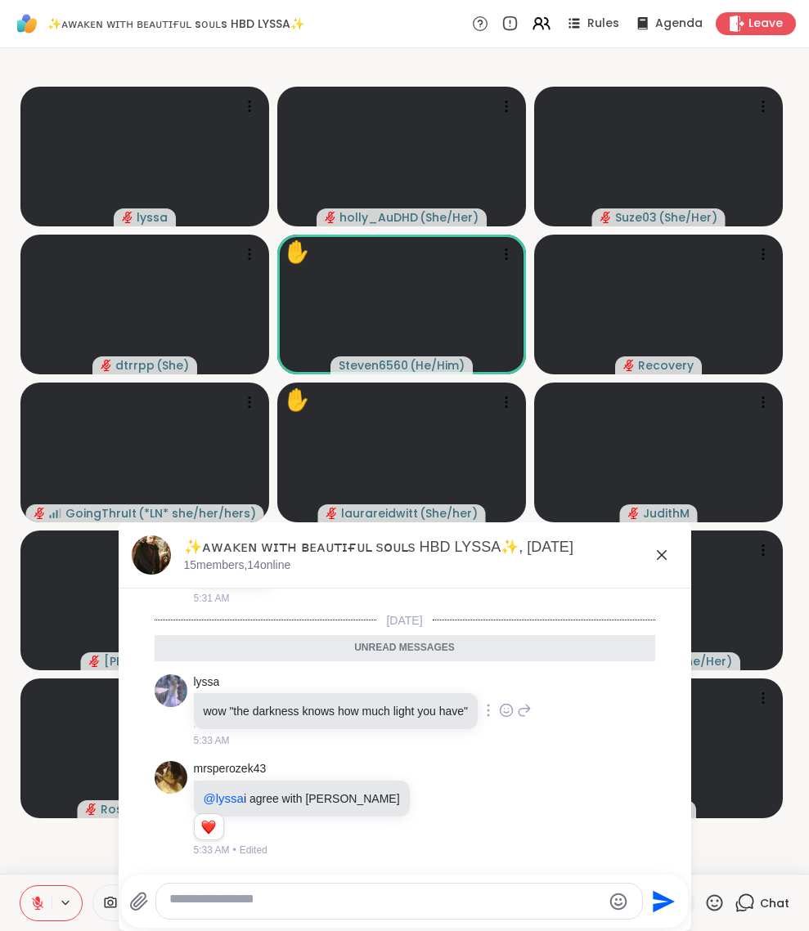
scroll to position [9754, 0]
click at [512, 719] on icon at bounding box center [506, 710] width 15 height 16
click at [512, 692] on div "Select Reaction: Heart" at bounding box center [506, 684] width 15 height 15
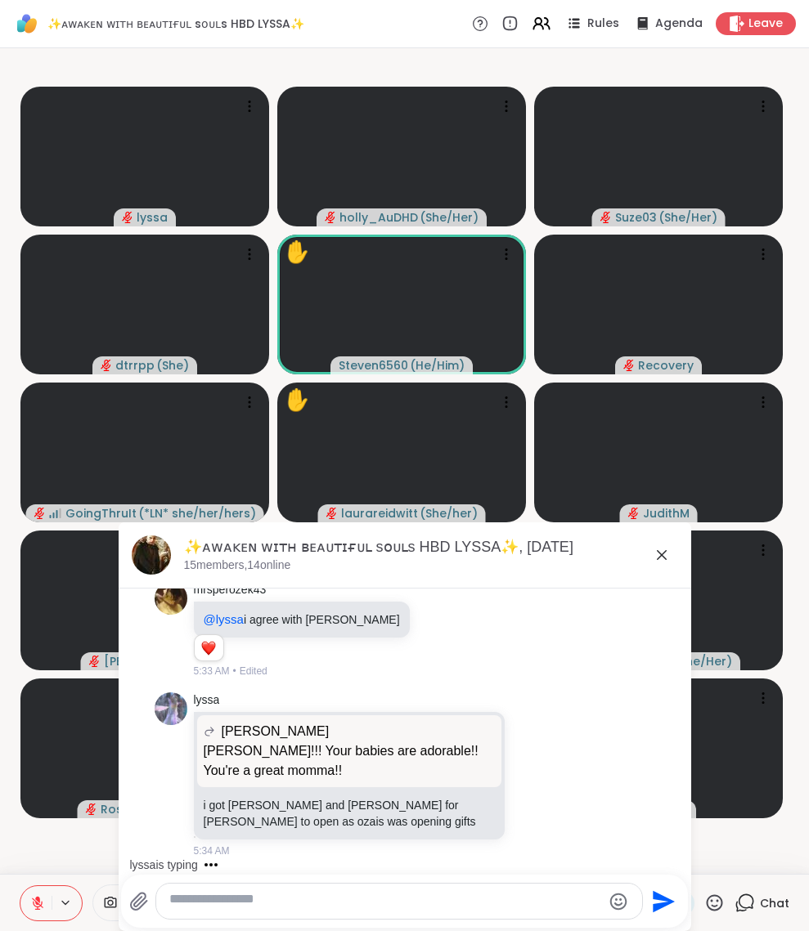
scroll to position [10039, 0]
click at [526, 767] on icon at bounding box center [533, 775] width 15 height 16
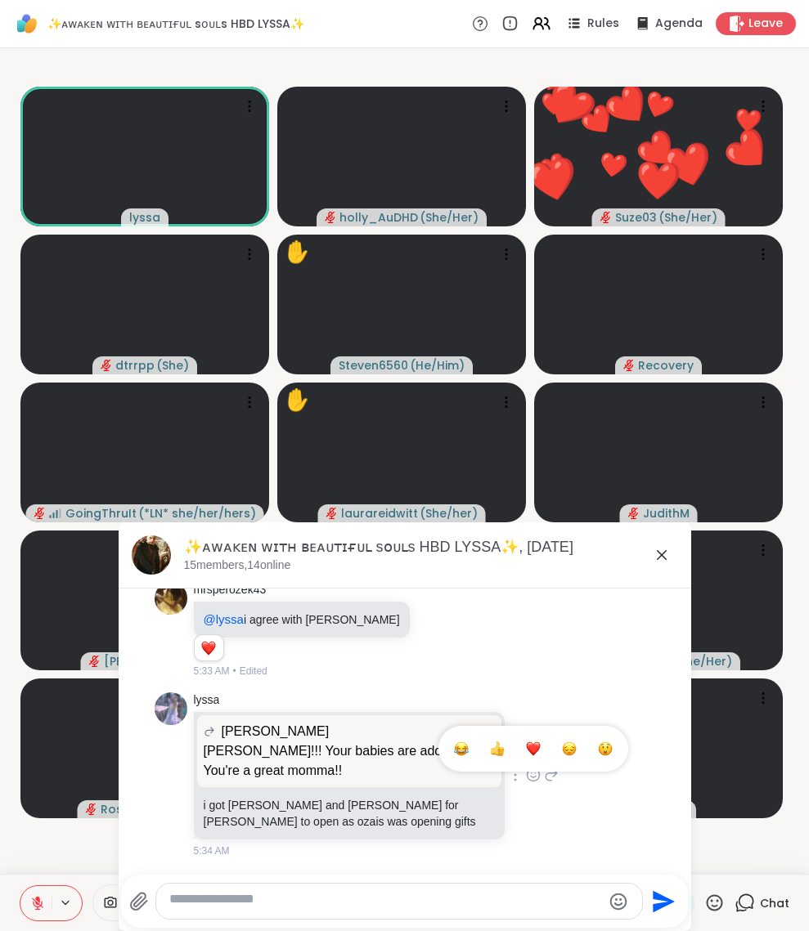
click at [526, 742] on div "Select Reaction: Heart" at bounding box center [533, 749] width 15 height 15
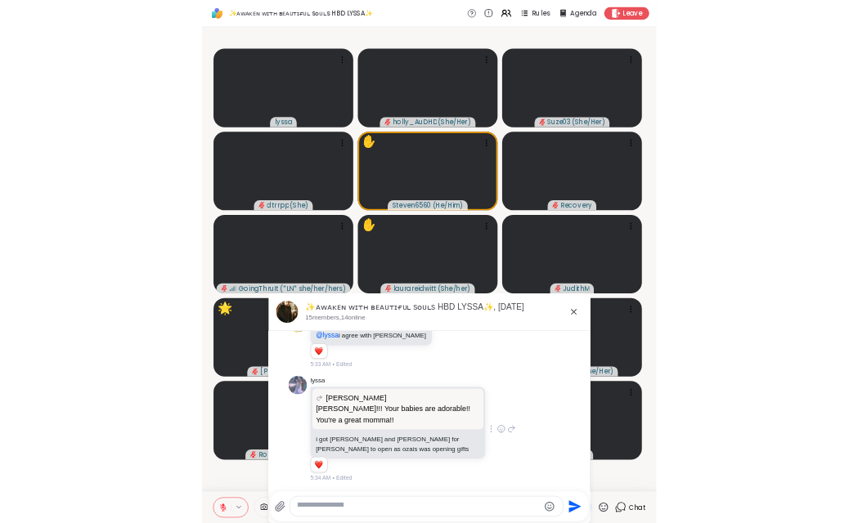
scroll to position [9825, 0]
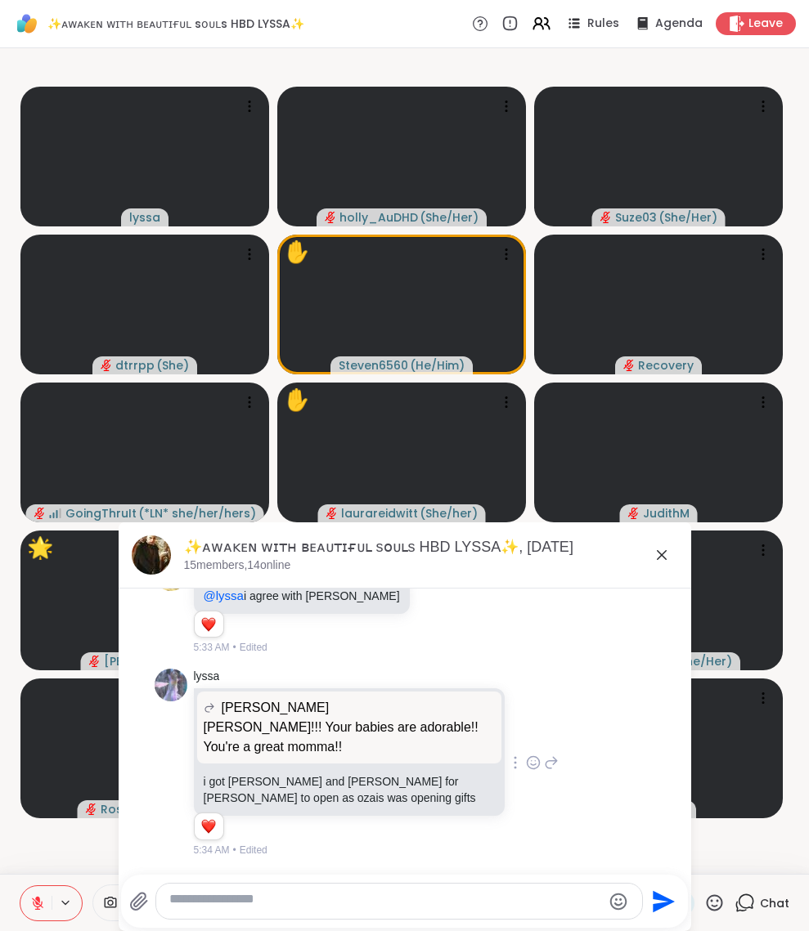
click at [657, 560] on icon at bounding box center [662, 555] width 10 height 10
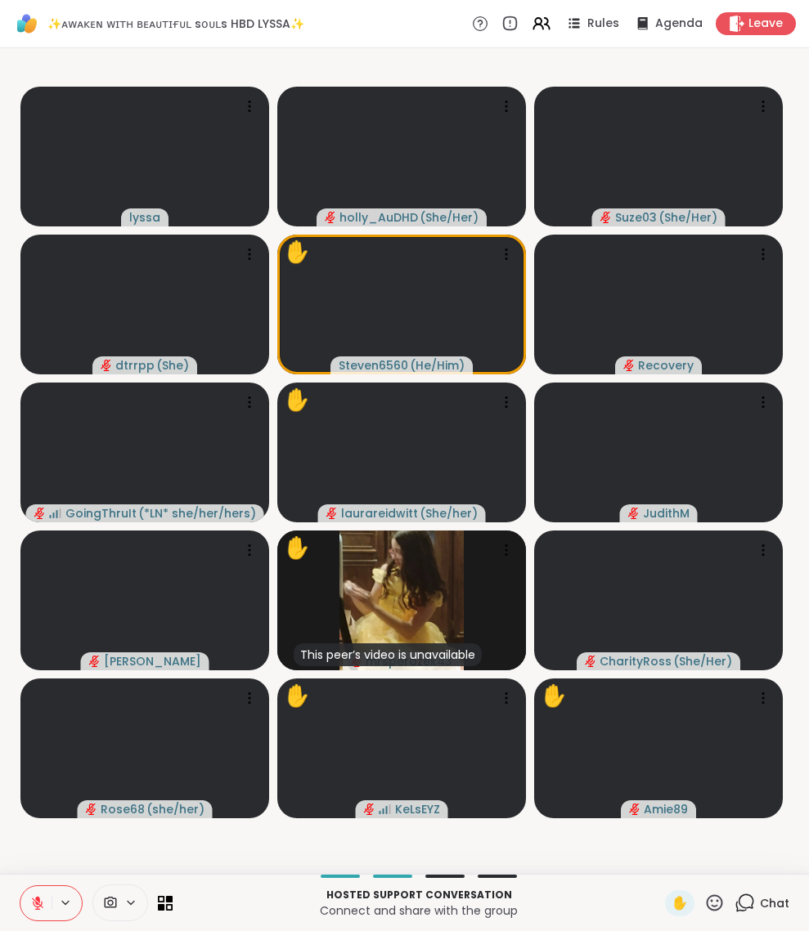
click at [704, 895] on icon at bounding box center [714, 903] width 20 height 20
click at [658, 850] on span "❤️" at bounding box center [666, 860] width 16 height 20
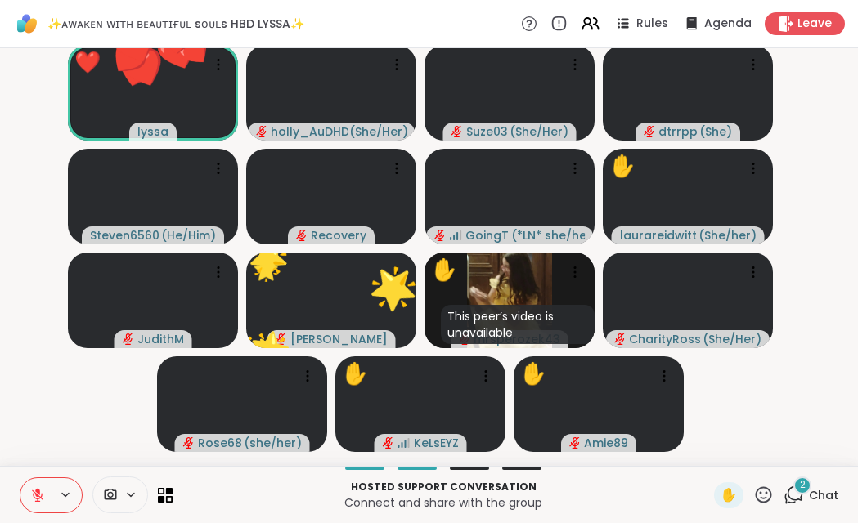
click at [755, 493] on icon at bounding box center [763, 494] width 16 height 16
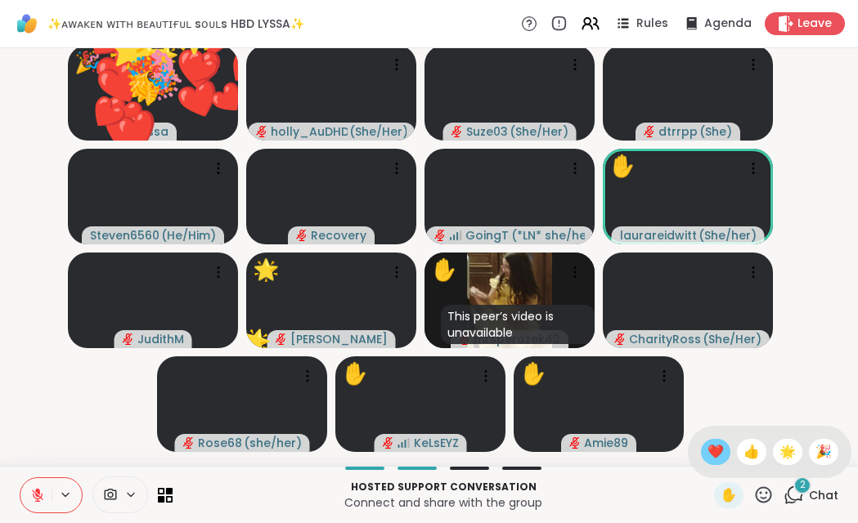
click at [707, 442] on span "❤️" at bounding box center [715, 452] width 16 height 20
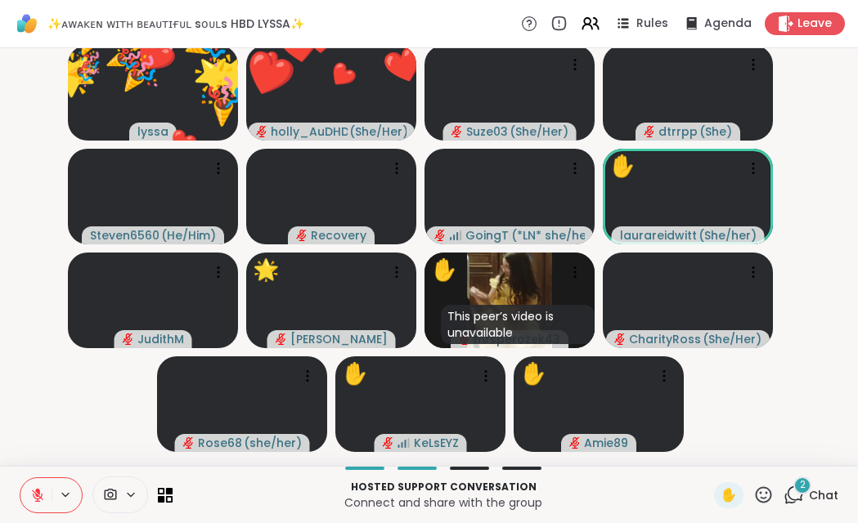
click at [808, 487] on span "Chat" at bounding box center [823, 495] width 29 height 16
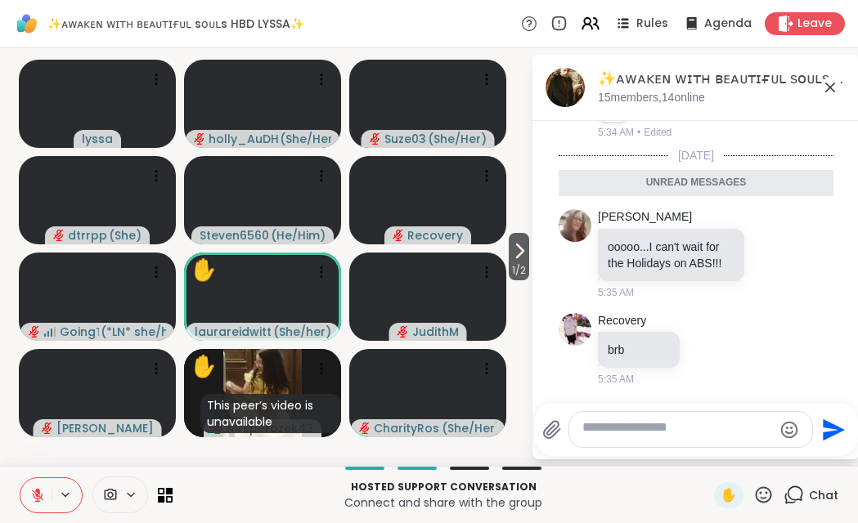
scroll to position [12385, 0]
click at [808, 92] on icon at bounding box center [830, 88] width 10 height 10
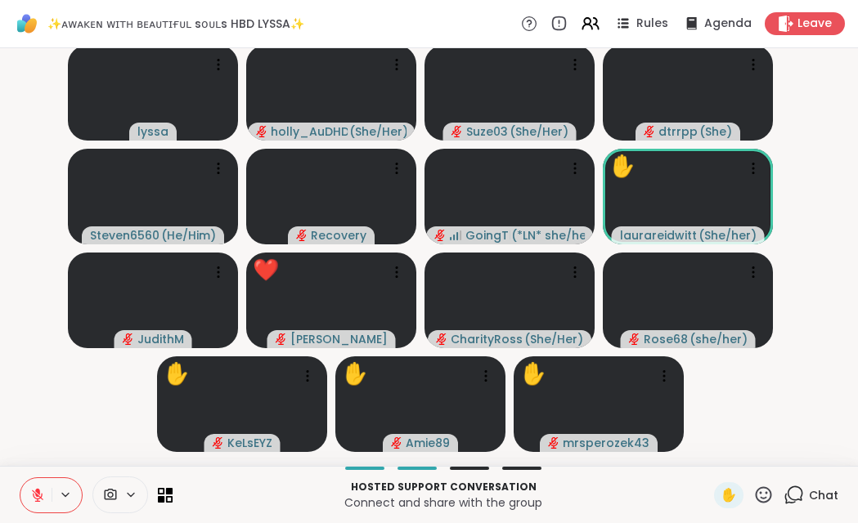
click at [753, 491] on icon at bounding box center [763, 495] width 20 height 20
click at [707, 444] on span "❤️" at bounding box center [715, 452] width 16 height 20
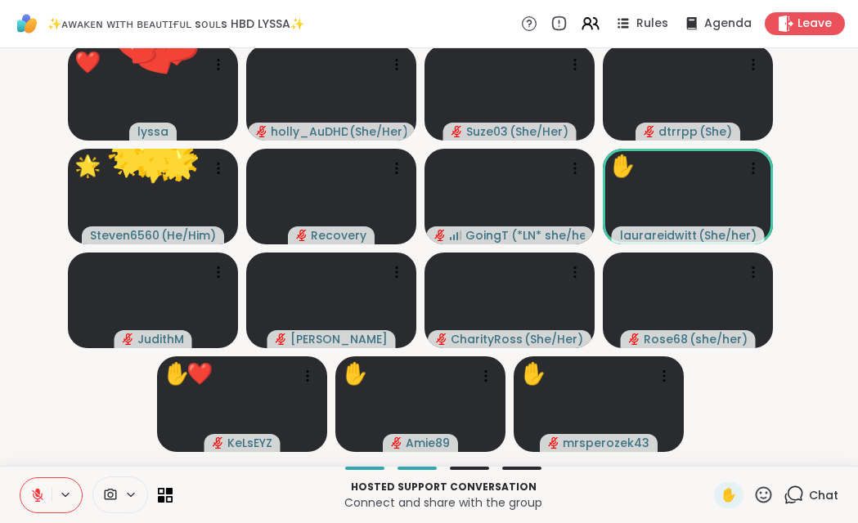
click at [783, 490] on icon at bounding box center [793, 495] width 20 height 20
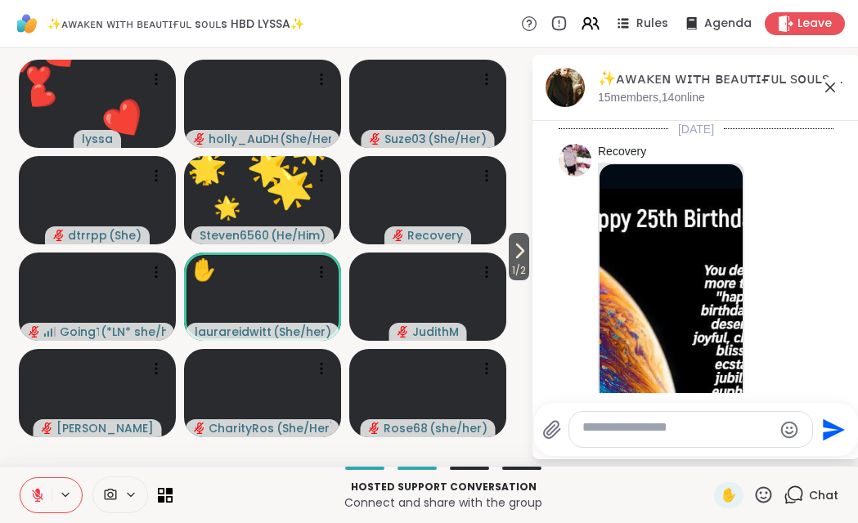
scroll to position [12547, 0]
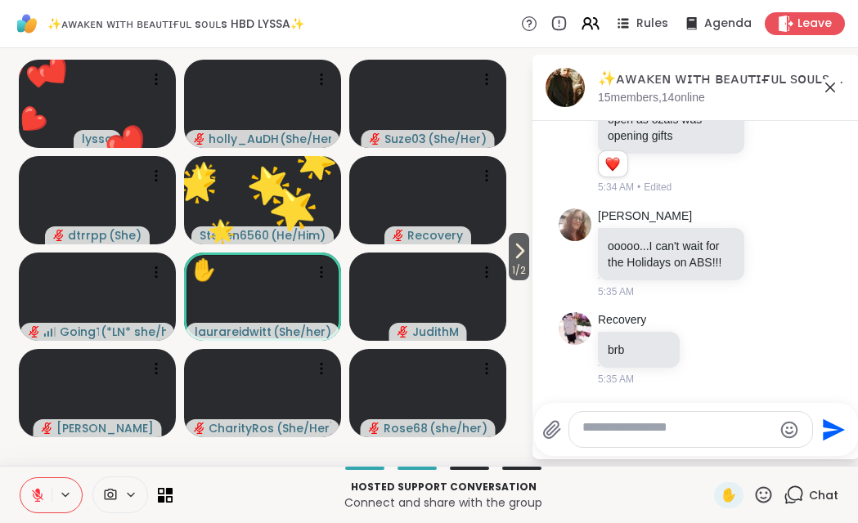
click at [630, 419] on textarea "Type your message" at bounding box center [677, 429] width 191 height 21
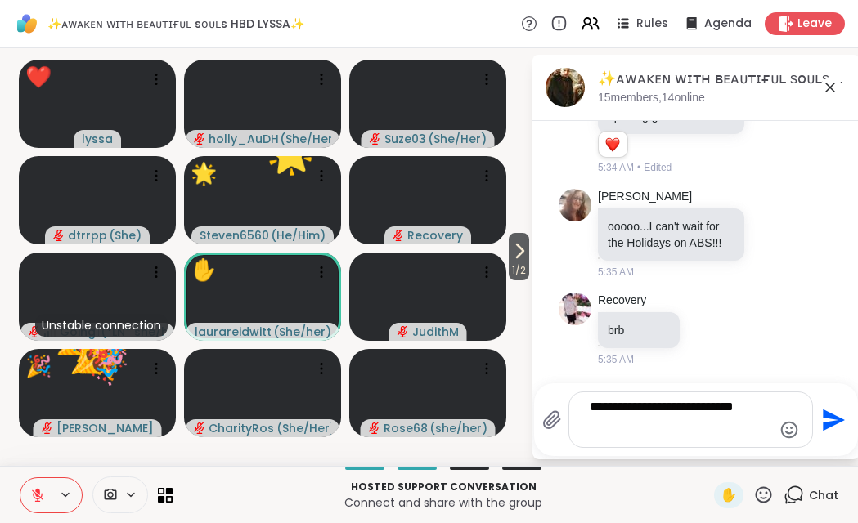
type textarea "**********"
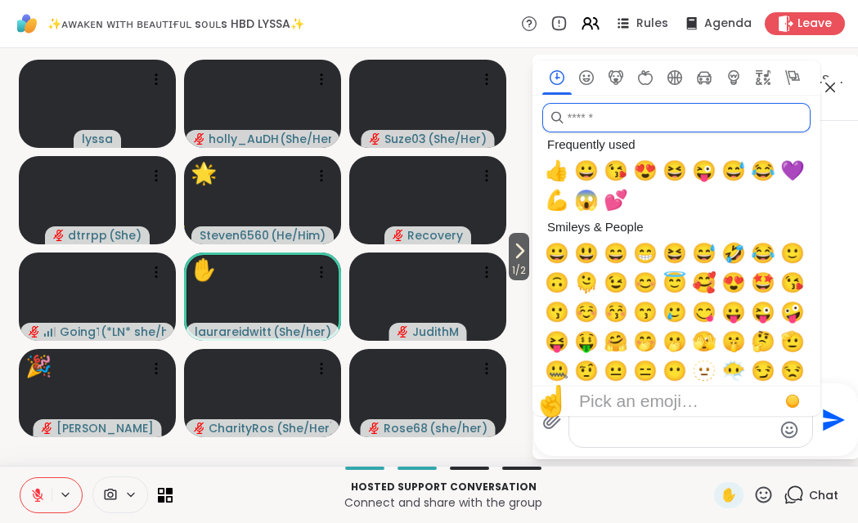
click at [605, 103] on input "search" at bounding box center [676, 117] width 268 height 29
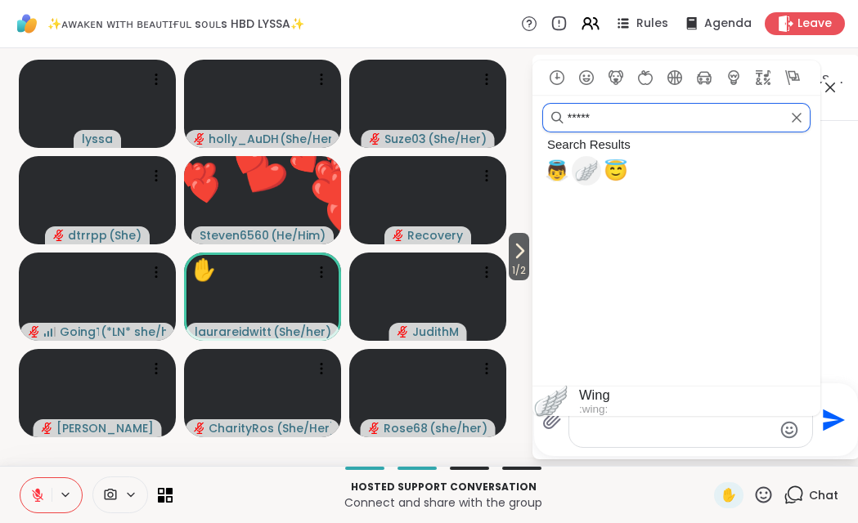
type input "*****"
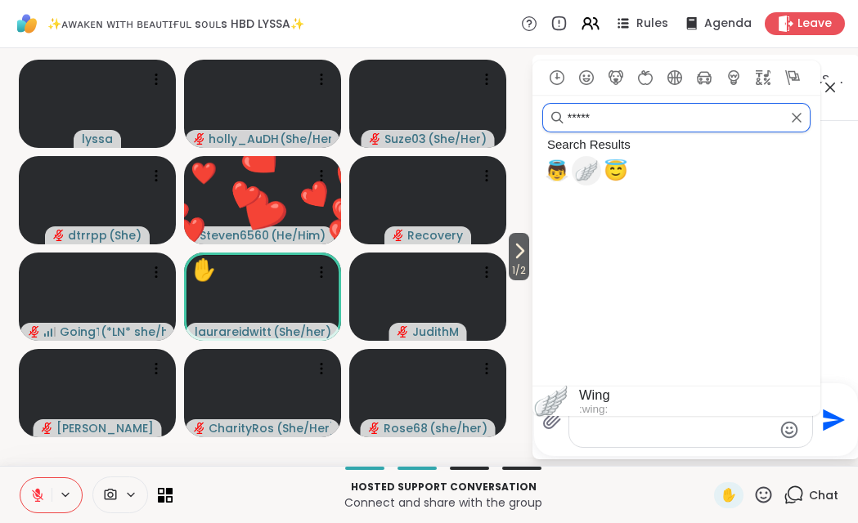
click at [589, 159] on span "🪽" at bounding box center [586, 170] width 25 height 23
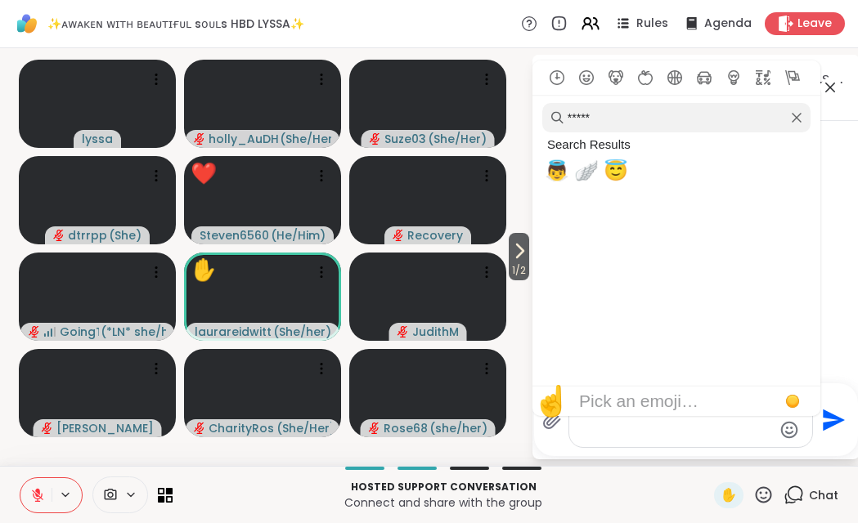
click at [827, 409] on icon "Send" at bounding box center [834, 420] width 22 height 22
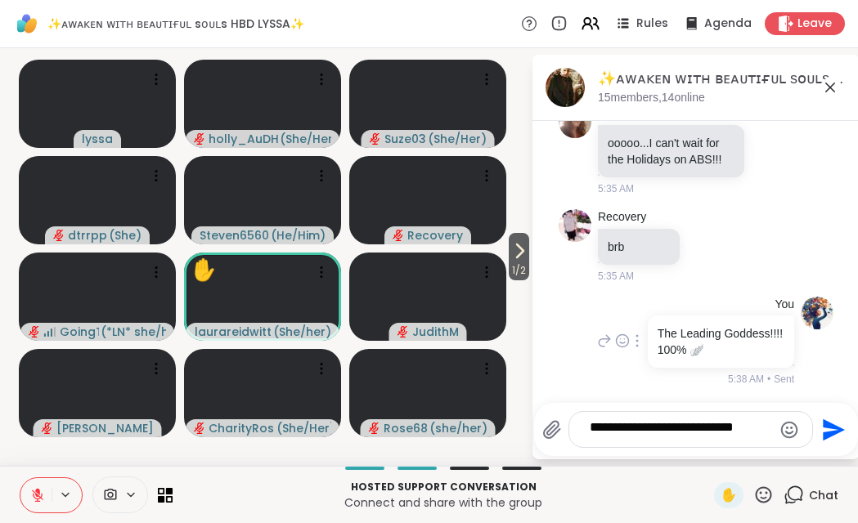
scroll to position [12696, 0]
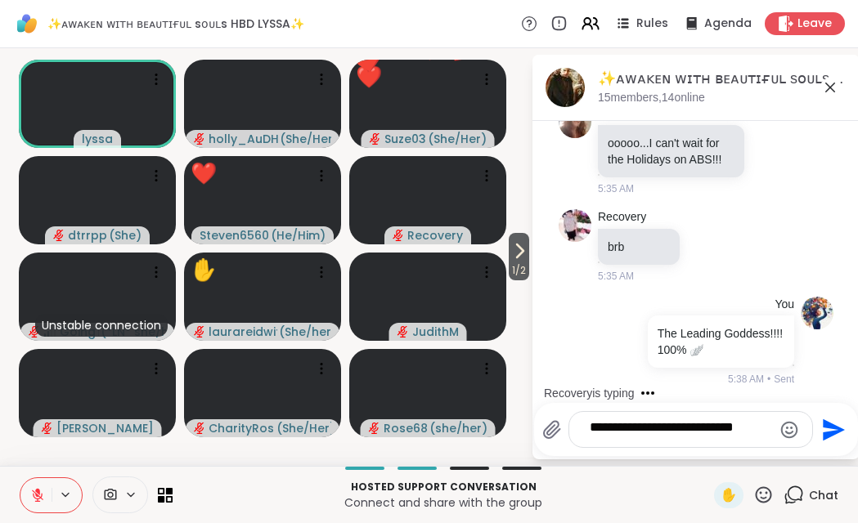
click at [753, 490] on icon at bounding box center [763, 495] width 20 height 20
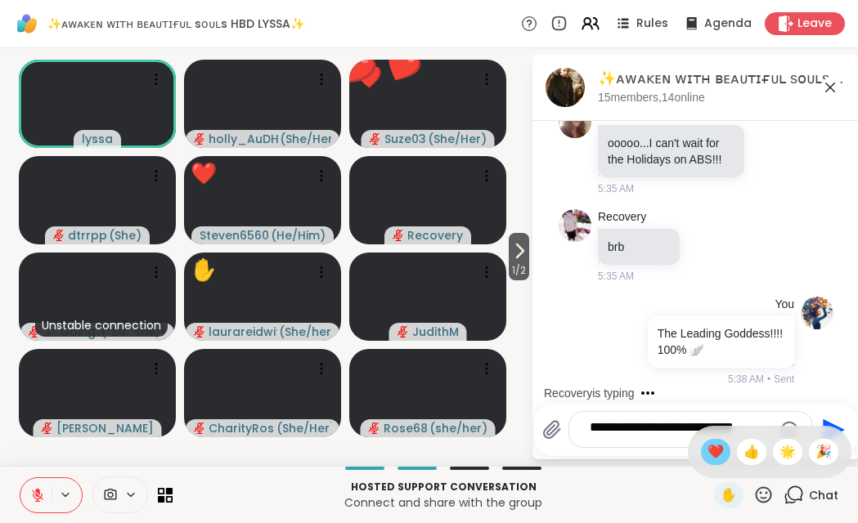
click at [707, 442] on span "❤️" at bounding box center [715, 452] width 16 height 20
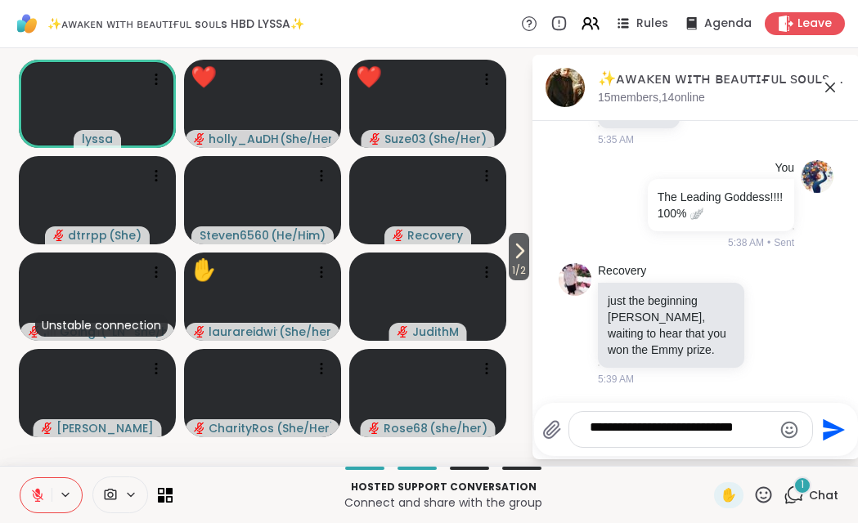
scroll to position [12906, 0]
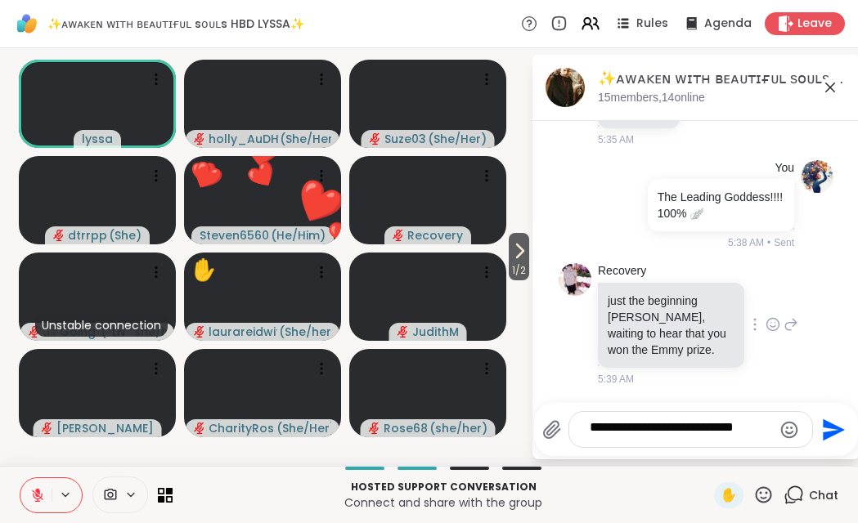
click at [765, 316] on icon at bounding box center [772, 324] width 15 height 16
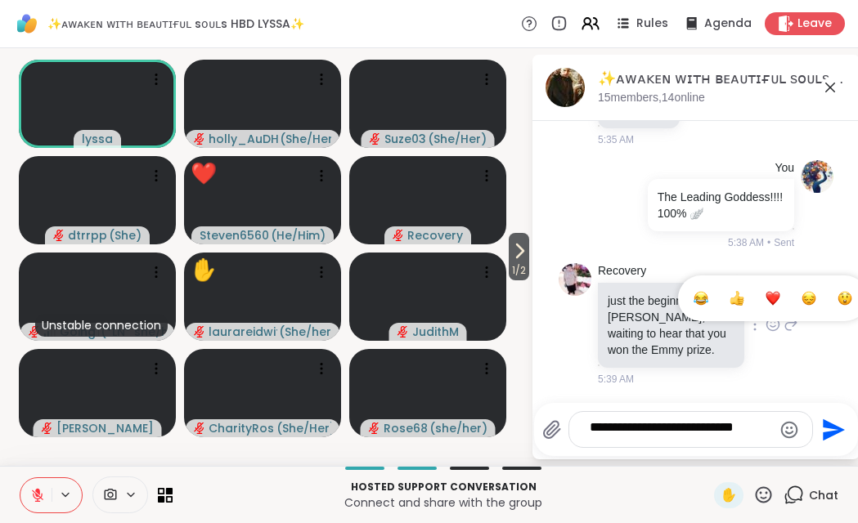
click at [765, 291] on div "Select Reaction: Heart" at bounding box center [772, 298] width 15 height 15
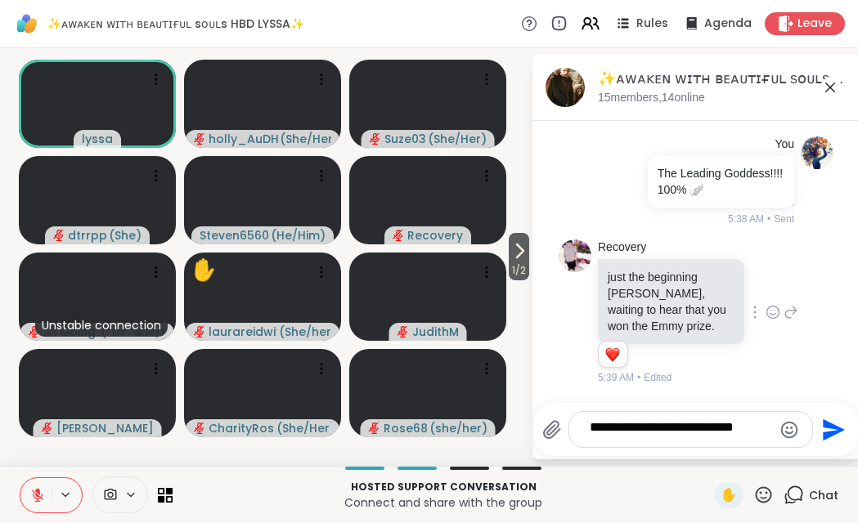
scroll to position [12642, 0]
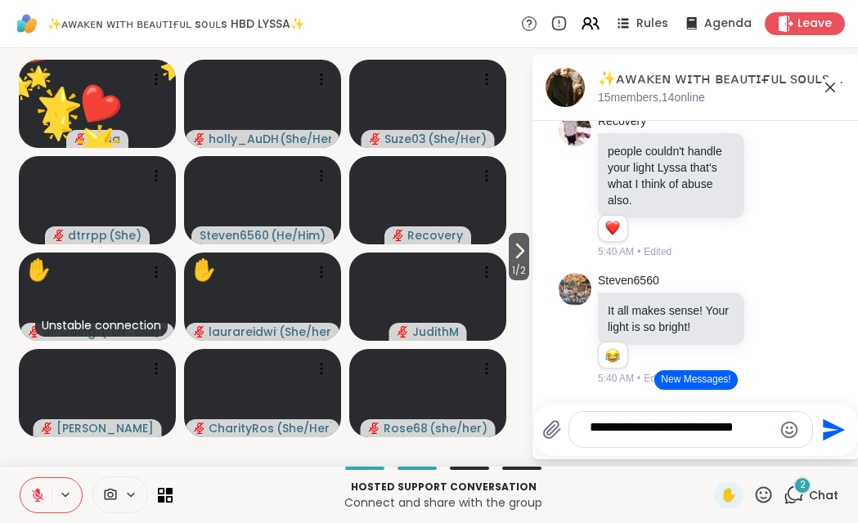
click at [753, 491] on icon at bounding box center [763, 495] width 20 height 20
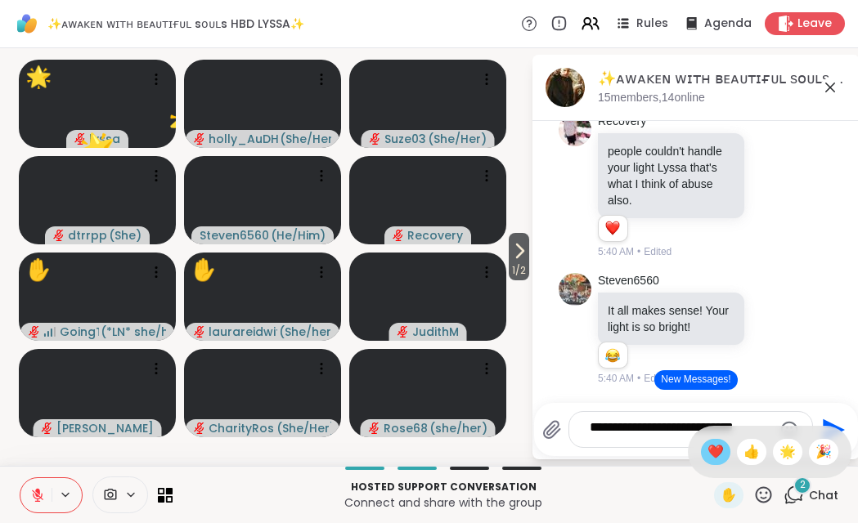
click at [707, 443] on span "❤️" at bounding box center [715, 452] width 16 height 20
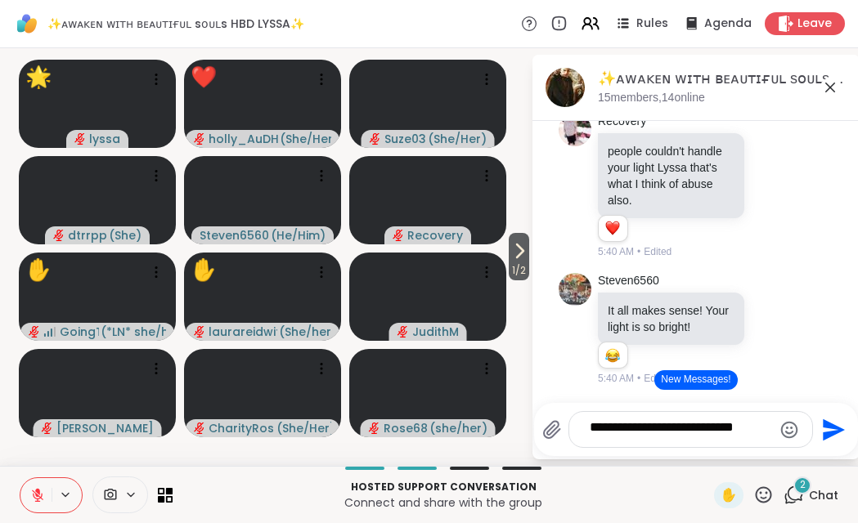
scroll to position [13213, 0]
click at [765, 195] on icon at bounding box center [772, 186] width 15 height 16
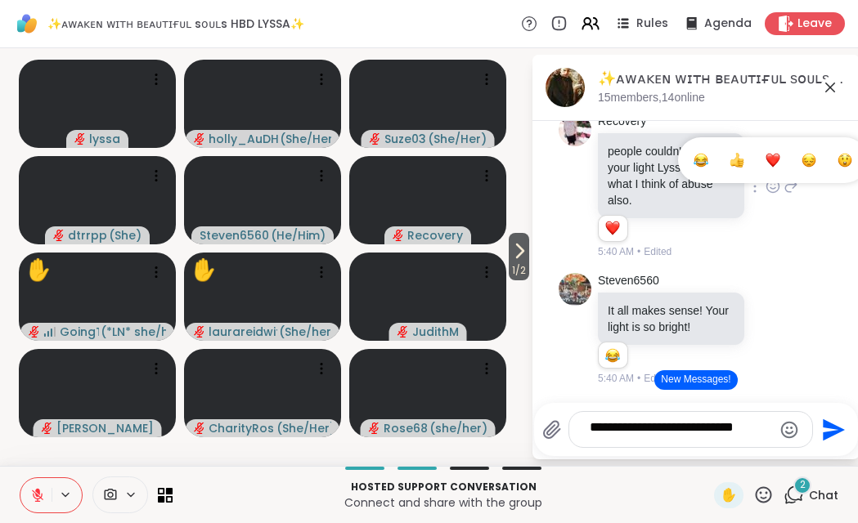
click at [765, 168] on div "Select Reaction: Heart" at bounding box center [772, 160] width 15 height 15
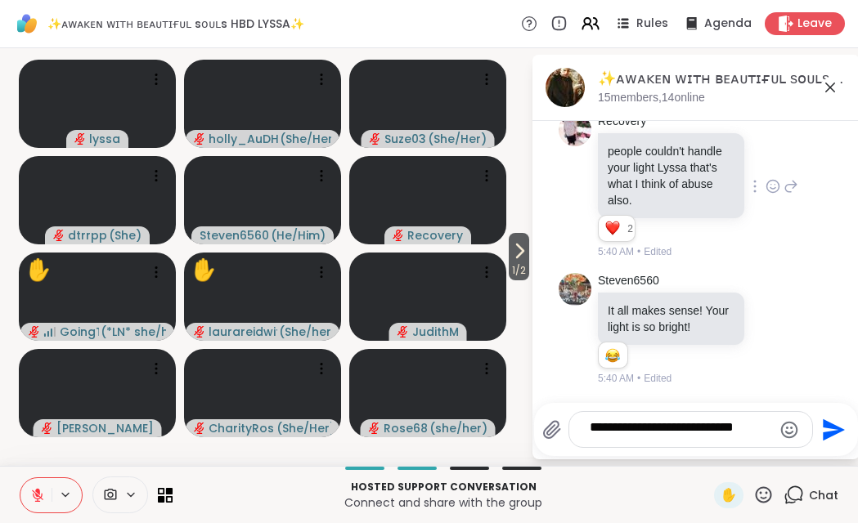
scroll to position [13354, 0]
click at [765, 321] on icon at bounding box center [772, 329] width 15 height 16
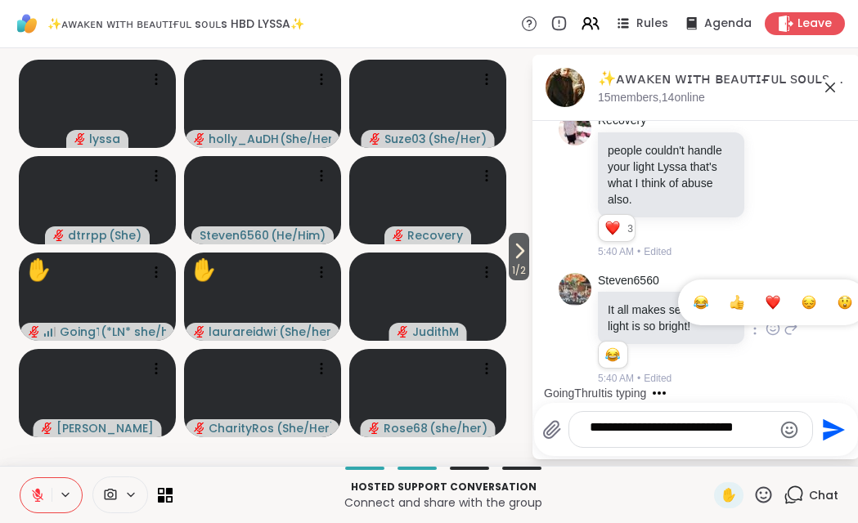
click at [765, 295] on div "Select Reaction: Heart" at bounding box center [772, 302] width 15 height 15
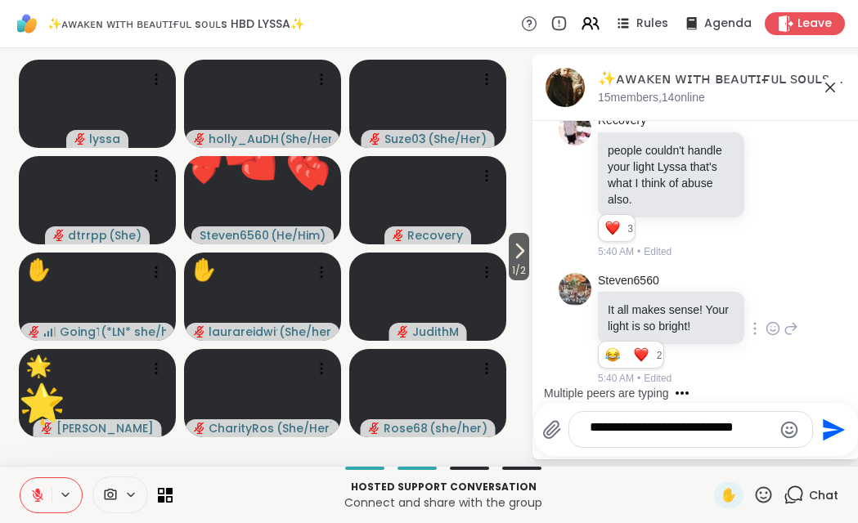
scroll to position [4, 0]
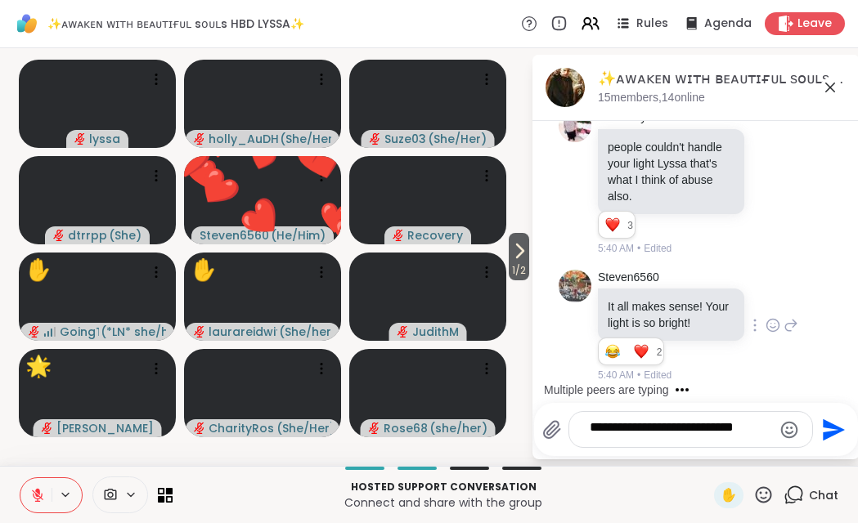
click at [753, 491] on icon at bounding box center [763, 495] width 20 height 20
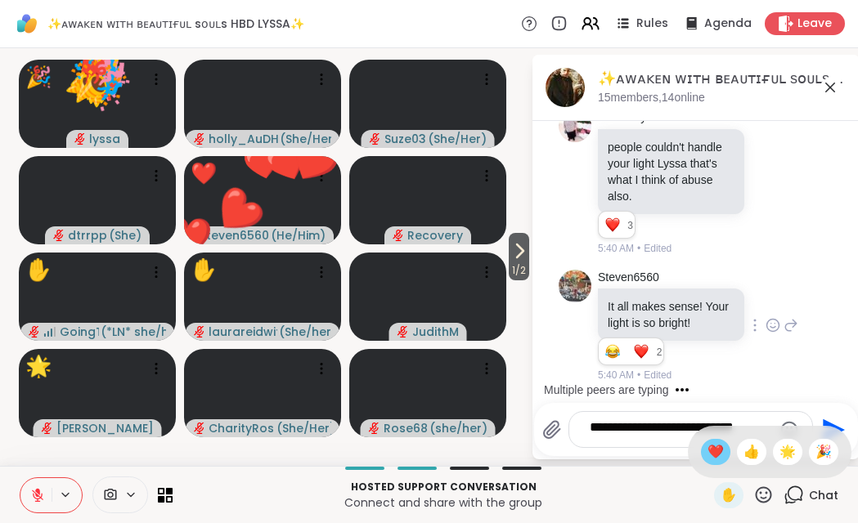
click at [707, 442] on span "❤️" at bounding box center [715, 452] width 16 height 20
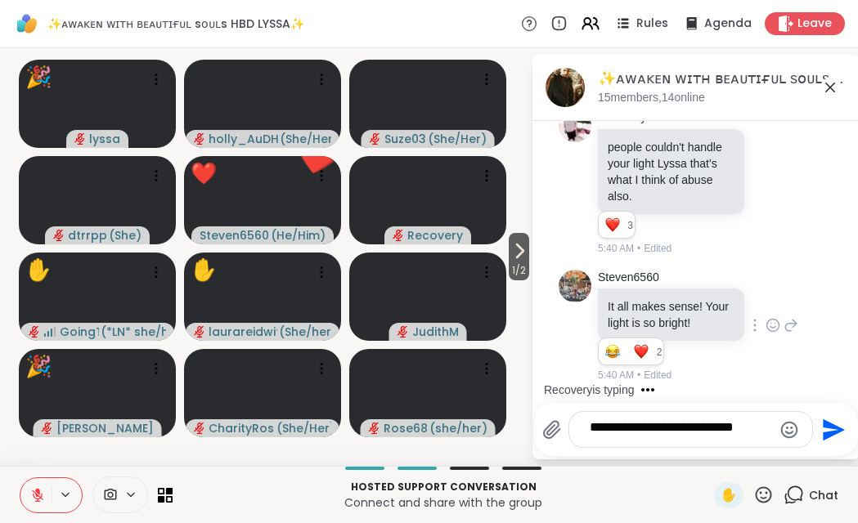
click at [830, 92] on icon at bounding box center [830, 88] width 10 height 10
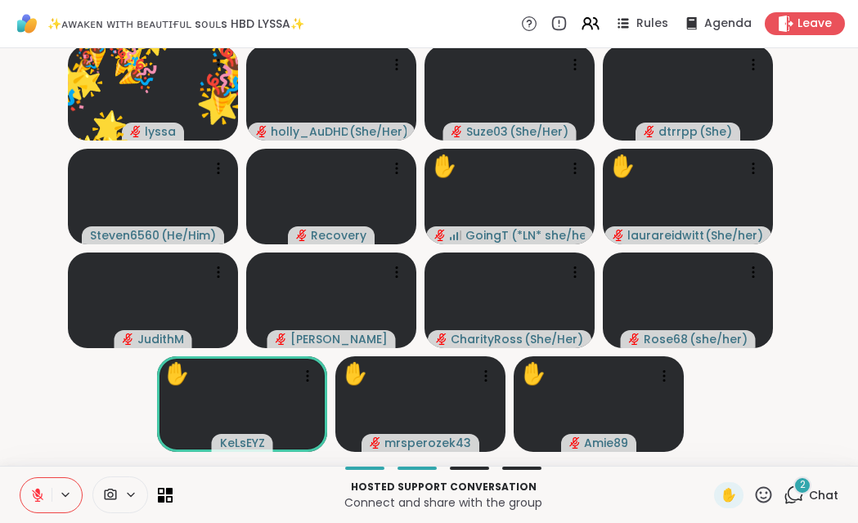
click at [753, 489] on icon at bounding box center [763, 495] width 20 height 20
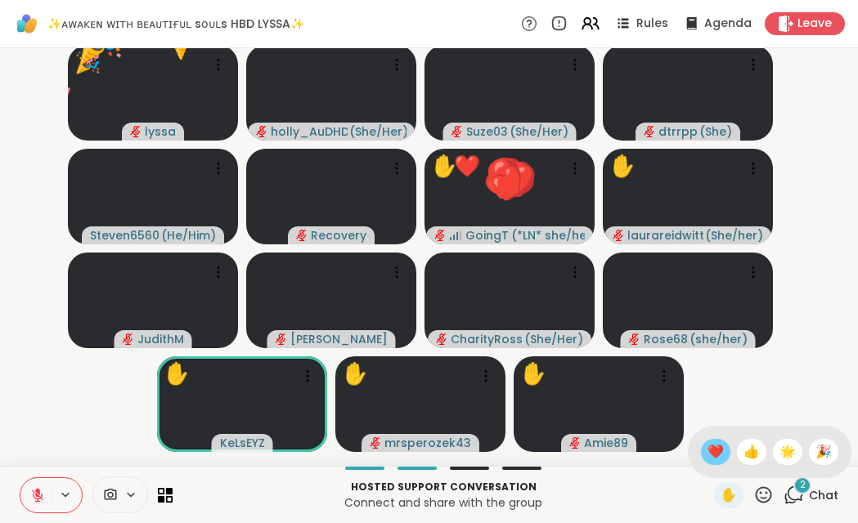
click at [707, 442] on span "❤️" at bounding box center [715, 452] width 16 height 20
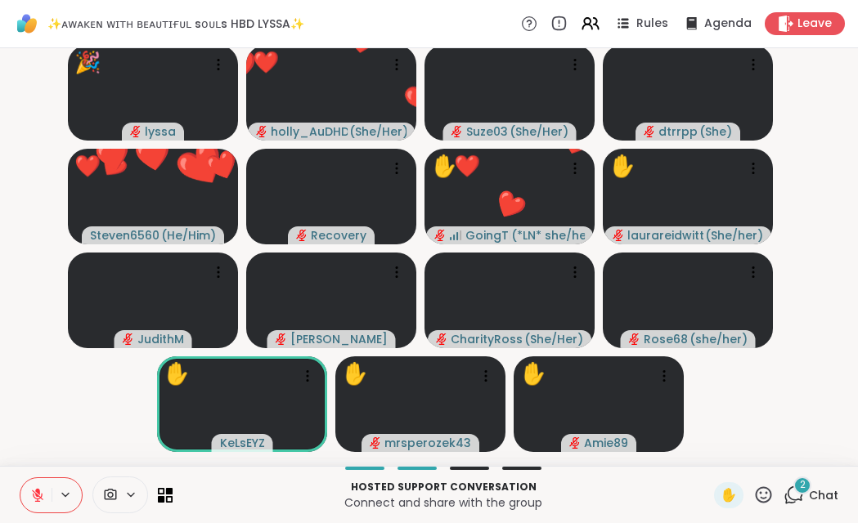
click at [783, 487] on icon at bounding box center [793, 495] width 20 height 20
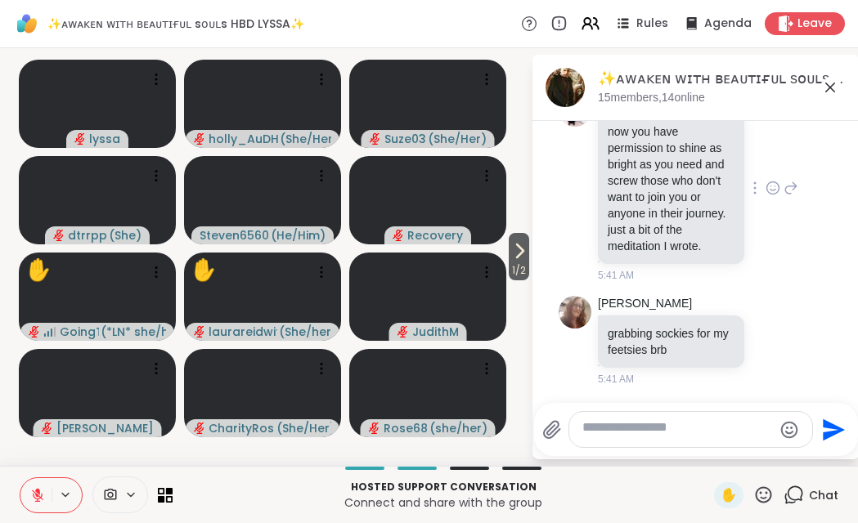
scroll to position [13742, 0]
click at [765, 196] on icon at bounding box center [772, 188] width 15 height 16
click at [765, 169] on div "Select Reaction: Heart" at bounding box center [772, 162] width 15 height 15
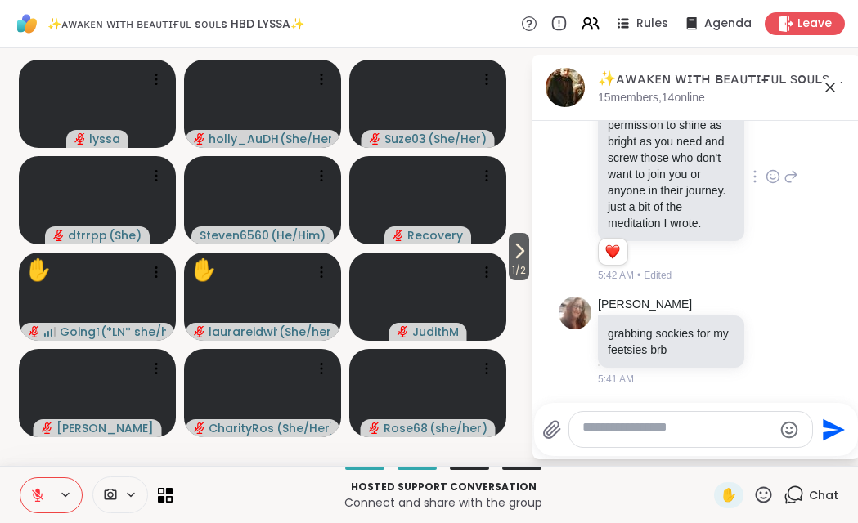
scroll to position [13935, 0]
click at [825, 92] on icon at bounding box center [830, 88] width 10 height 10
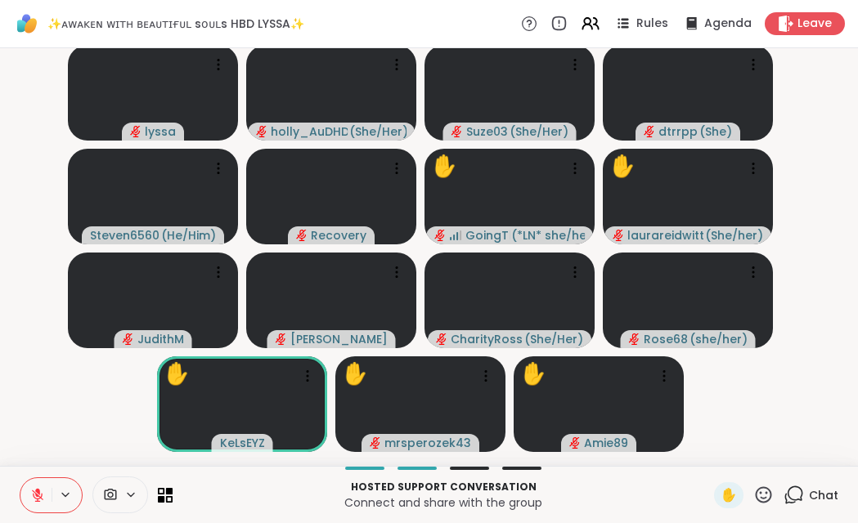
click at [755, 493] on icon at bounding box center [763, 494] width 16 height 16
click at [707, 442] on span "❤️" at bounding box center [715, 452] width 16 height 20
click at [783, 487] on icon at bounding box center [793, 495] width 20 height 20
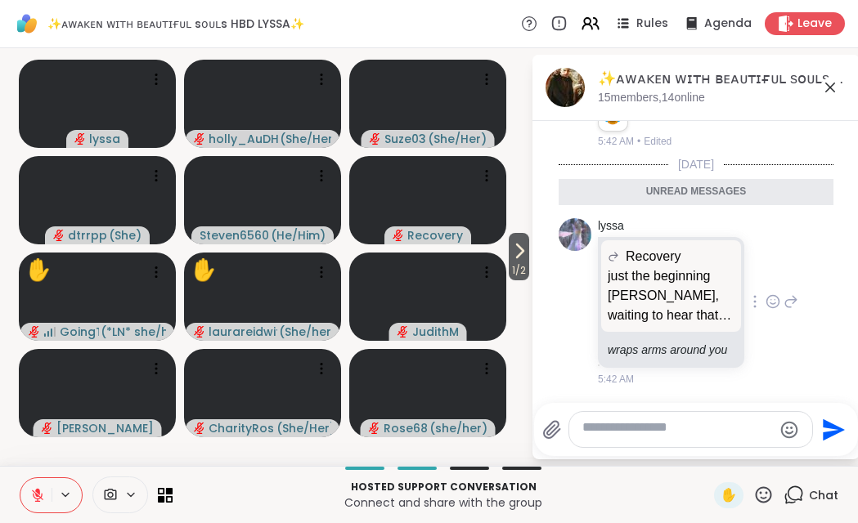
scroll to position [14212, 0]
click at [823, 96] on icon at bounding box center [830, 88] width 20 height 20
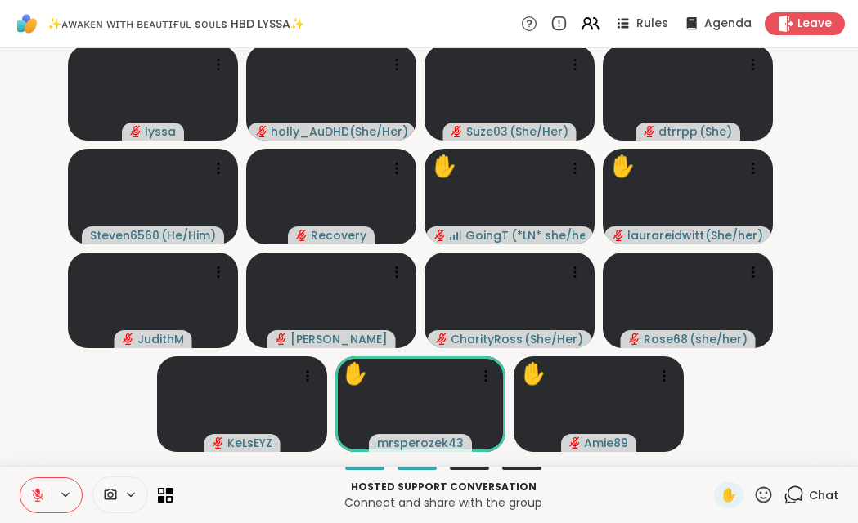
click at [753, 486] on icon at bounding box center [763, 495] width 20 height 20
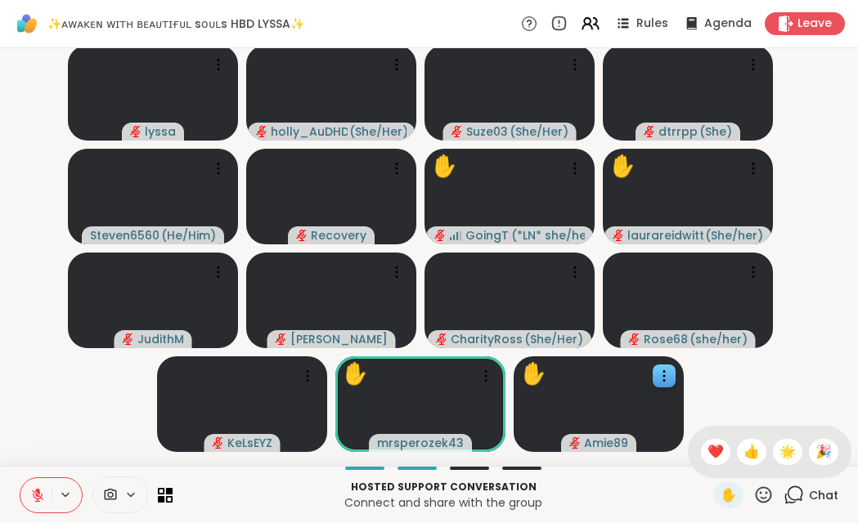
click at [707, 442] on span "❤️" at bounding box center [715, 452] width 16 height 20
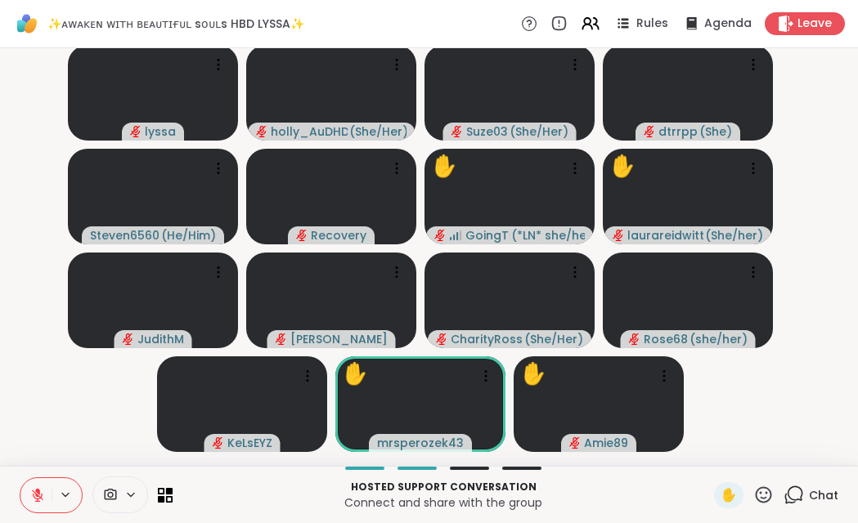
click at [753, 487] on icon at bounding box center [763, 495] width 20 height 20
click at [707, 442] on span "❤️" at bounding box center [715, 452] width 16 height 20
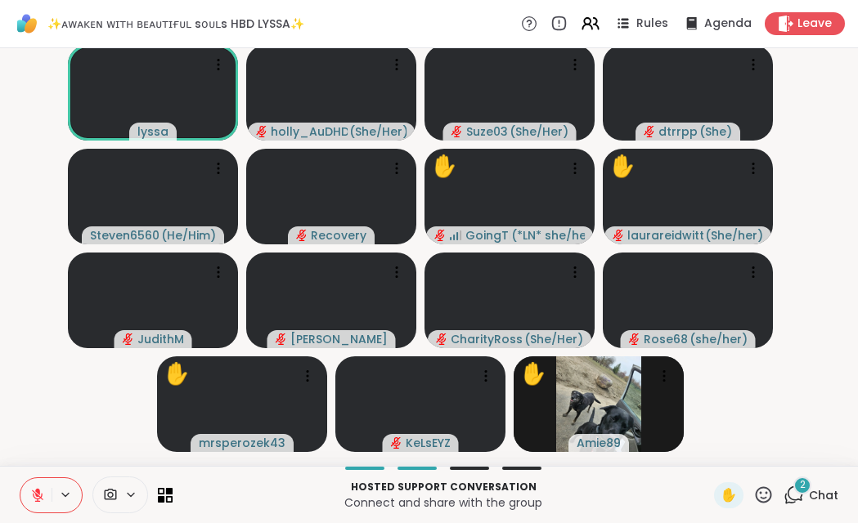
click at [753, 495] on icon at bounding box center [763, 495] width 20 height 20
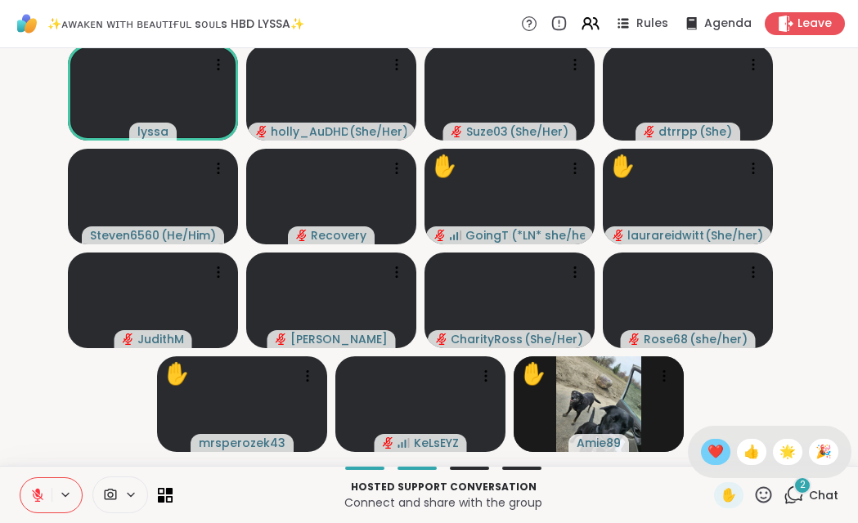
click at [707, 442] on span "❤️" at bounding box center [715, 452] width 16 height 20
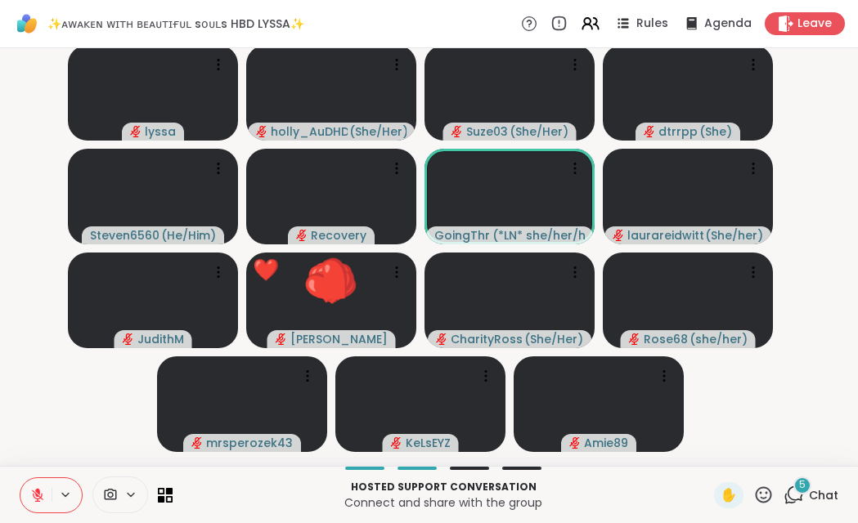
click at [753, 491] on icon at bounding box center [763, 495] width 20 height 20
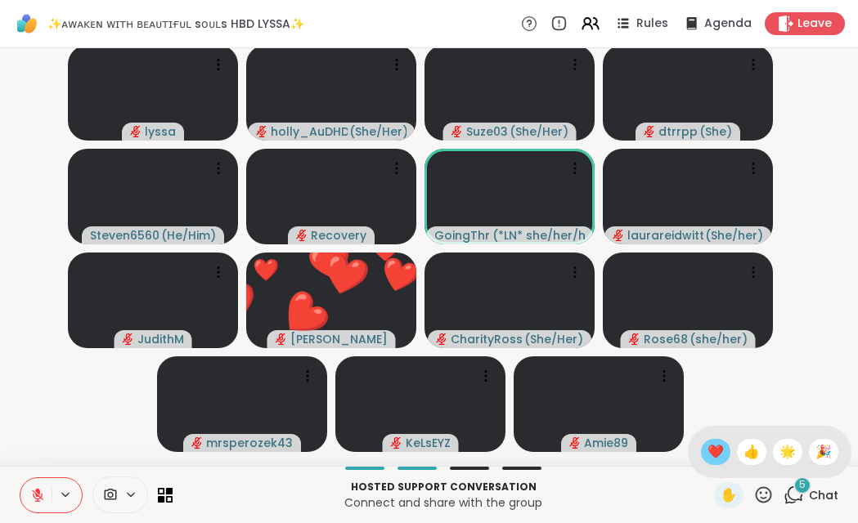
click at [707, 442] on span "❤️" at bounding box center [715, 452] width 16 height 20
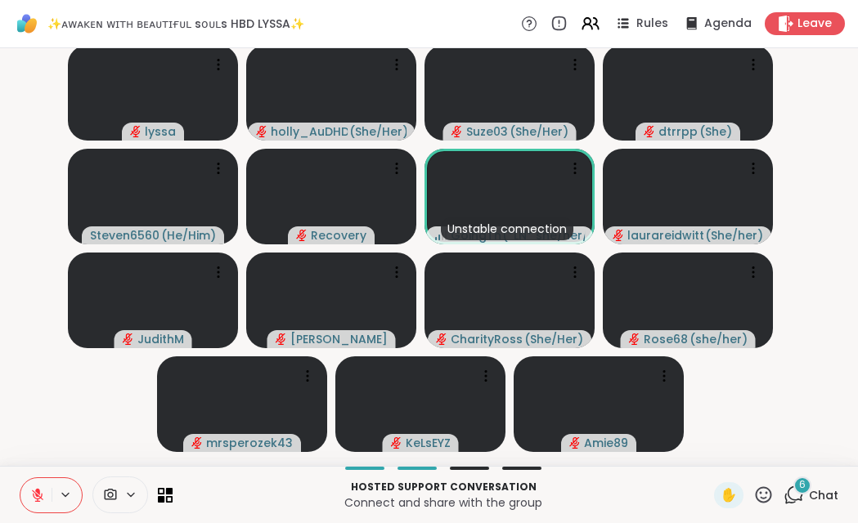
click at [753, 488] on icon at bounding box center [763, 495] width 20 height 20
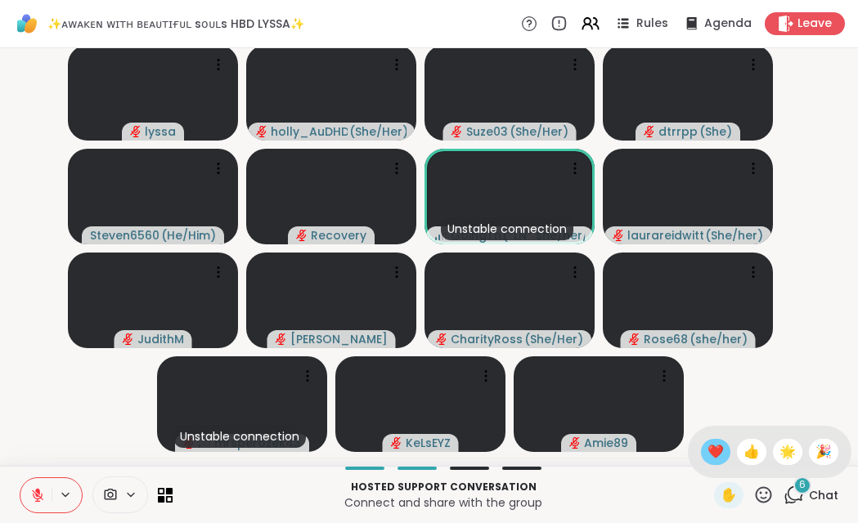
click at [707, 442] on span "❤️" at bounding box center [715, 452] width 16 height 20
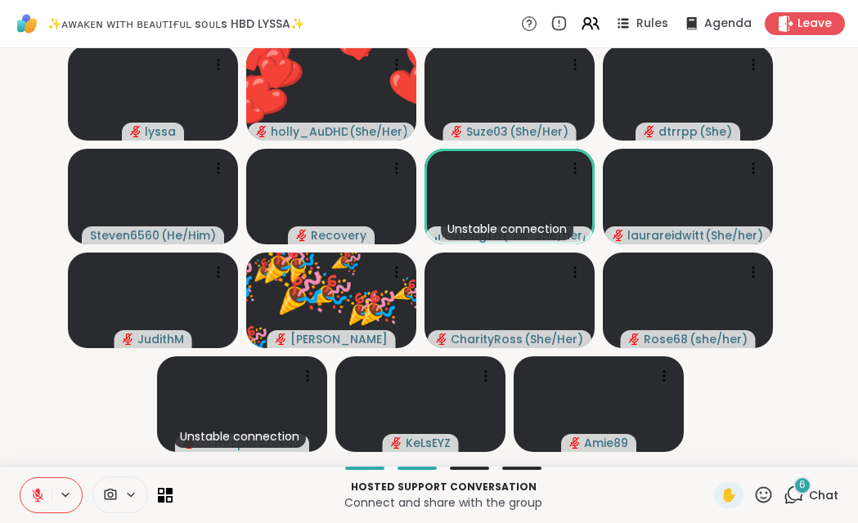
click at [783, 486] on icon at bounding box center [793, 495] width 20 height 20
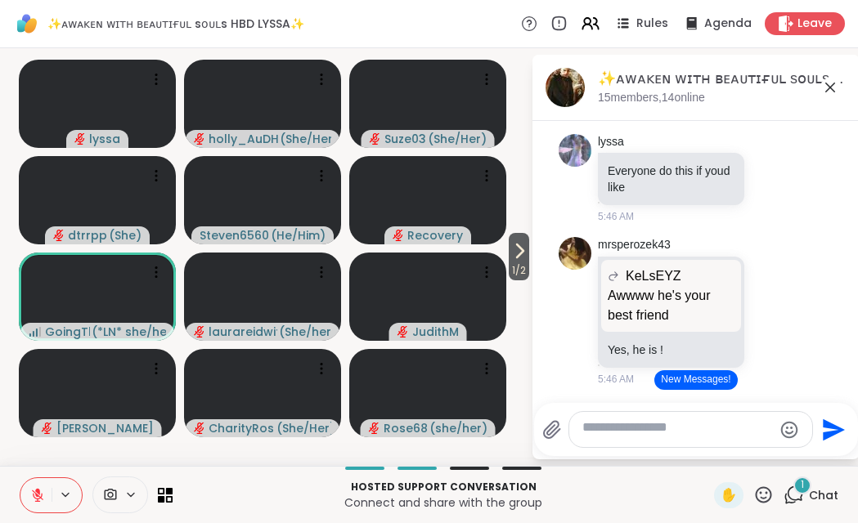
scroll to position [14989, 0]
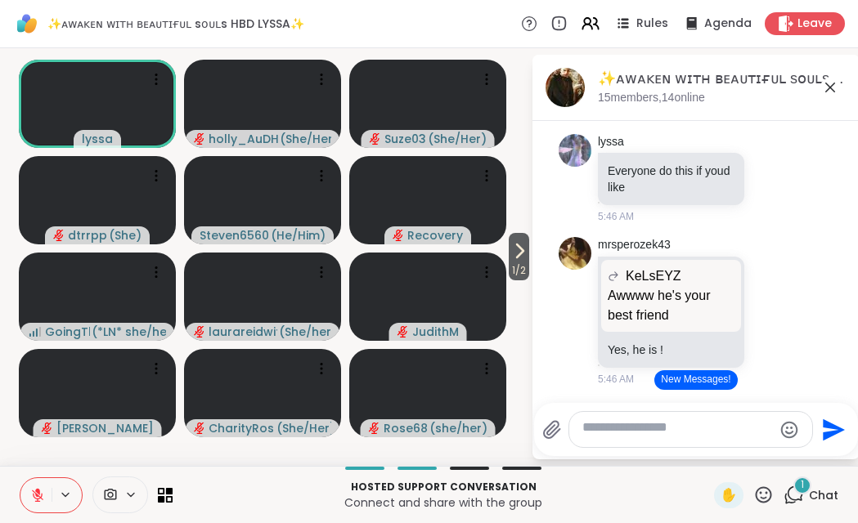
click at [767, 40] on icon at bounding box center [773, 34] width 12 height 12
click at [765, 16] on div "Select Reaction: Heart" at bounding box center [772, 8] width 15 height 15
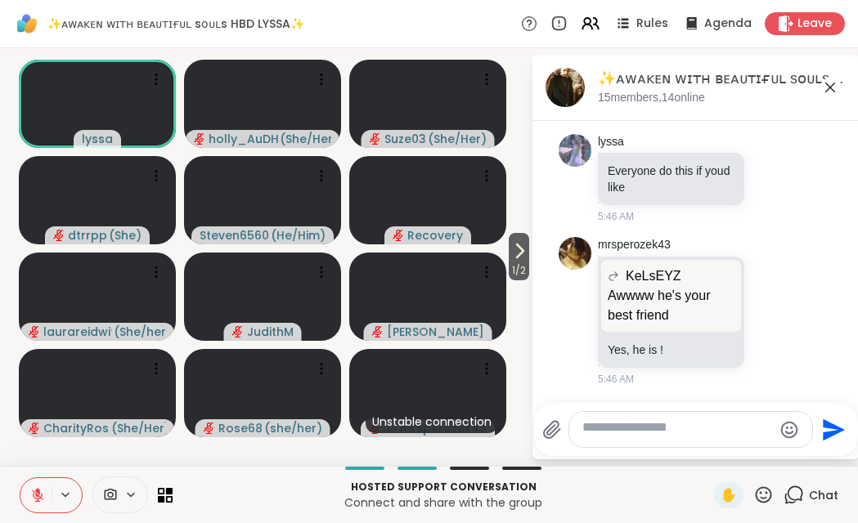
scroll to position [14957, 0]
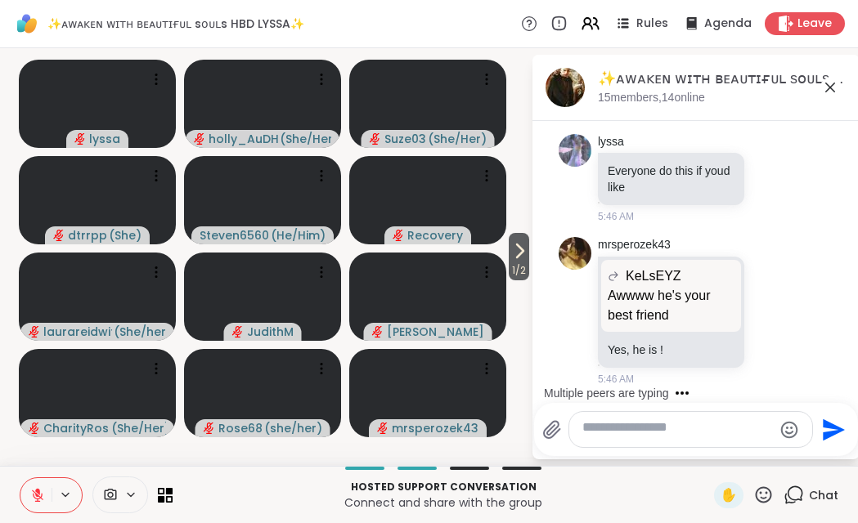
click at [753, 486] on icon at bounding box center [763, 495] width 20 height 20
click at [707, 442] on span "❤️" at bounding box center [715, 452] width 16 height 20
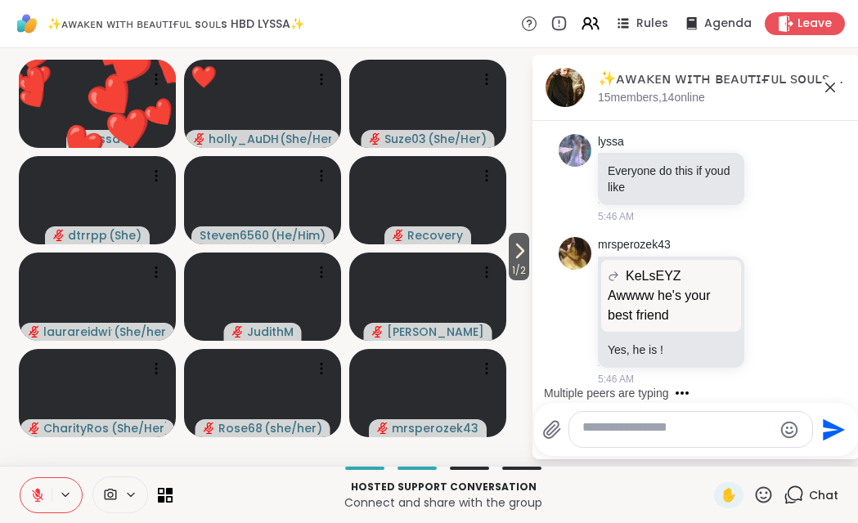
click at [755, 486] on icon at bounding box center [763, 494] width 16 height 16
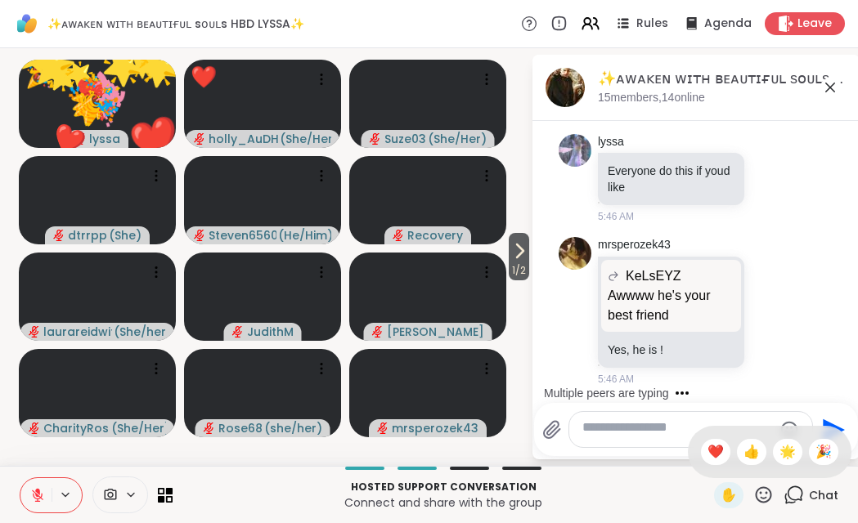
click at [813, 440] on div "🎉" at bounding box center [823, 452] width 29 height 26
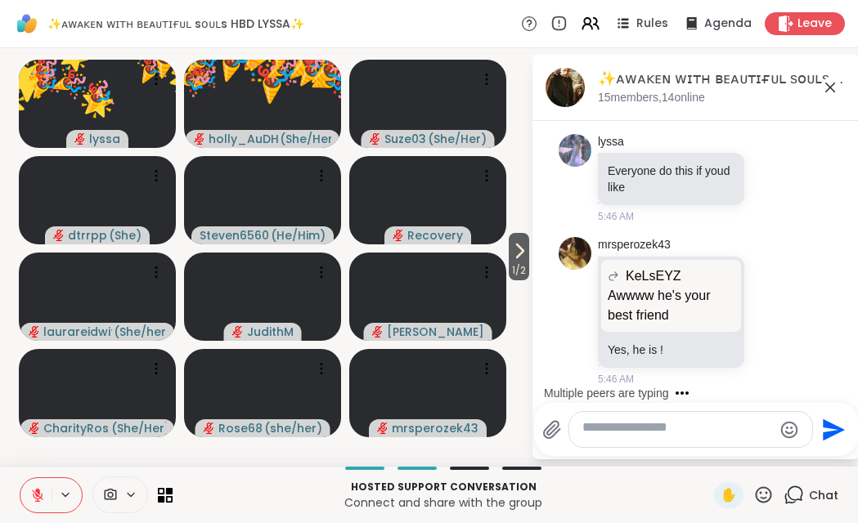
click at [753, 491] on icon at bounding box center [763, 495] width 20 height 20
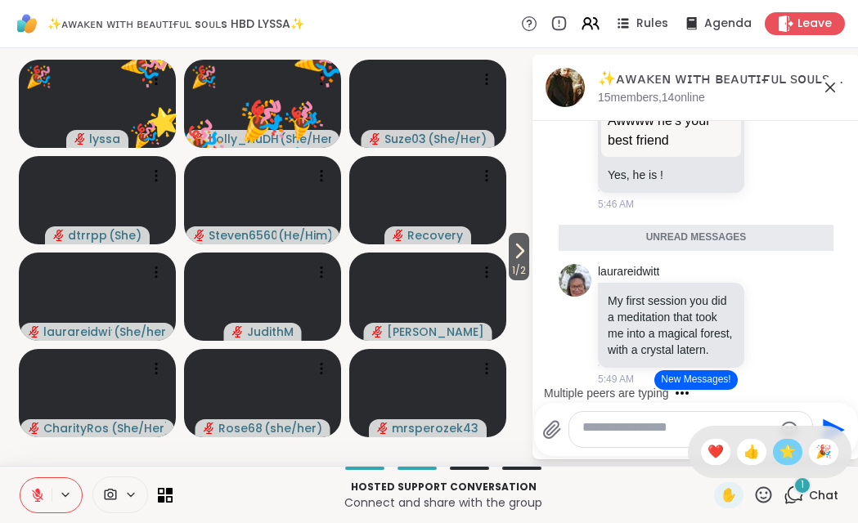
click at [779, 442] on span "🌟" at bounding box center [787, 452] width 16 height 20
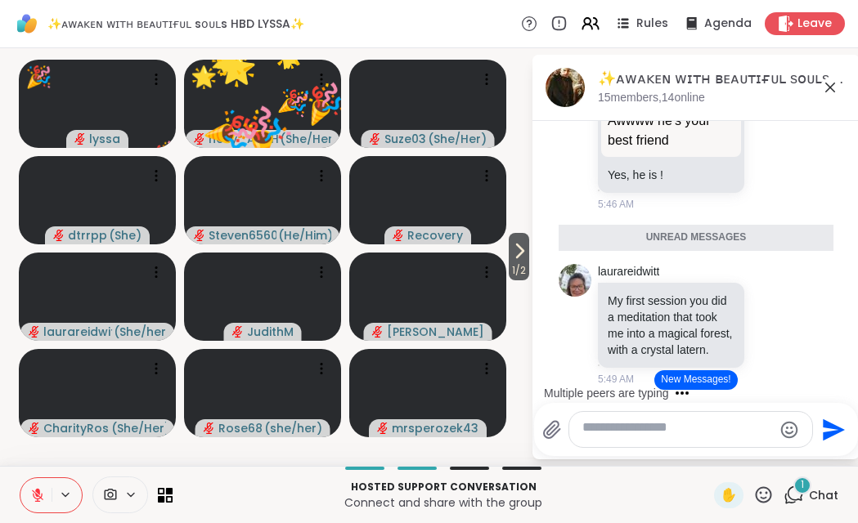
click at [753, 491] on icon at bounding box center [763, 495] width 20 height 20
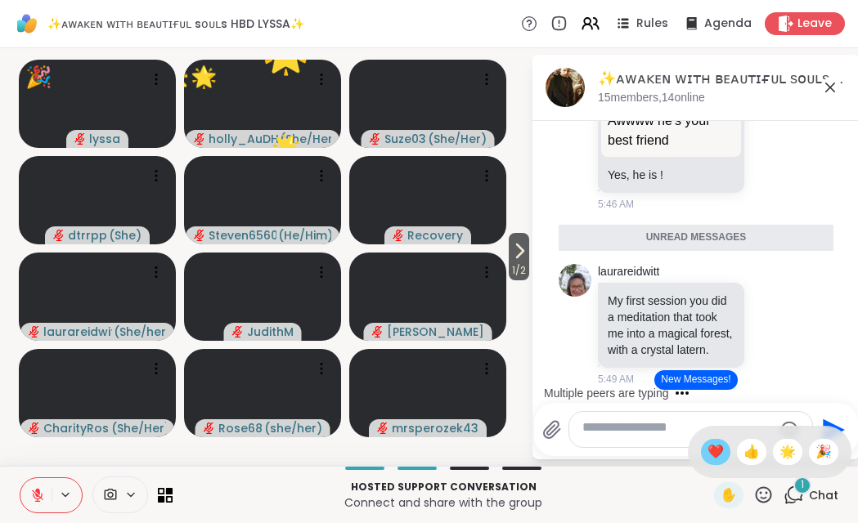
drag, startPoint x: 654, startPoint y: 432, endPoint x: 750, endPoint y: 471, distance: 103.4
click at [707, 442] on span "❤️" at bounding box center [715, 452] width 16 height 20
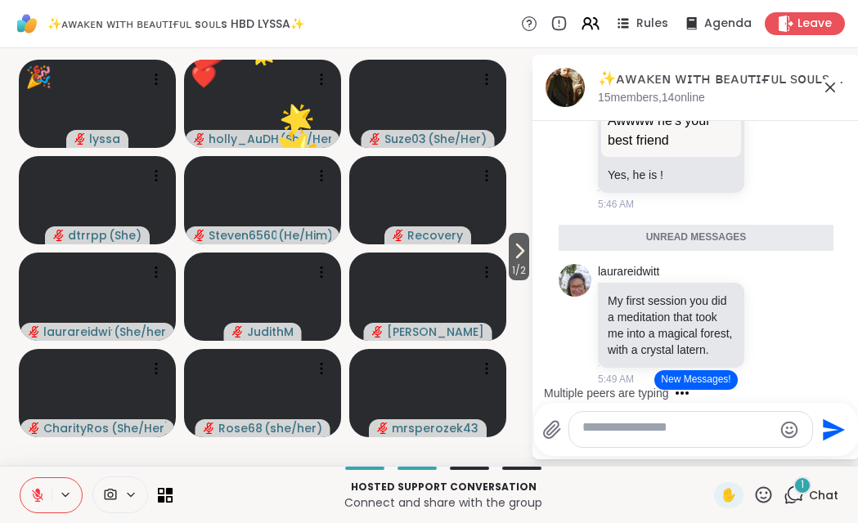
click at [753, 491] on icon at bounding box center [763, 495] width 20 height 20
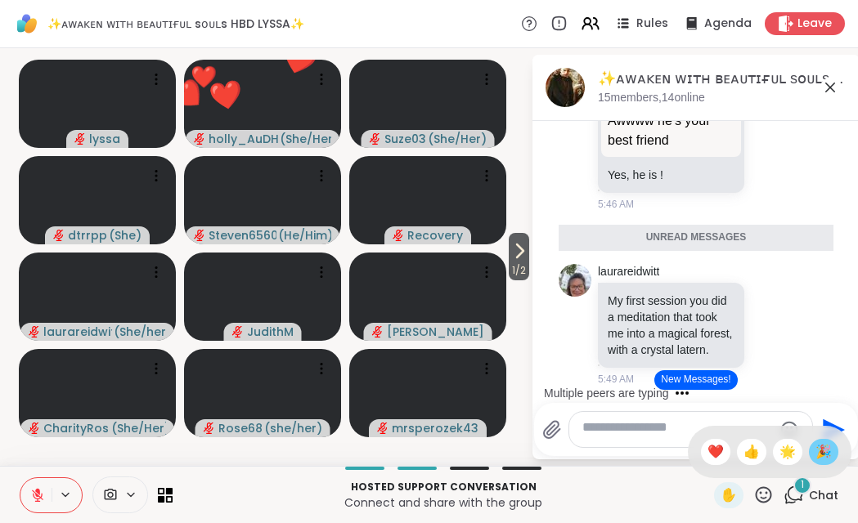
click at [815, 442] on span "🎉" at bounding box center [823, 452] width 16 height 20
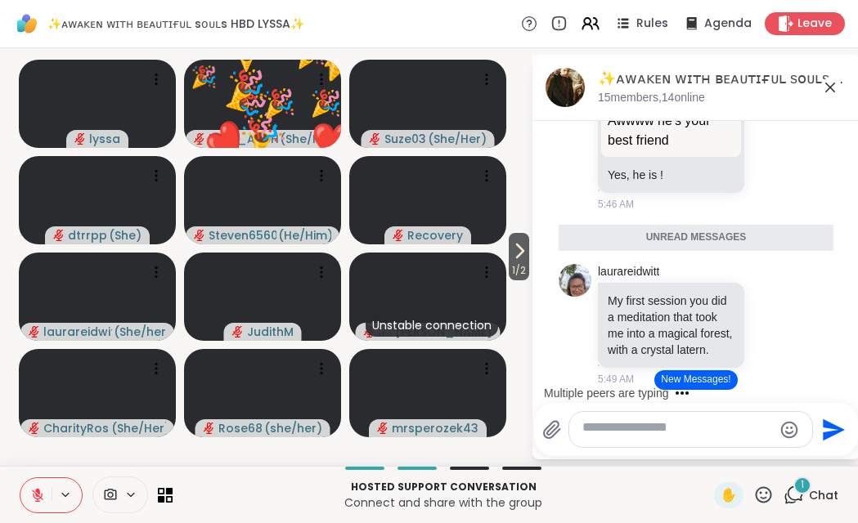
click at [753, 491] on icon at bounding box center [763, 495] width 20 height 20
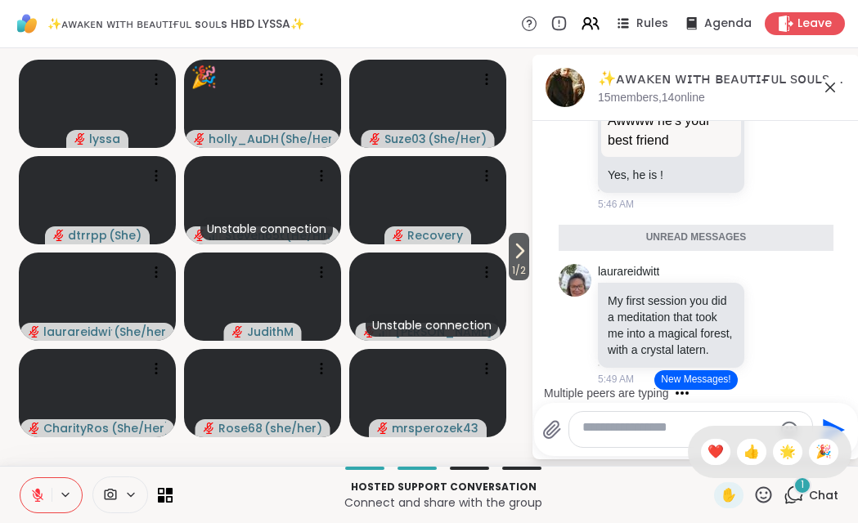
click at [707, 442] on span "❤️" at bounding box center [715, 452] width 16 height 20
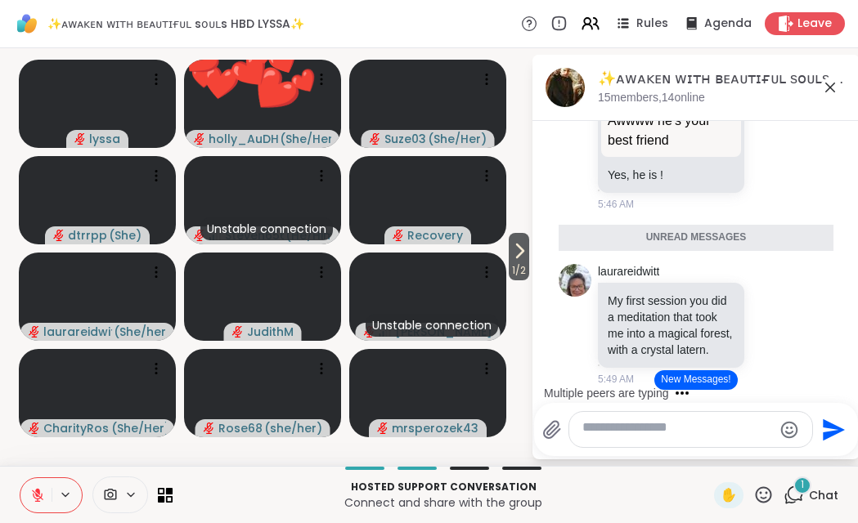
click at [783, 488] on div "1 Chat" at bounding box center [810, 495] width 55 height 26
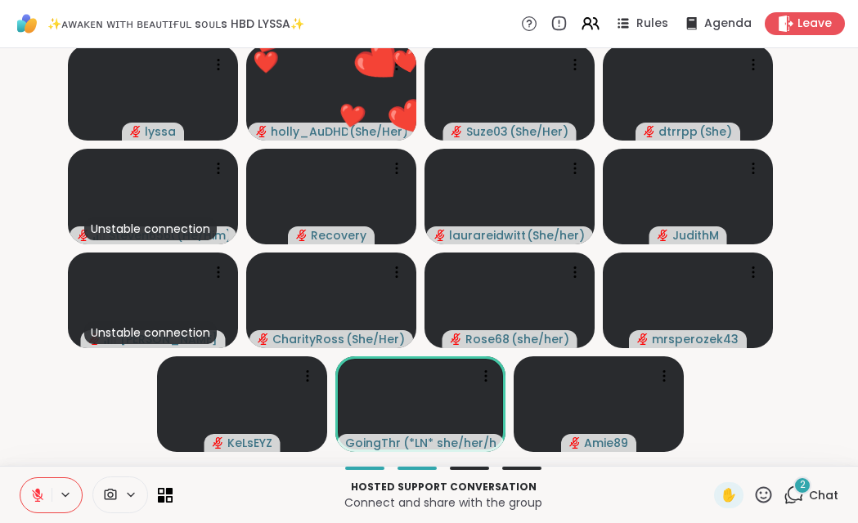
click at [783, 488] on div "2 Chat" at bounding box center [810, 495] width 55 height 26
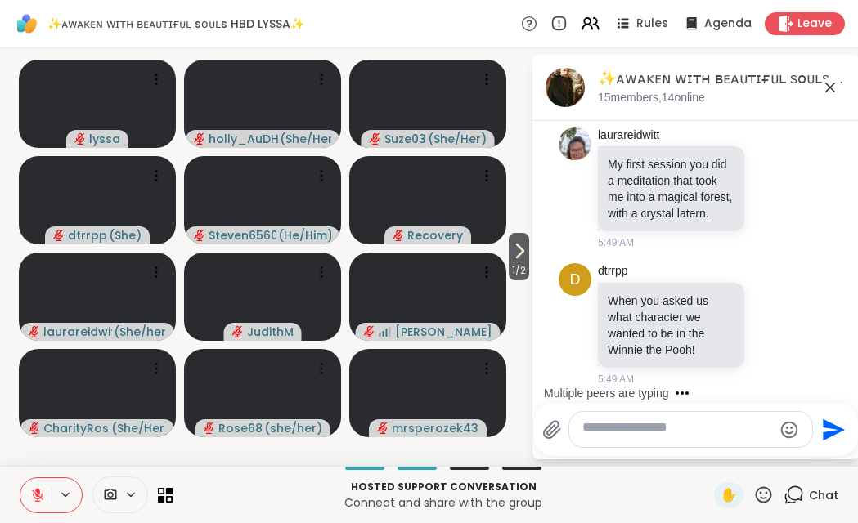
scroll to position [15769, 0]
click at [753, 490] on icon at bounding box center [763, 495] width 20 height 20
click at [707, 442] on span "❤️" at bounding box center [715, 452] width 16 height 20
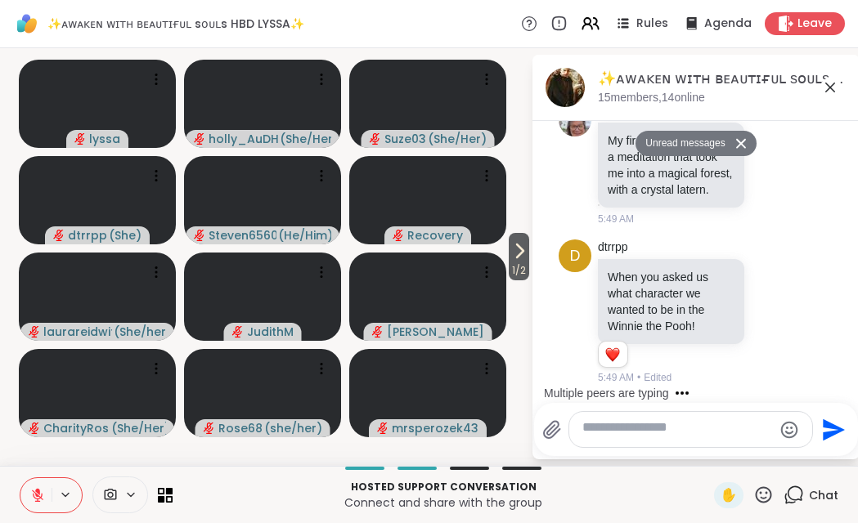
click at [827, 92] on icon at bounding box center [830, 88] width 10 height 10
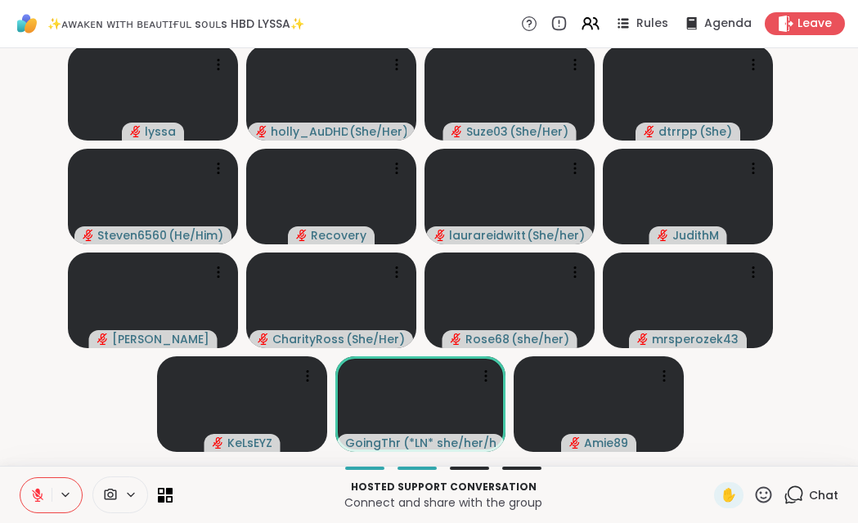
click at [753, 490] on icon at bounding box center [763, 495] width 20 height 20
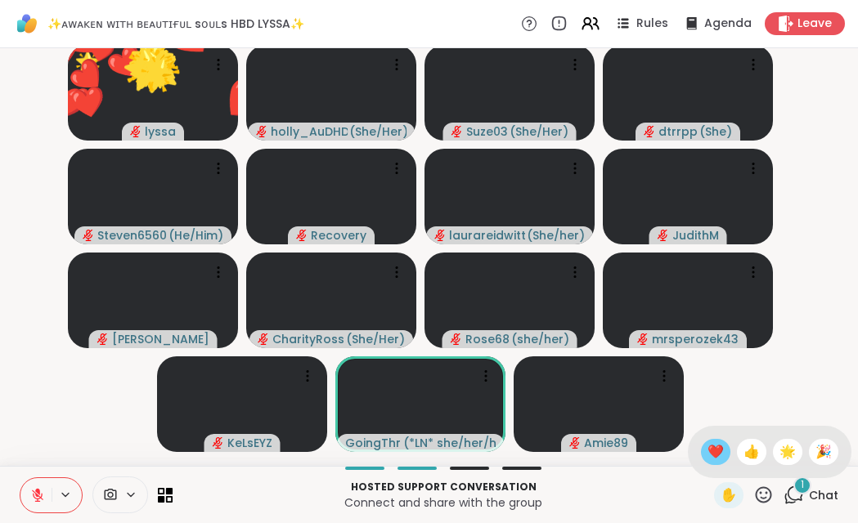
click at [707, 442] on span "❤️" at bounding box center [715, 452] width 16 height 20
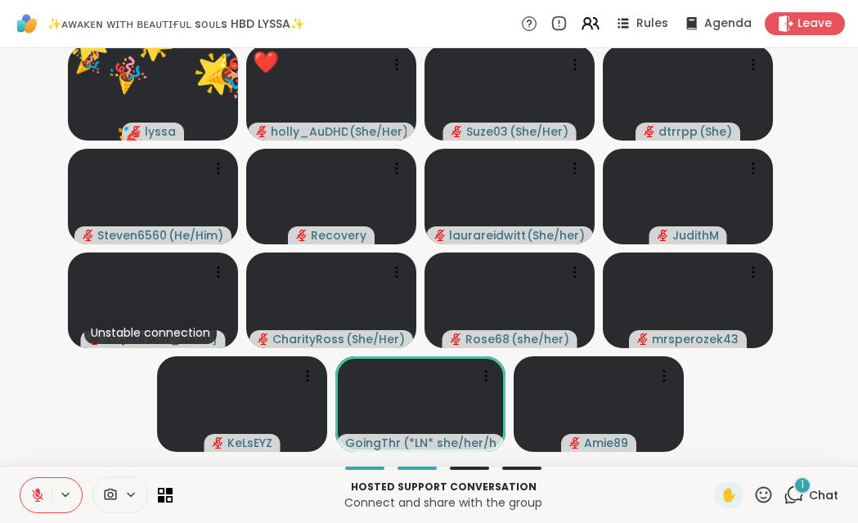
click at [783, 486] on icon at bounding box center [793, 495] width 20 height 20
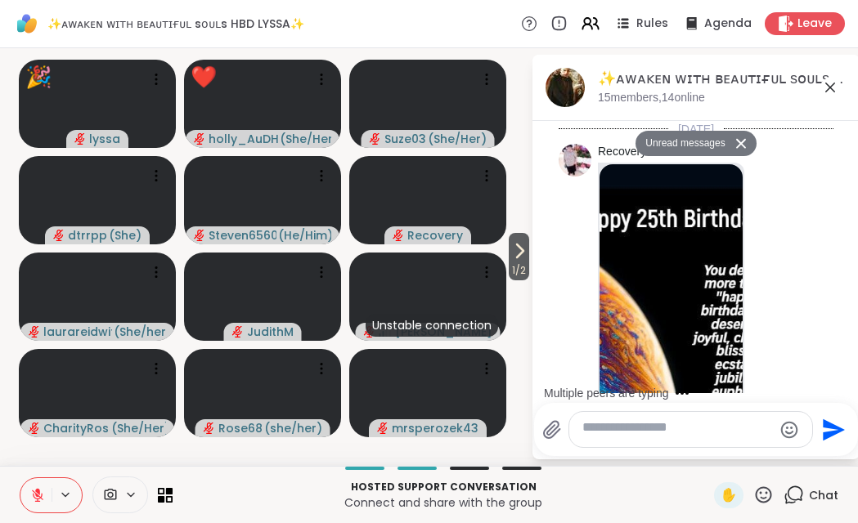
scroll to position [16316, 0]
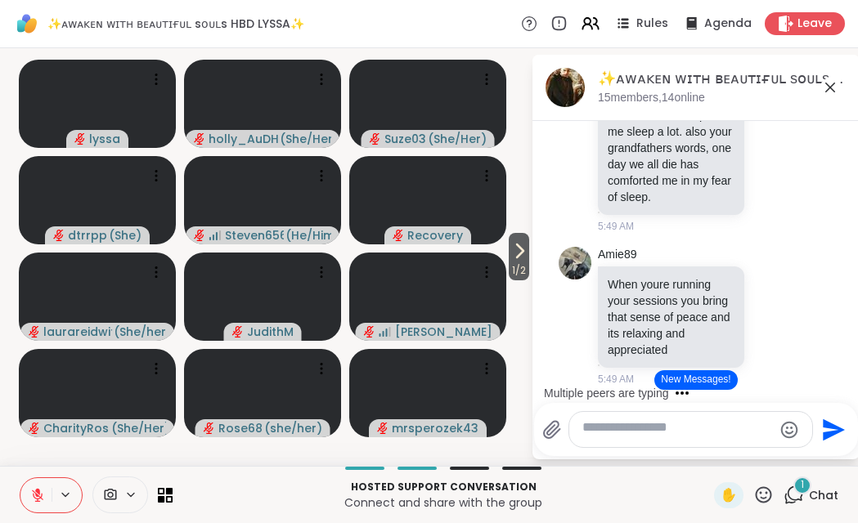
click at [753, 492] on icon at bounding box center [763, 495] width 20 height 20
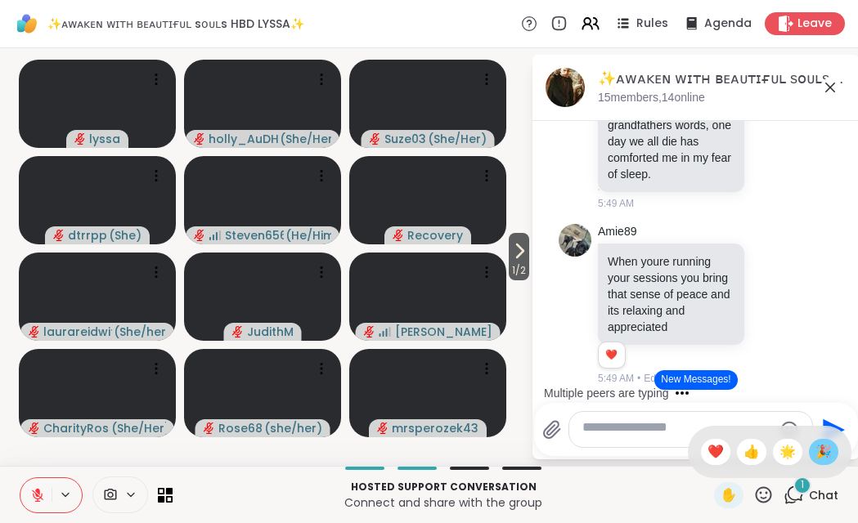
click at [815, 442] on span "🎉" at bounding box center [823, 452] width 16 height 20
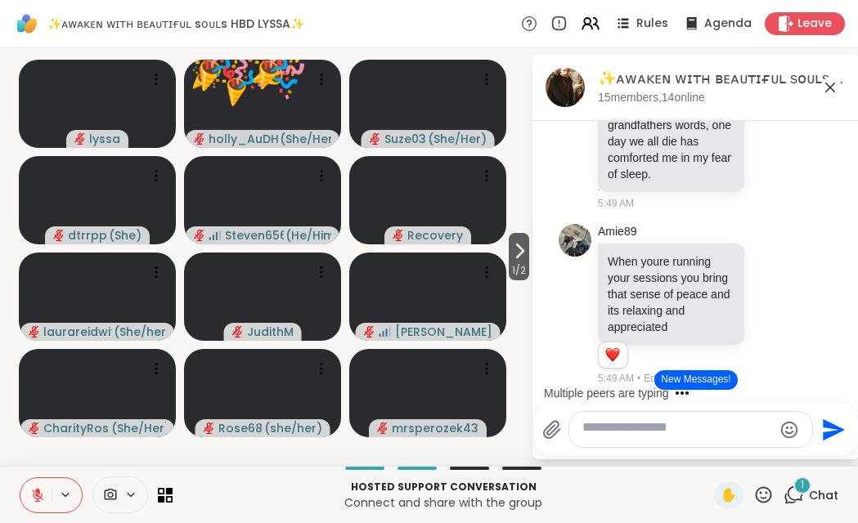
click at [753, 490] on icon at bounding box center [763, 495] width 20 height 20
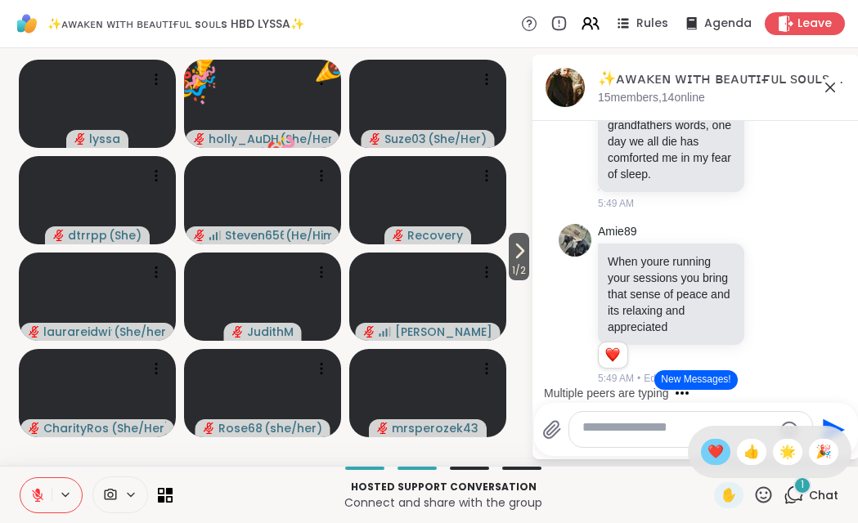
click at [707, 442] on span "❤️" at bounding box center [715, 452] width 16 height 20
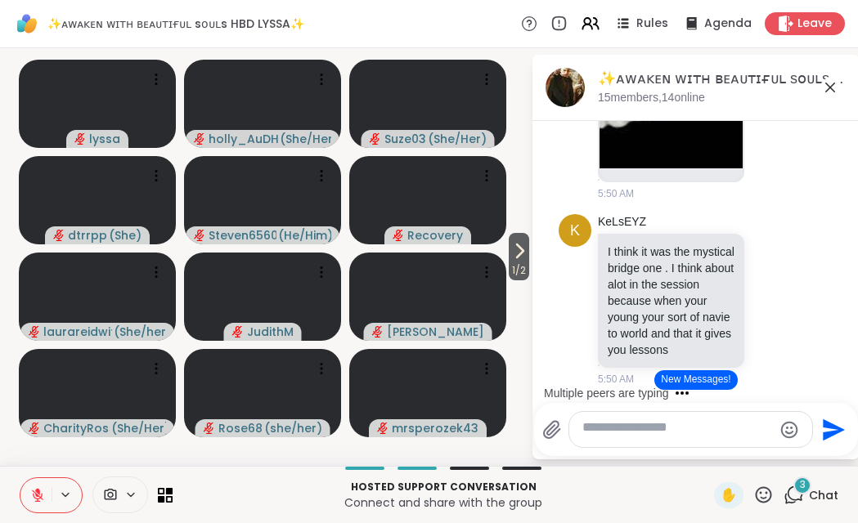
scroll to position [16262, 0]
click at [755, 492] on icon at bounding box center [763, 494] width 16 height 16
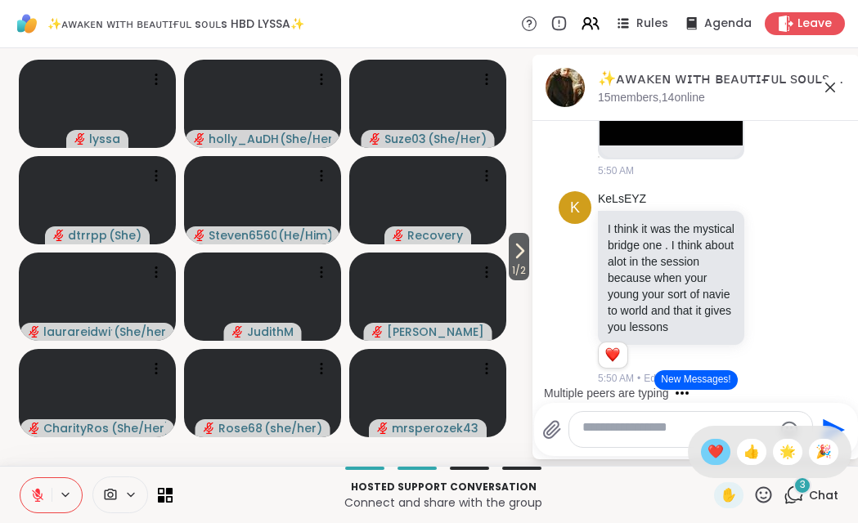
click at [707, 442] on span "❤️" at bounding box center [715, 452] width 16 height 20
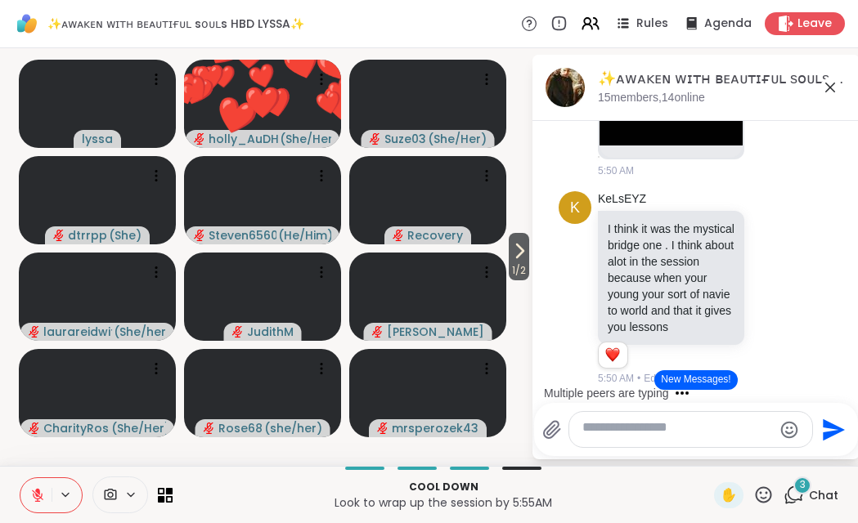
click at [753, 488] on icon at bounding box center [763, 495] width 20 height 20
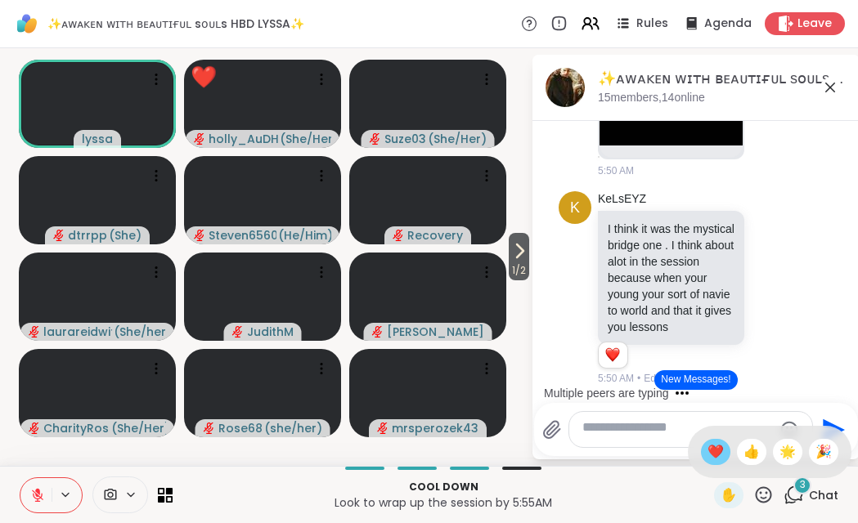
click at [707, 442] on span "❤️" at bounding box center [715, 452] width 16 height 20
click at [753, 491] on icon at bounding box center [763, 495] width 20 height 20
click at [707, 442] on span "❤️" at bounding box center [715, 452] width 16 height 20
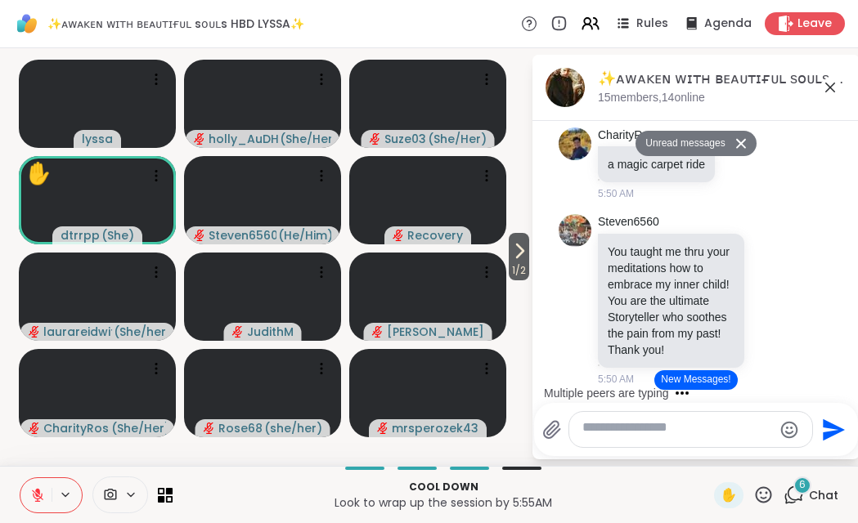
scroll to position [17325, 0]
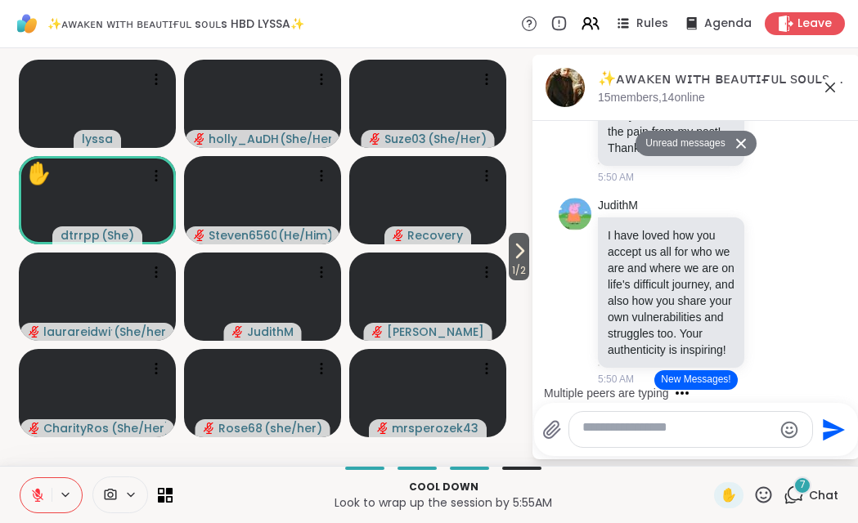
click at [753, 490] on icon at bounding box center [763, 495] width 20 height 20
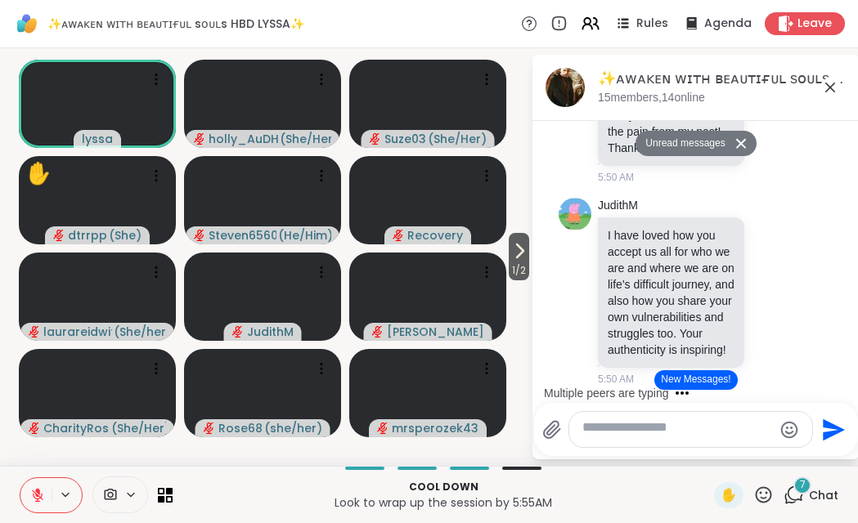
scroll to position [17651, 0]
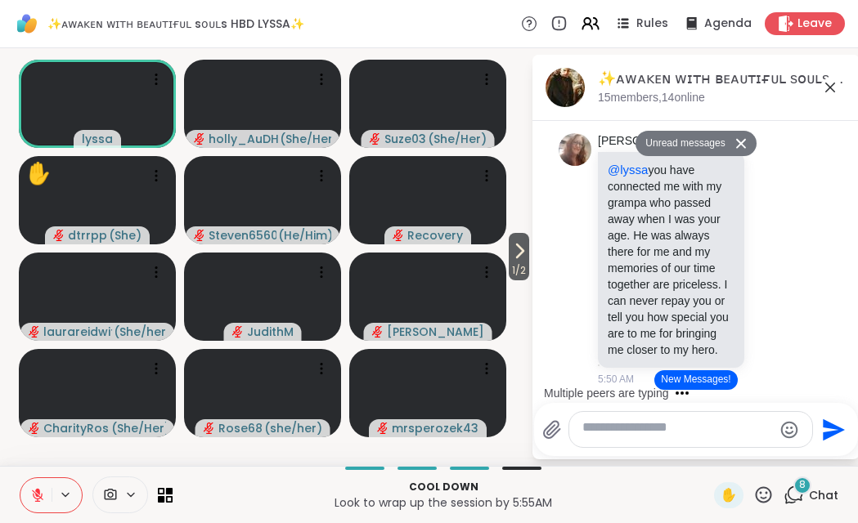
click at [753, 491] on icon at bounding box center [763, 495] width 20 height 20
click at [707, 443] on span "❤️" at bounding box center [715, 452] width 16 height 20
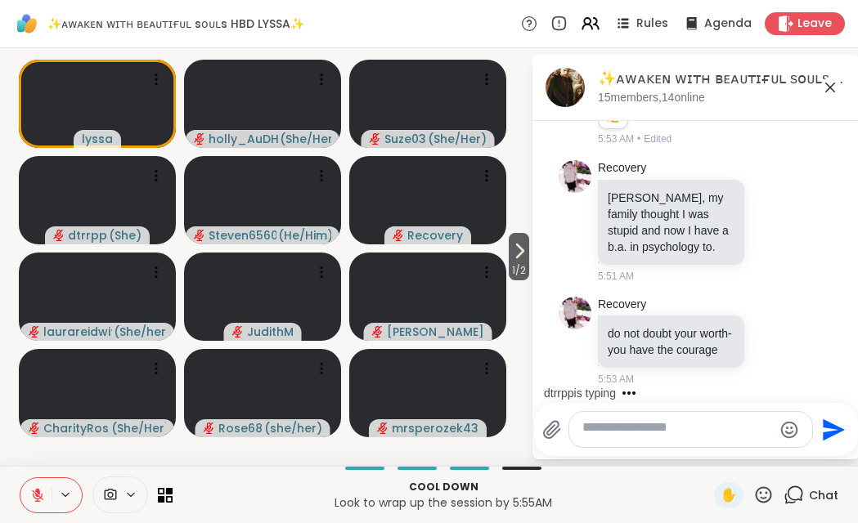
scroll to position [19664, 0]
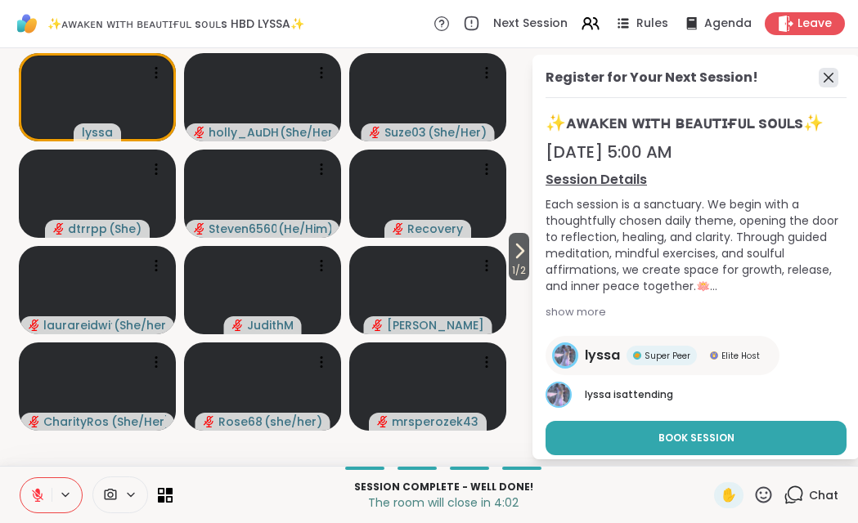
click at [823, 83] on icon at bounding box center [828, 78] width 10 height 10
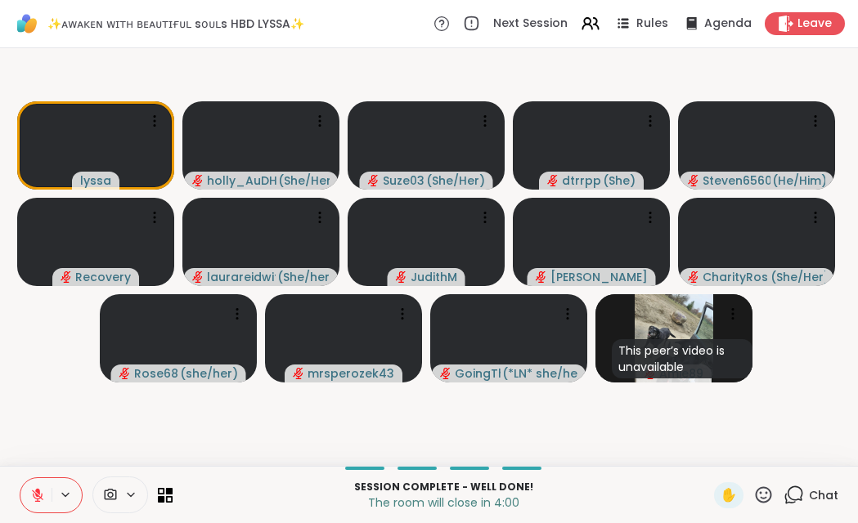
click at [753, 486] on icon at bounding box center [763, 495] width 20 height 20
click at [701, 442] on div "❤️" at bounding box center [715, 452] width 29 height 26
click at [783, 485] on icon at bounding box center [793, 495] width 20 height 20
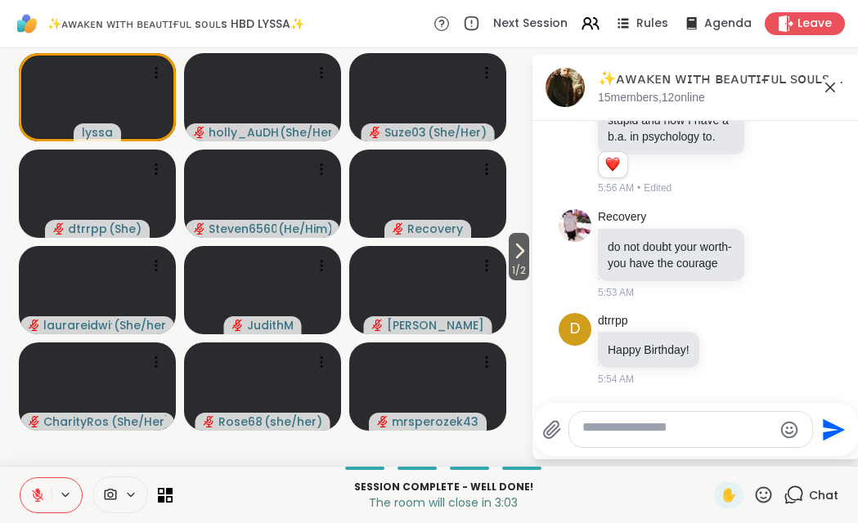
scroll to position [18029, 0]
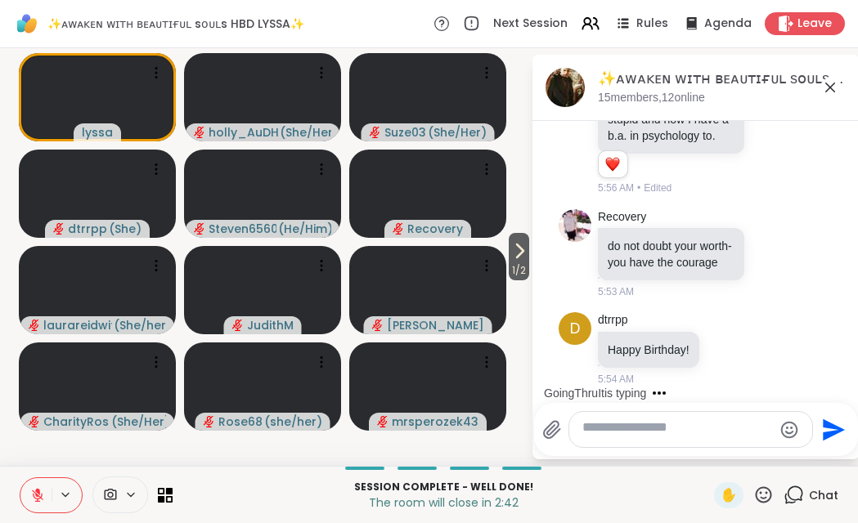
scroll to position [18356, 0]
click at [753, 487] on icon at bounding box center [763, 495] width 20 height 20
click at [707, 442] on span "❤️" at bounding box center [715, 452] width 16 height 20
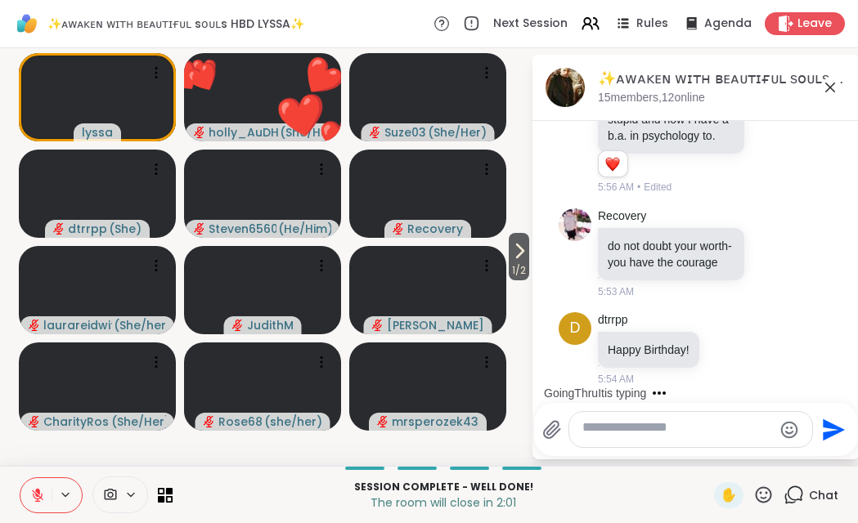
click at [753, 491] on icon at bounding box center [763, 495] width 20 height 20
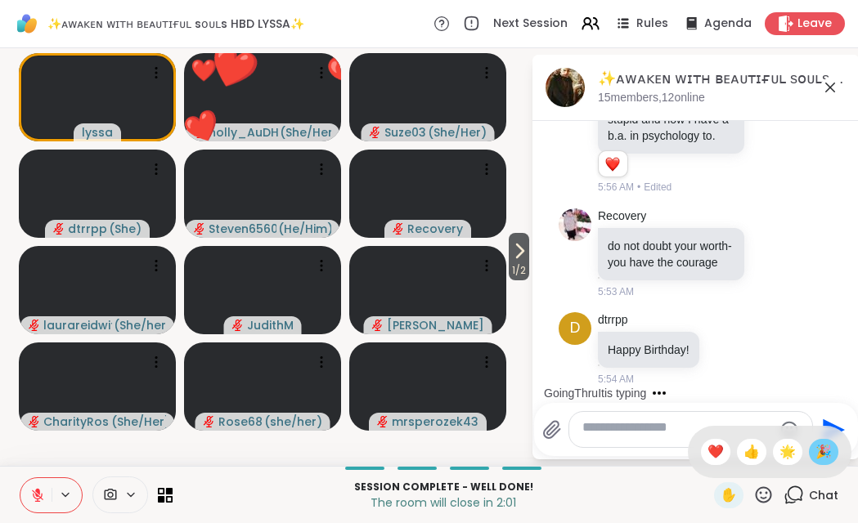
click at [815, 442] on span "🎉" at bounding box center [823, 452] width 16 height 20
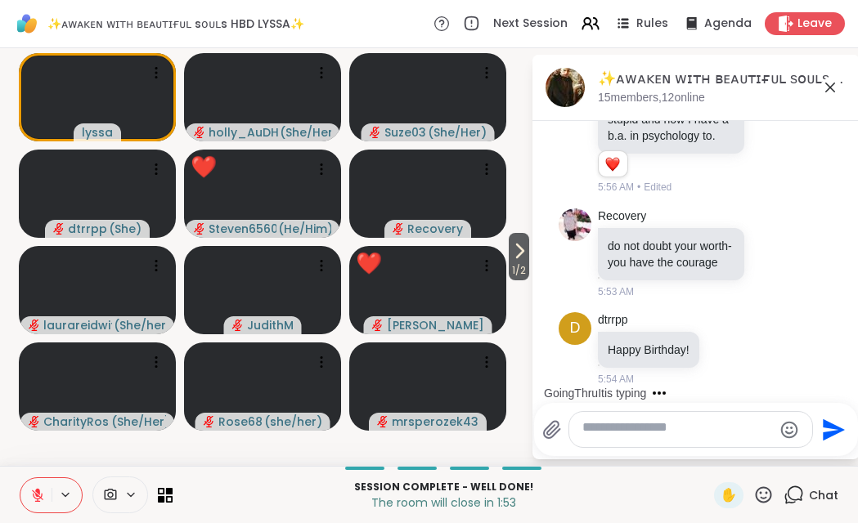
scroll to position [20121, 0]
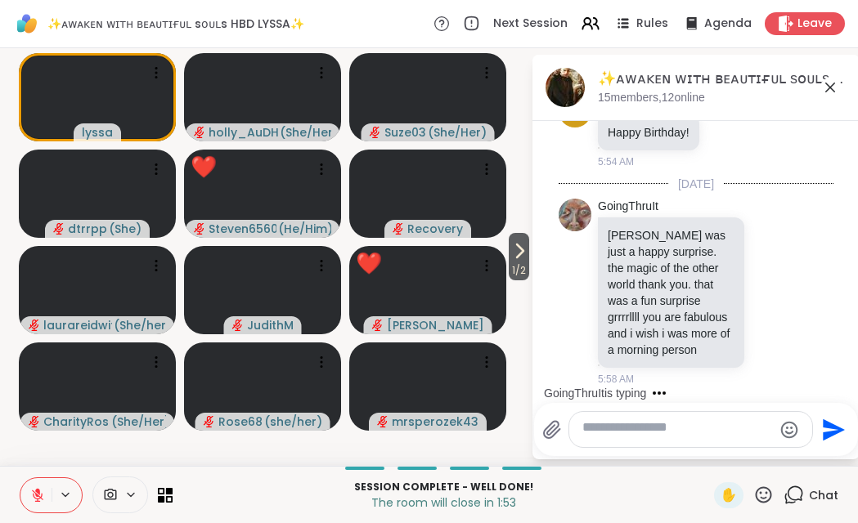
click at [625, 419] on textarea "Type your message" at bounding box center [677, 429] width 191 height 21
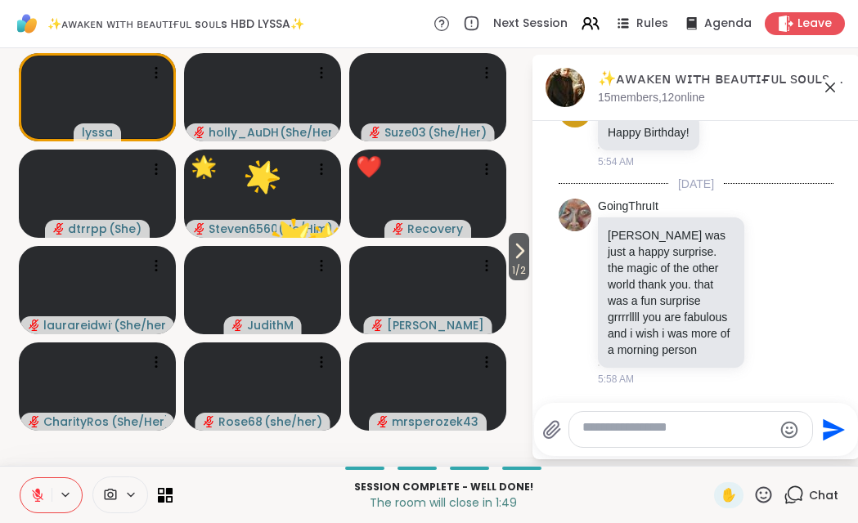
click at [663, 419] on textarea "Type your message" at bounding box center [677, 429] width 191 height 21
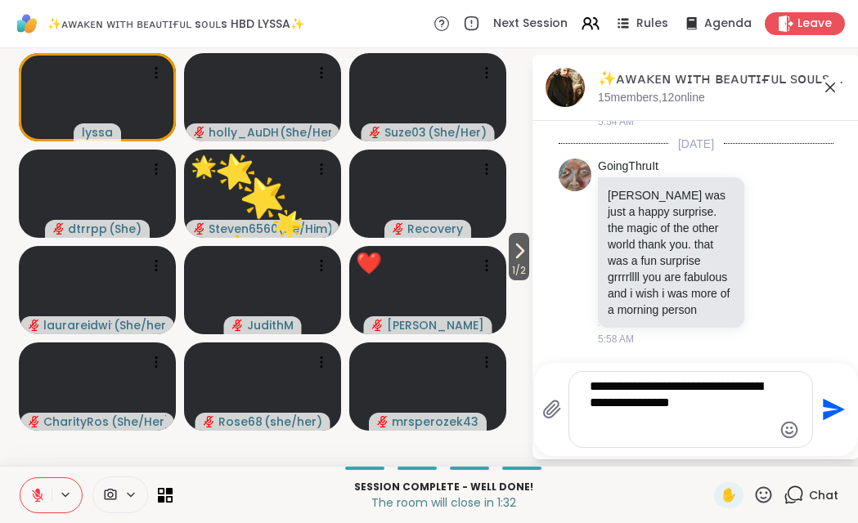
click at [612, 413] on textarea "**********" at bounding box center [677, 410] width 177 height 62
type textarea "**********"
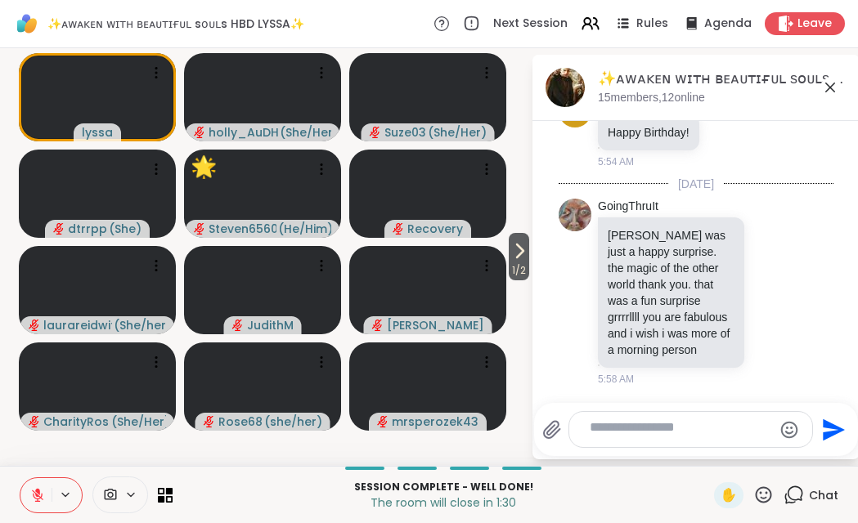
scroll to position [20290, 0]
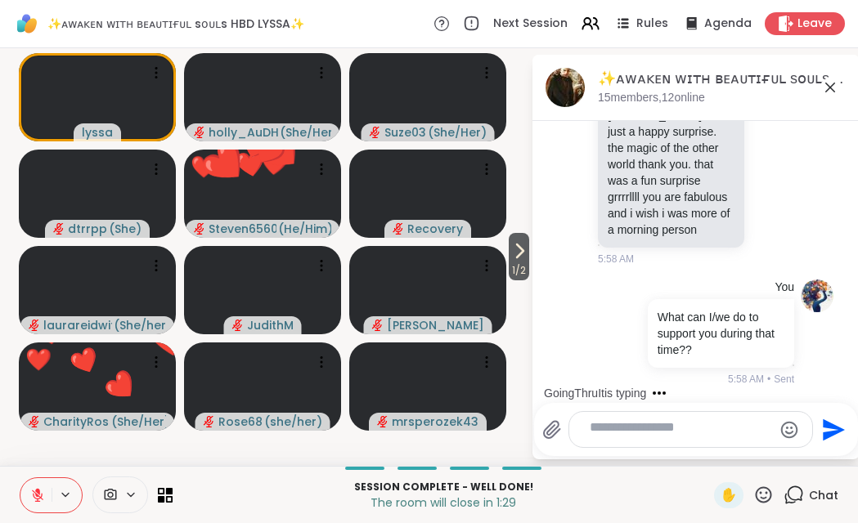
click at [635, 419] on textarea "Type your message" at bounding box center [677, 429] width 177 height 21
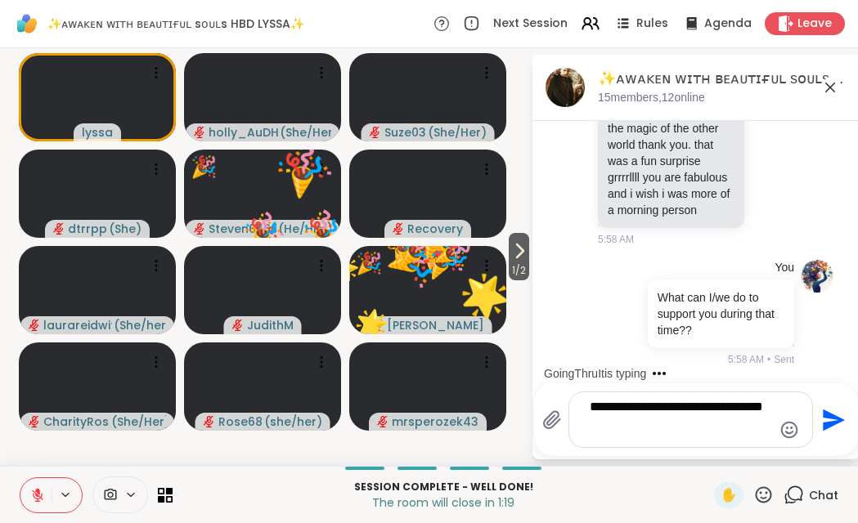
type textarea "**********"
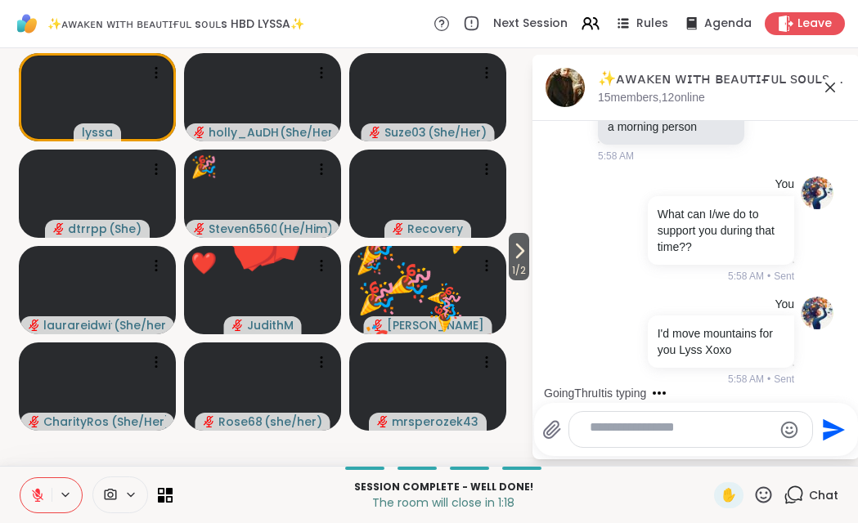
scroll to position [20439, 0]
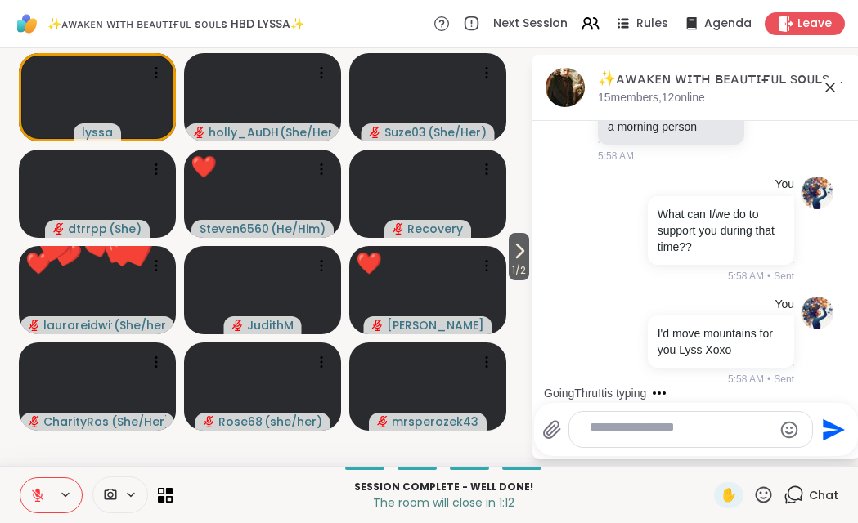
click at [753, 494] on icon at bounding box center [763, 495] width 20 height 20
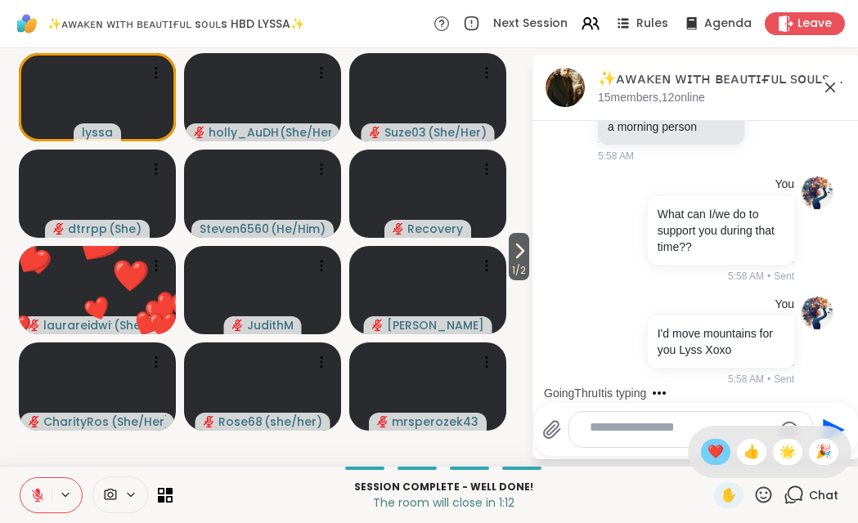
click at [707, 442] on span "❤️" at bounding box center [715, 452] width 16 height 20
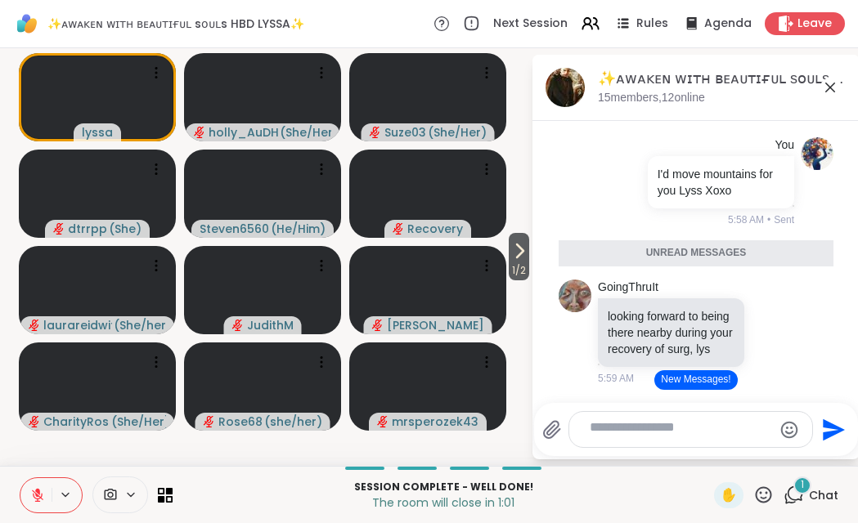
scroll to position [20030, 0]
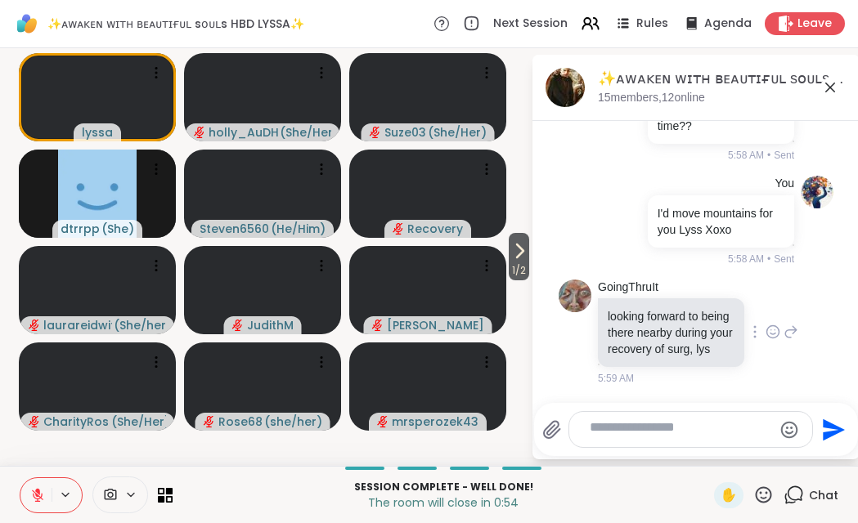
scroll to position [20658, 0]
click at [753, 486] on icon at bounding box center [763, 495] width 20 height 20
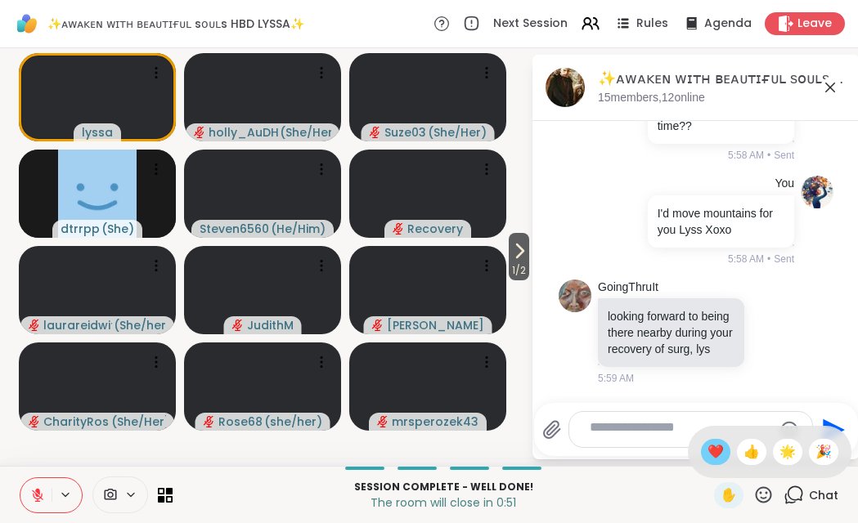
click at [707, 442] on span "❤️" at bounding box center [715, 452] width 16 height 20
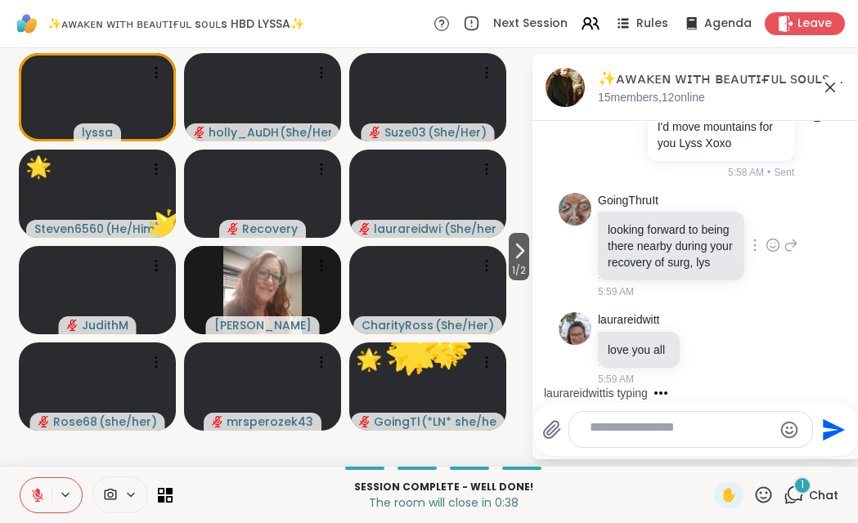
scroll to position [20766, 0]
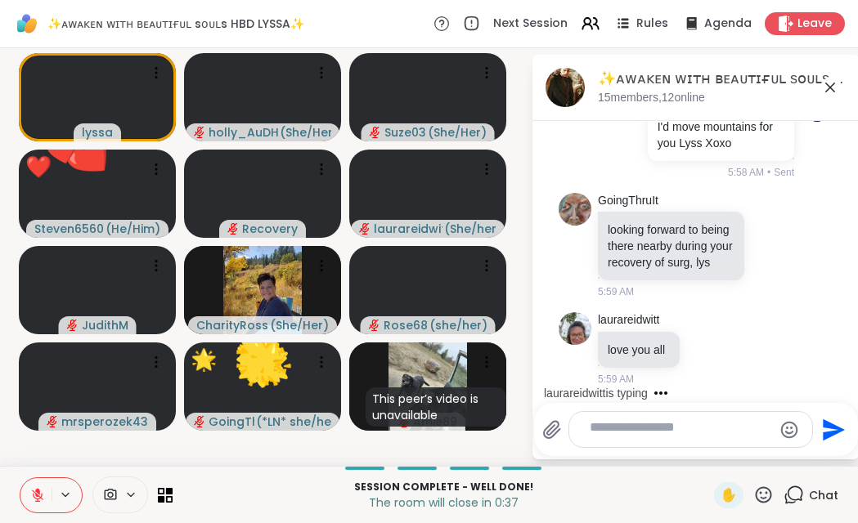
click at [753, 491] on icon at bounding box center [763, 495] width 20 height 20
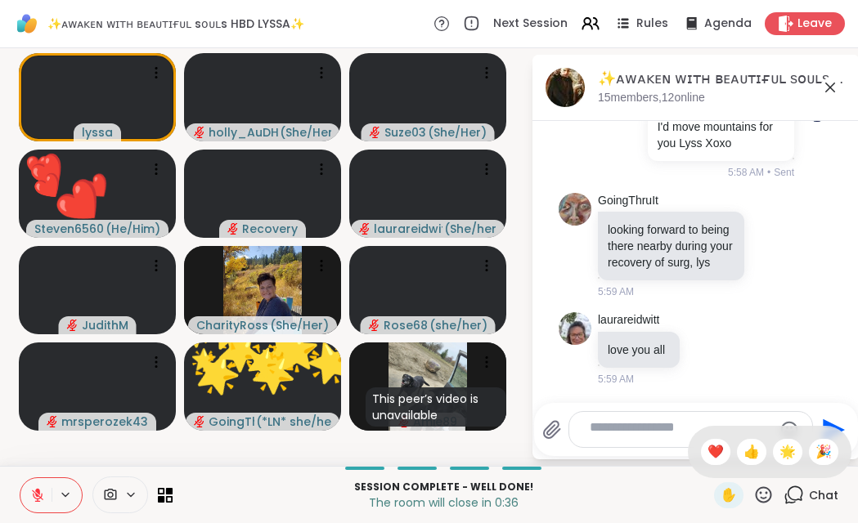
click at [707, 442] on span "❤️" at bounding box center [715, 452] width 16 height 20
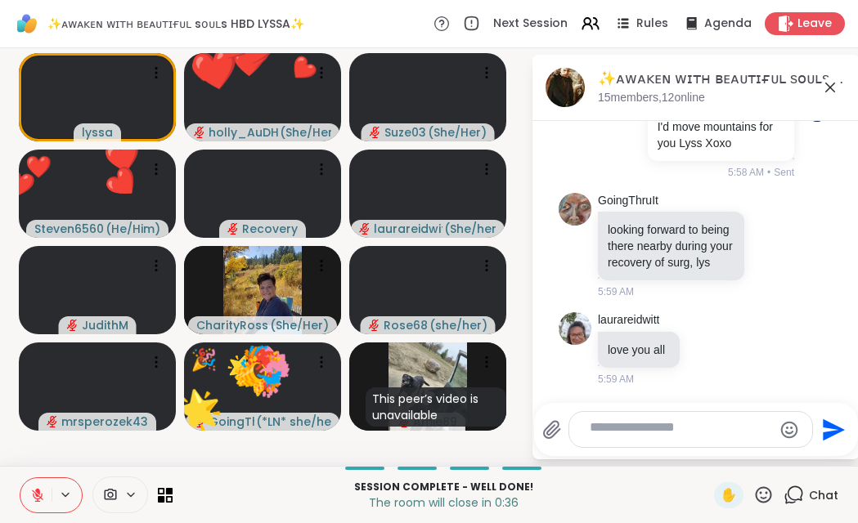
click at [753, 492] on icon at bounding box center [763, 495] width 20 height 20
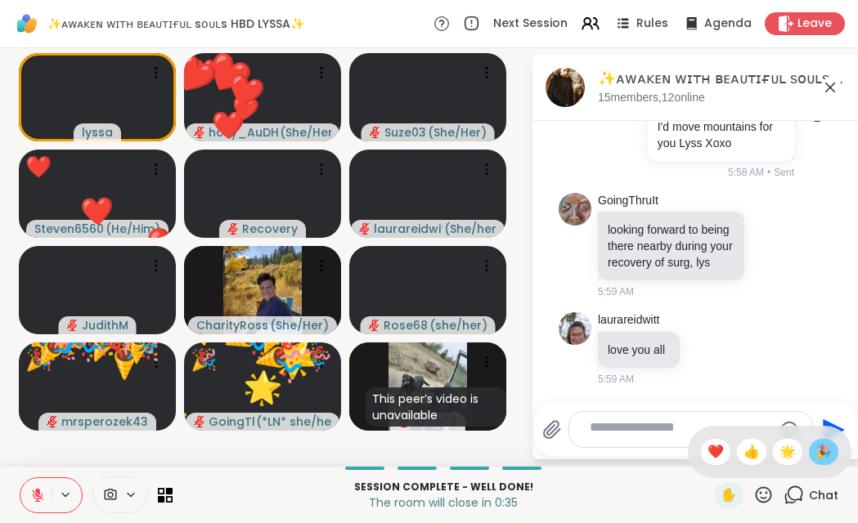
click at [815, 442] on span "🎉" at bounding box center [823, 452] width 16 height 20
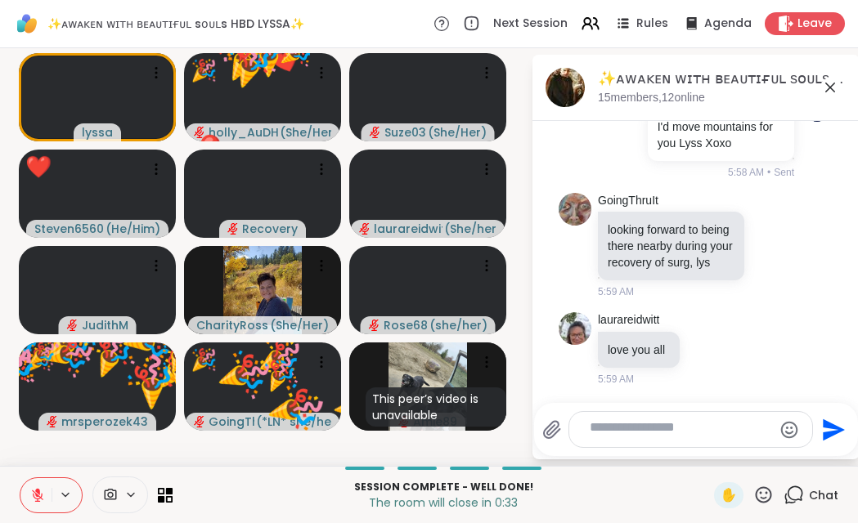
click at [753, 490] on icon at bounding box center [763, 495] width 20 height 20
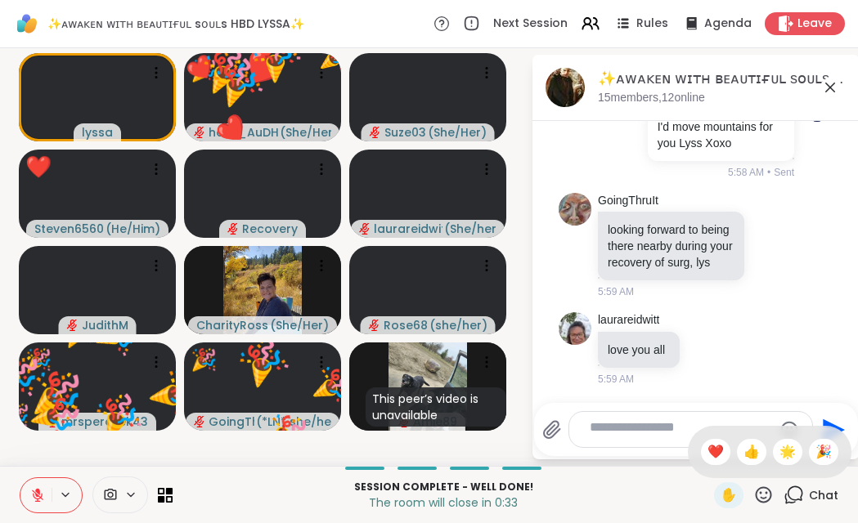
click at [779, 442] on span "🌟" at bounding box center [787, 452] width 16 height 20
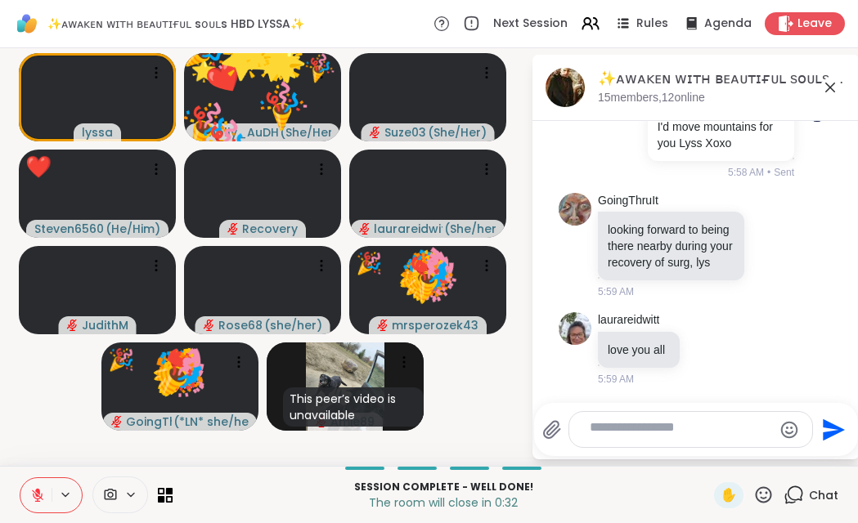
click at [753, 495] on icon at bounding box center [763, 495] width 20 height 20
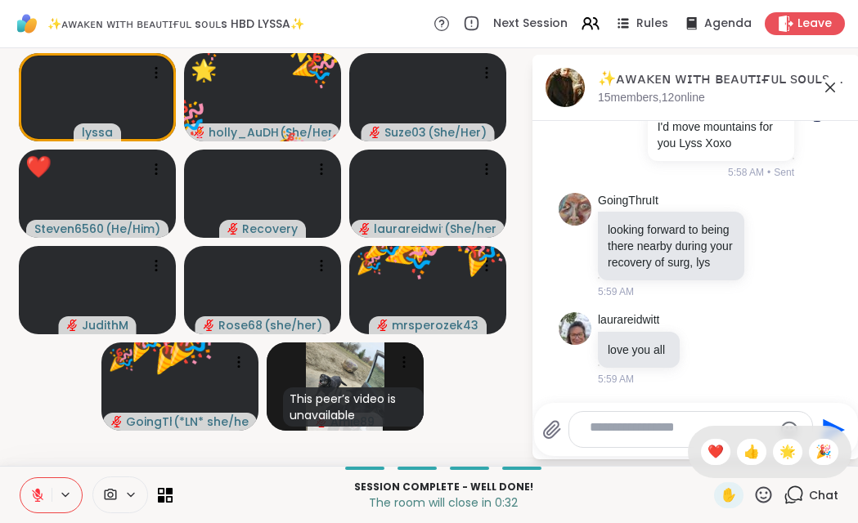
drag, startPoint x: 711, startPoint y: 434, endPoint x: 714, endPoint y: 451, distance: 16.7
click at [743, 442] on span "👍" at bounding box center [751, 452] width 16 height 20
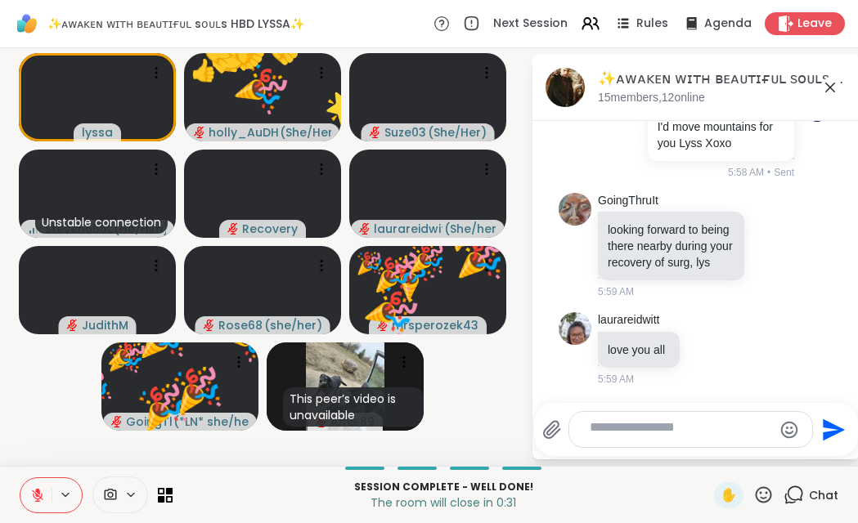
click at [753, 494] on icon at bounding box center [763, 495] width 20 height 20
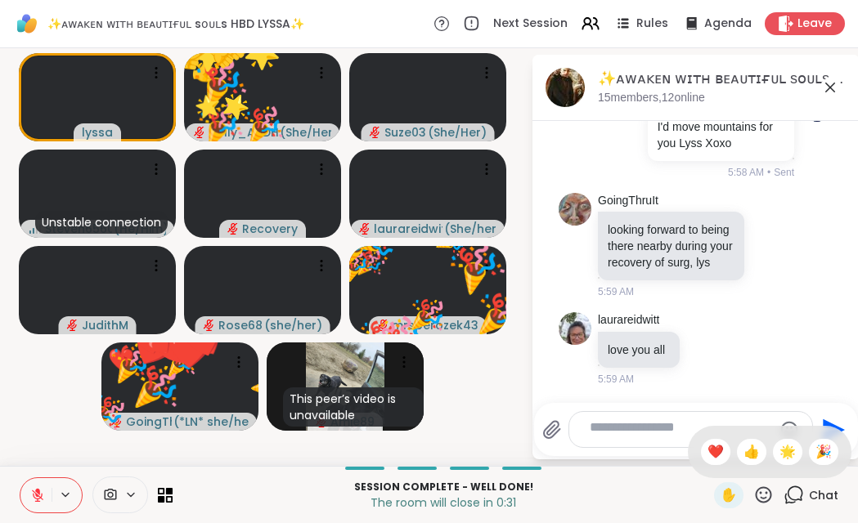
click at [707, 442] on span "❤️" at bounding box center [715, 452] width 16 height 20
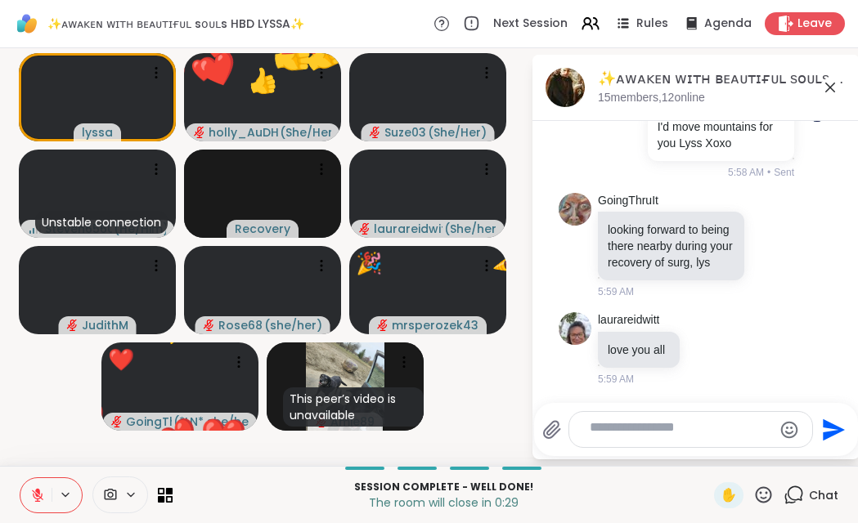
click at [753, 490] on icon at bounding box center [763, 495] width 20 height 20
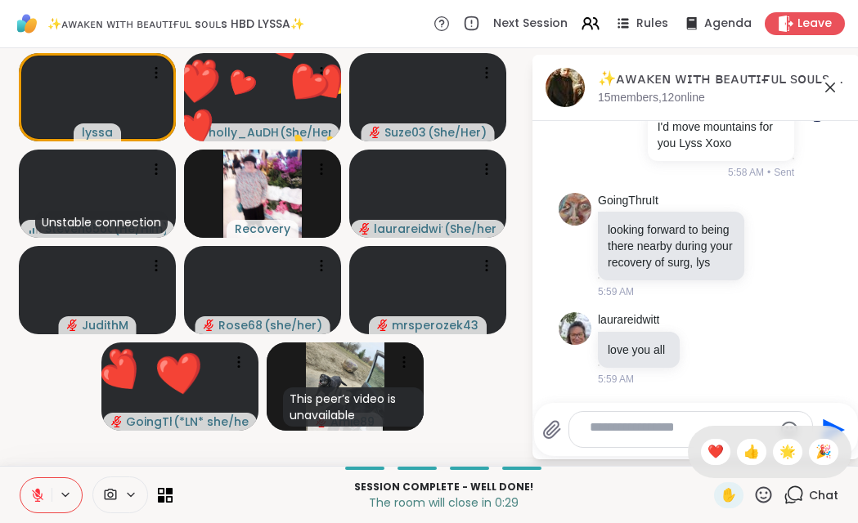
click at [707, 442] on span "❤️" at bounding box center [715, 452] width 16 height 20
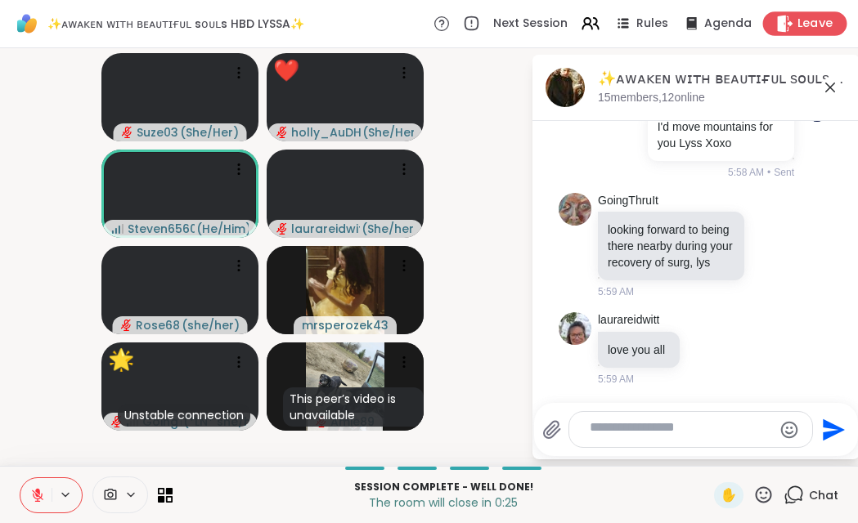
click at [797, 30] on span "Leave" at bounding box center [815, 24] width 36 height 17
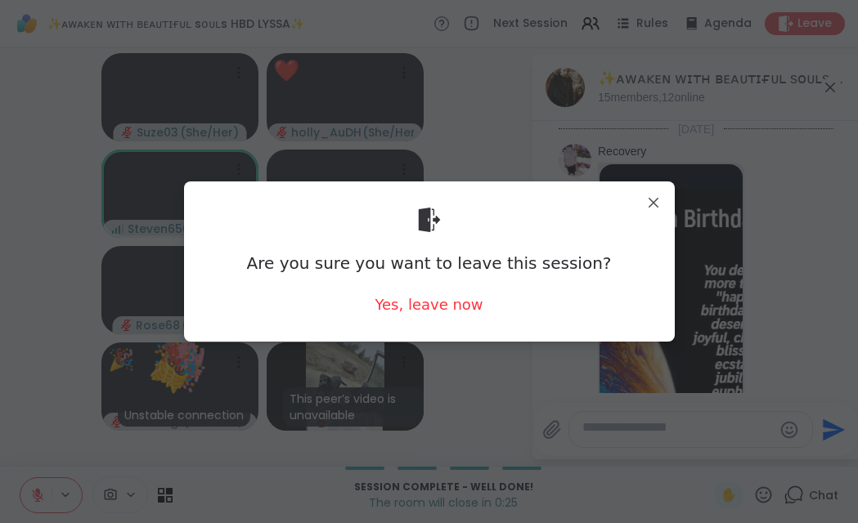
scroll to position [20766, 0]
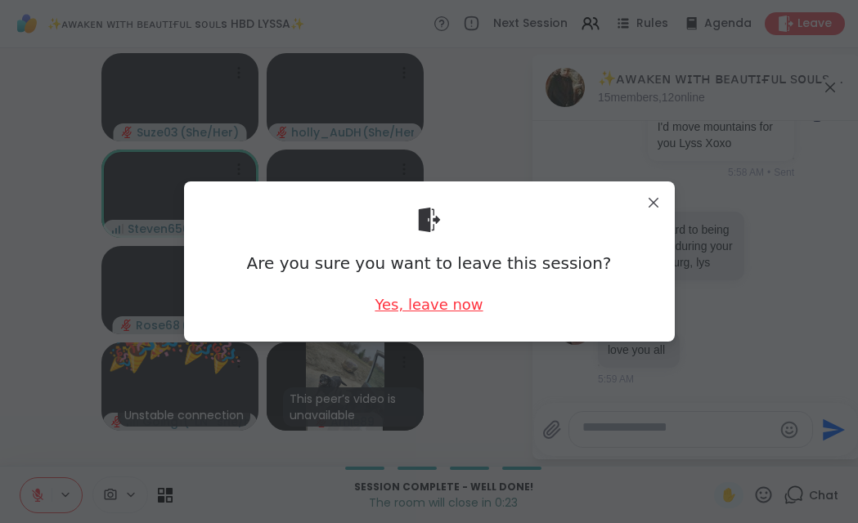
click at [428, 310] on div "Yes, leave now" at bounding box center [428, 304] width 108 height 20
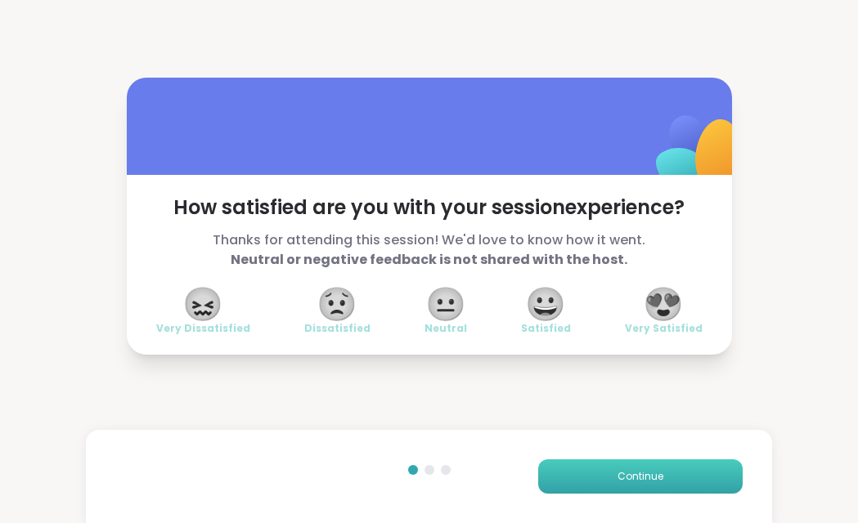
click at [629, 469] on span "Continue" at bounding box center [640, 476] width 46 height 15
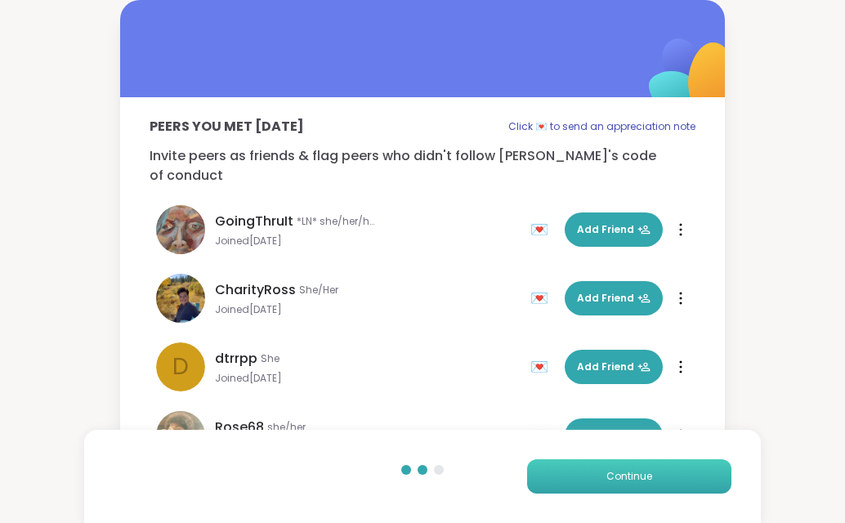
click at [629, 469] on span "Continue" at bounding box center [630, 476] width 46 height 15
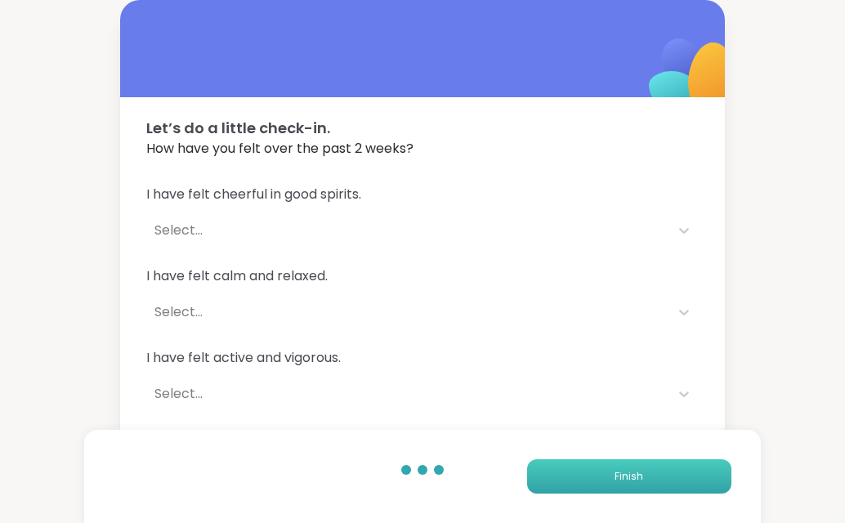
click at [629, 469] on span "Finish" at bounding box center [629, 476] width 29 height 15
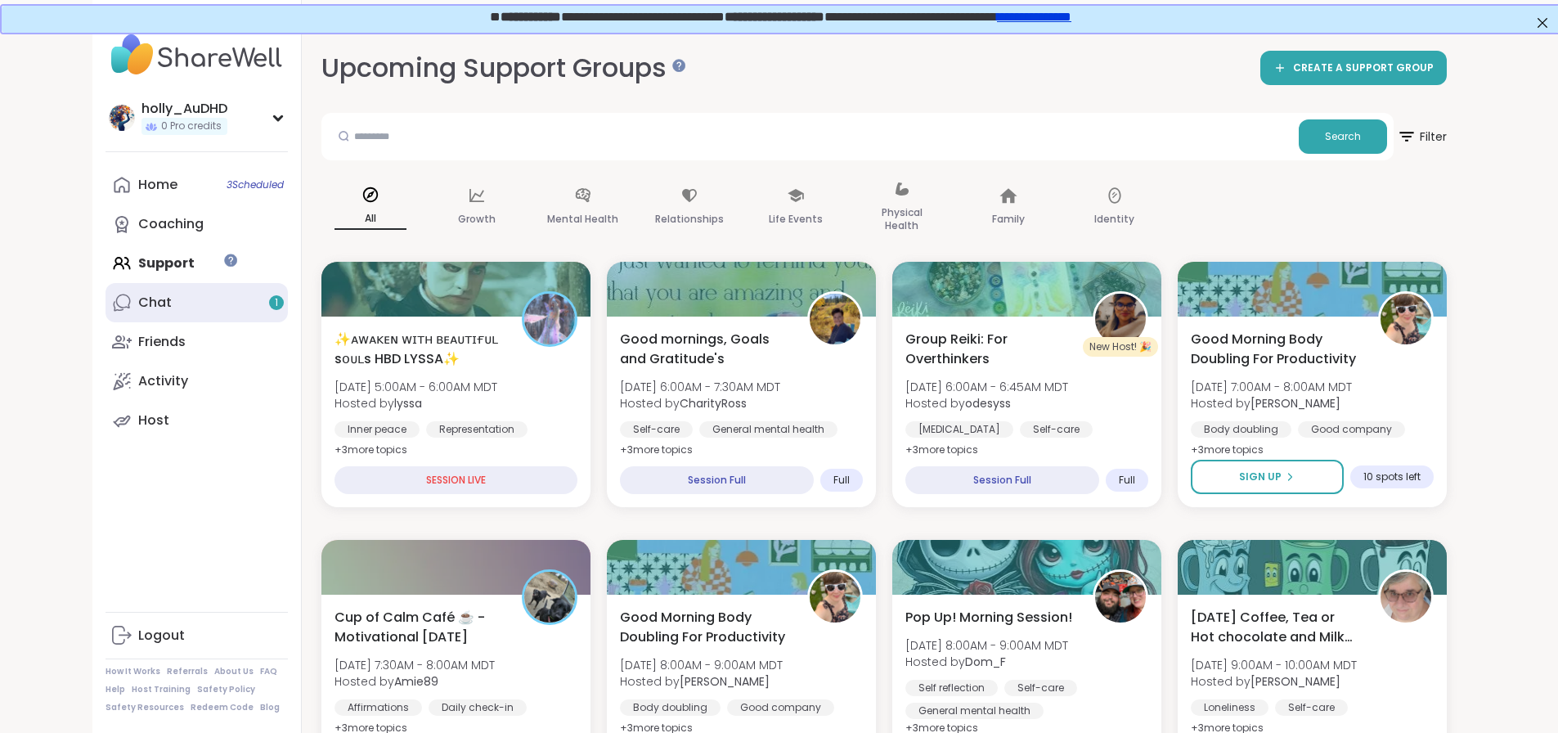
click at [165, 322] on link "Chat 1" at bounding box center [196, 302] width 182 height 39
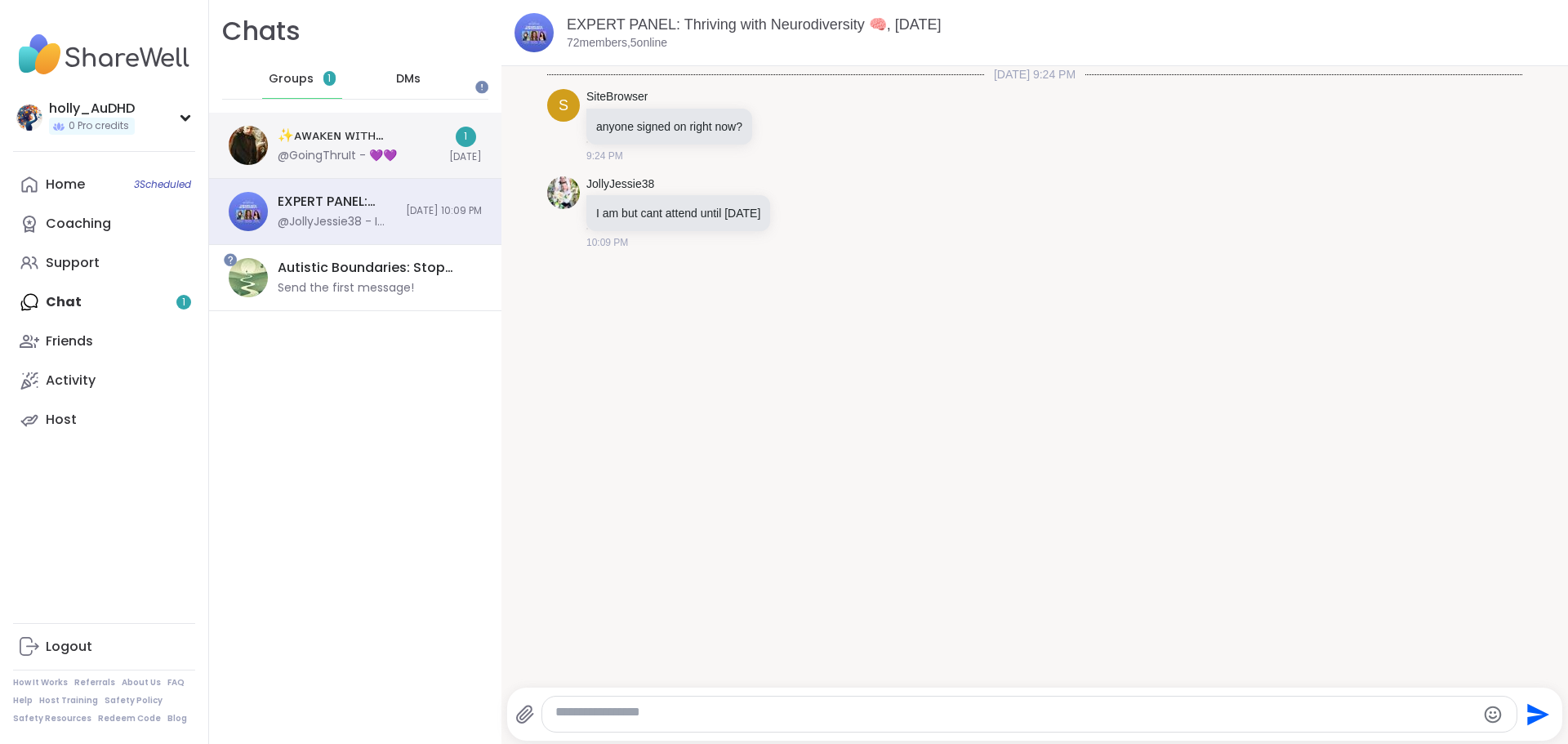
click at [396, 164] on div "@GoingThruIt - 💜💜" at bounding box center [337, 156] width 119 height 16
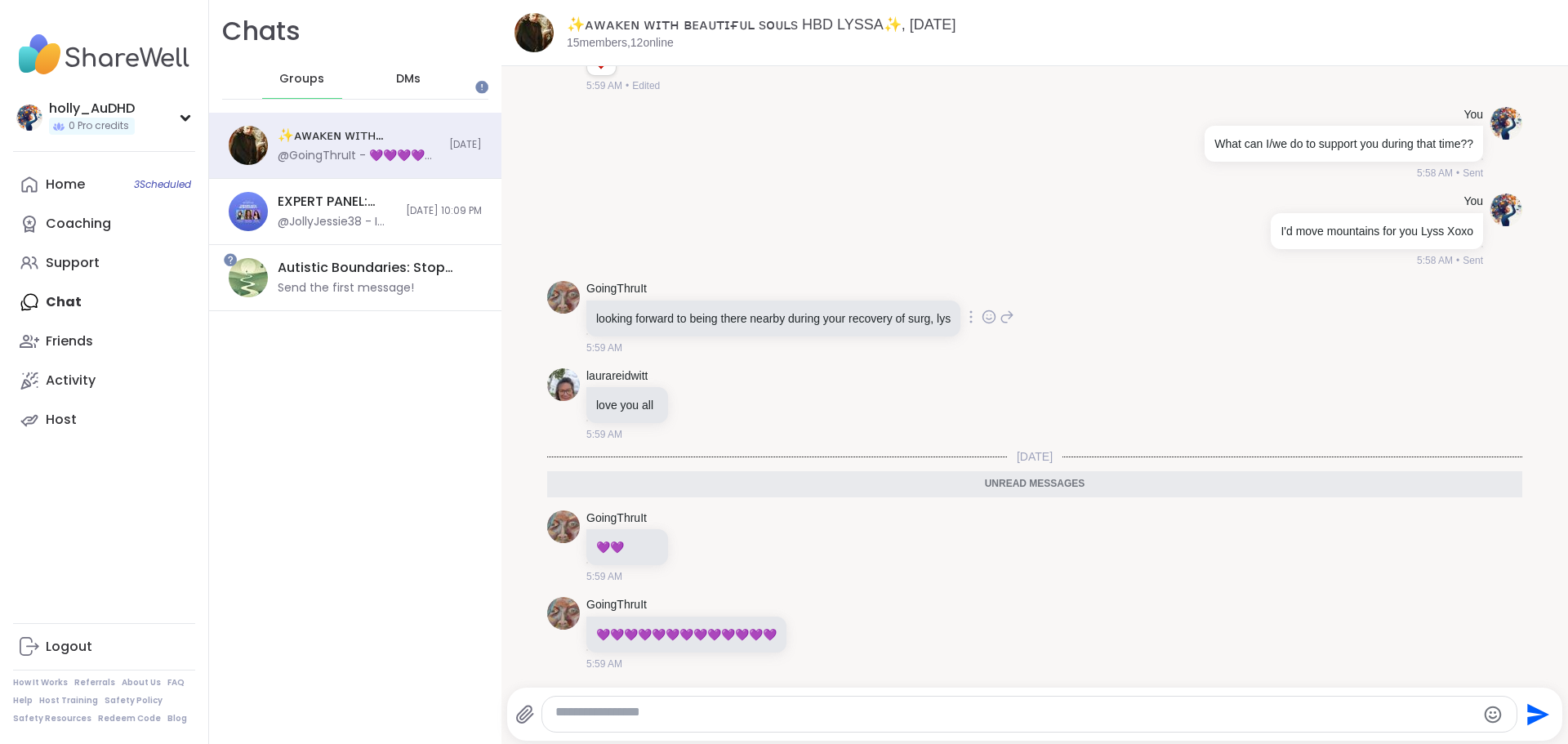
scroll to position [14247, 0]
click at [420, 87] on span "DMs" at bounding box center [408, 79] width 25 height 16
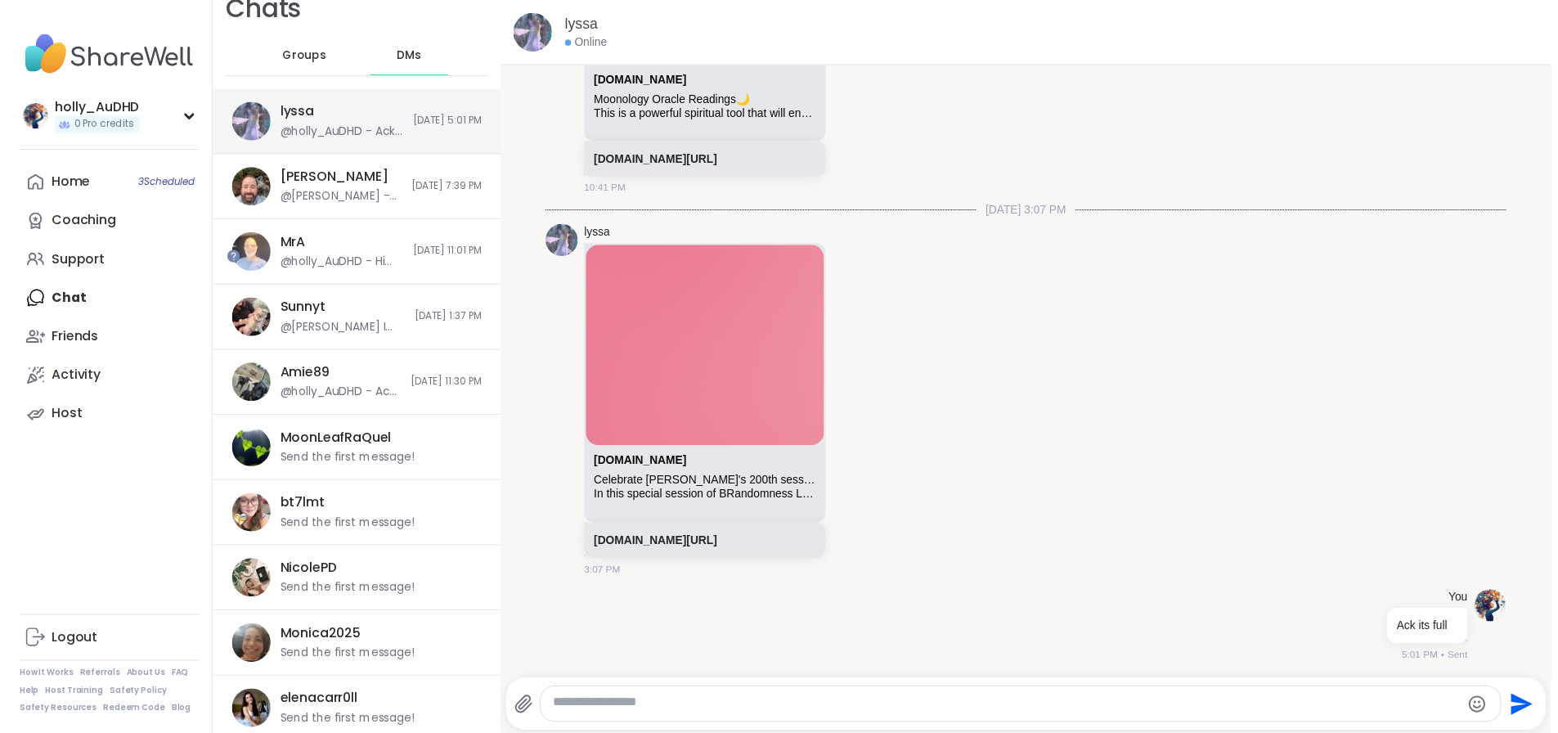
scroll to position [23, 0]
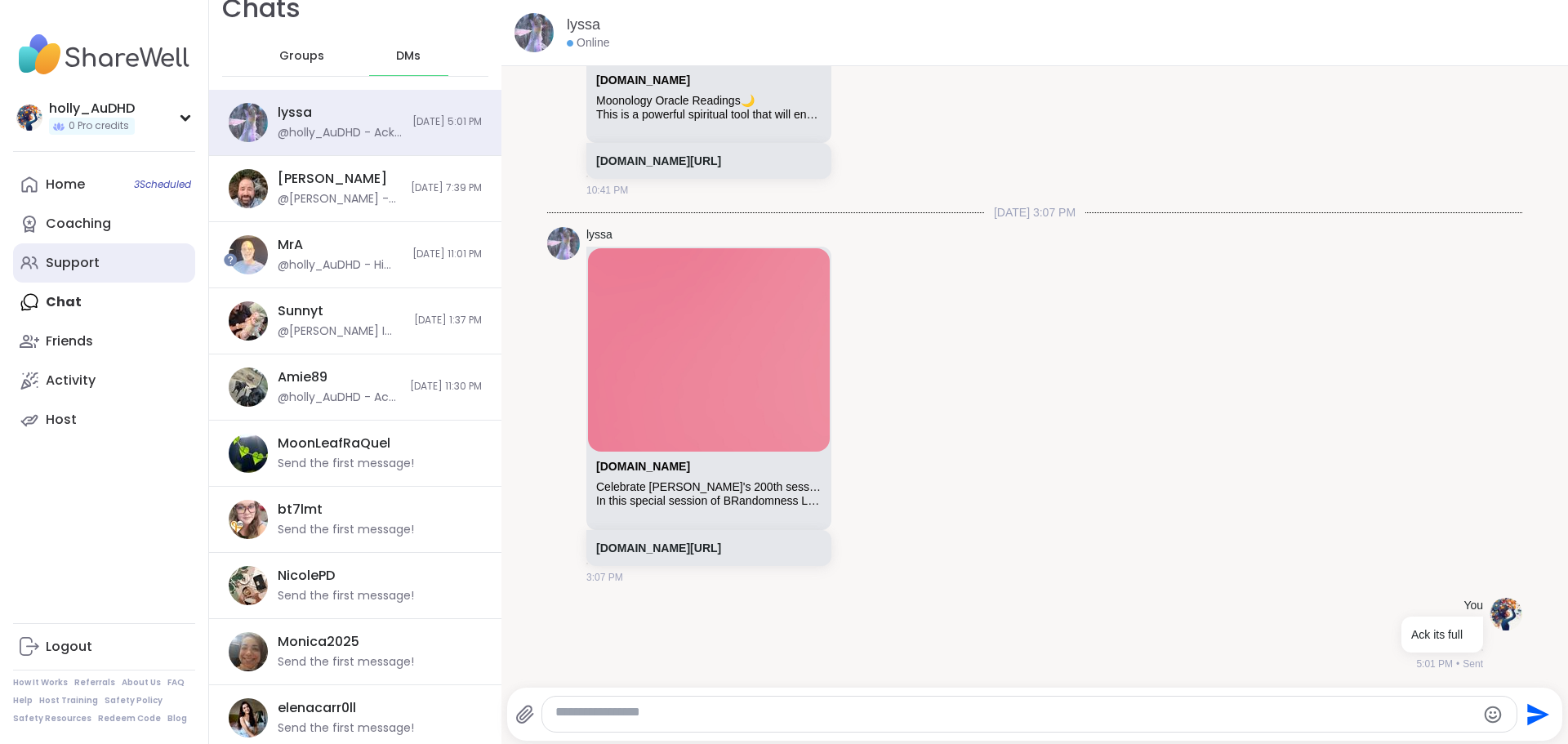
click at [81, 272] on div "Support" at bounding box center [73, 263] width 54 height 18
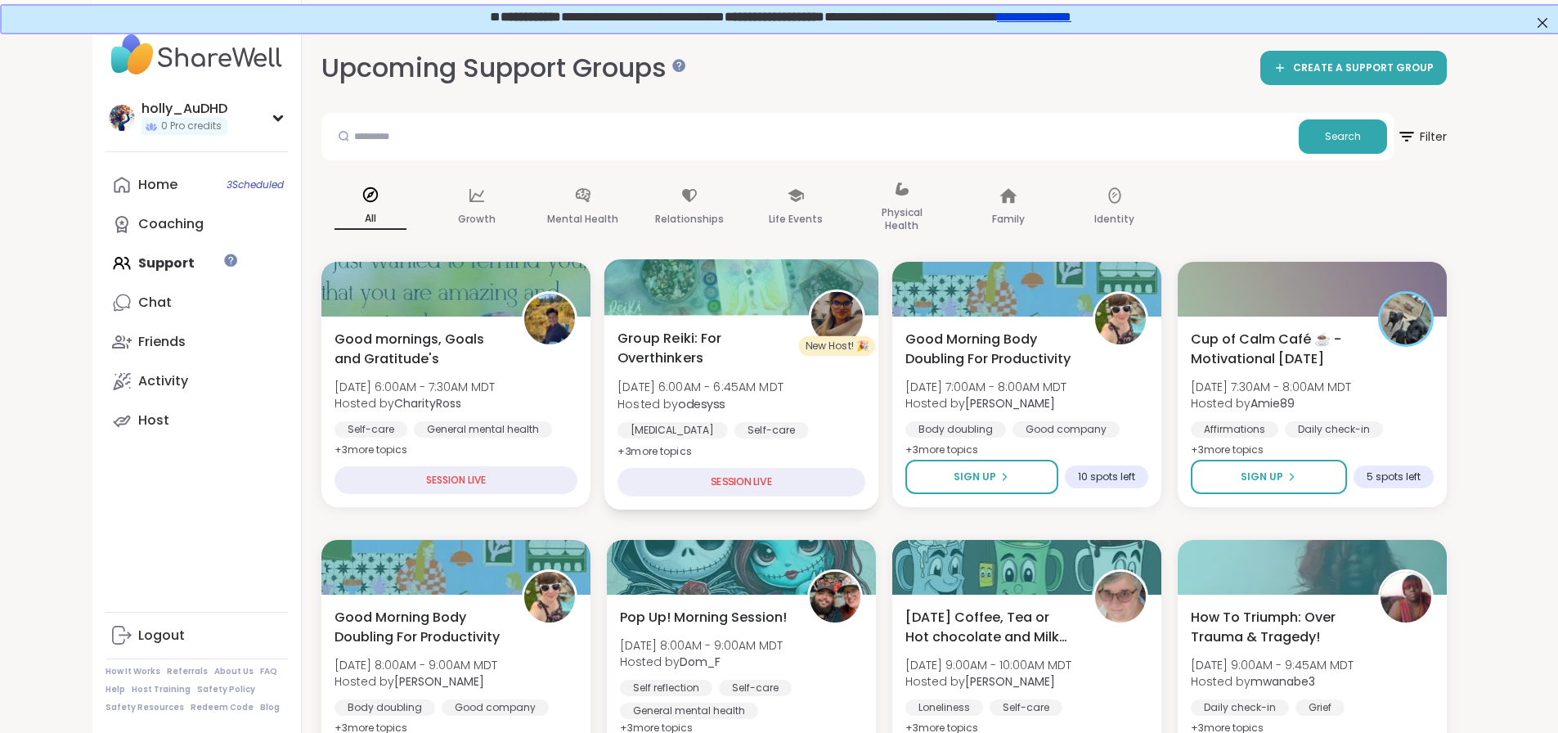
click at [704, 411] on b "odesyss" at bounding box center [701, 403] width 47 height 16
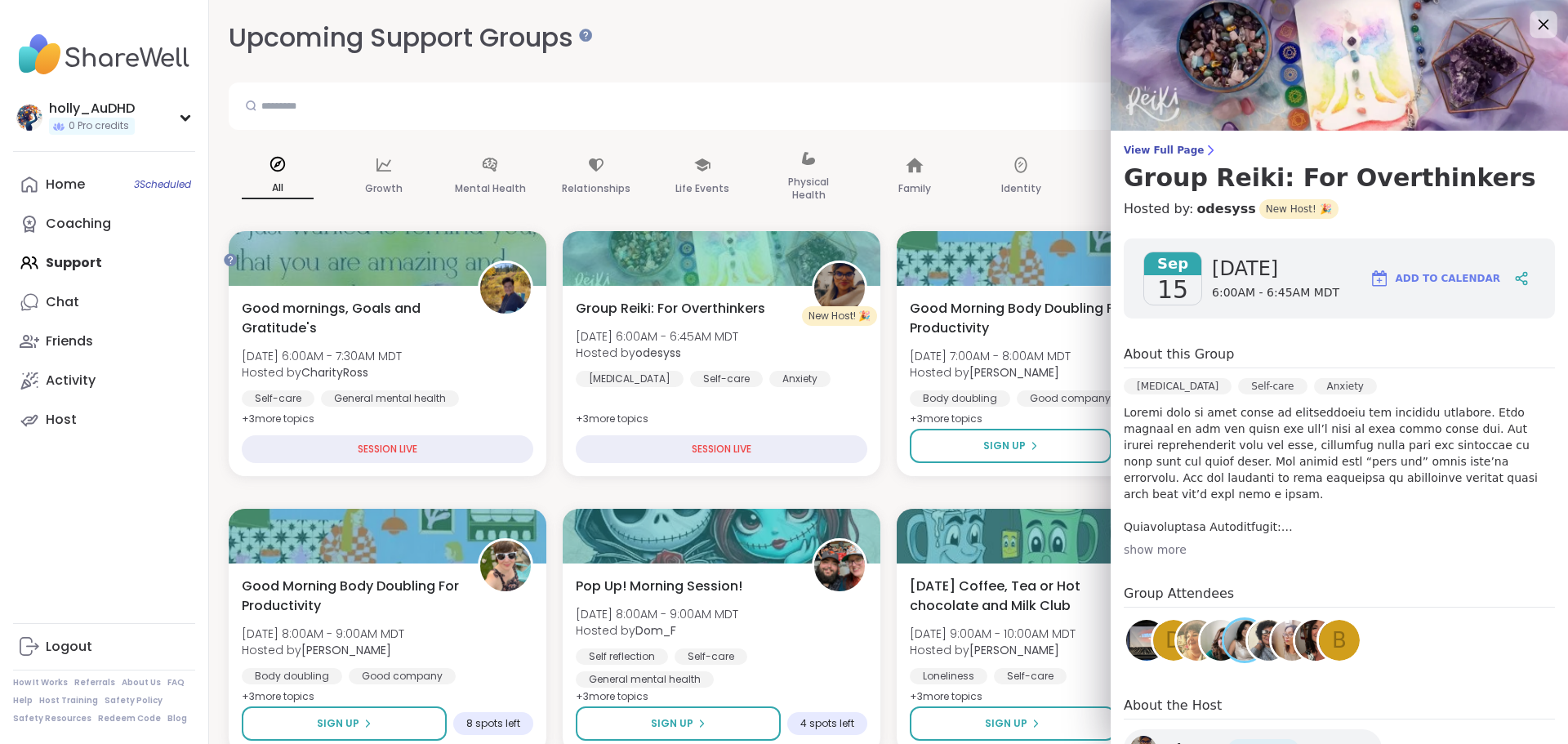
click at [856, 22] on icon at bounding box center [1543, 24] width 20 height 20
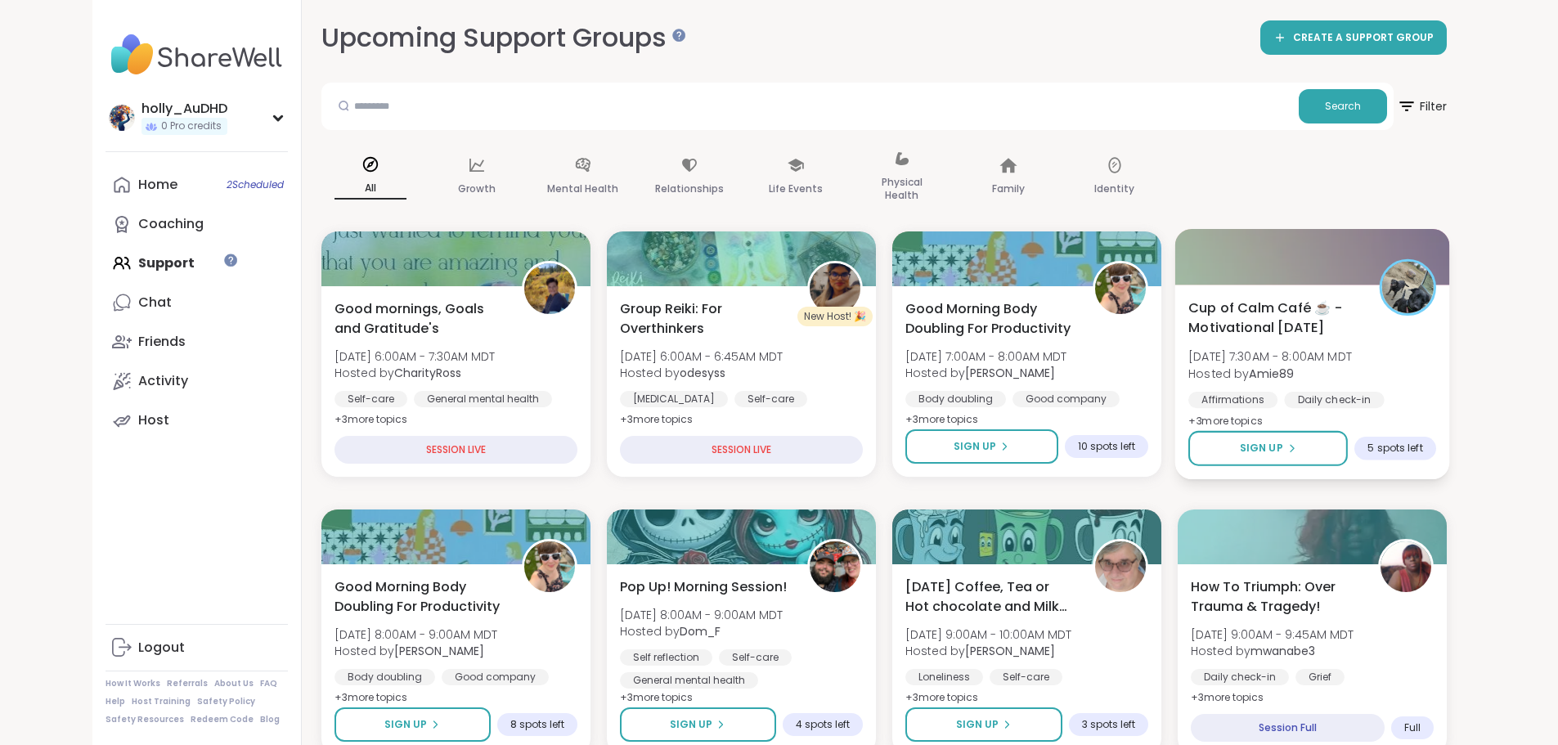
click at [857, 365] on span "[DATE] 7:30AM - 8:00AM MDT" at bounding box center [1270, 356] width 164 height 16
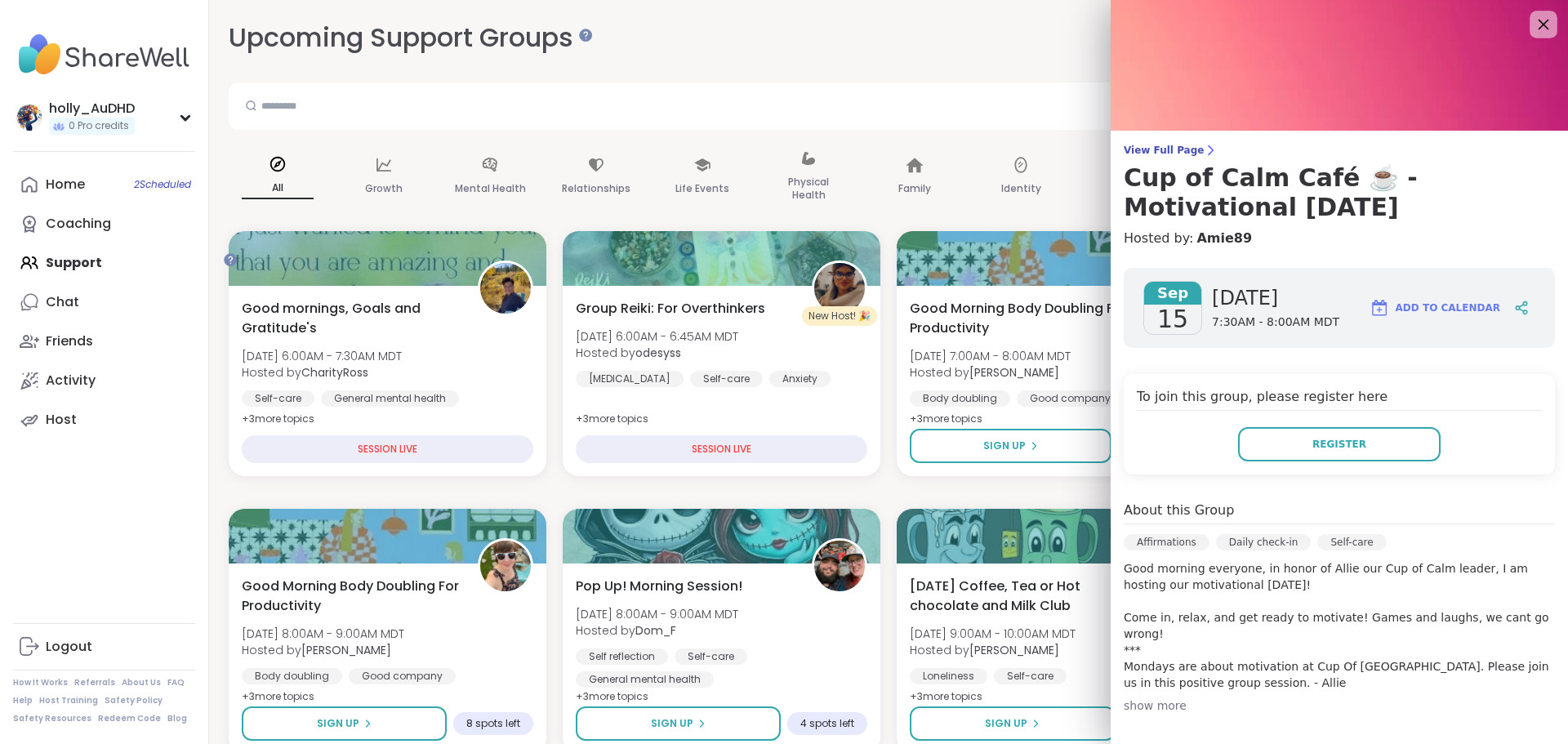
click at [856, 26] on icon at bounding box center [1543, 24] width 20 height 20
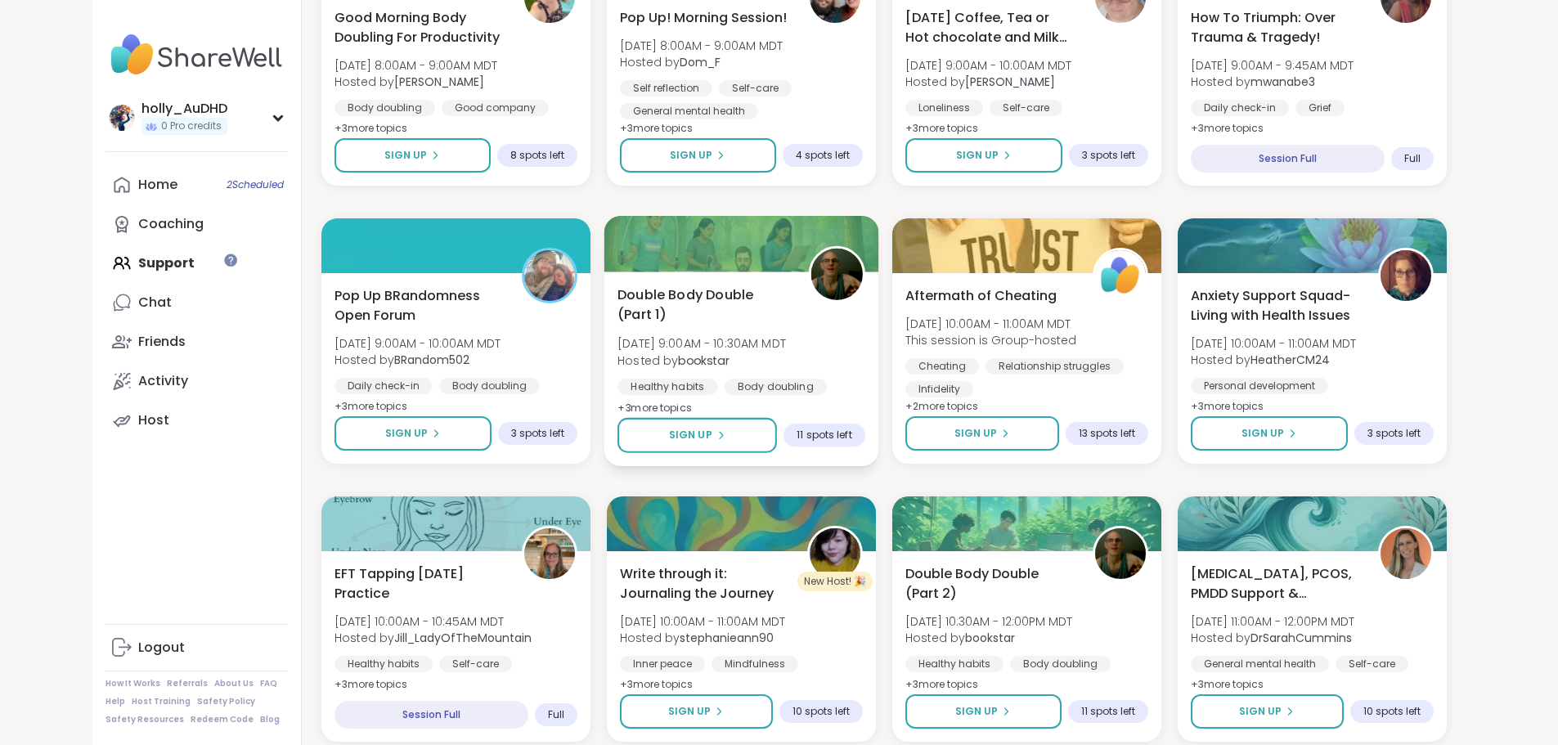
scroll to position [571, 0]
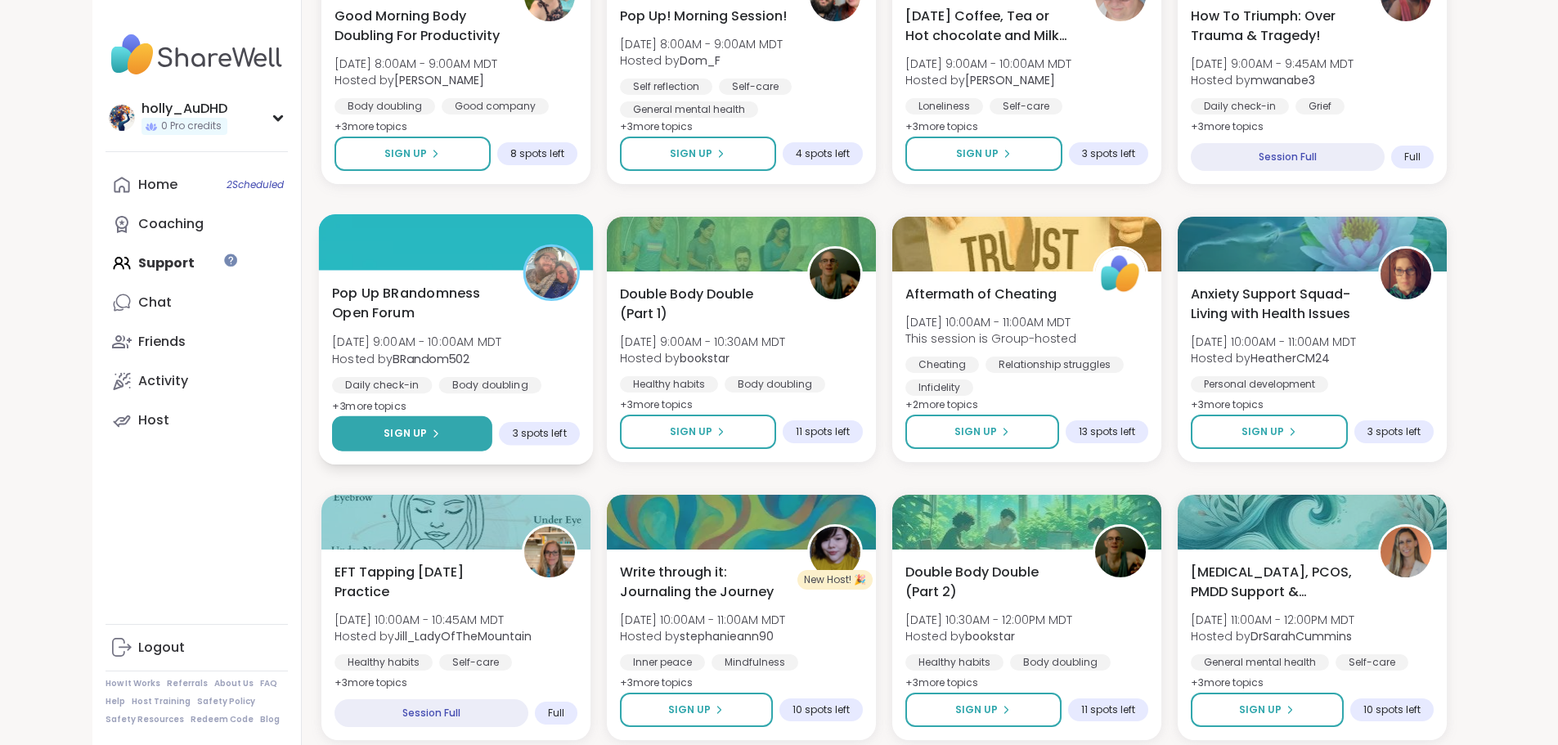
click at [383, 441] on span "Sign Up" at bounding box center [404, 433] width 43 height 15
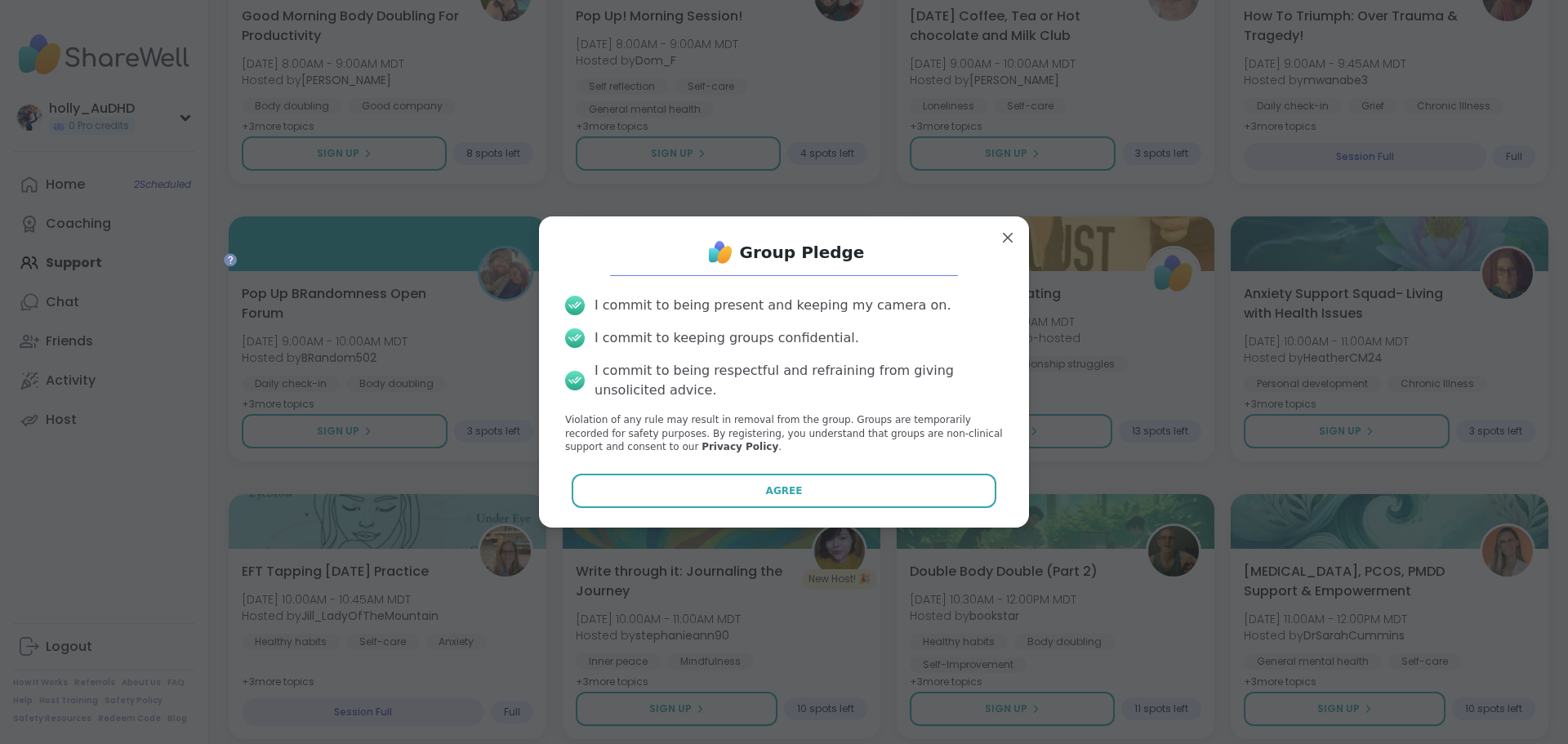
click at [724, 508] on button "Agree" at bounding box center [784, 490] width 425 height 34
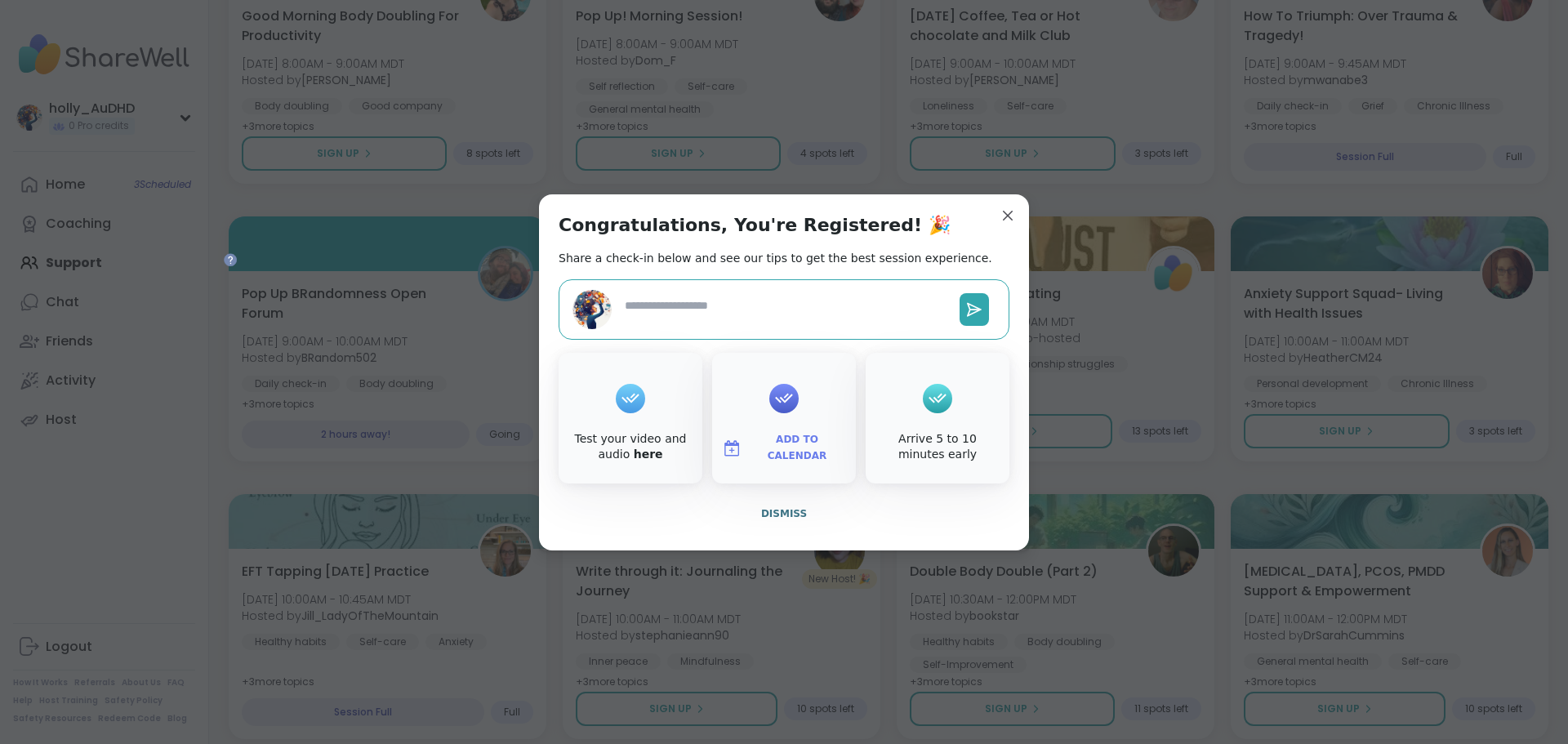
click at [796, 463] on span "Add to Calendar" at bounding box center [797, 448] width 98 height 32
click at [746, 291] on button "Google Calendar" at bounding box center [784, 300] width 124 height 36
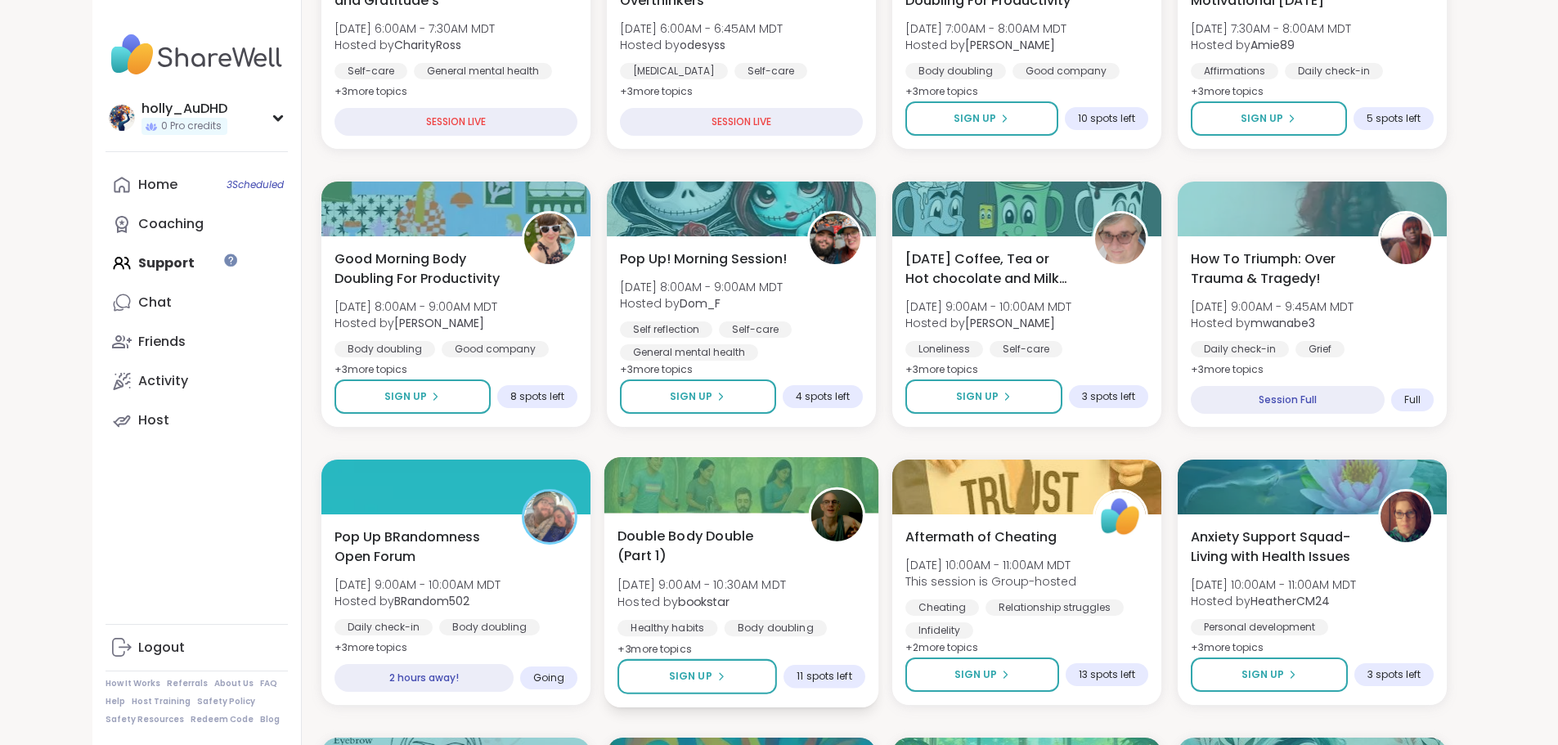
scroll to position [326, 0]
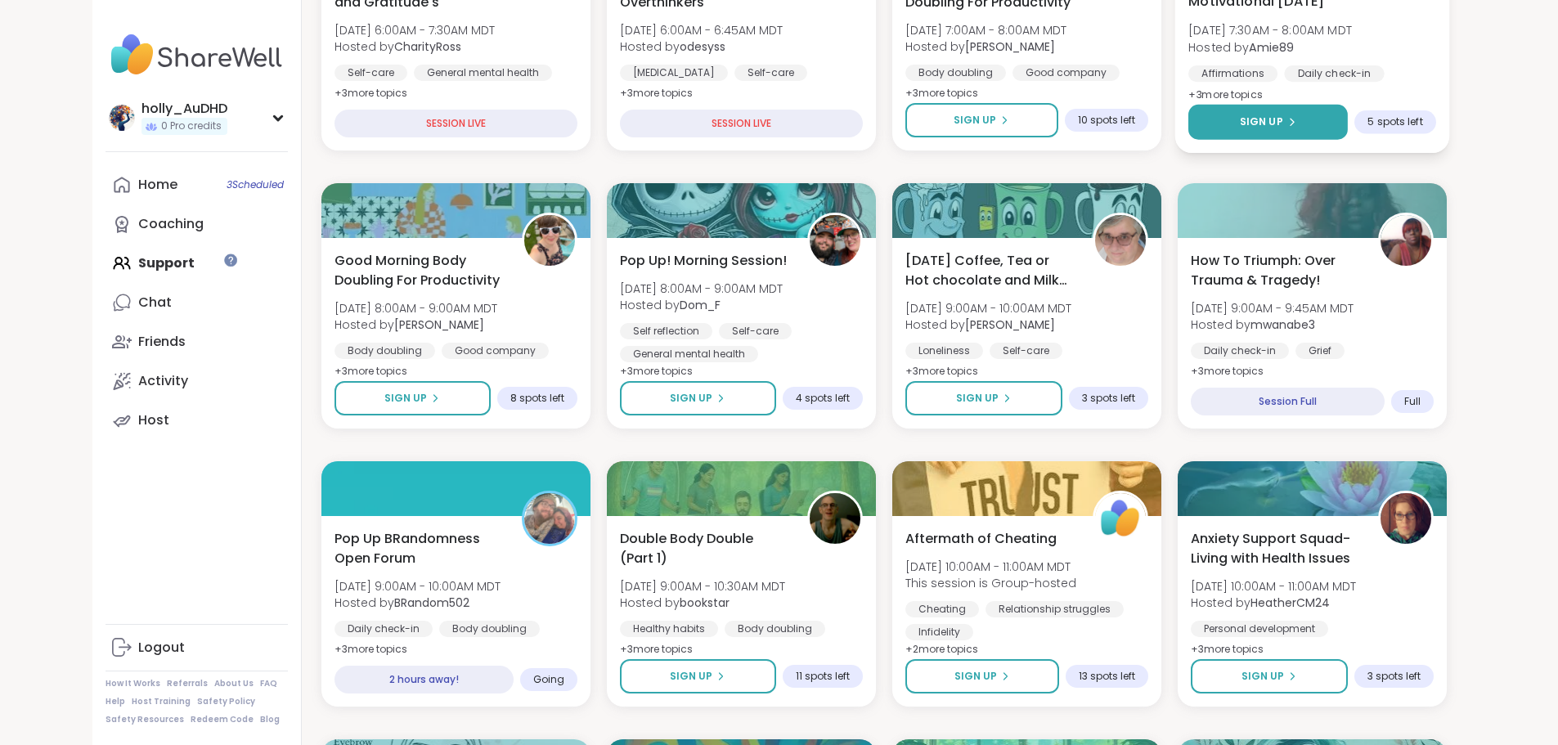
click at [857, 140] on button "Sign Up" at bounding box center [1267, 122] width 159 height 35
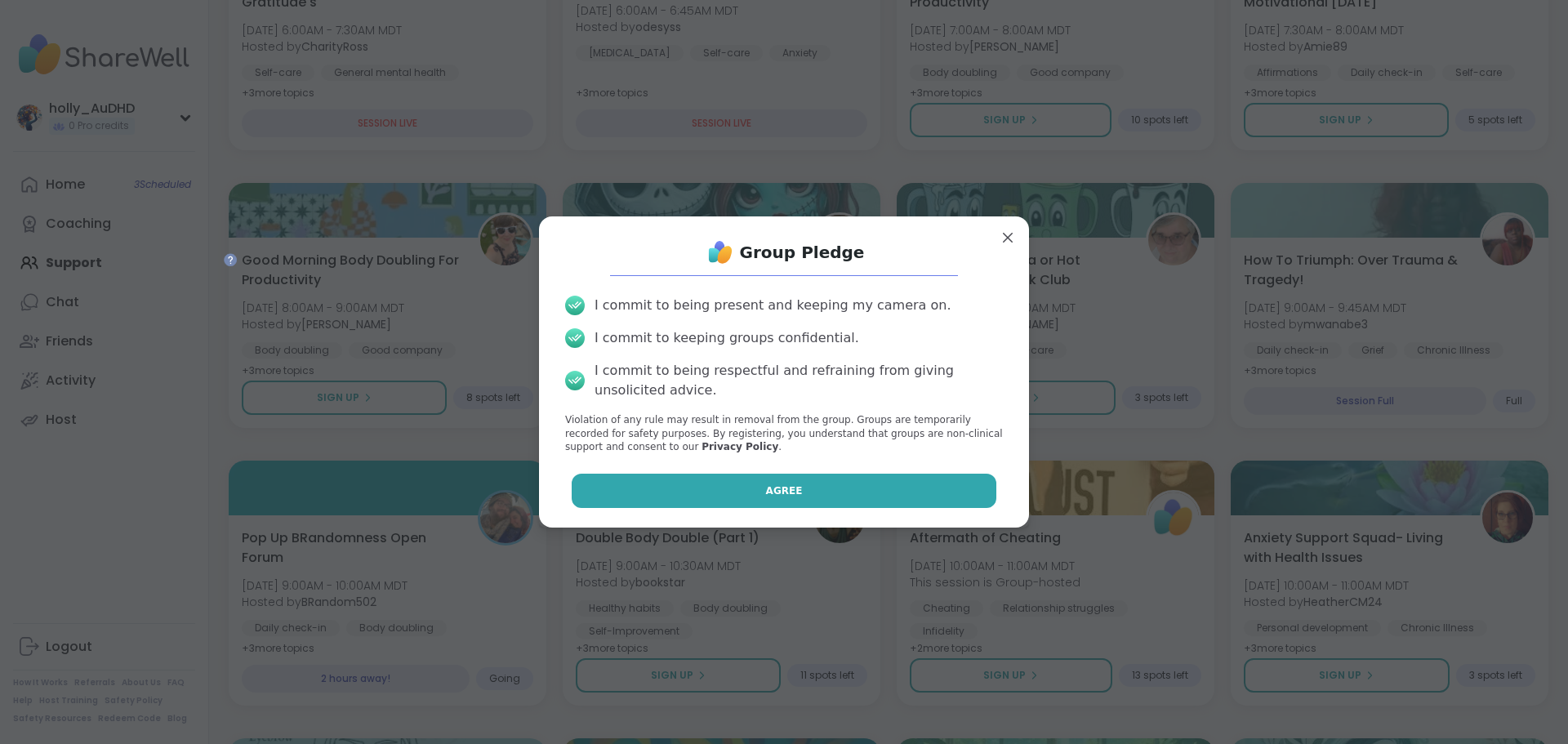
click at [743, 508] on button "Agree" at bounding box center [784, 490] width 425 height 34
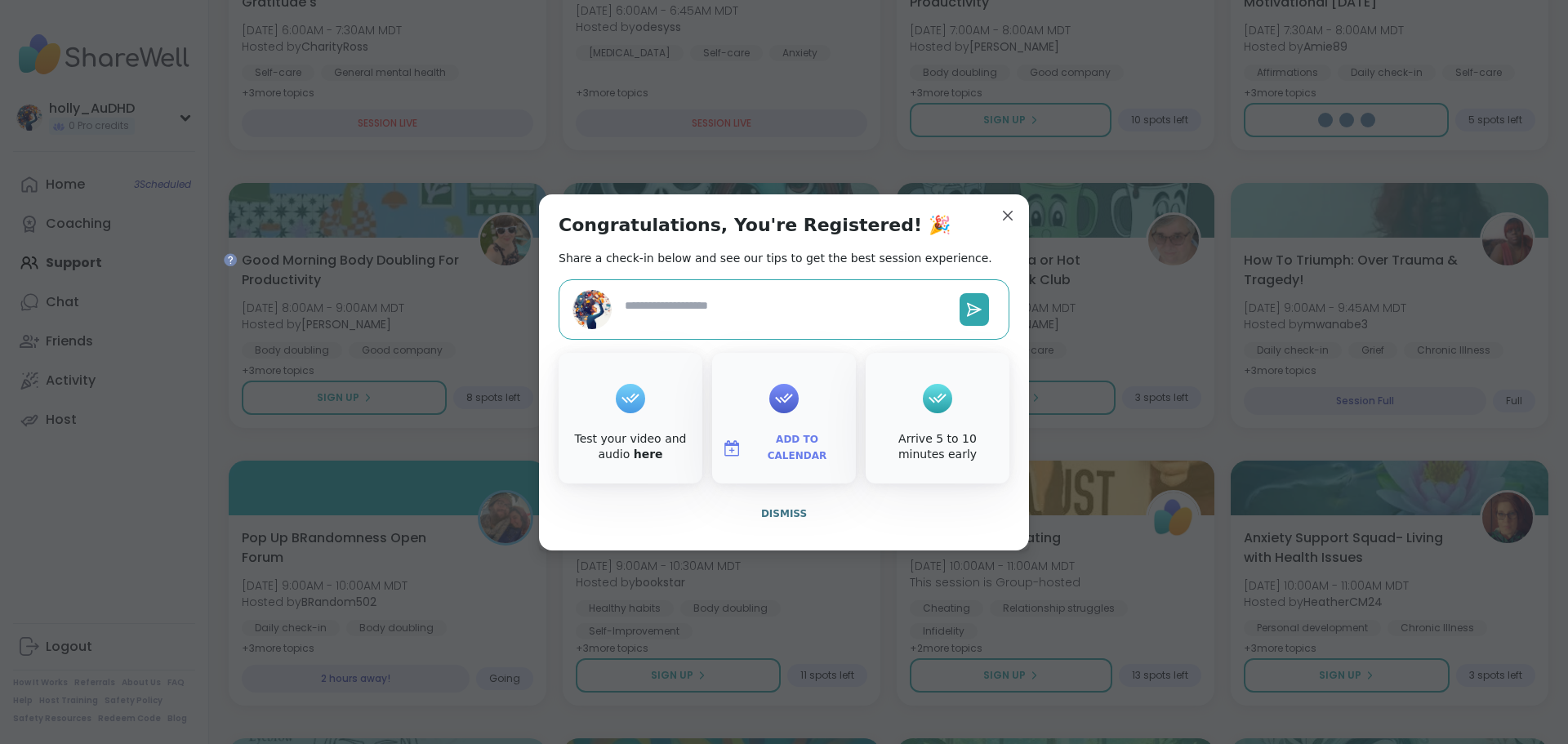
type textarea "*"
click at [786, 463] on span "Add to Calendar" at bounding box center [797, 448] width 98 height 32
click at [762, 294] on button "Google Calendar" at bounding box center [784, 300] width 124 height 36
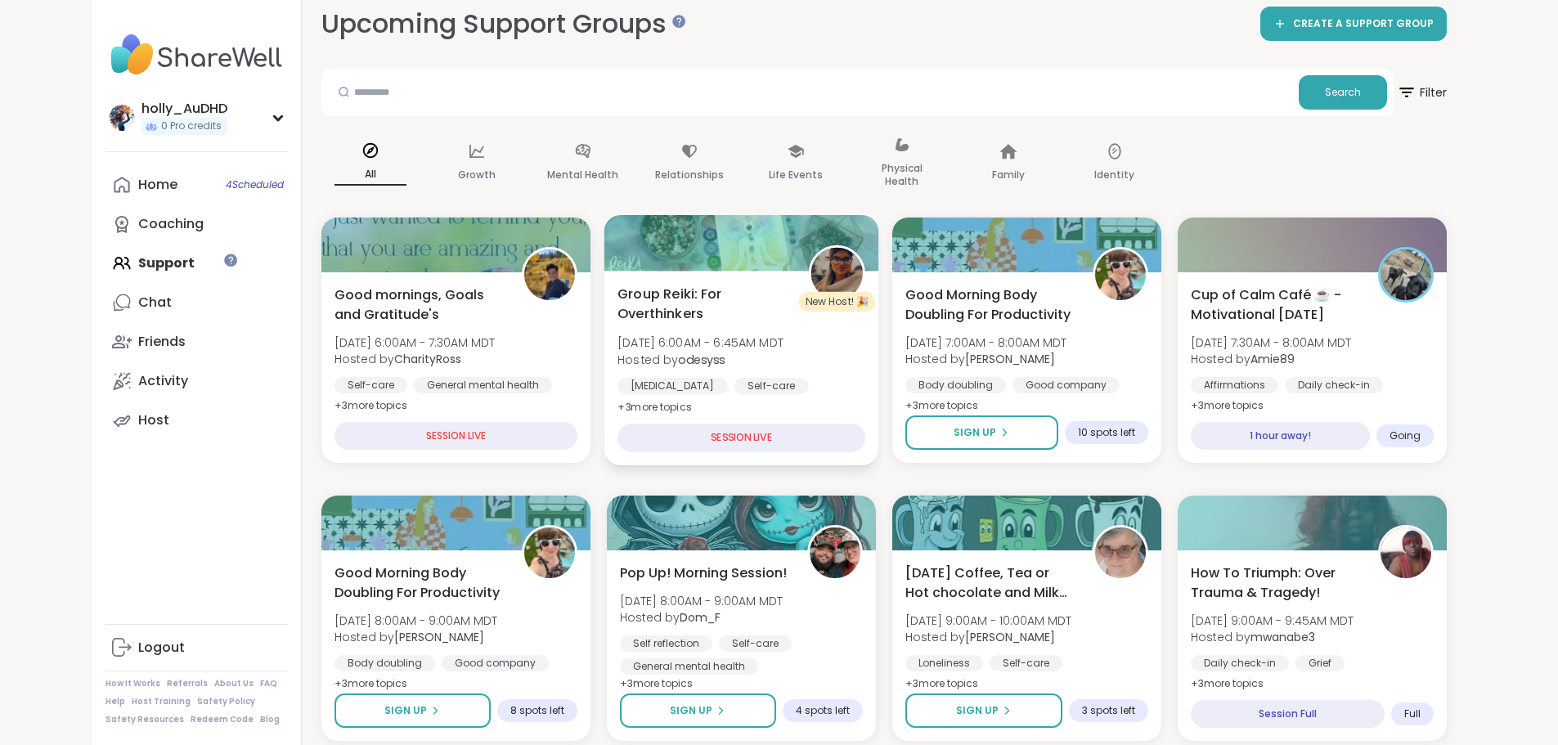
scroll to position [0, 0]
